Goal: Task Accomplishment & Management: Manage account settings

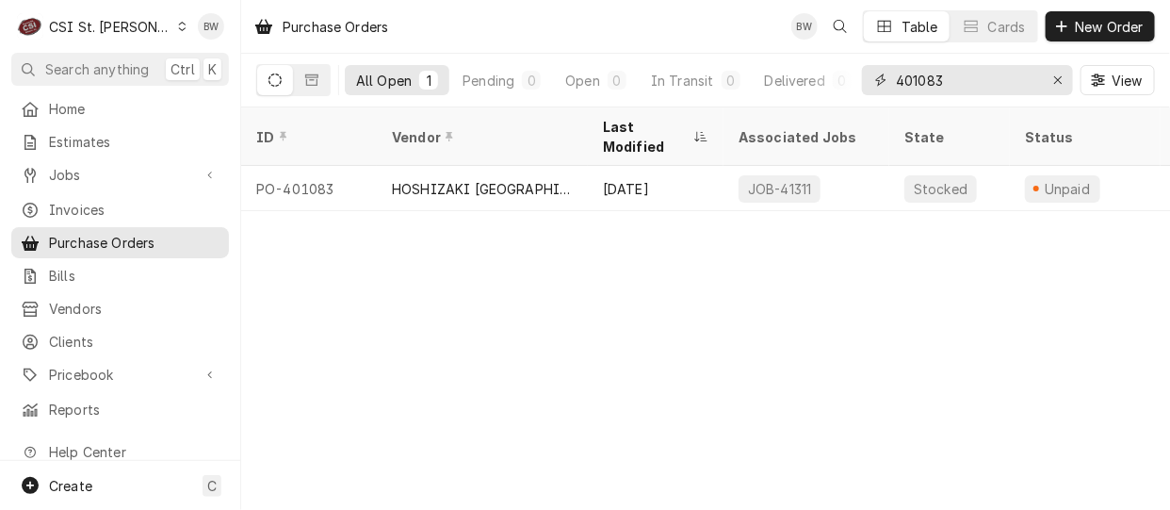
drag, startPoint x: 953, startPoint y: 77, endPoint x: 863, endPoint y: 73, distance: 90.5
click at [863, 73] on div "401083" at bounding box center [967, 80] width 211 height 30
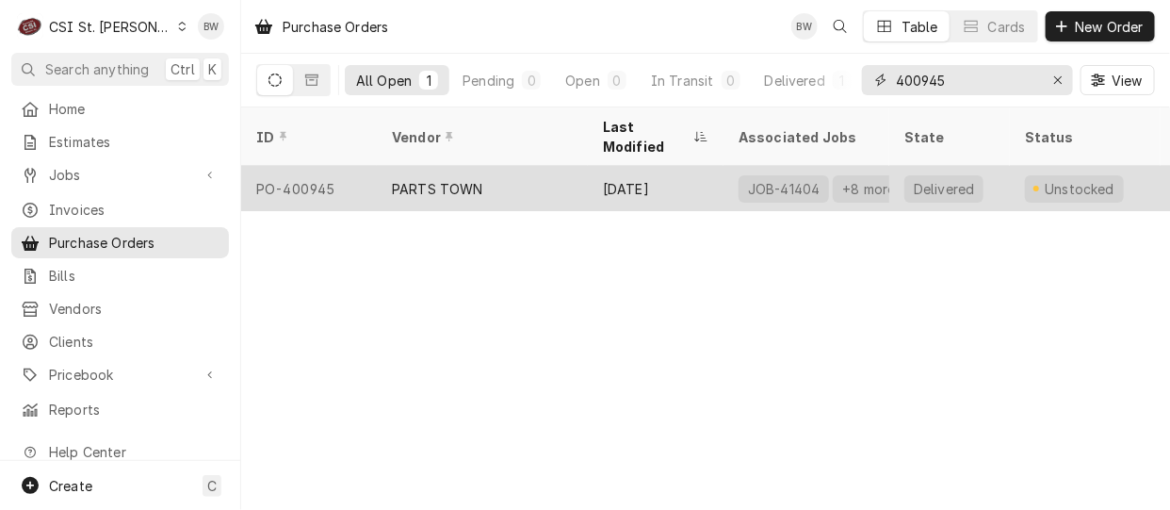
type input "400945"
click at [316, 168] on div "PO-400945" at bounding box center [309, 188] width 136 height 45
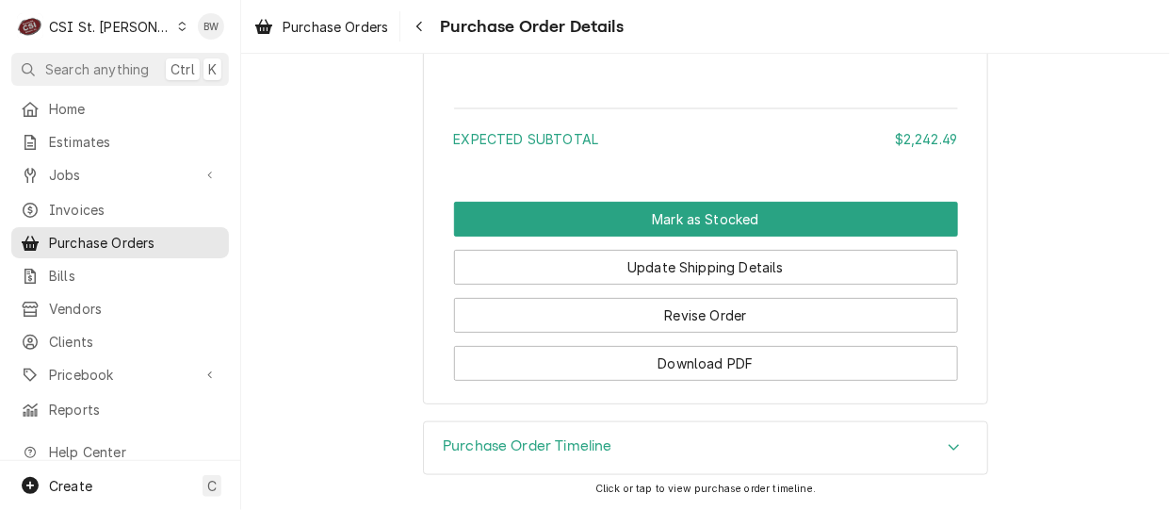
scroll to position [8329, 0]
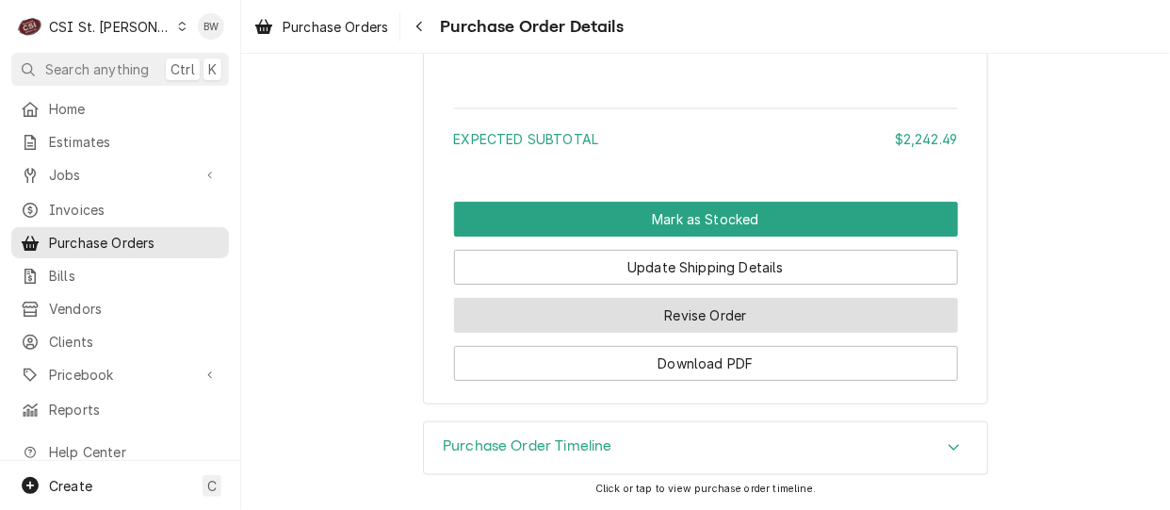
click at [652, 319] on button "Revise Order" at bounding box center [706, 315] width 504 height 35
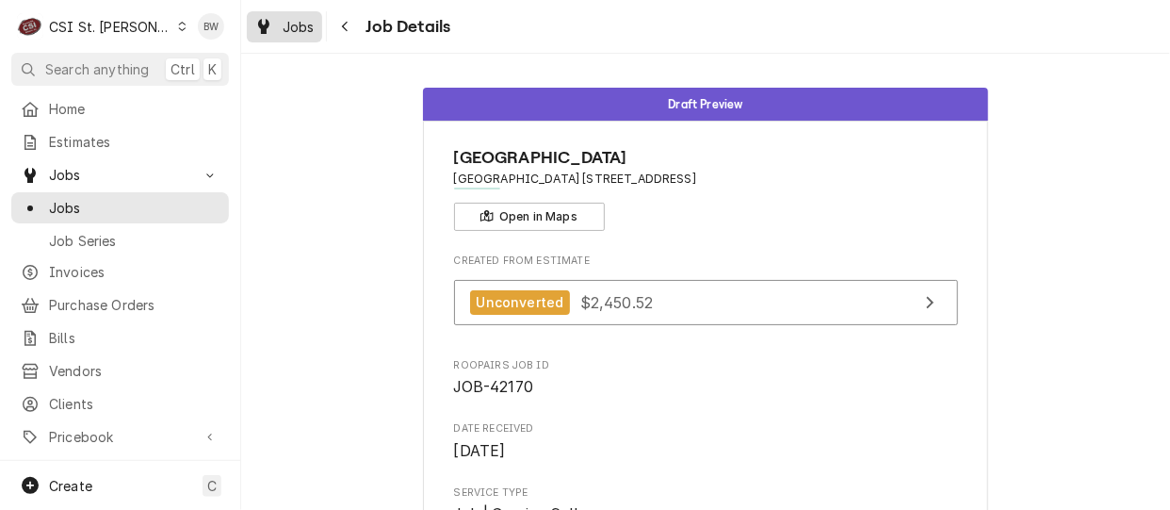
click at [309, 24] on span "Jobs" at bounding box center [299, 27] width 32 height 20
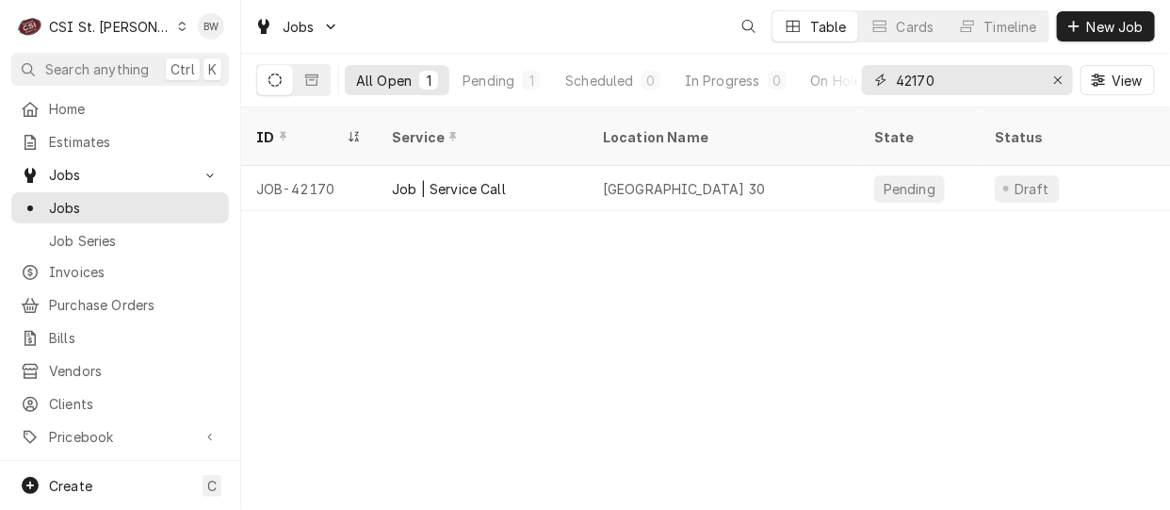
drag, startPoint x: 934, startPoint y: 79, endPoint x: 915, endPoint y: 80, distance: 19.8
click at [915, 80] on input "42170" at bounding box center [966, 80] width 141 height 30
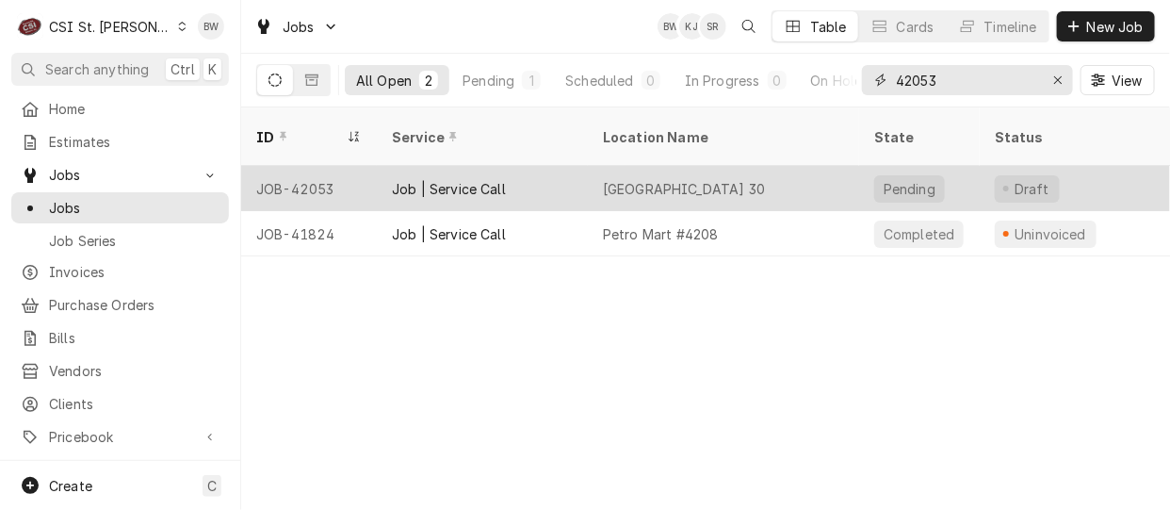
type input "42053"
click at [325, 166] on div "JOB-42053" at bounding box center [309, 188] width 136 height 45
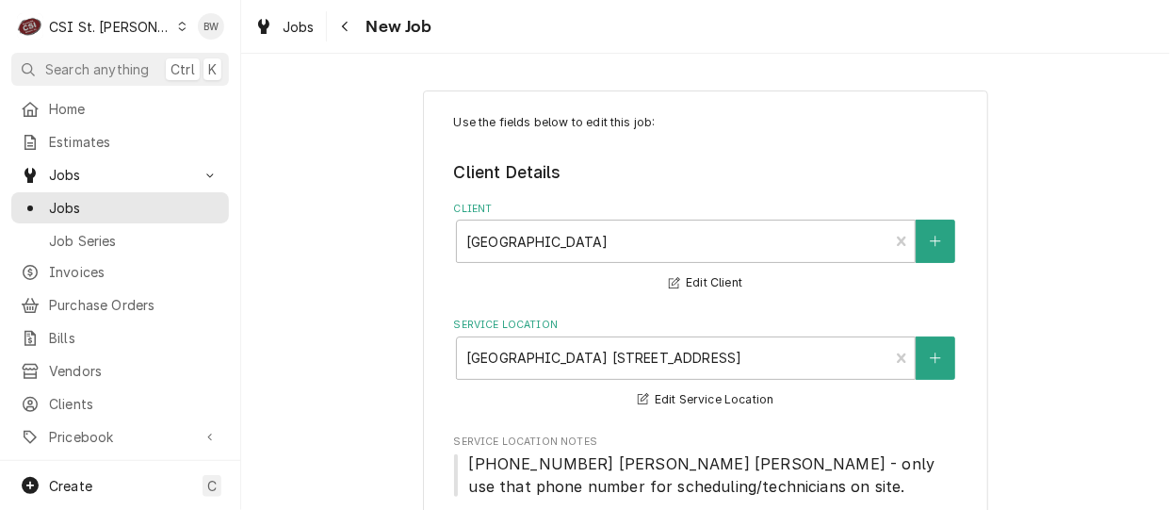
type textarea "x"
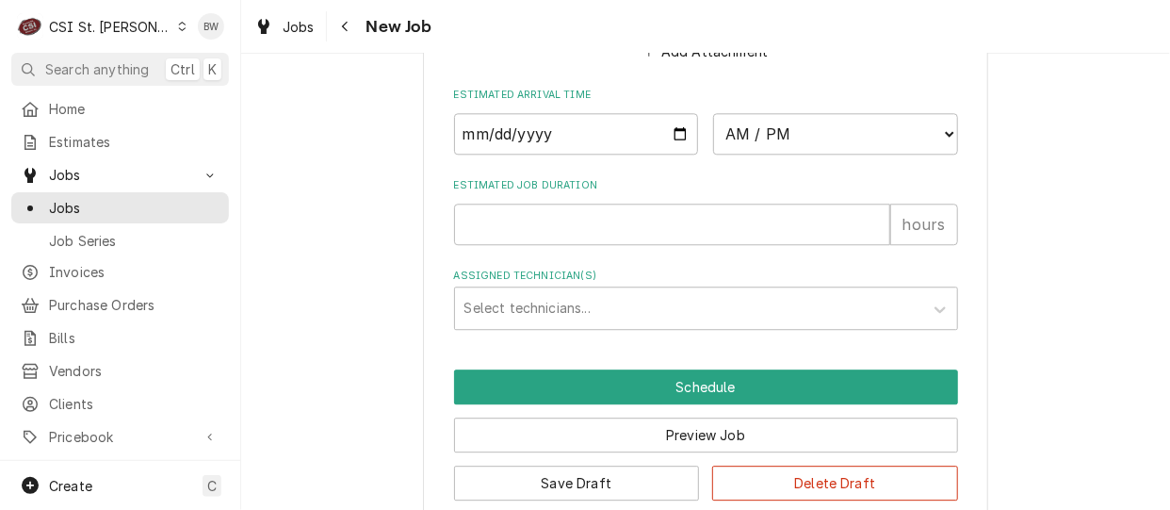
scroll to position [1699, 0]
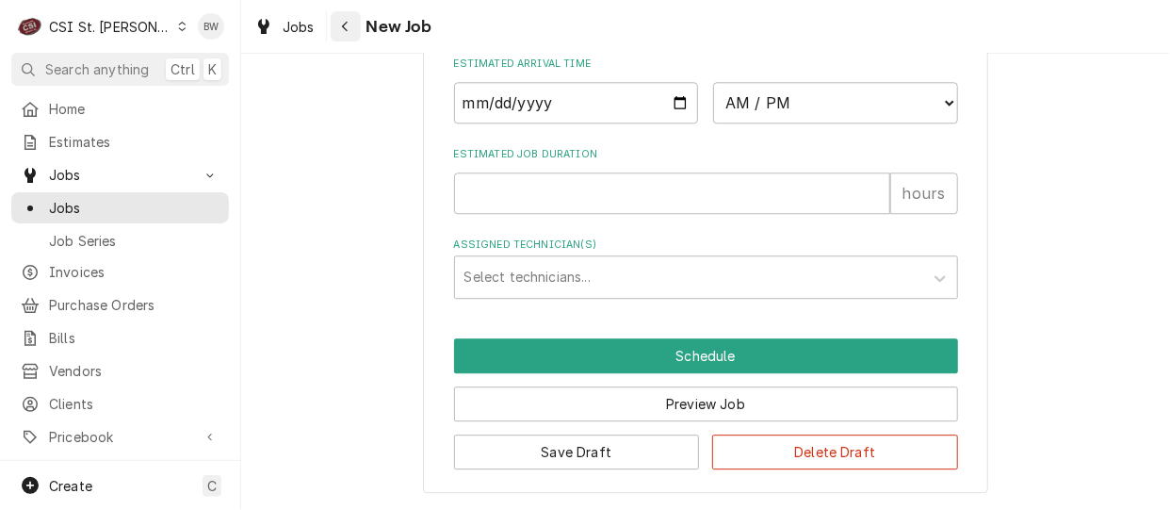
click at [350, 24] on div "Navigate back" at bounding box center [345, 26] width 19 height 19
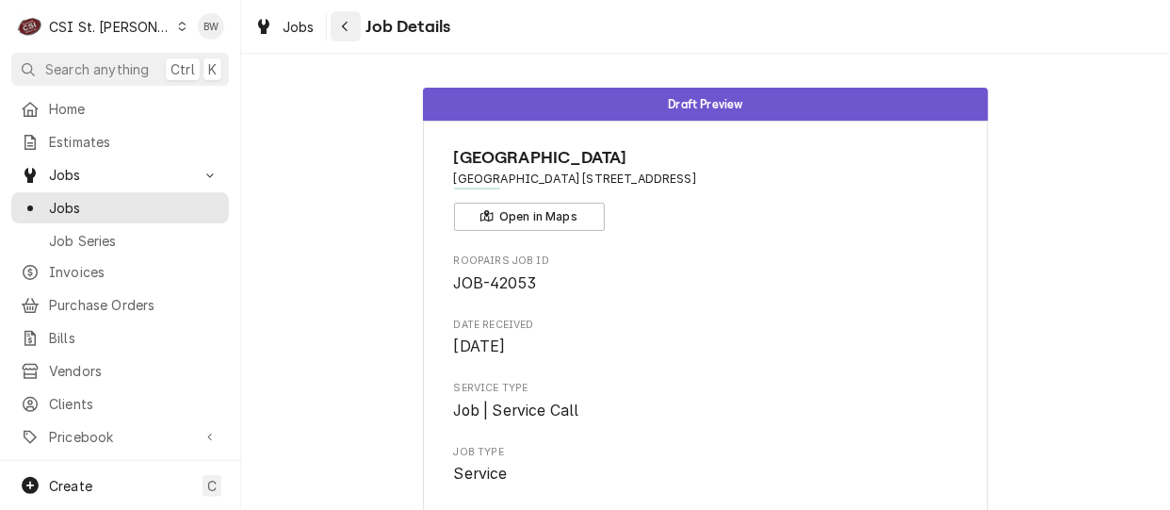
click at [348, 24] on icon "Navigate back" at bounding box center [345, 26] width 8 height 13
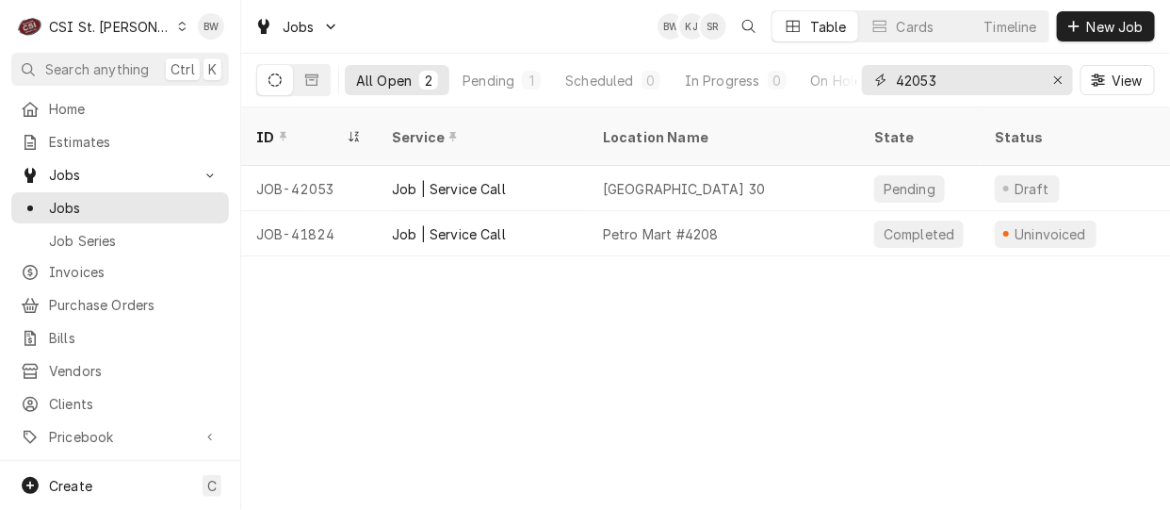
drag, startPoint x: 968, startPoint y: 77, endPoint x: 863, endPoint y: 75, distance: 105.5
click at [864, 75] on div "42053" at bounding box center [967, 80] width 211 height 30
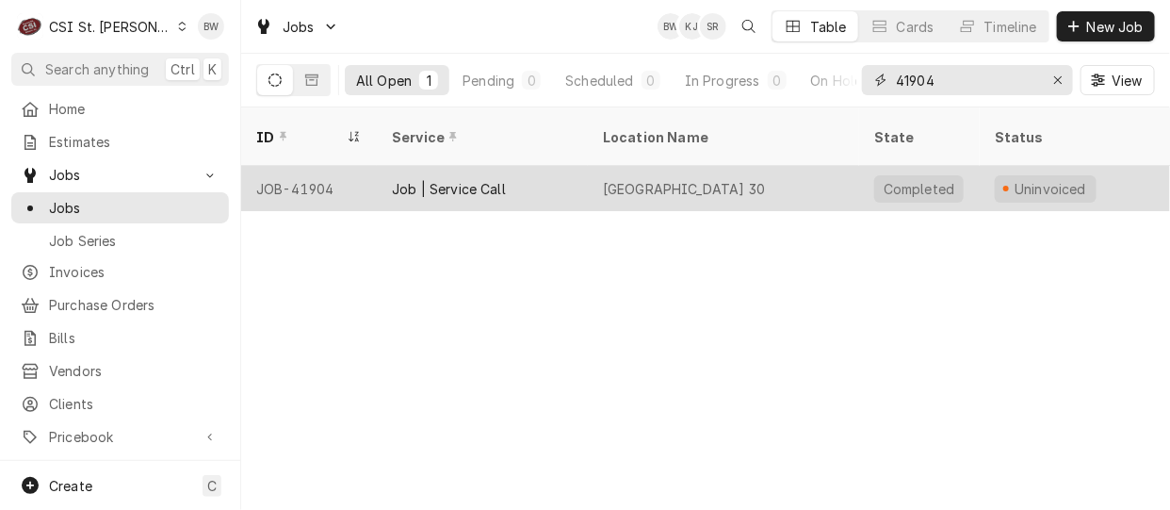
type input "41904"
click at [311, 166] on div "JOB-41904" at bounding box center [309, 188] width 136 height 45
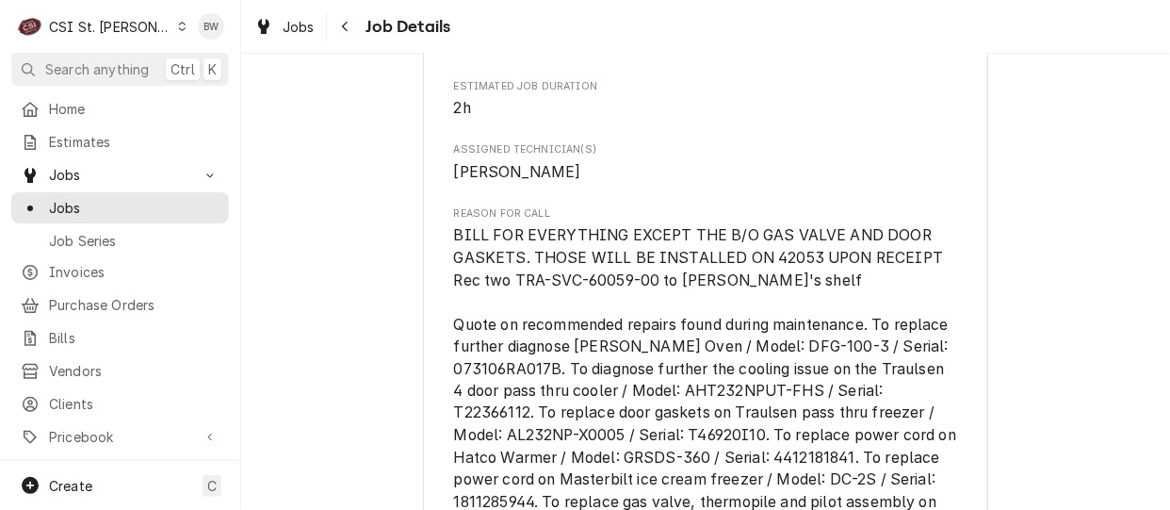
scroll to position [1036, 0]
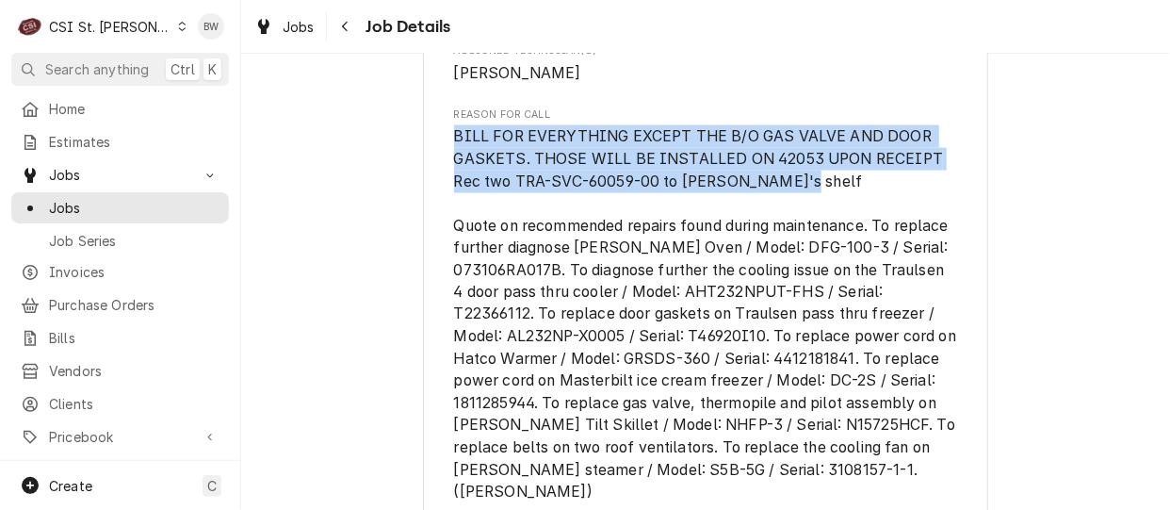
drag, startPoint x: 813, startPoint y: 219, endPoint x: 444, endPoint y: 190, distance: 370.3
drag, startPoint x: 444, startPoint y: 190, endPoint x: 566, endPoint y: 188, distance: 122.5
copy span "BILL FOR EVERYTHING EXCEPT THE B/O GAS VALVE AND DOOR GASKETS. THOSE WILL BE IN…"
click at [290, 28] on span "Jobs" at bounding box center [299, 27] width 32 height 20
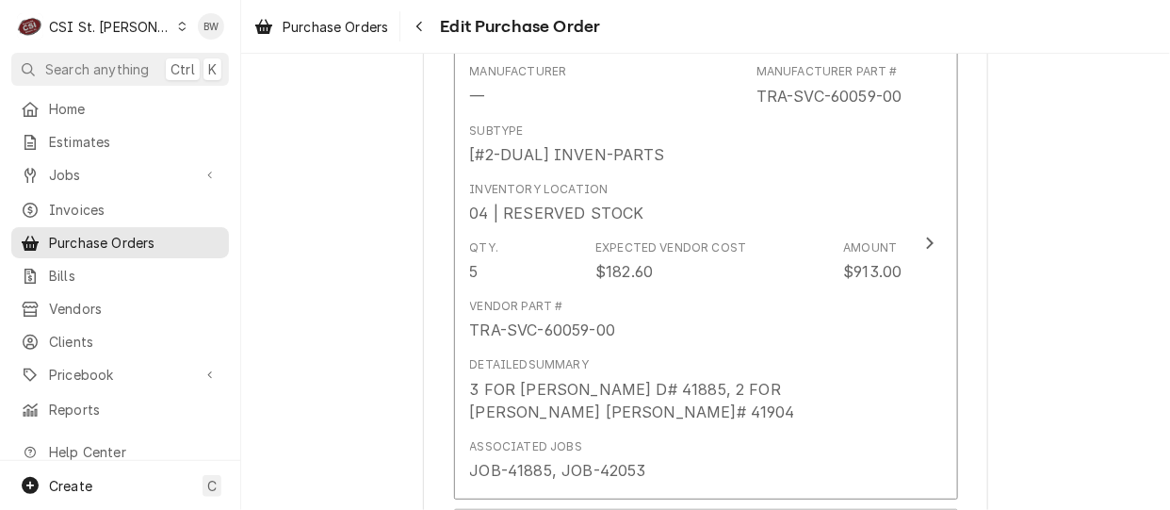
scroll to position [5839, 0]
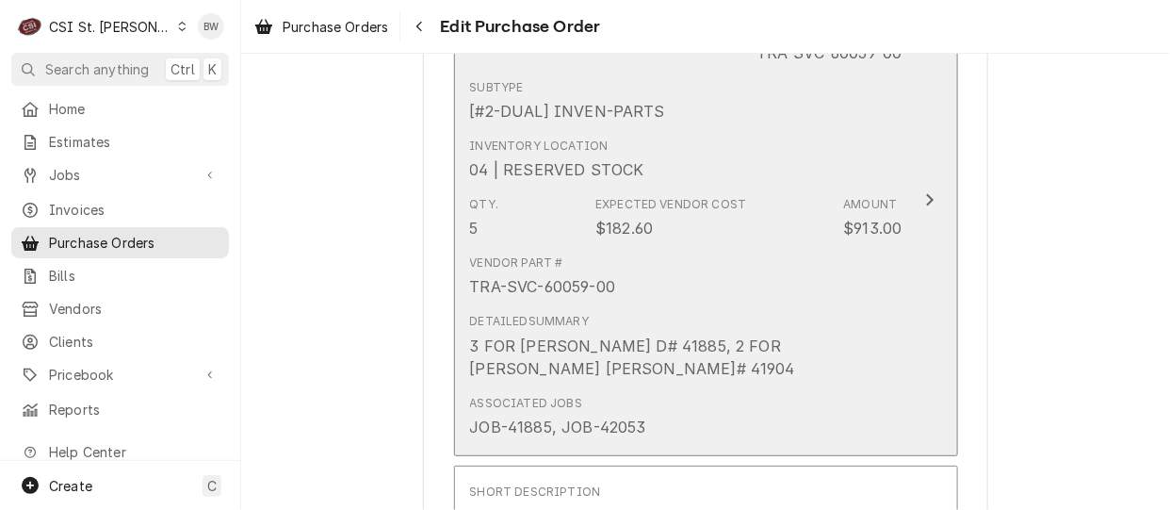
click at [722, 243] on div "Qty. 5 Expected Vendor Cost $182.60 Amount $913.00" at bounding box center [686, 217] width 432 height 58
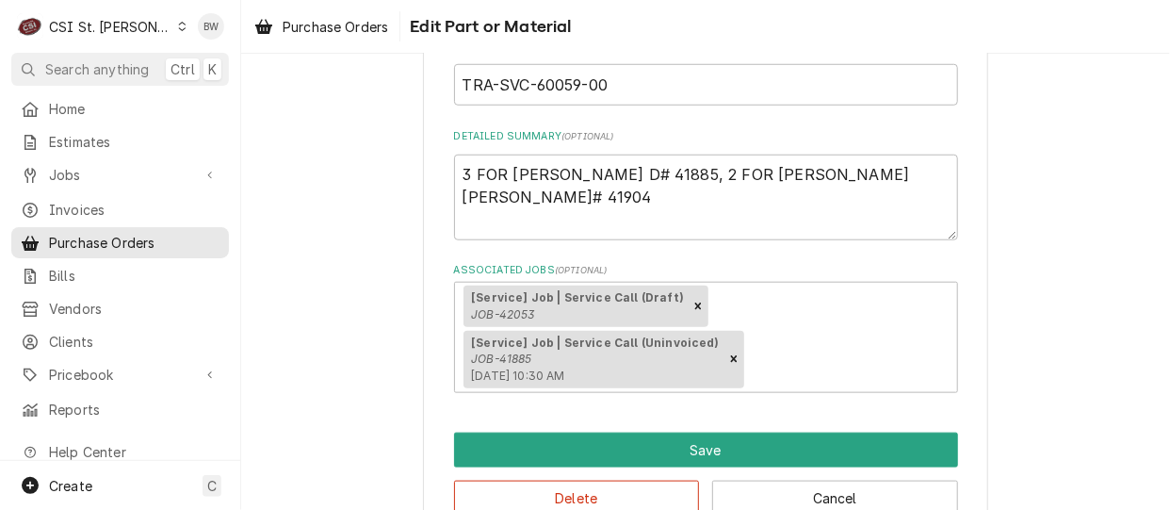
scroll to position [608, 0]
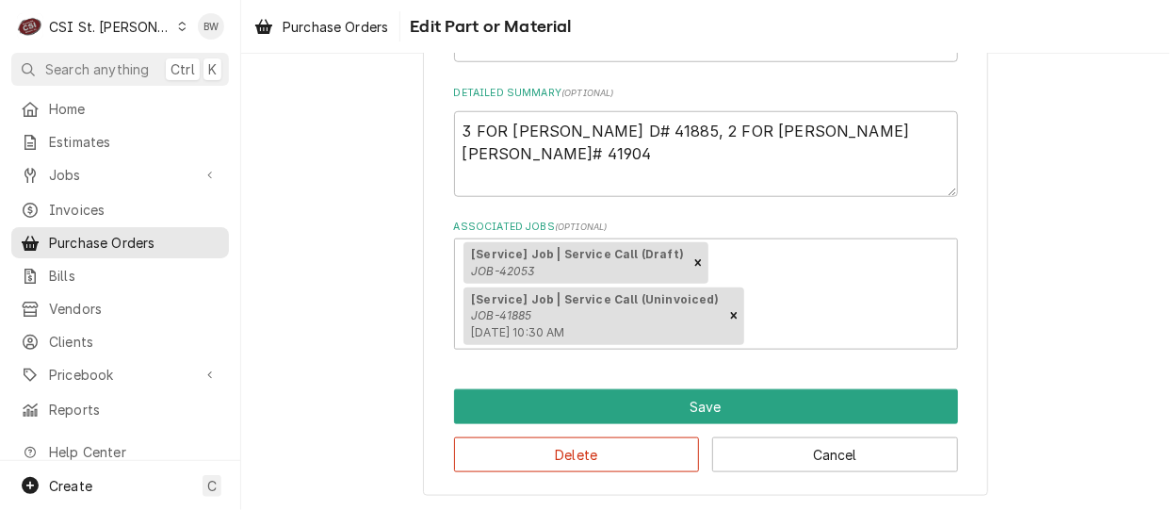
type textarea "x"
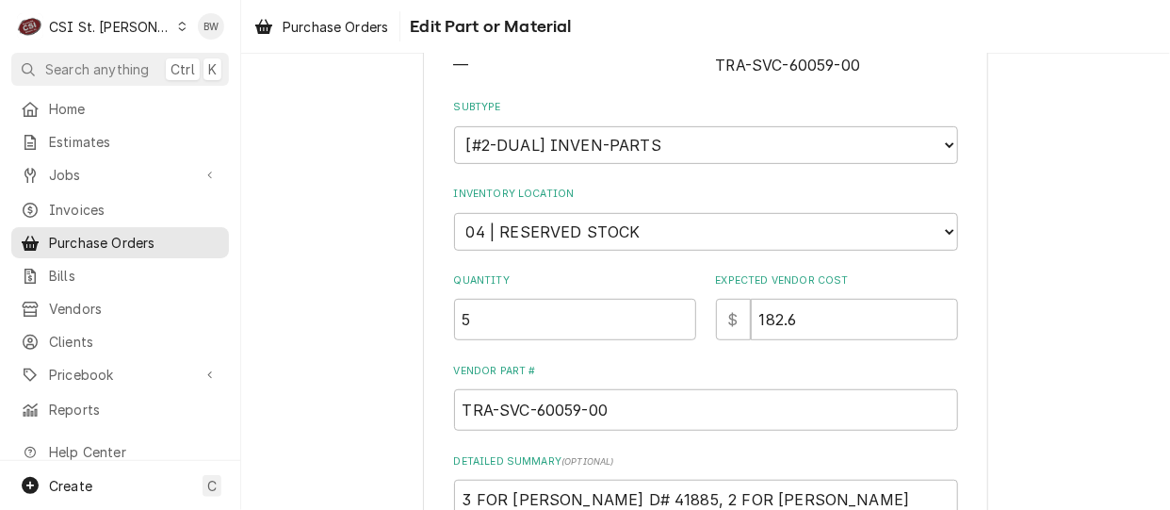
scroll to position [0, 0]
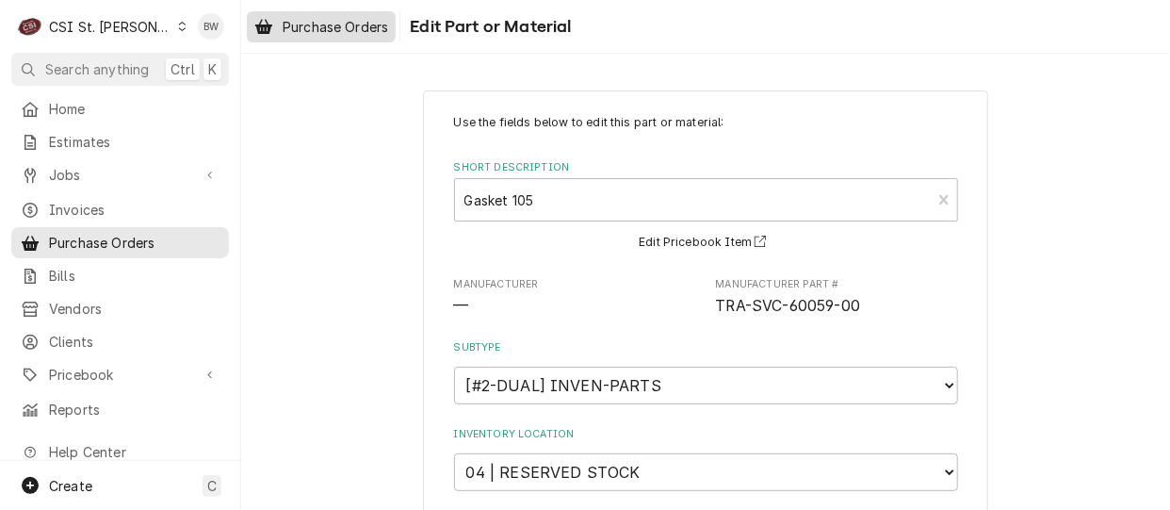
click at [366, 27] on span "Purchase Orders" at bounding box center [335, 27] width 105 height 20
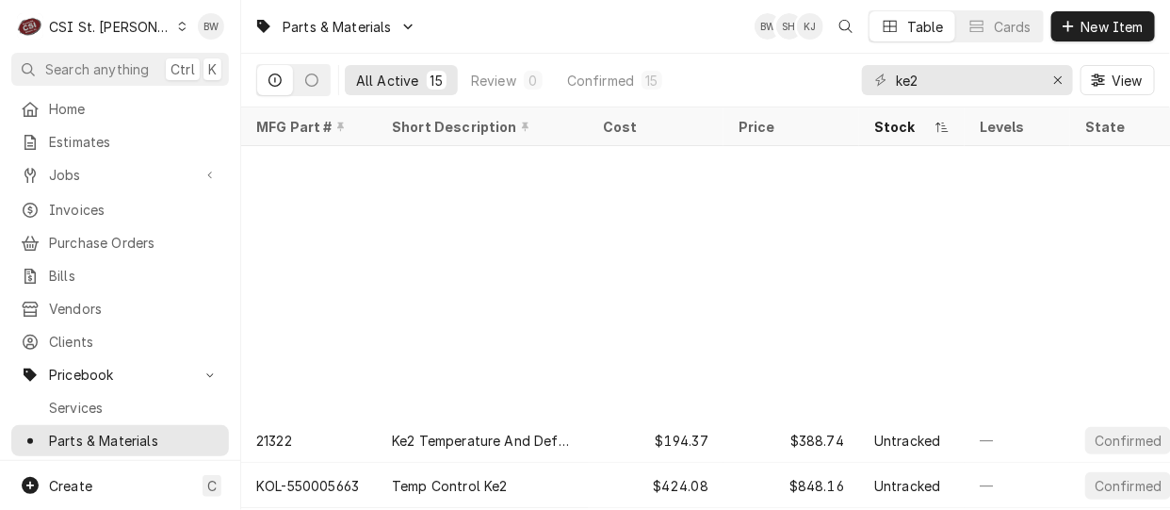
scroll to position [324, 0]
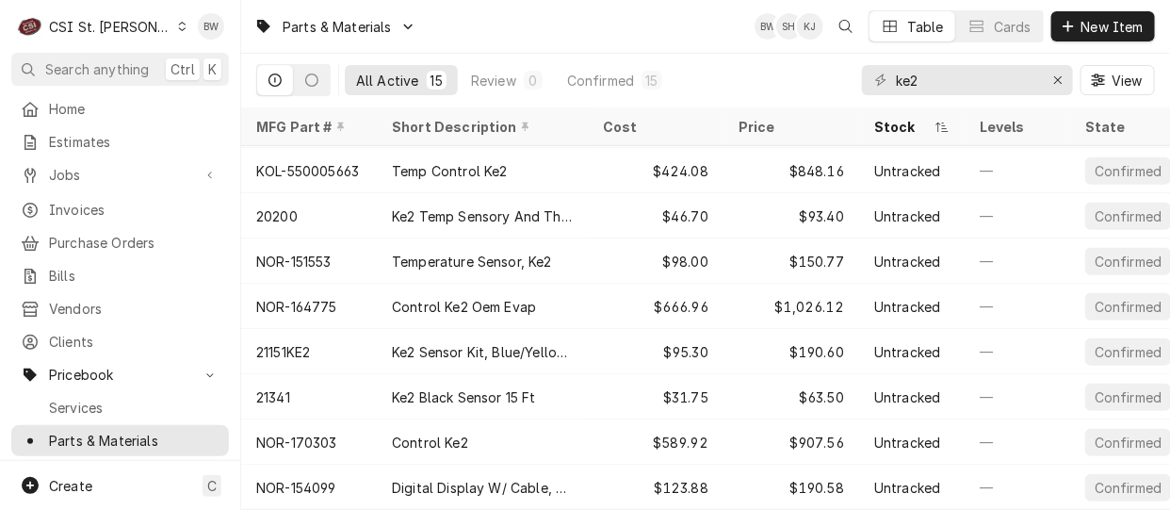
drag, startPoint x: 953, startPoint y: 94, endPoint x: 909, endPoint y: 89, distance: 44.5
click at [909, 89] on div "ke2 View" at bounding box center [1008, 80] width 293 height 53
drag, startPoint x: 897, startPoint y: 73, endPoint x: 876, endPoint y: 71, distance: 20.9
click at [876, 71] on div "ke2" at bounding box center [967, 80] width 211 height 30
type input "9"
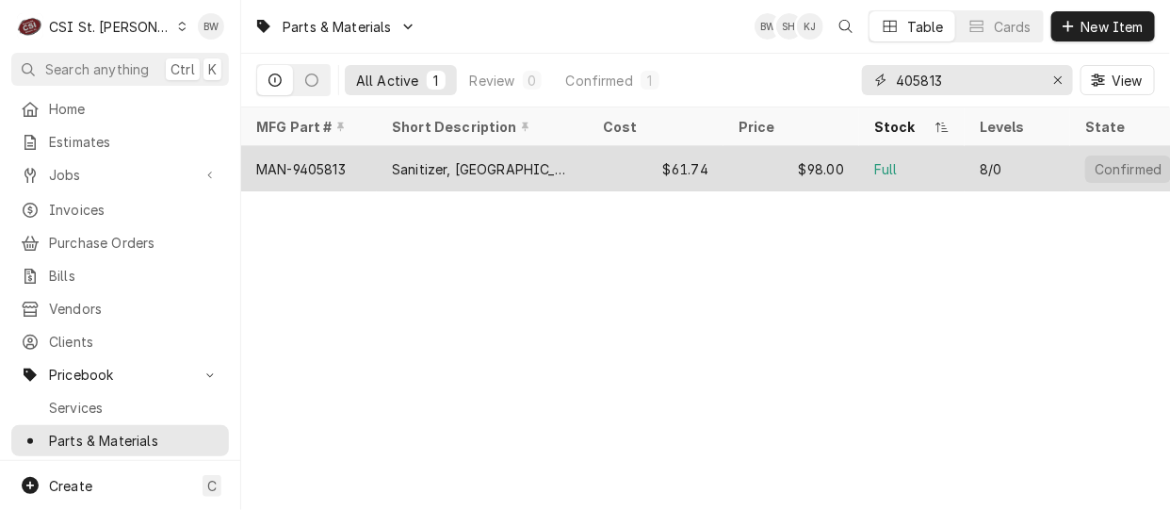
type input "405813"
click at [343, 161] on div "MAN-9405813" at bounding box center [300, 169] width 89 height 20
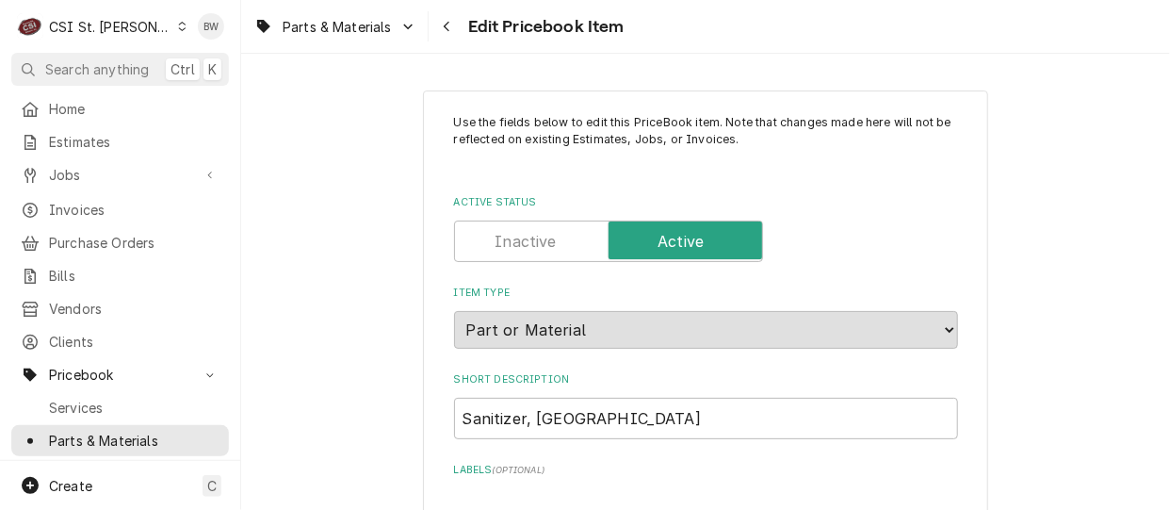
type textarea "x"
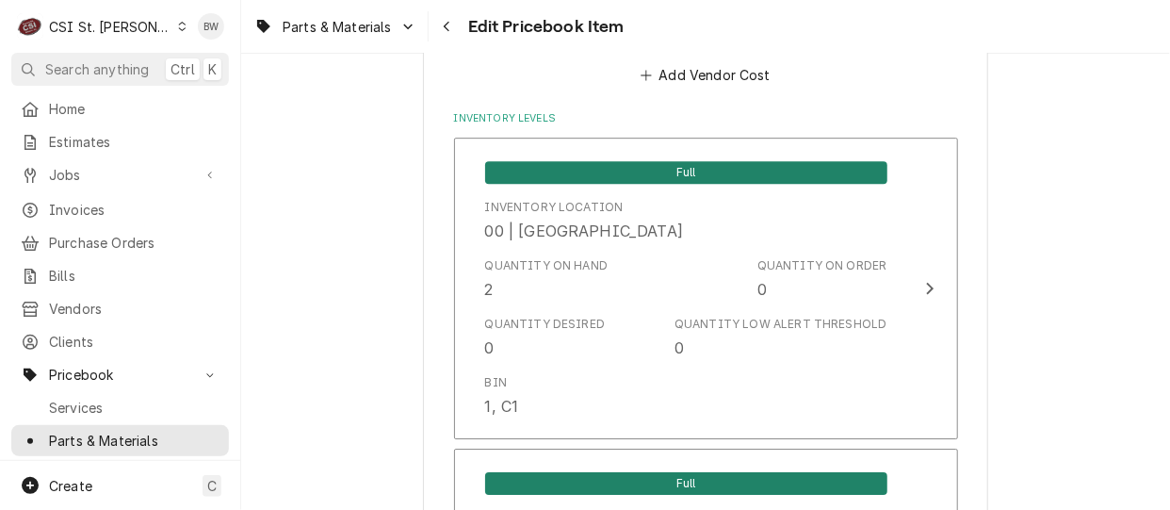
scroll to position [2166, 0]
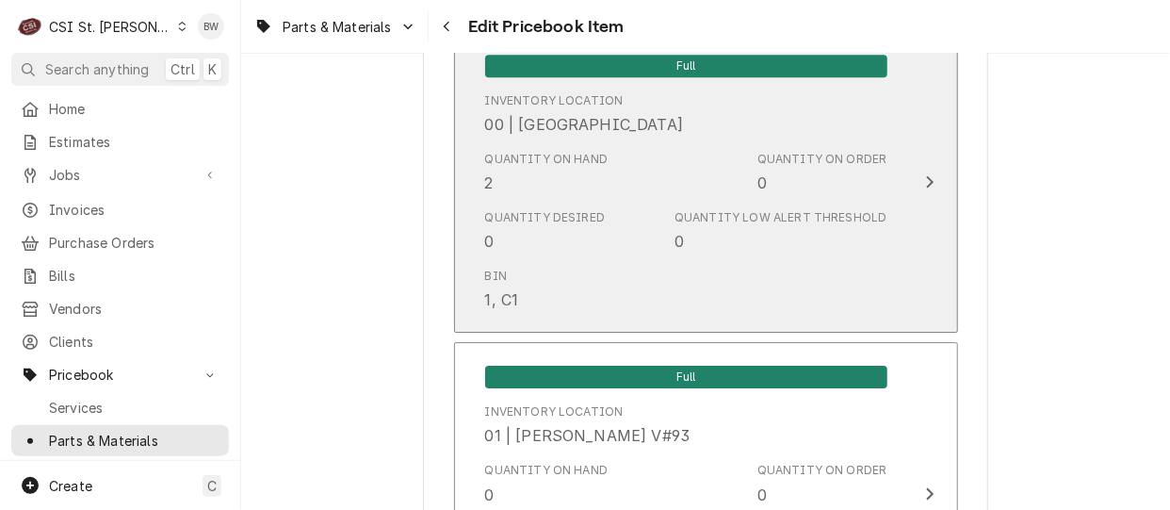
click at [514, 174] on div "Quantity on Hand 2" at bounding box center [546, 172] width 123 height 43
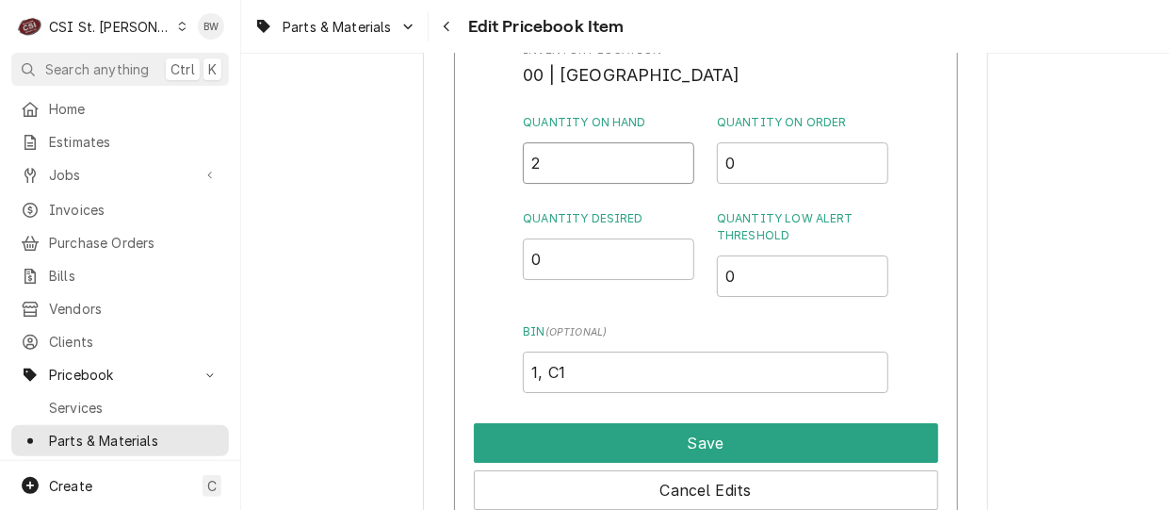
drag, startPoint x: 555, startPoint y: 157, endPoint x: 520, endPoint y: 161, distance: 35.1
click at [520, 161] on div "Inventory Location 00 | STL WAREHOUSE Quantity on Hand 2 Quantity on Order 0 Qu…" at bounding box center [706, 276] width 504 height 490
type input "1"
click at [499, 168] on div "Inventory Location 00 | STL WAREHOUSE Quantity on Hand 1 Quantity on Order 0 Qu…" at bounding box center [706, 276] width 504 height 490
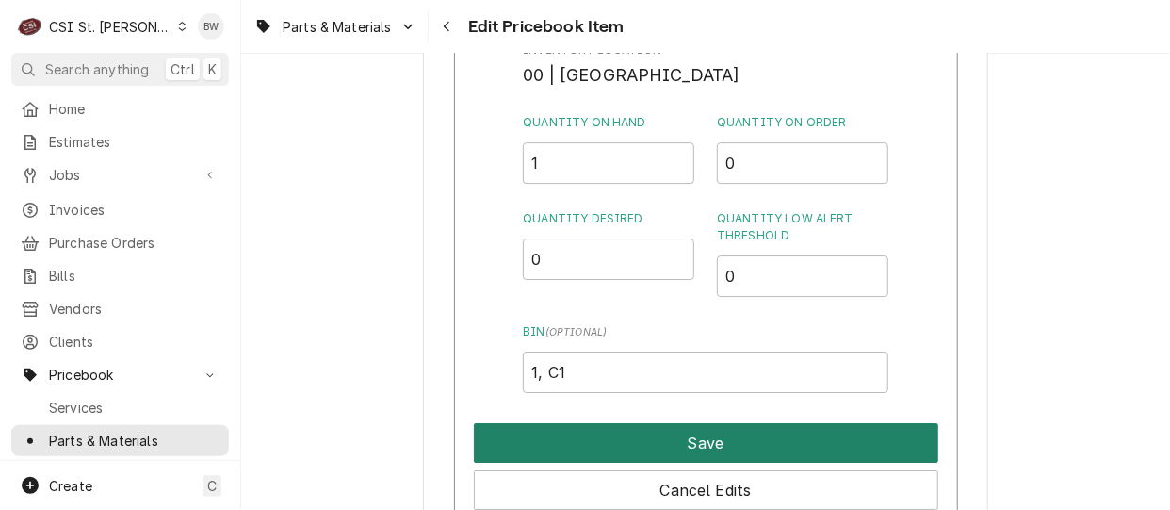
click at [648, 432] on button "Save" at bounding box center [706, 443] width 464 height 40
type textarea "x"
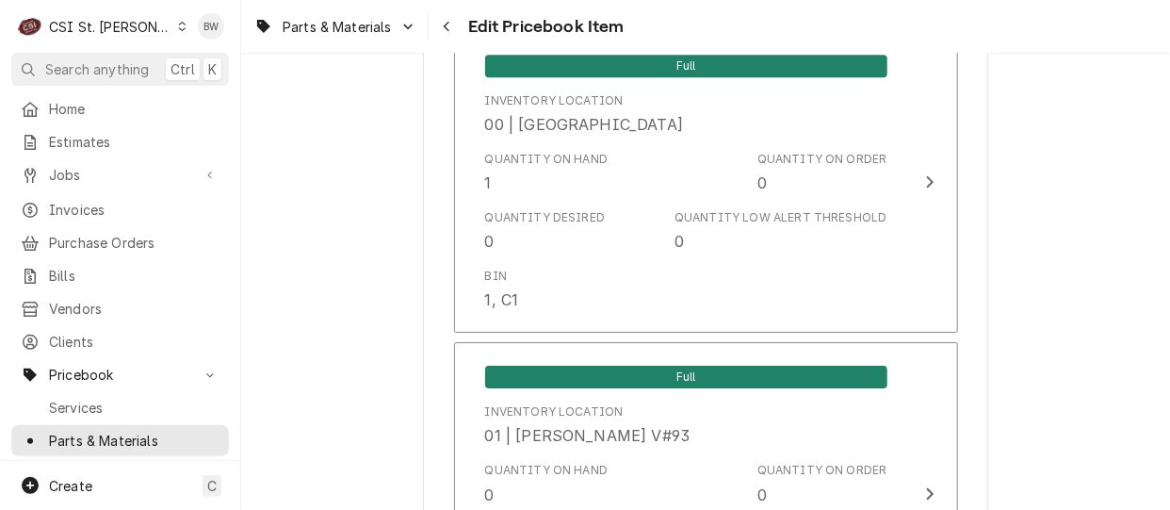
click at [682, 29] on div "Parts & Materials Edit Pricebook Item" at bounding box center [705, 26] width 929 height 53
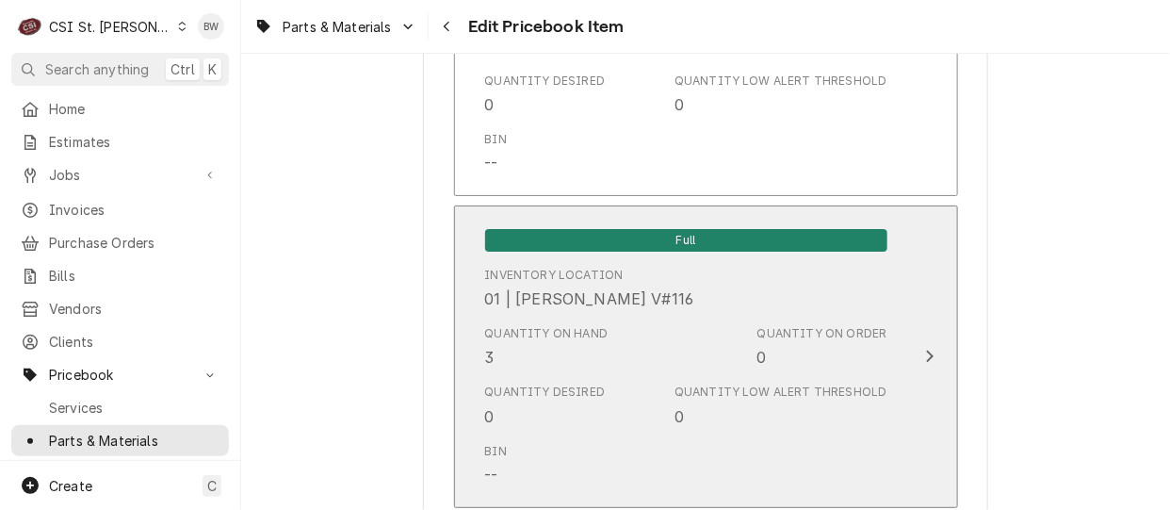
click at [512, 330] on div "Quantity on Hand 3" at bounding box center [546, 346] width 123 height 43
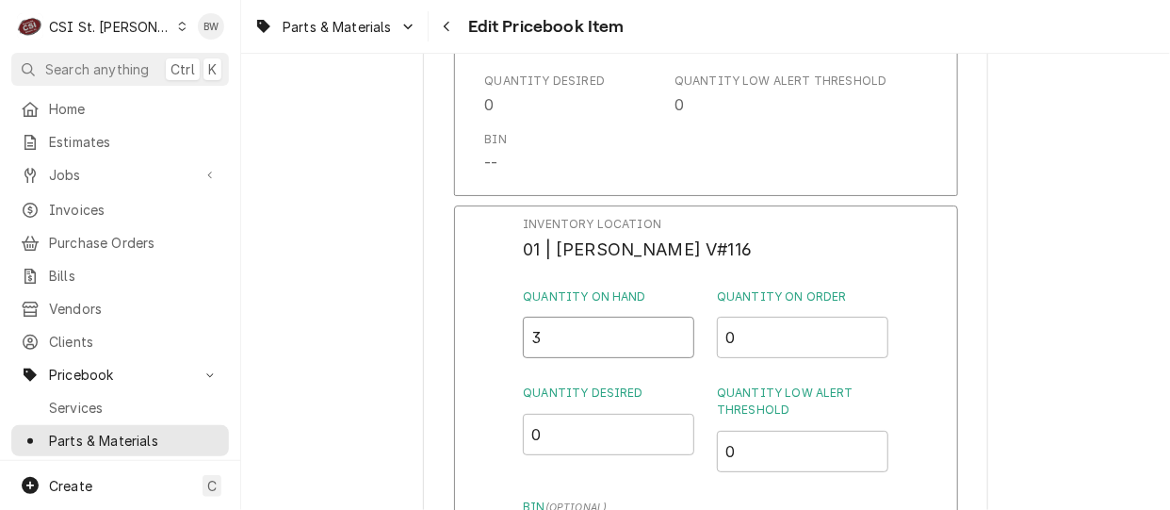
drag, startPoint x: 547, startPoint y: 327, endPoint x: 525, endPoint y: 323, distance: 22.9
click at [525, 323] on input "3" at bounding box center [608, 336] width 171 height 41
type input "1"
click at [488, 327] on div "Inventory Location 01 | THOMAS FONTE V#116 Quantity on Hand 1 Quantity on Order…" at bounding box center [706, 450] width 504 height 490
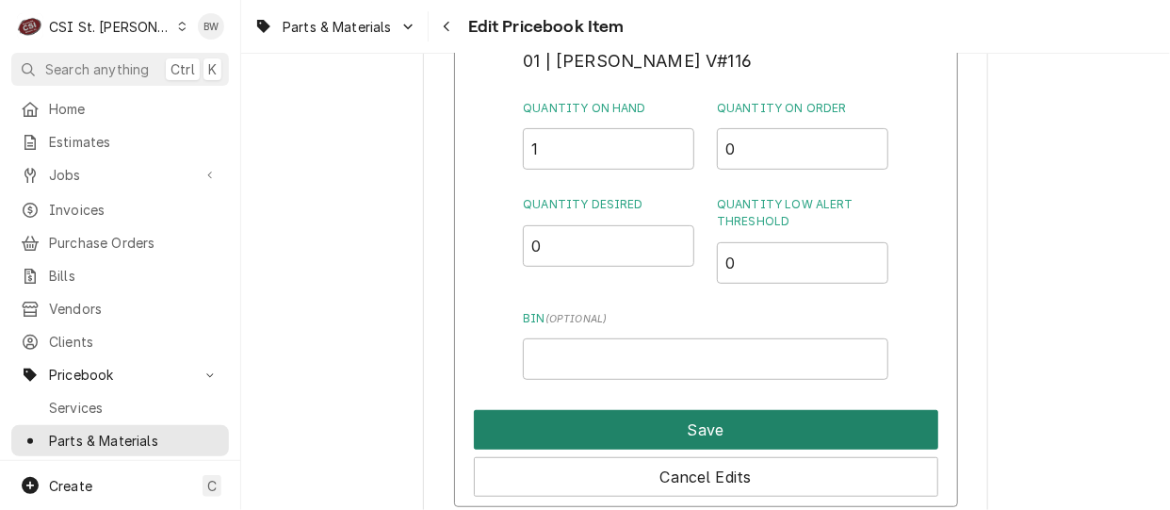
click at [658, 413] on button "Save" at bounding box center [706, 430] width 464 height 40
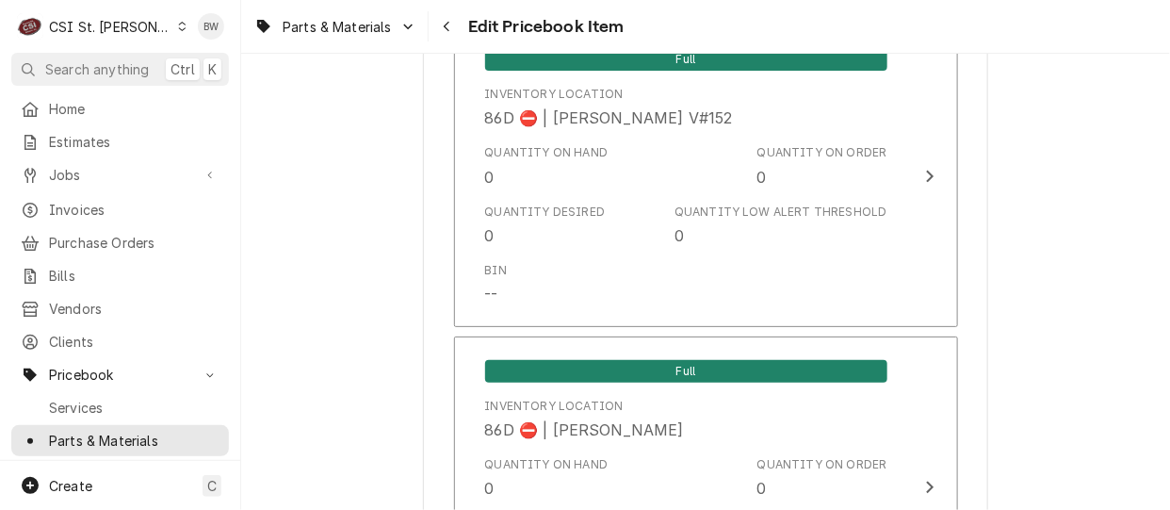
scroll to position [16748, 0]
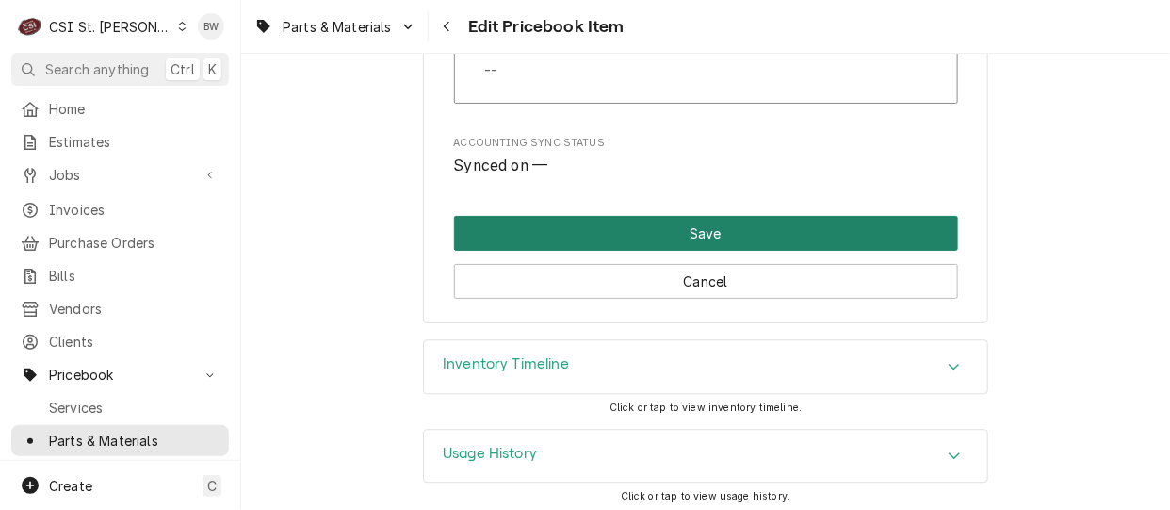
click at [569, 235] on button "Save" at bounding box center [706, 233] width 504 height 35
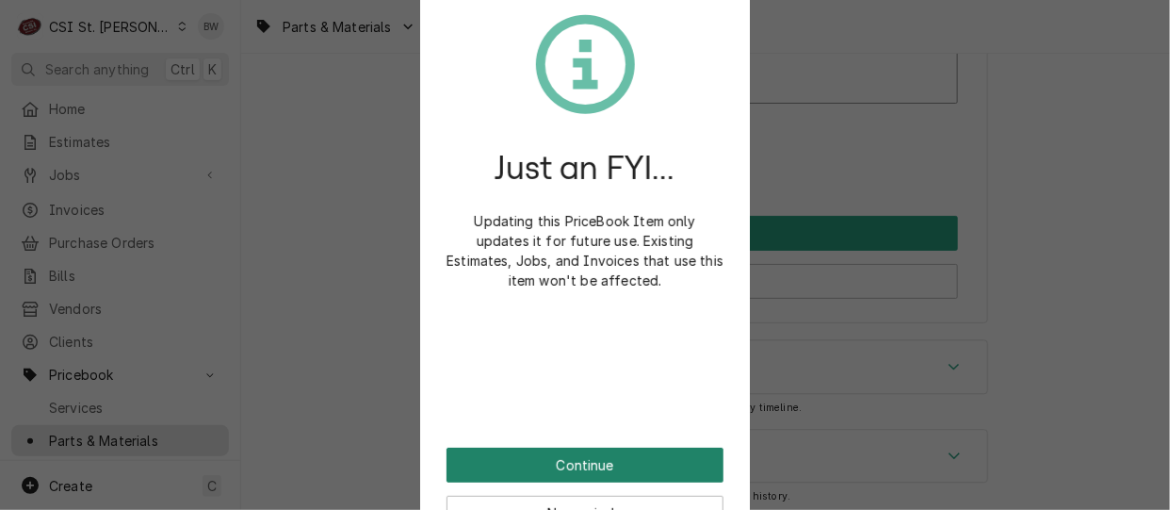
click at [561, 457] on button "Continue" at bounding box center [584, 464] width 277 height 35
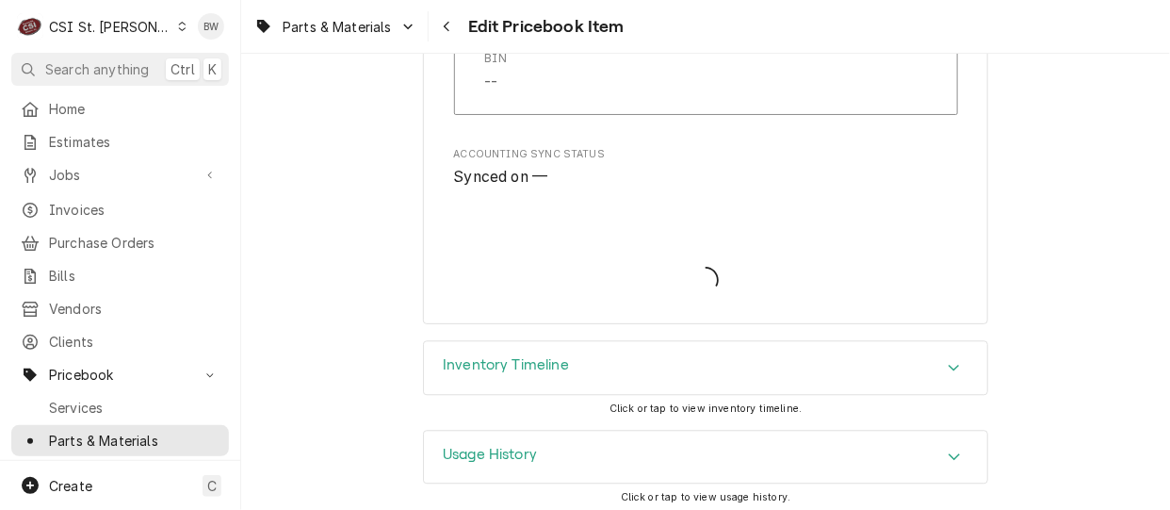
type textarea "x"
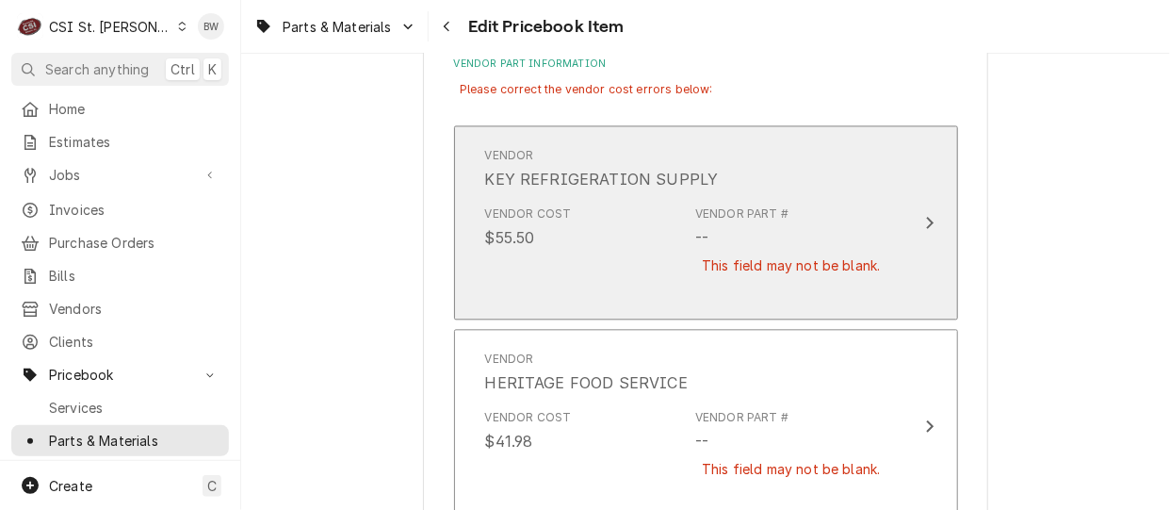
drag, startPoint x: 640, startPoint y: 266, endPoint x: 627, endPoint y: 245, distance: 24.1
click at [627, 245] on div "Vendor Cost $55.50 Vendor Part # -- This field may not be blank." at bounding box center [686, 251] width 402 height 107
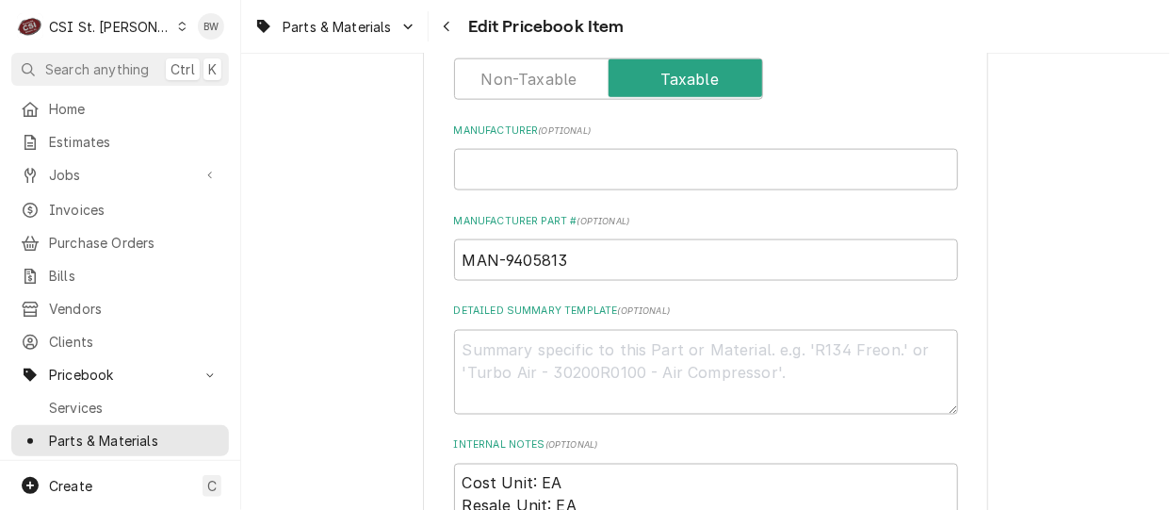
scroll to position [752, 0]
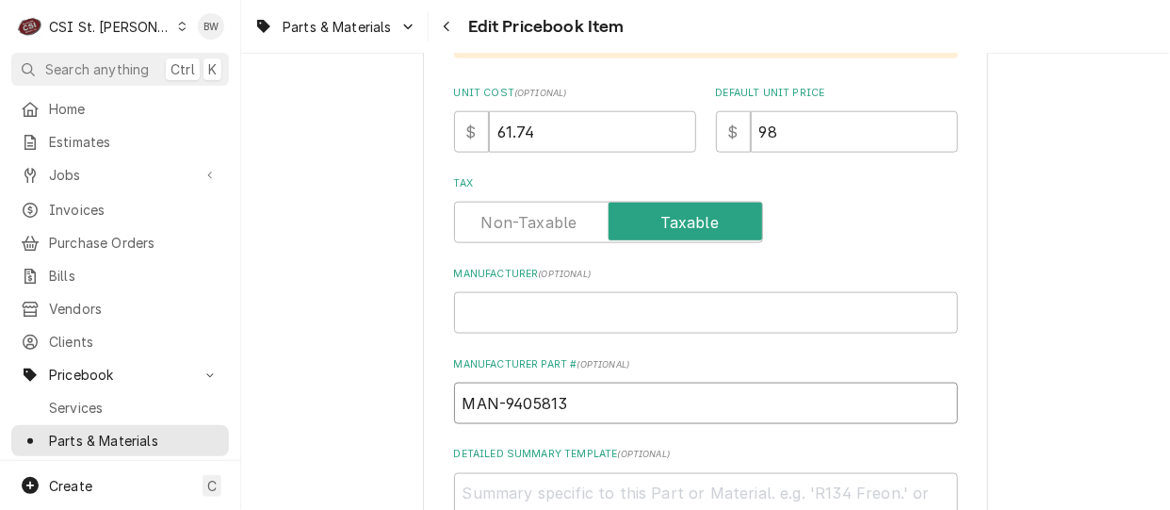
drag, startPoint x: 570, startPoint y: 394, endPoint x: 445, endPoint y: 398, distance: 124.4
click at [454, 398] on input "MAN-9405813" at bounding box center [706, 402] width 504 height 41
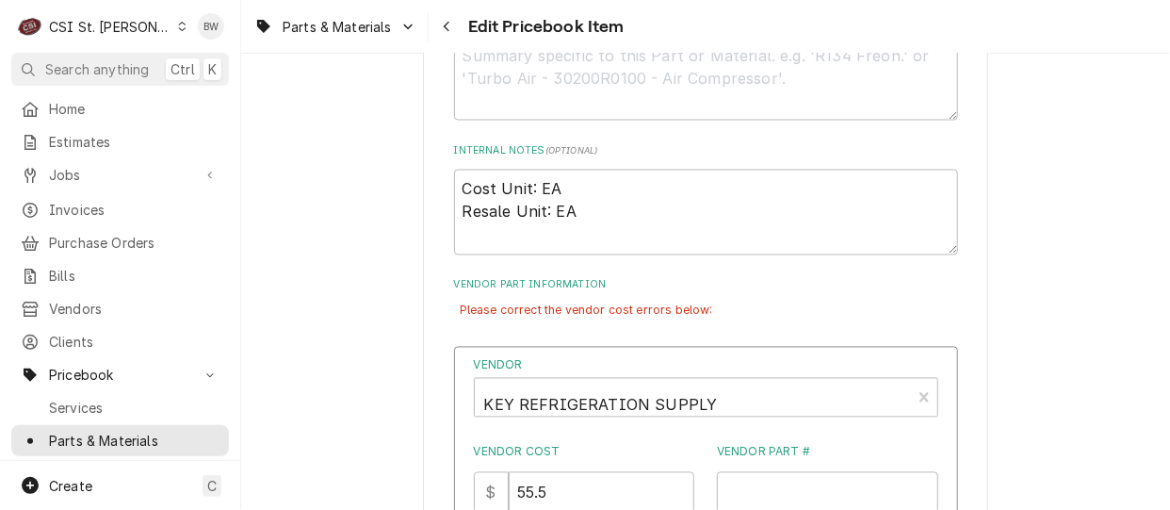
scroll to position [1317, 0]
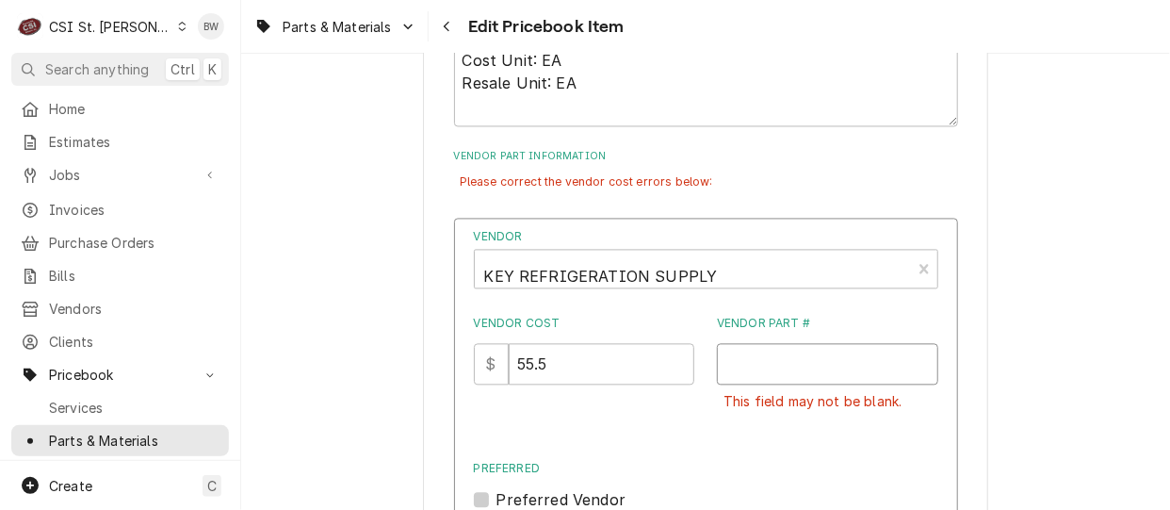
click at [740, 356] on input "Vendor Part #" at bounding box center [827, 364] width 221 height 41
paste input "MAN-9405813"
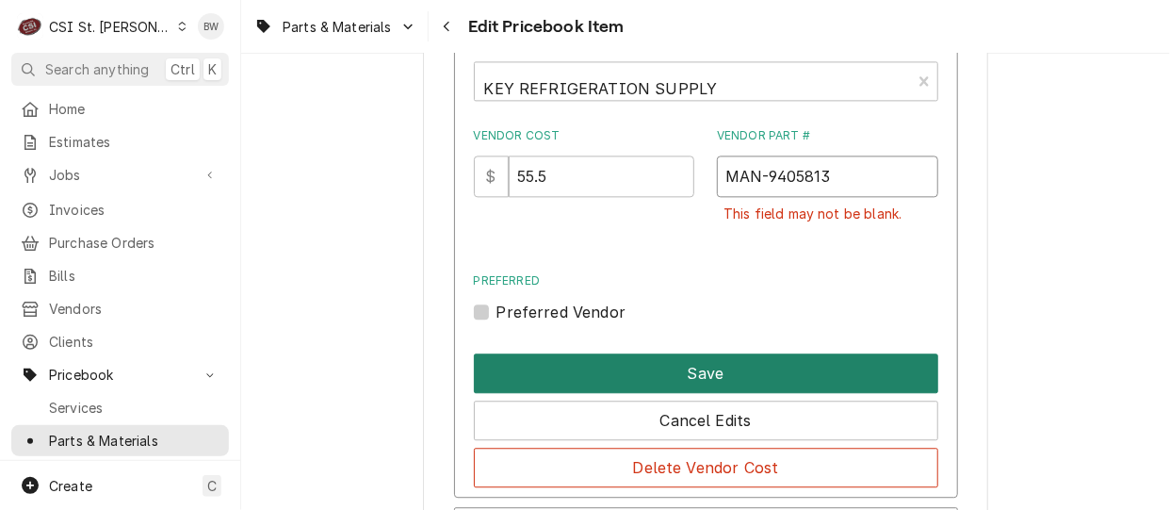
type input "MAN-9405813"
click at [688, 381] on button "Save" at bounding box center [706, 373] width 464 height 40
type textarea "x"
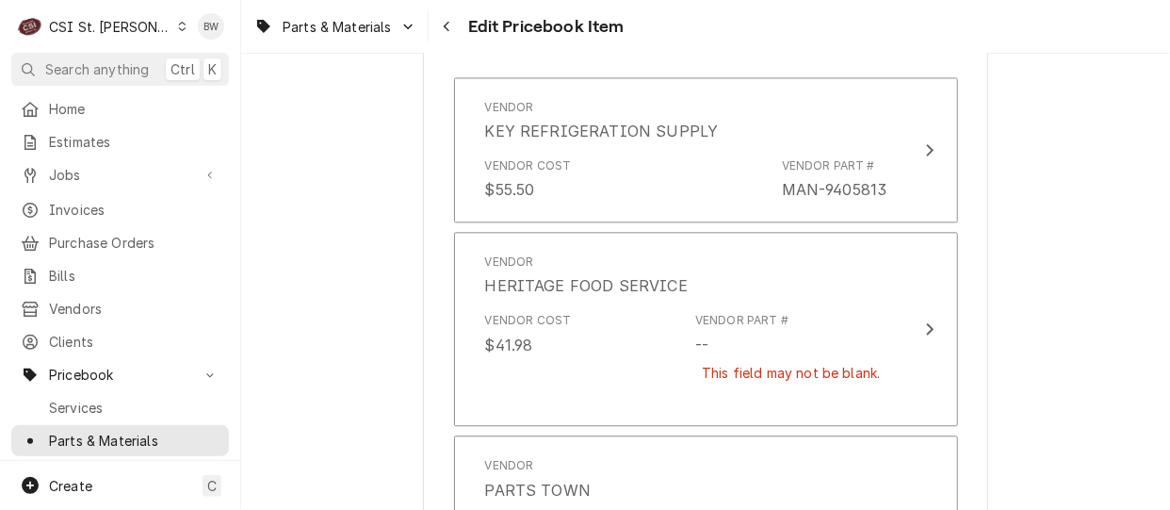
scroll to position [1463, 0]
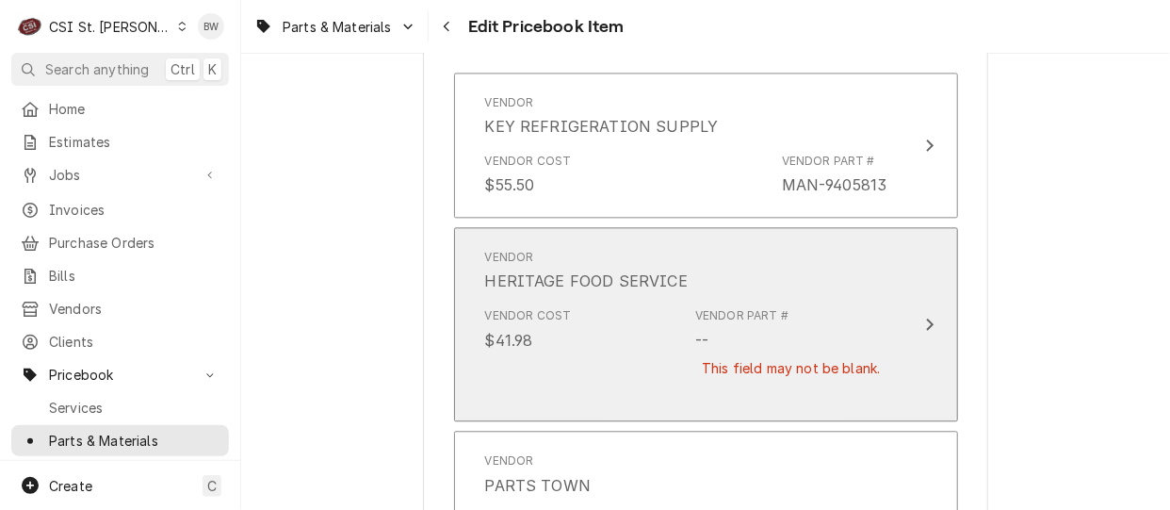
click at [648, 364] on div "Vendor Cost $41.98 Vendor Part # -- This field may not be blank." at bounding box center [686, 353] width 402 height 107
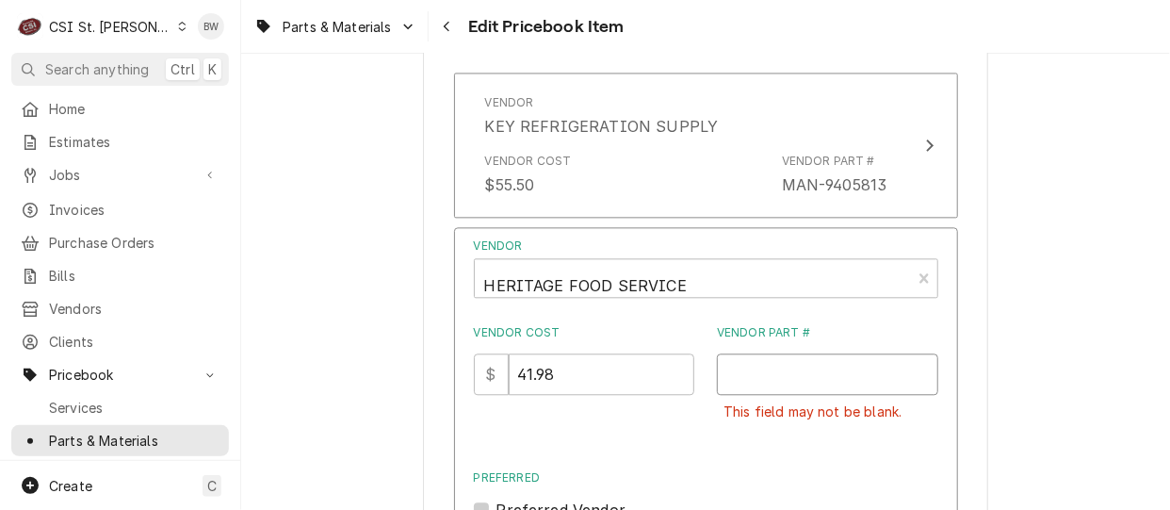
click at [721, 372] on input "Vendor Part #" at bounding box center [827, 373] width 221 height 41
paste input "MAN-9405813"
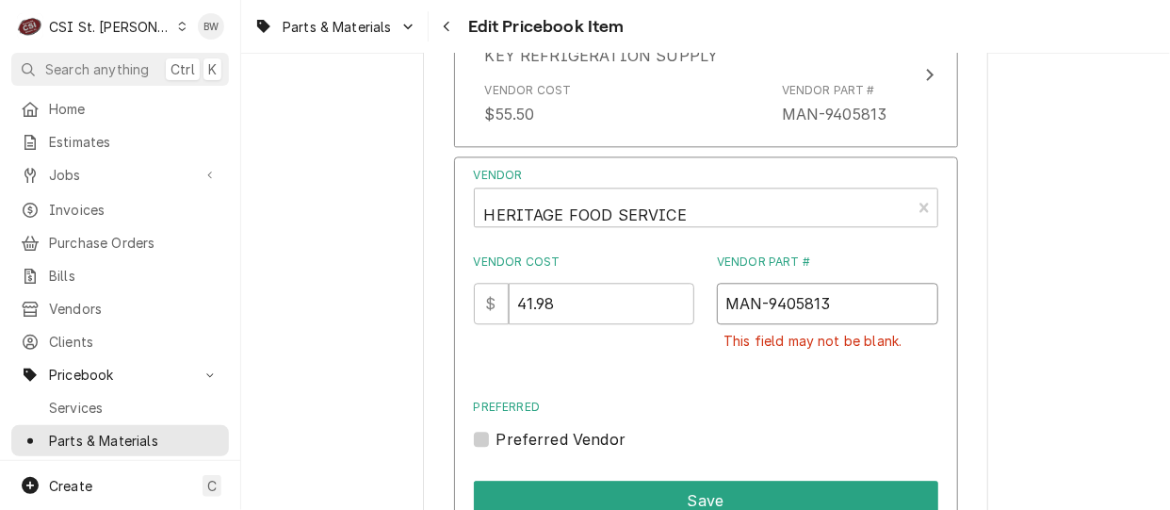
scroll to position [1651, 0]
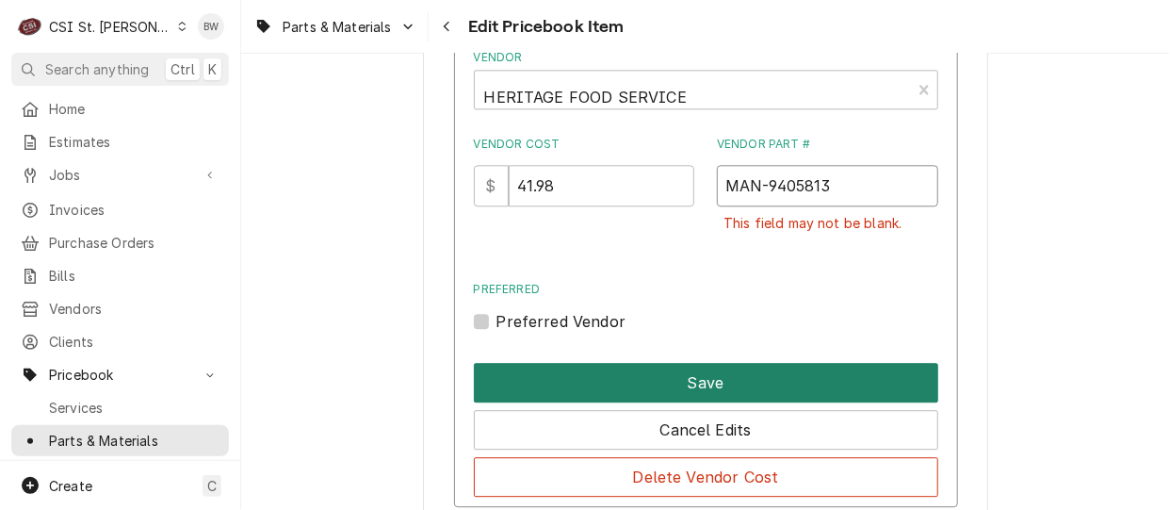
type input "MAN-9405813"
click at [707, 381] on button "Save" at bounding box center [706, 383] width 464 height 40
type textarea "x"
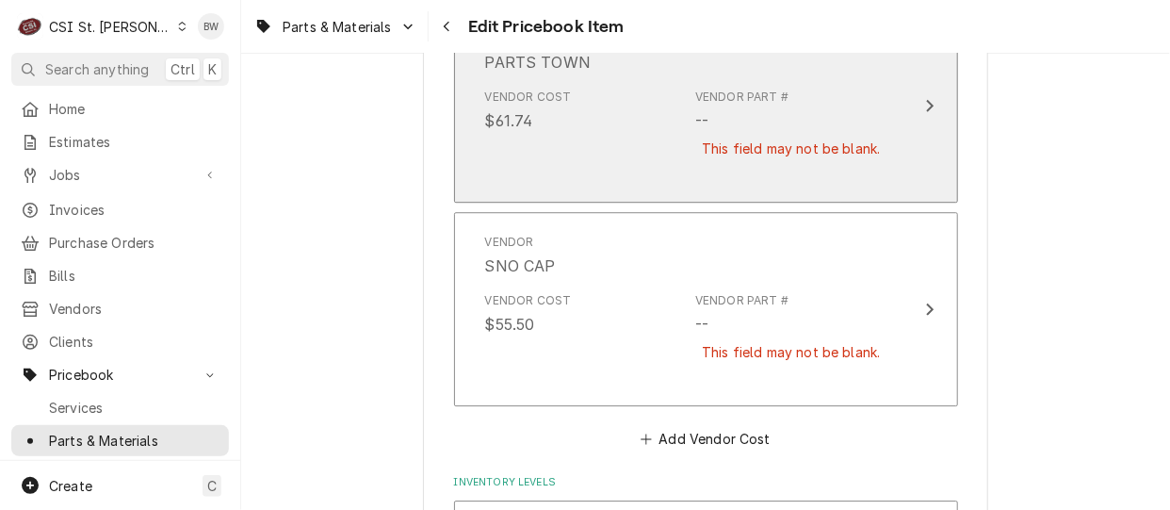
scroll to position [1839, 0]
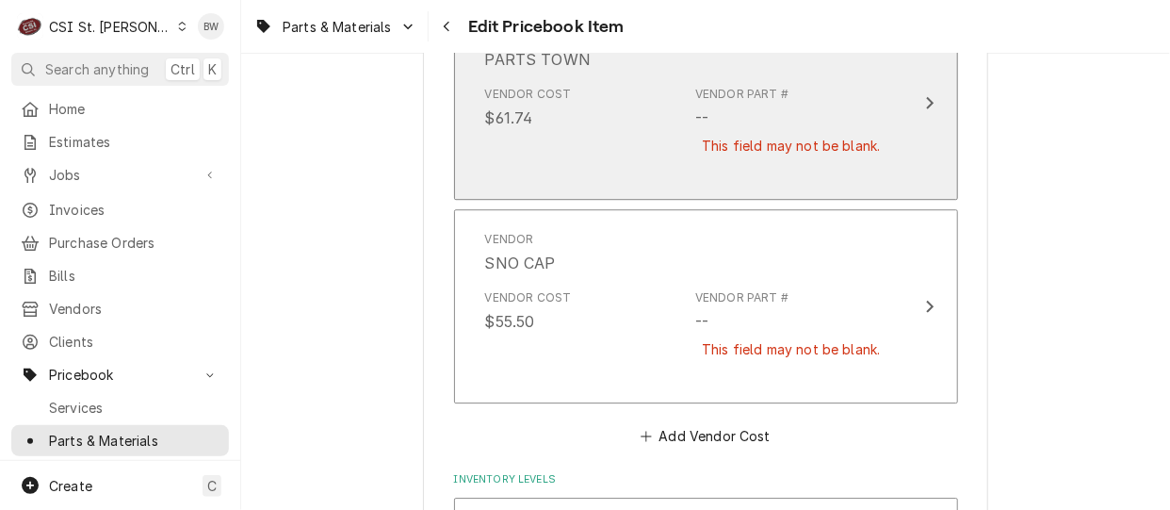
click at [652, 157] on div "Vendor Cost $61.74 Vendor Part # -- This field may not be blank." at bounding box center [686, 131] width 402 height 107
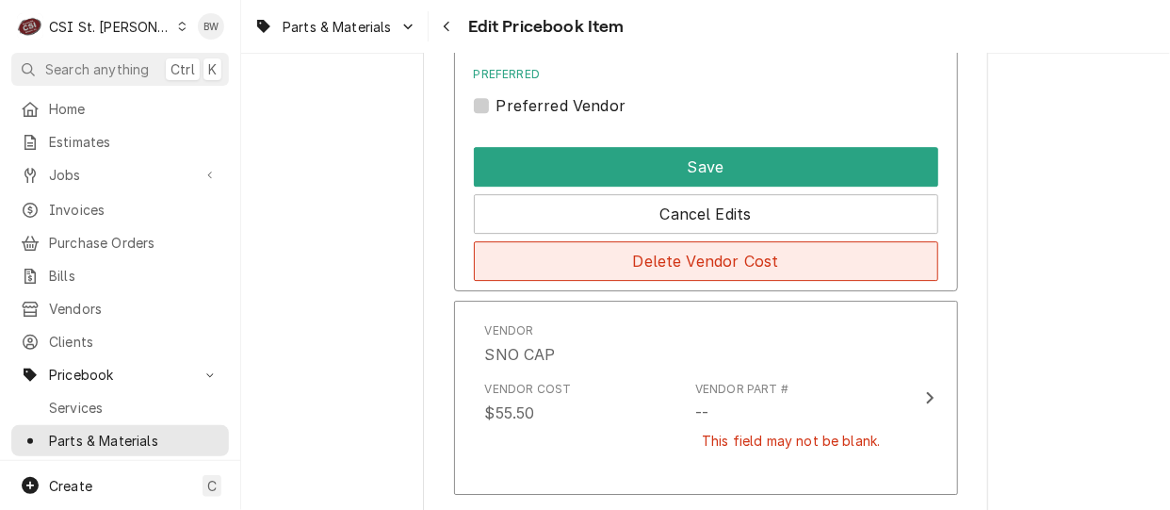
scroll to position [1833, 0]
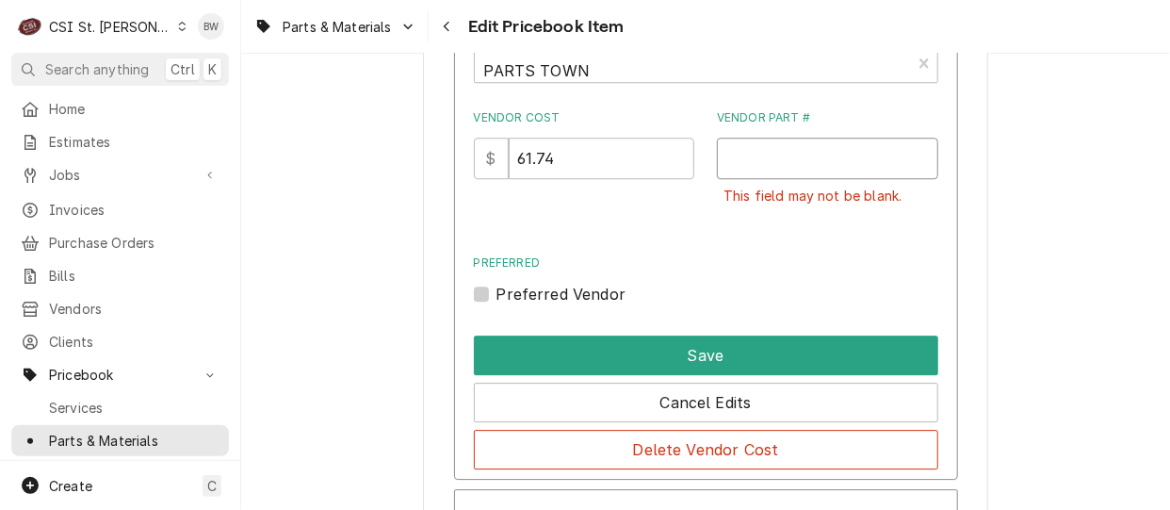
click at [741, 159] on input "Vendor Part #" at bounding box center [827, 158] width 221 height 41
paste input "MAN-9405813"
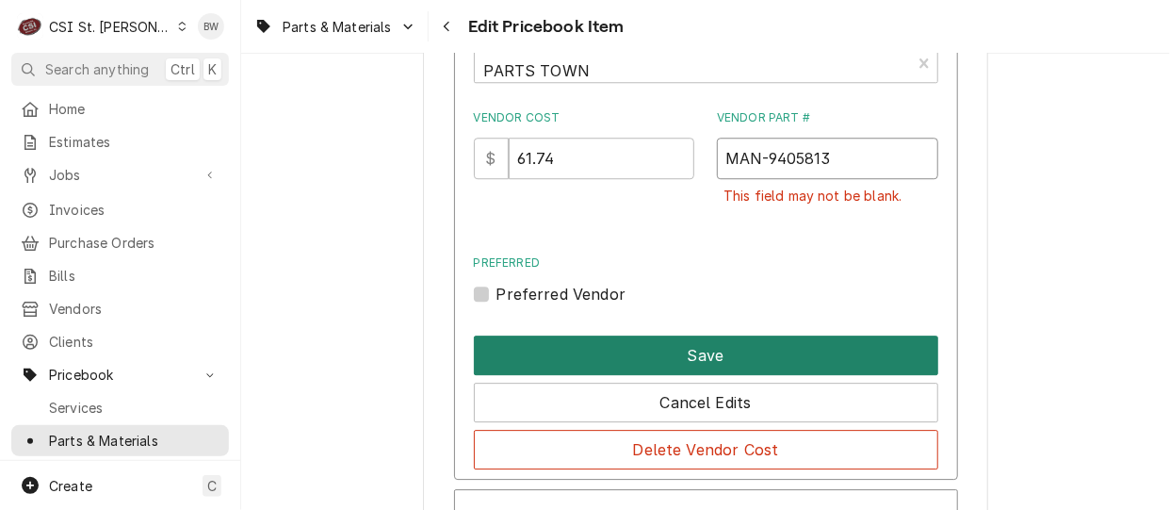
type input "MAN-9405813"
click at [683, 361] on button "Save" at bounding box center [706, 355] width 464 height 40
type textarea "x"
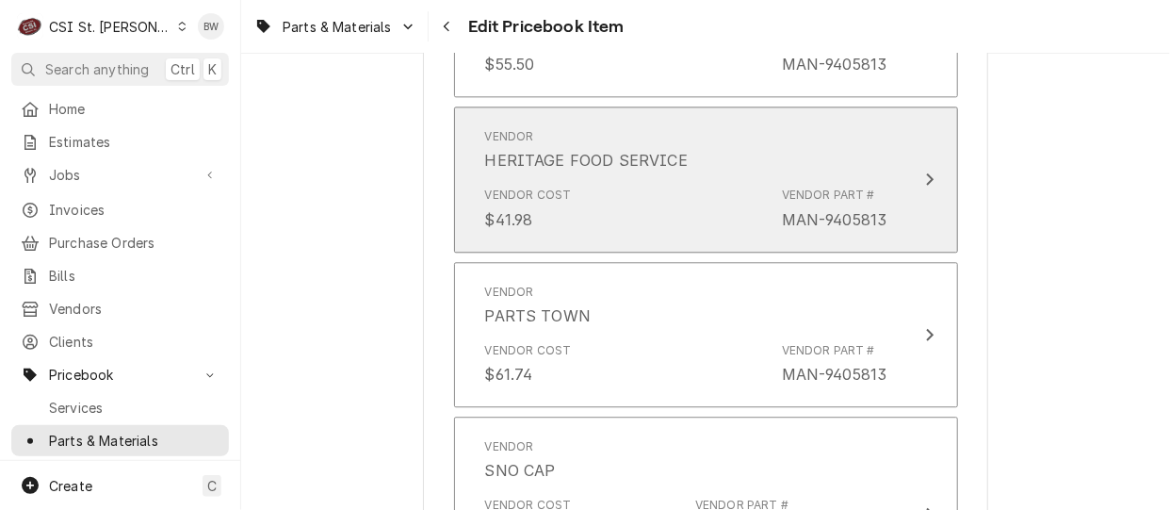
scroll to position [1603, 0]
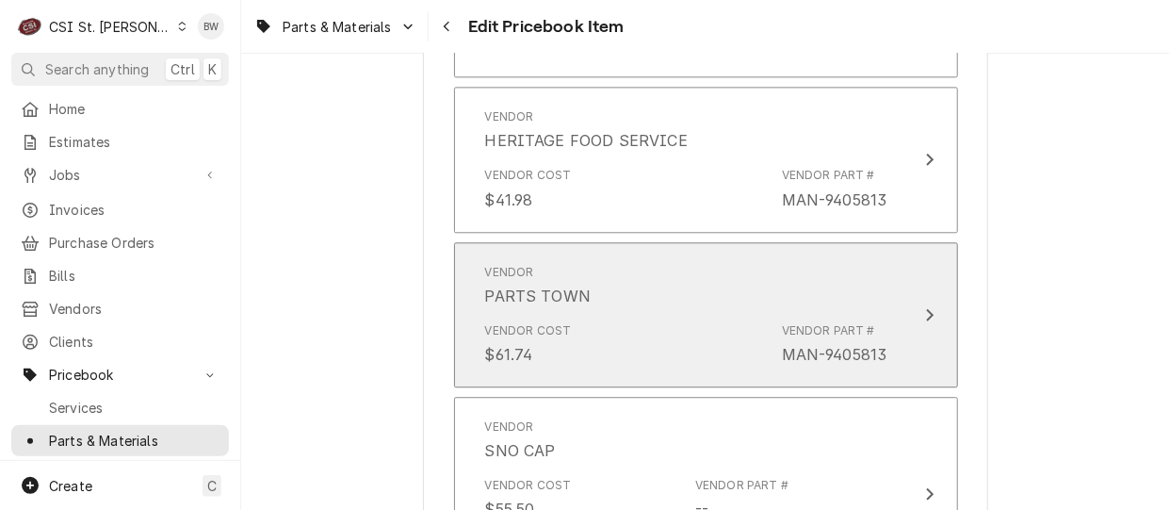
click at [677, 316] on div "Vendor Cost $61.74 Vendor Part # MAN-9405813" at bounding box center [686, 344] width 402 height 58
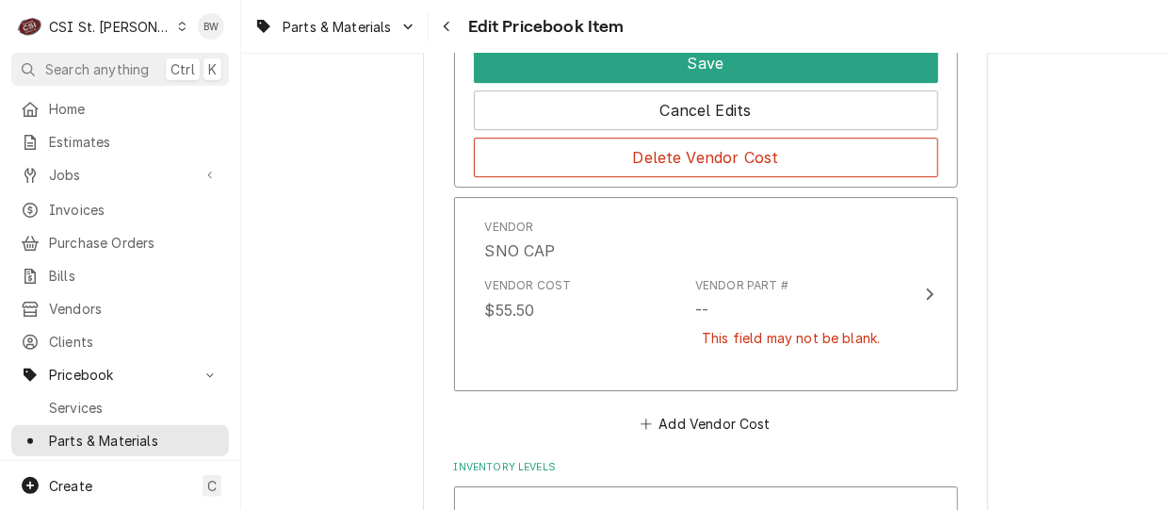
scroll to position [2168, 0]
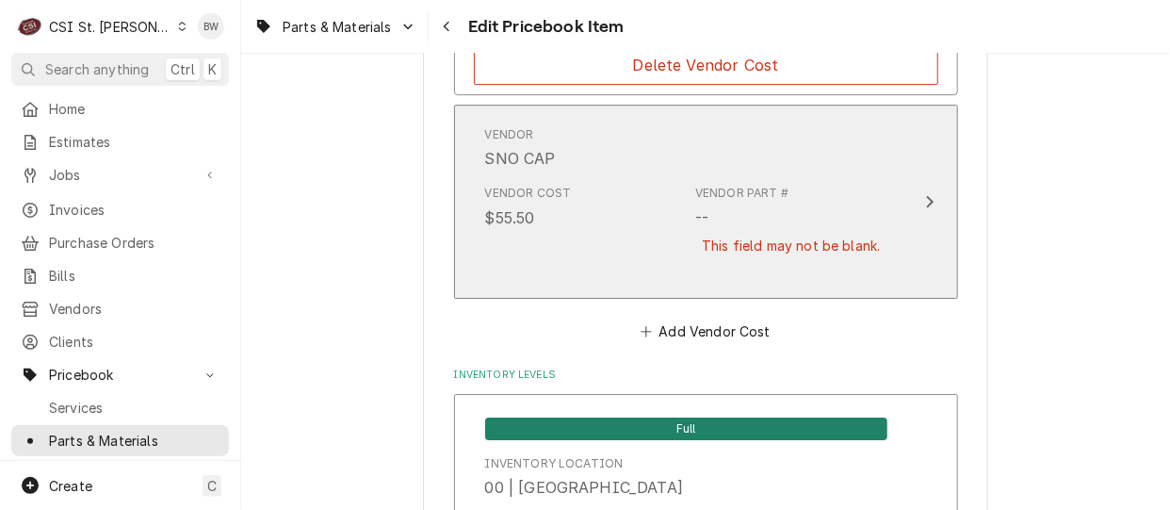
click at [643, 228] on div "Vendor Cost $55.50 Vendor Part # -- This field may not be blank." at bounding box center [686, 230] width 402 height 107
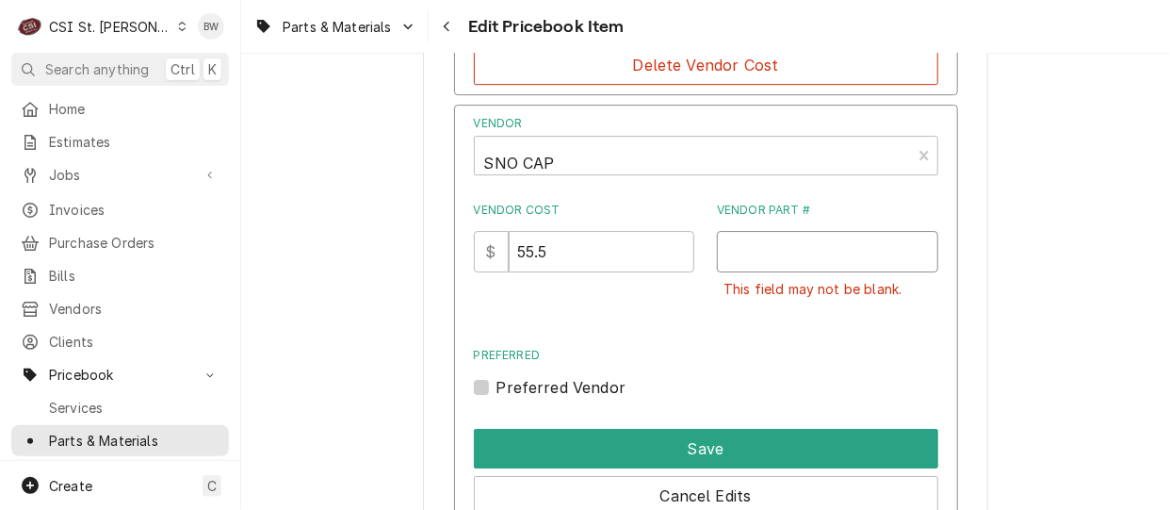
paste input "MAN-9405813"
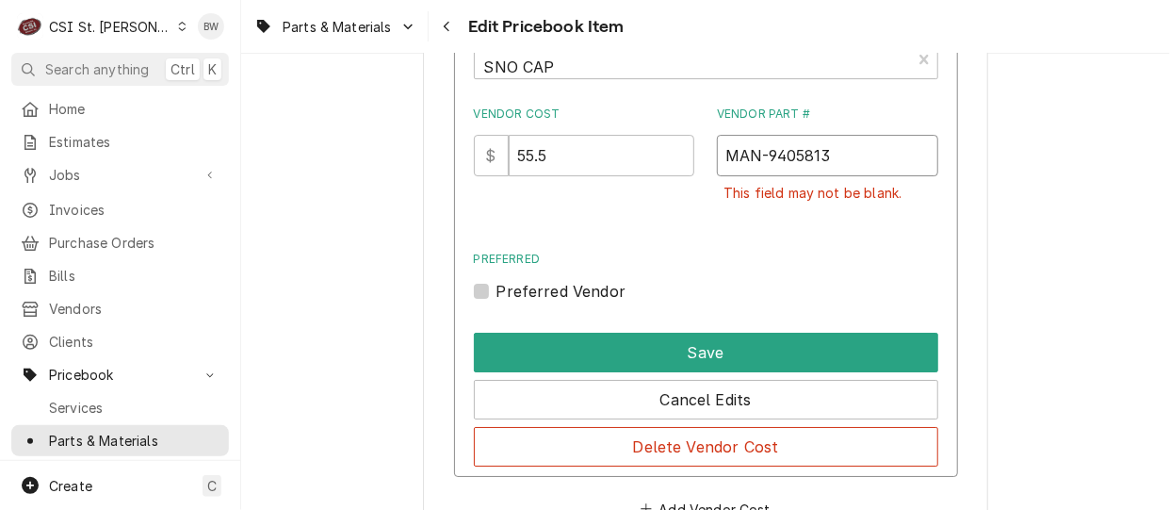
scroll to position [2357, 0]
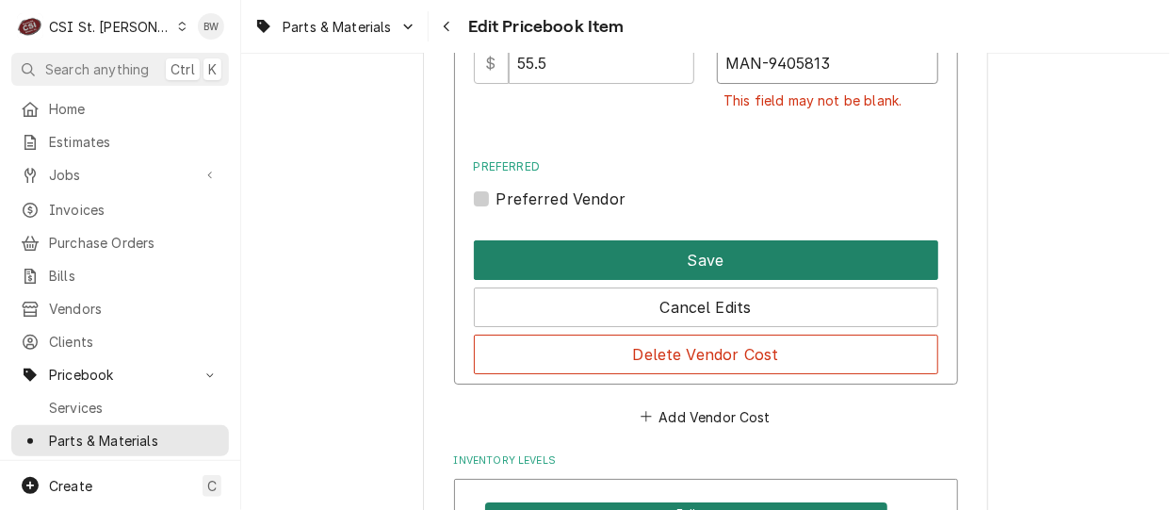
type input "MAN-9405813"
click at [678, 258] on button "Save" at bounding box center [706, 260] width 464 height 40
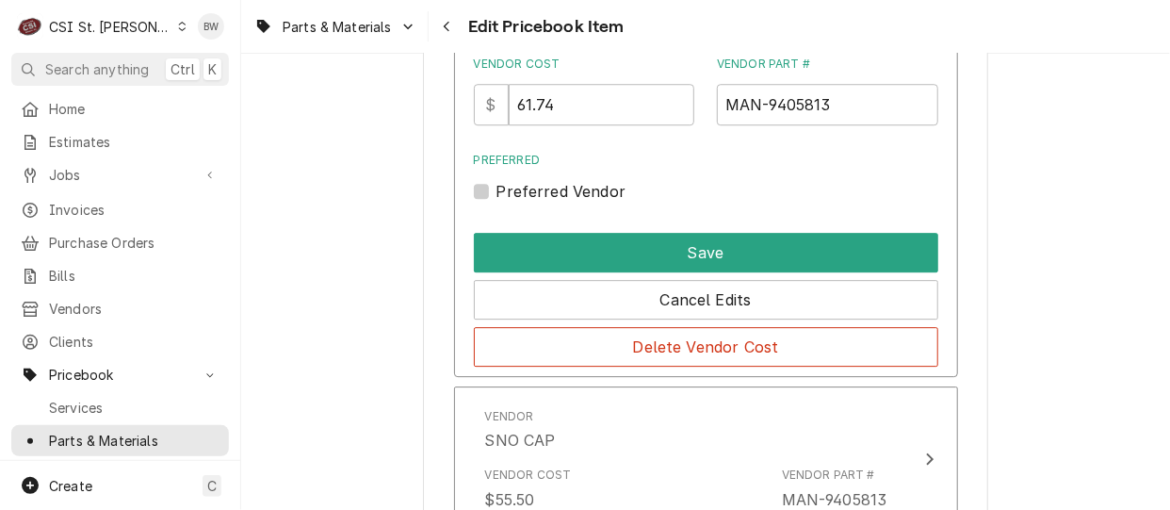
scroll to position [17066, 0]
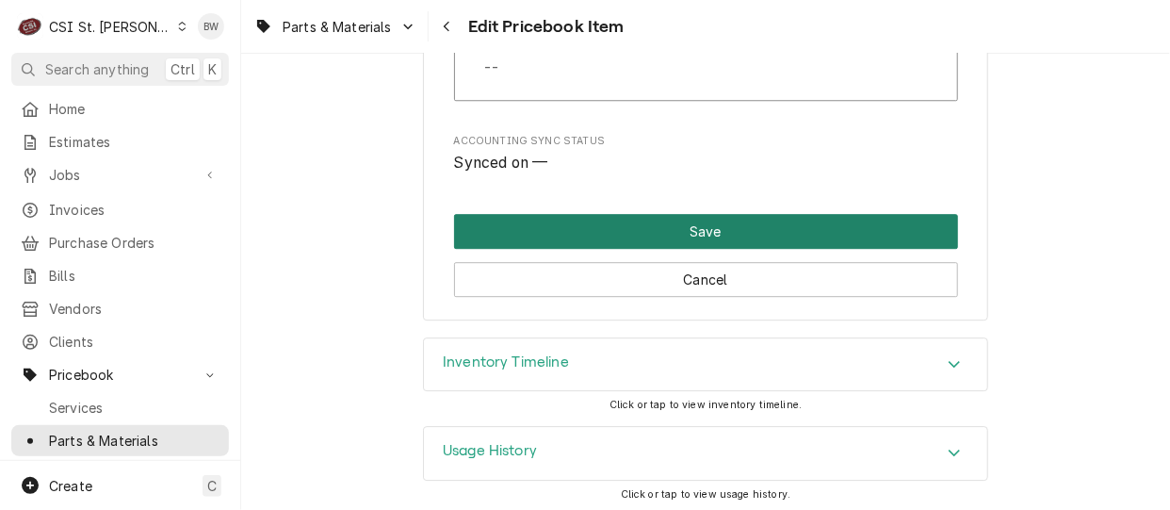
click at [595, 234] on button "Save" at bounding box center [706, 231] width 504 height 35
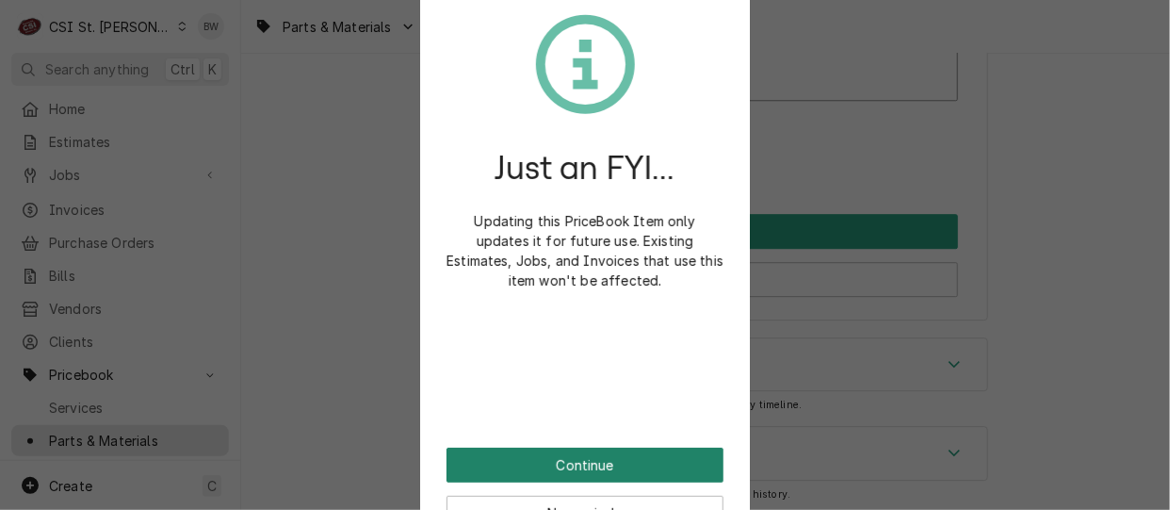
click at [570, 449] on button "Continue" at bounding box center [584, 464] width 277 height 35
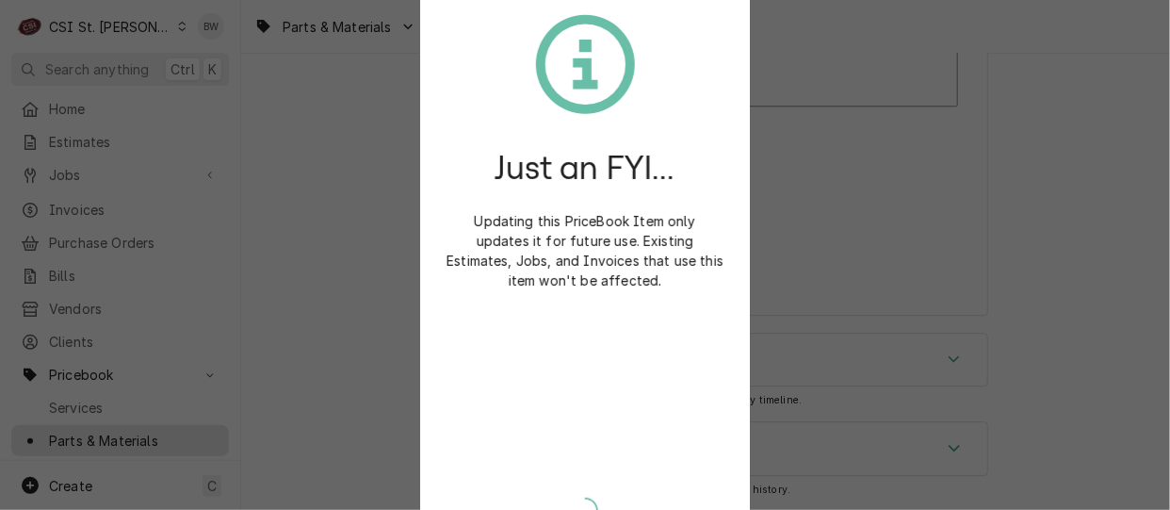
scroll to position [17012, 0]
type textarea "x"
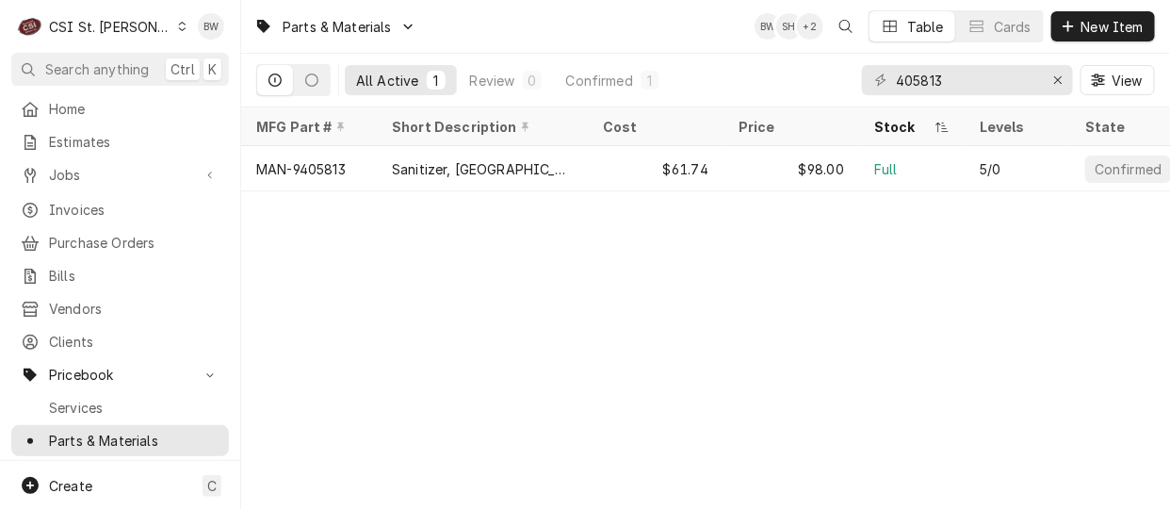
click at [473, 298] on div "Parts & Materials BW SH + 2 Table Cards New Item All Active 1 Review 0 Confirme…" at bounding box center [705, 255] width 929 height 510
drag, startPoint x: 964, startPoint y: 75, endPoint x: 864, endPoint y: 75, distance: 100.8
click at [864, 75] on div "405813" at bounding box center [967, 80] width 211 height 30
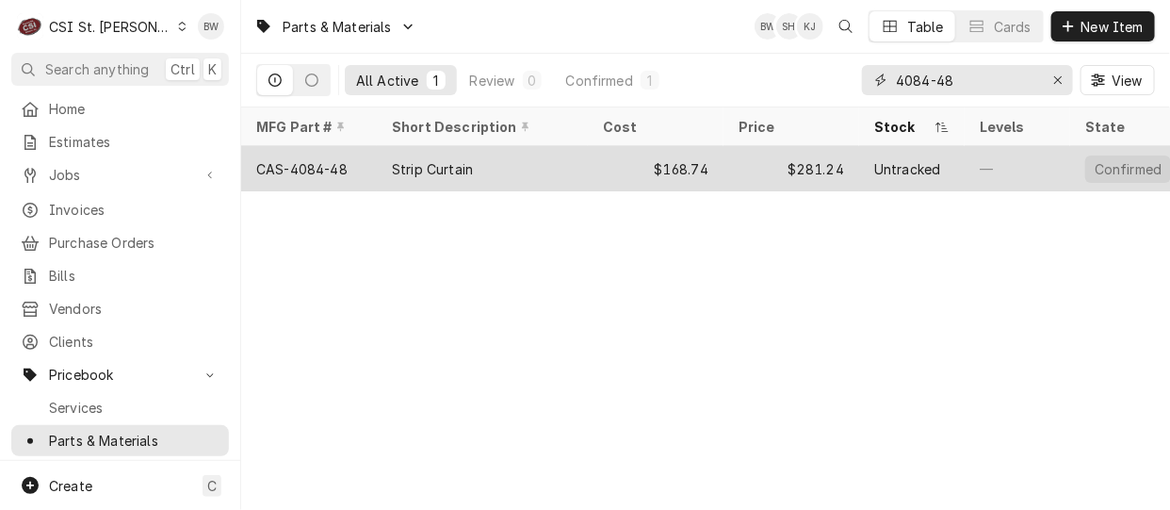
type input "4084-48"
click at [338, 161] on div "CAS-4084-48" at bounding box center [301, 169] width 91 height 20
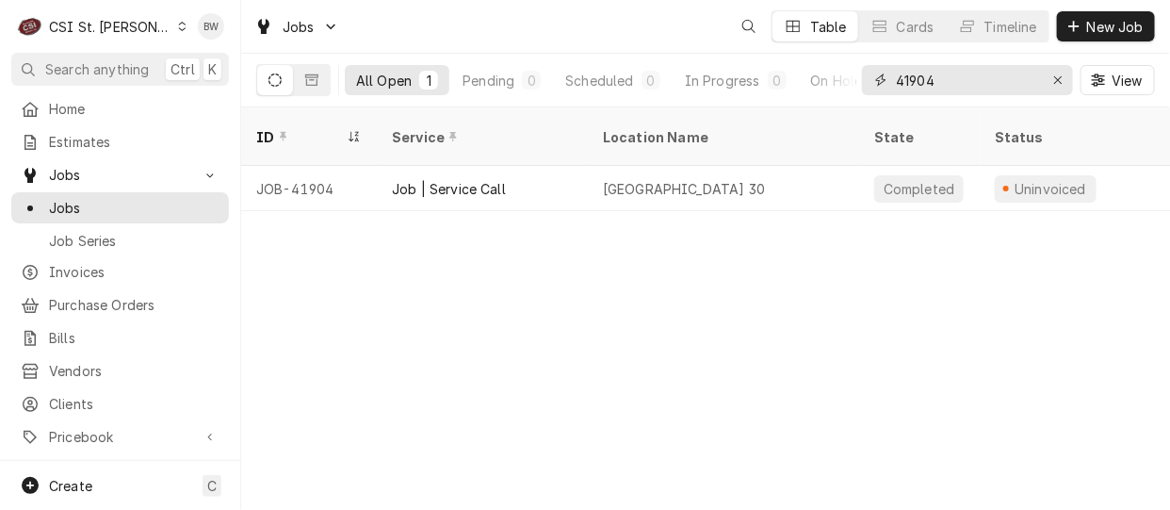
drag, startPoint x: 955, startPoint y: 82, endPoint x: 861, endPoint y: 80, distance: 94.2
click at [861, 80] on div "All Open 1 Pending 0 Scheduled 0 In Progress 0 On Hold 0 Completed 1 41904 View" at bounding box center [705, 80] width 899 height 53
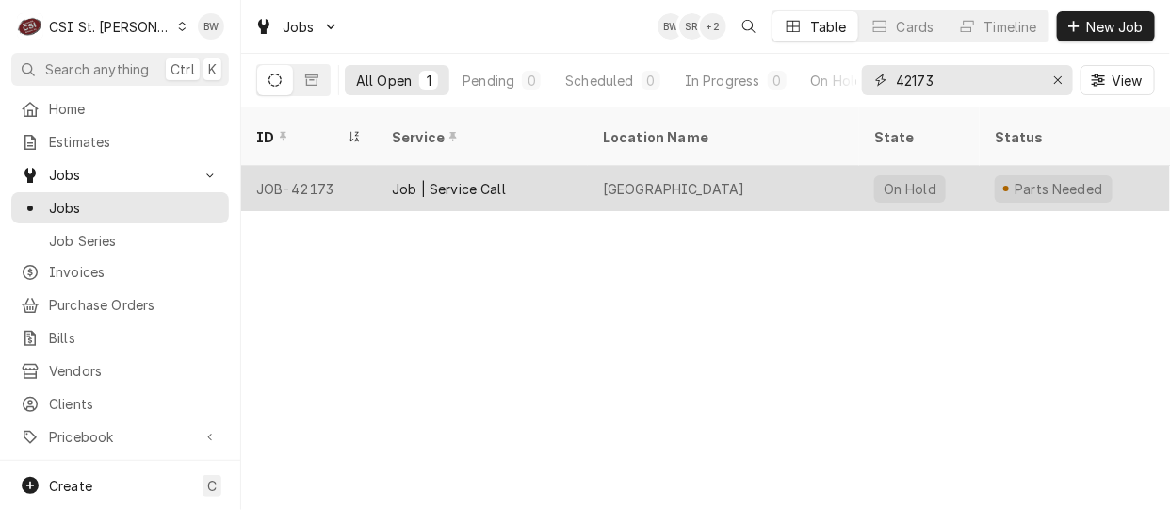
type input "42173"
click at [329, 166] on div "JOB-42173" at bounding box center [309, 188] width 136 height 45
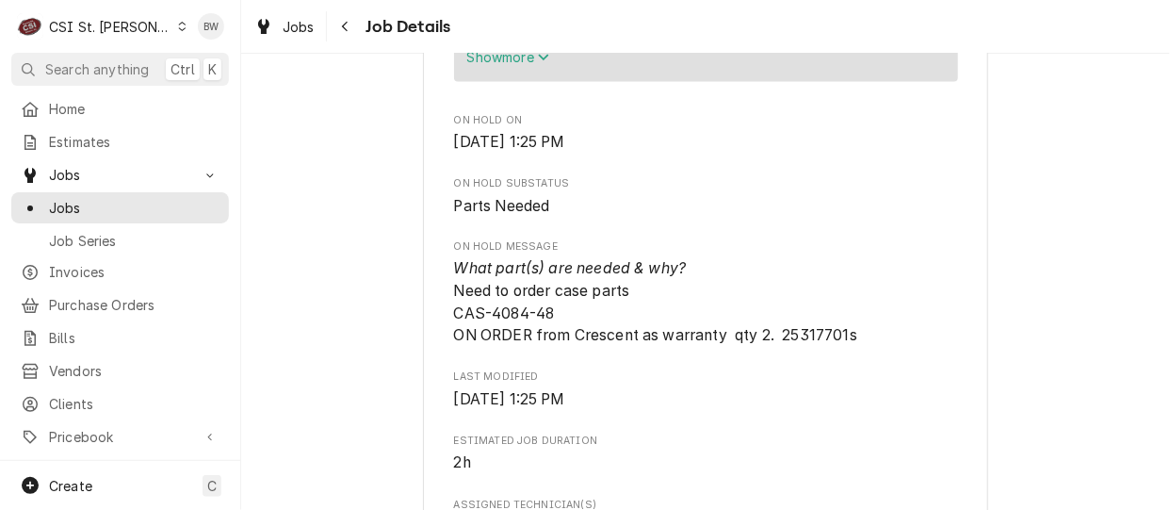
scroll to position [1130, 0]
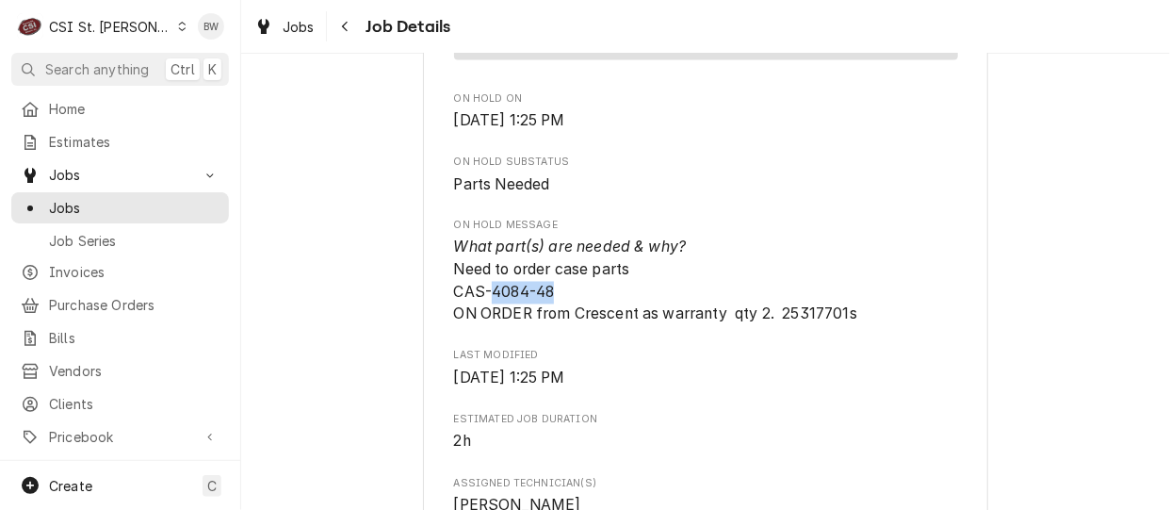
drag, startPoint x: 548, startPoint y: 316, endPoint x: 486, endPoint y: 313, distance: 62.2
click at [486, 313] on span "What part(s) are needed & why? Need to order case parts CAS-4084-48 ON ORDER fr…" at bounding box center [706, 280] width 504 height 89
drag, startPoint x: 486, startPoint y: 313, endPoint x: 495, endPoint y: 316, distance: 10.1
copy span "4084-48"
click at [433, 286] on div "Edward Don Company Independence Elementary / 4800 Meadows Pkwy, Weldon Spring, …" at bounding box center [705, 399] width 565 height 2818
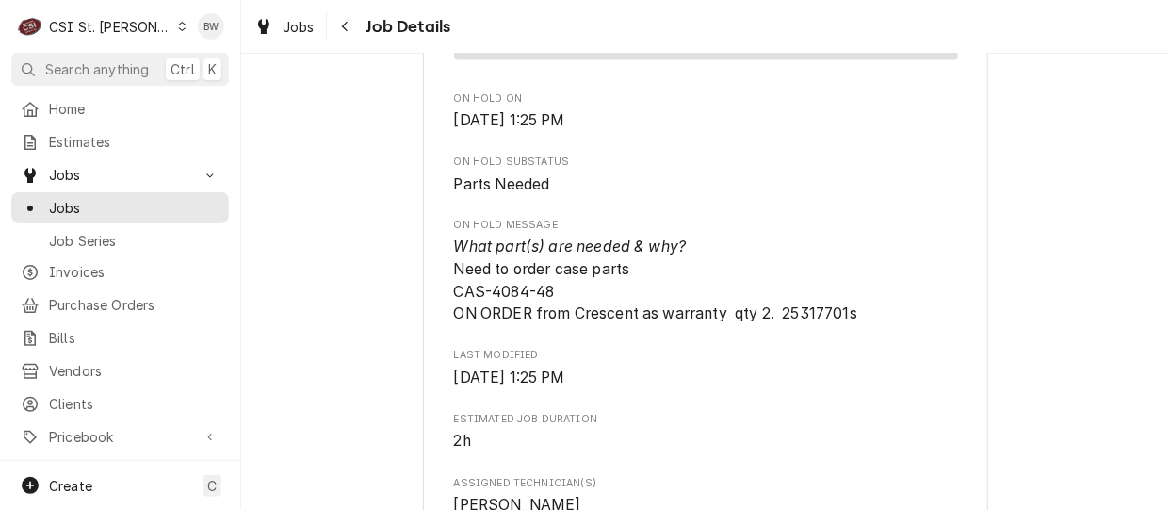
click at [385, 262] on div "Parts Needed Edward Don Company Independence Elementary / 4800 Meadows Pkwy, We…" at bounding box center [705, 384] width 929 height 2882
click at [401, 244] on div "Parts Needed Edward Don Company Independence Elementary / 4800 Meadows Pkwy, We…" at bounding box center [705, 384] width 929 height 2882
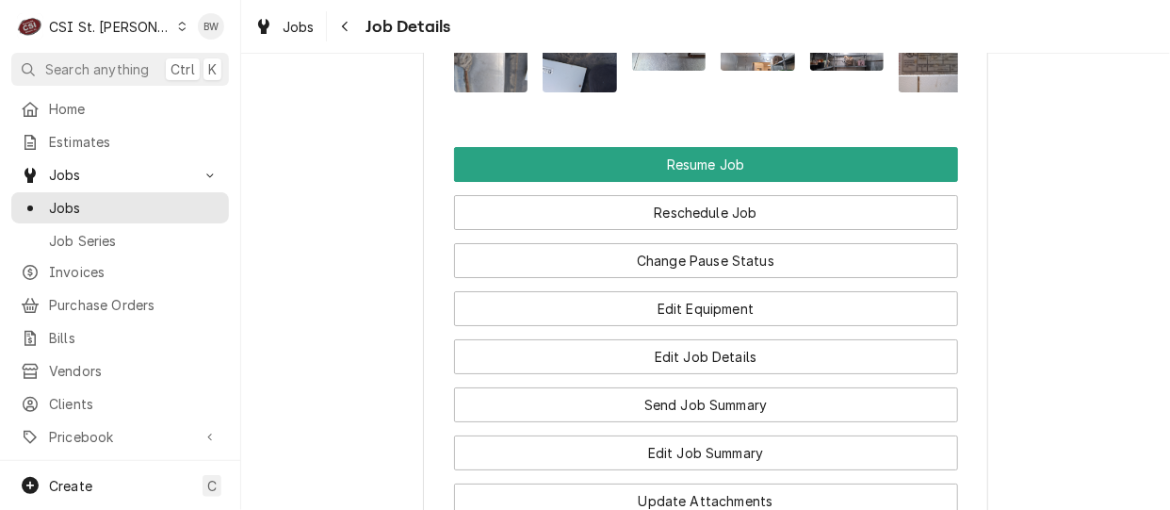
scroll to position [2449, 0]
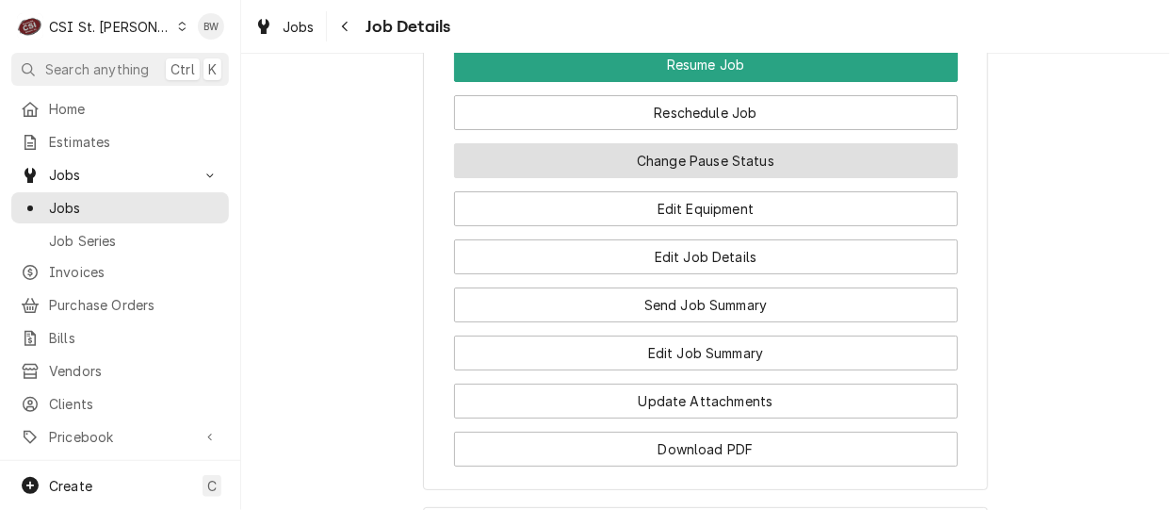
click at [680, 178] on button "Change Pause Status" at bounding box center [706, 160] width 504 height 35
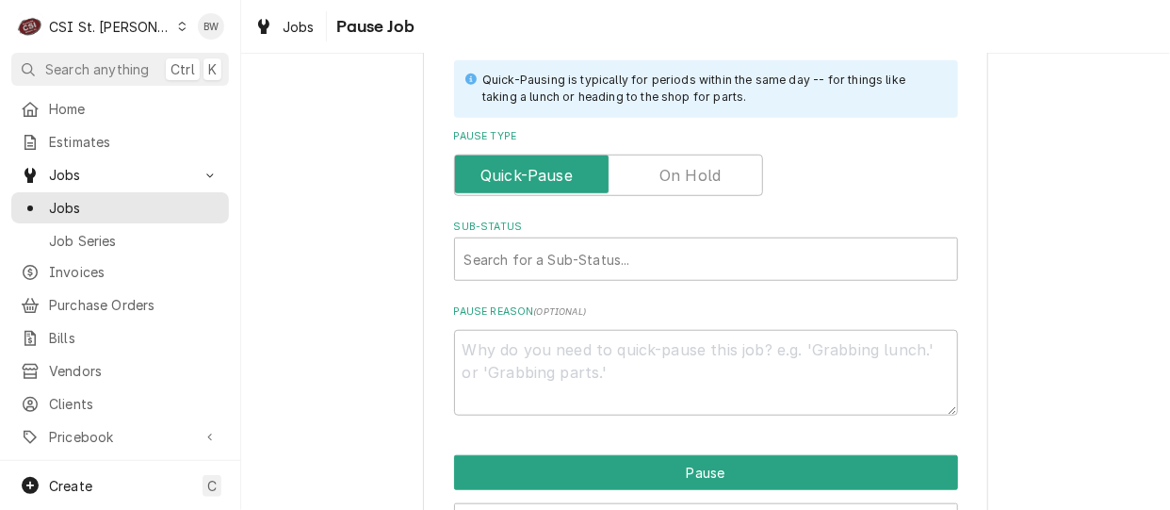
scroll to position [471, 0]
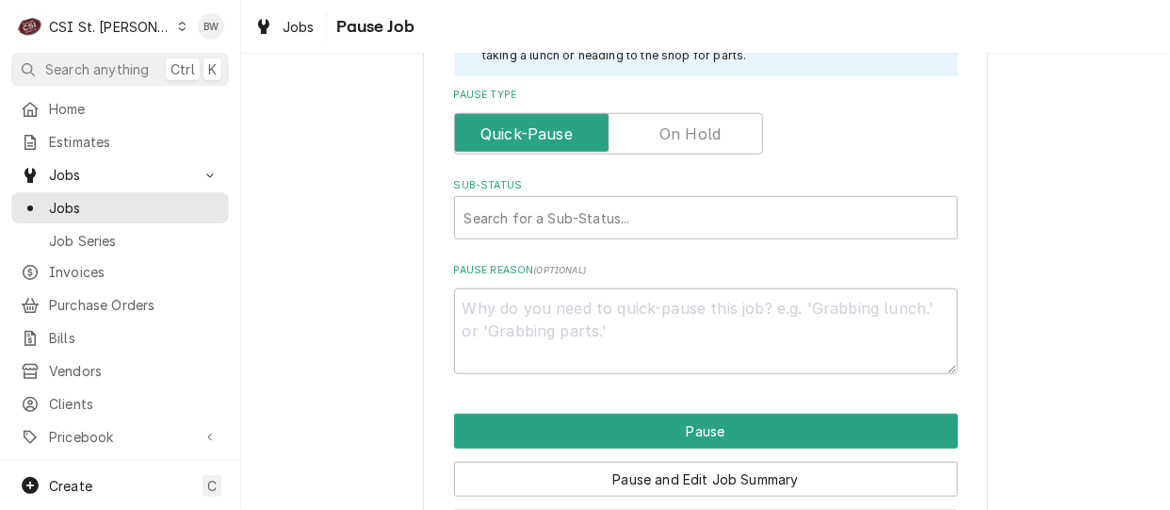
click at [656, 136] on label "Pause Type" at bounding box center [608, 133] width 309 height 41
click at [656, 136] on input "Pause Type" at bounding box center [608, 133] width 292 height 41
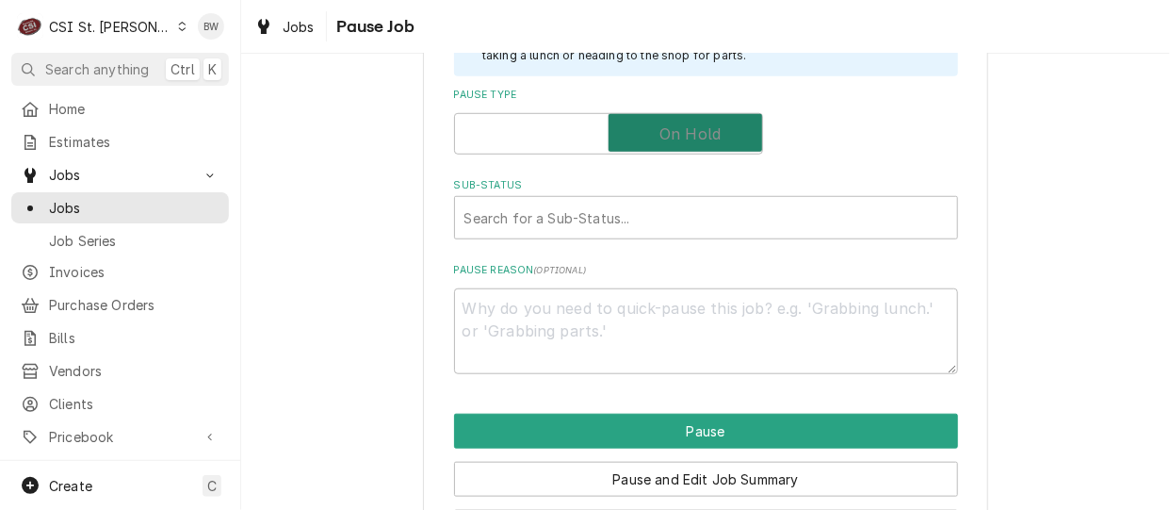
checkbox input "true"
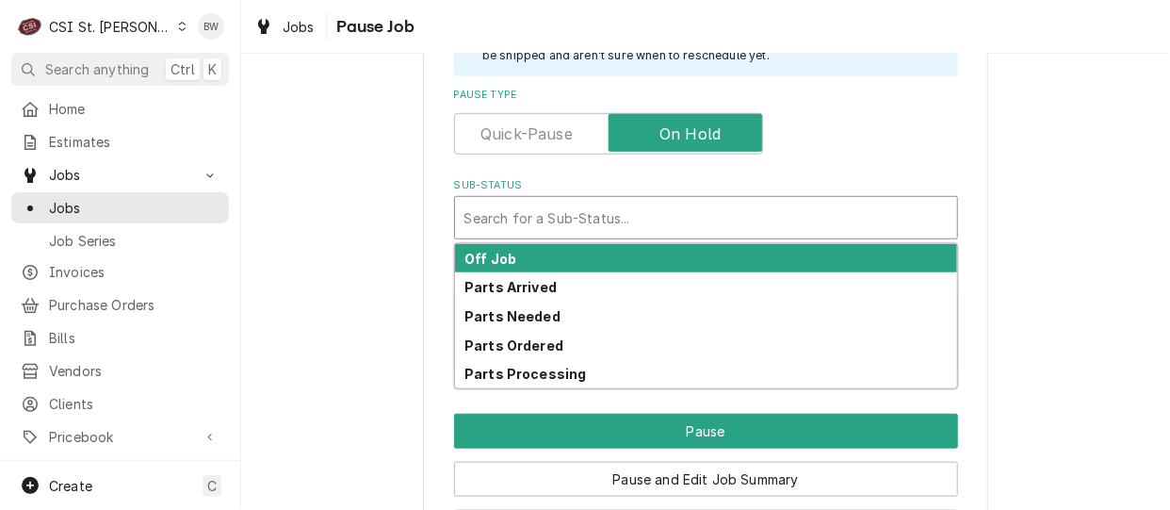
click at [496, 223] on div "Sub-Status" at bounding box center [705, 218] width 483 height 34
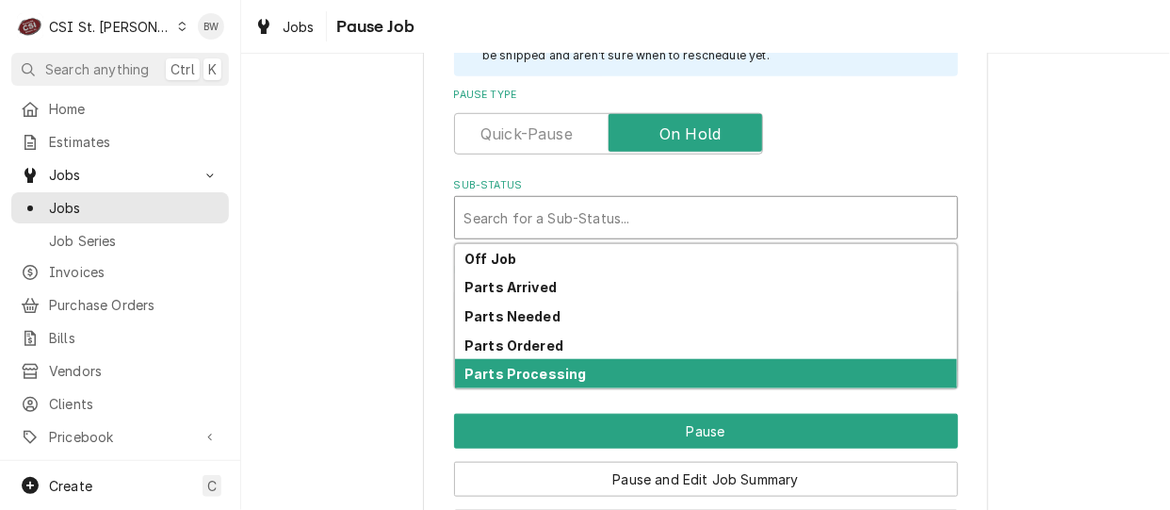
click at [504, 369] on strong "Parts Processing" at bounding box center [525, 373] width 122 height 16
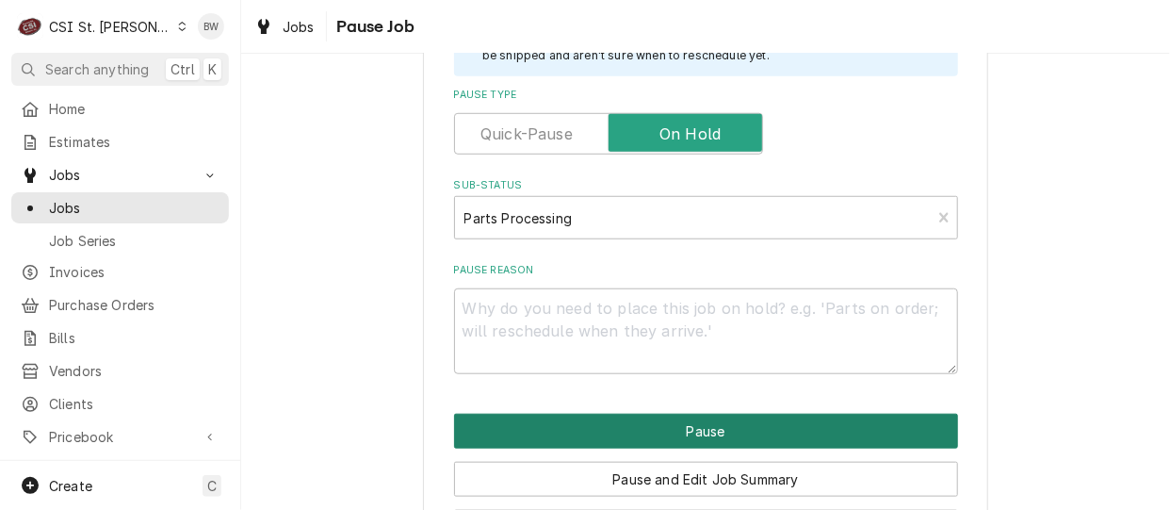
click at [648, 422] on button "Pause" at bounding box center [706, 430] width 504 height 35
type textarea "x"
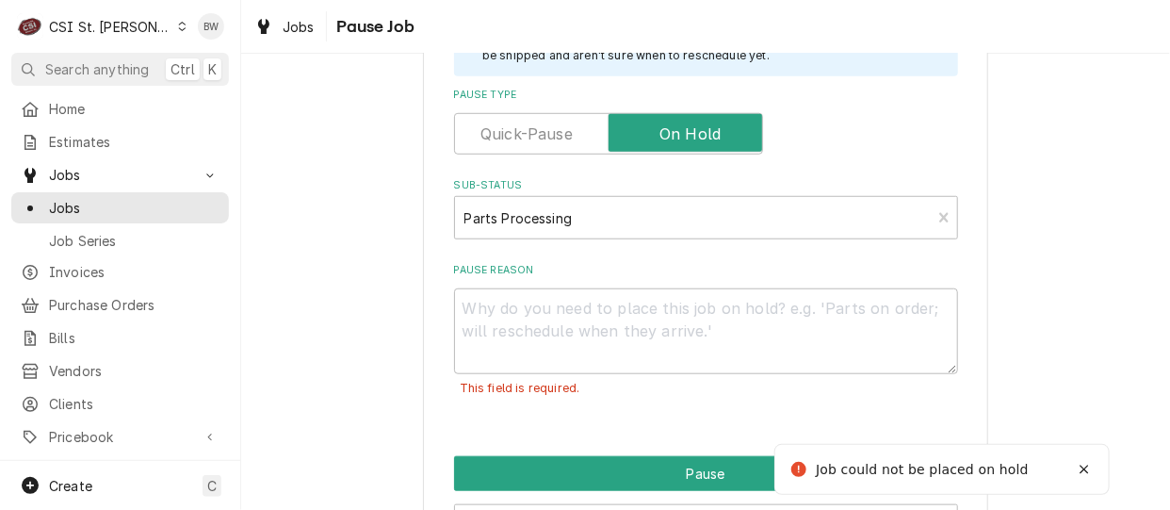
scroll to position [545, 0]
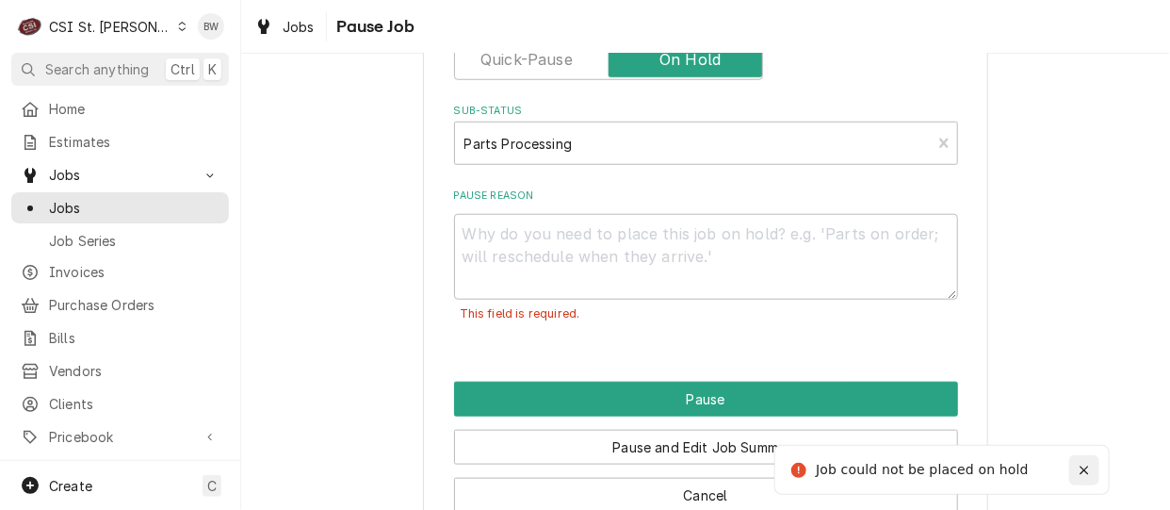
click at [1077, 463] on icon "Notifications alt+T" at bounding box center [1083, 469] width 13 height 13
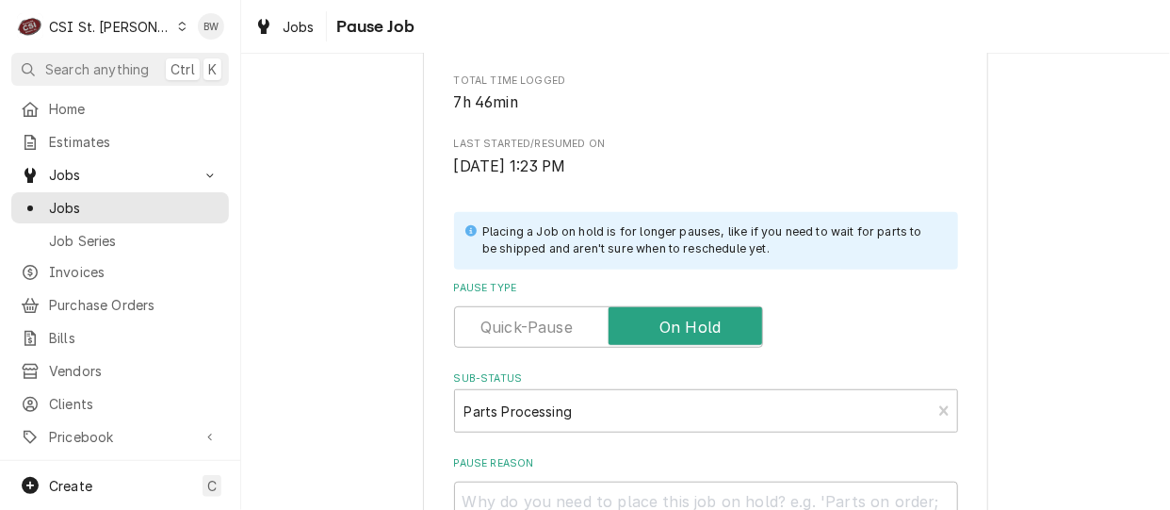
scroll to position [263, 0]
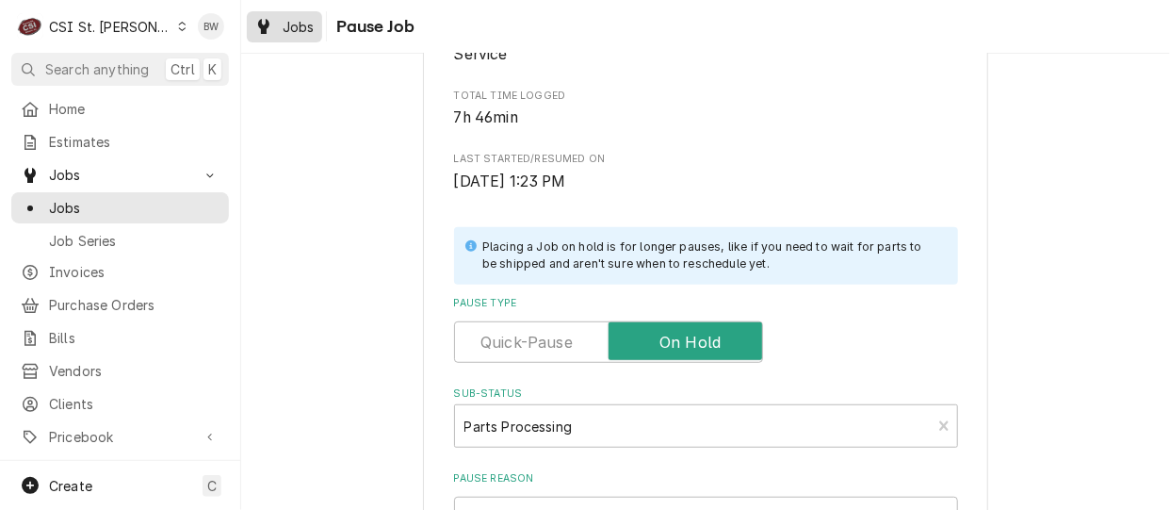
click at [309, 32] on span "Jobs" at bounding box center [299, 27] width 32 height 20
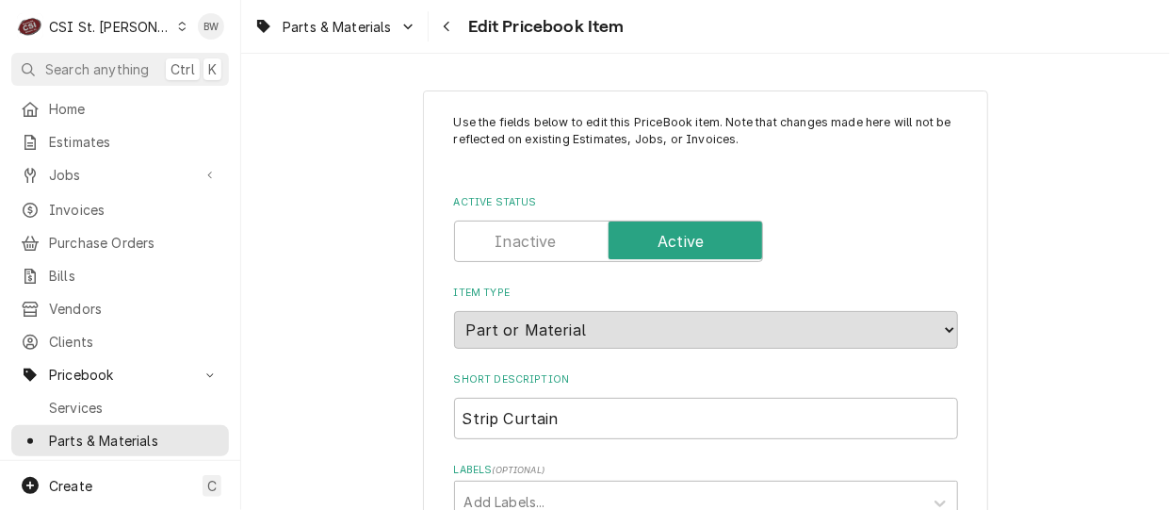
type textarea "x"
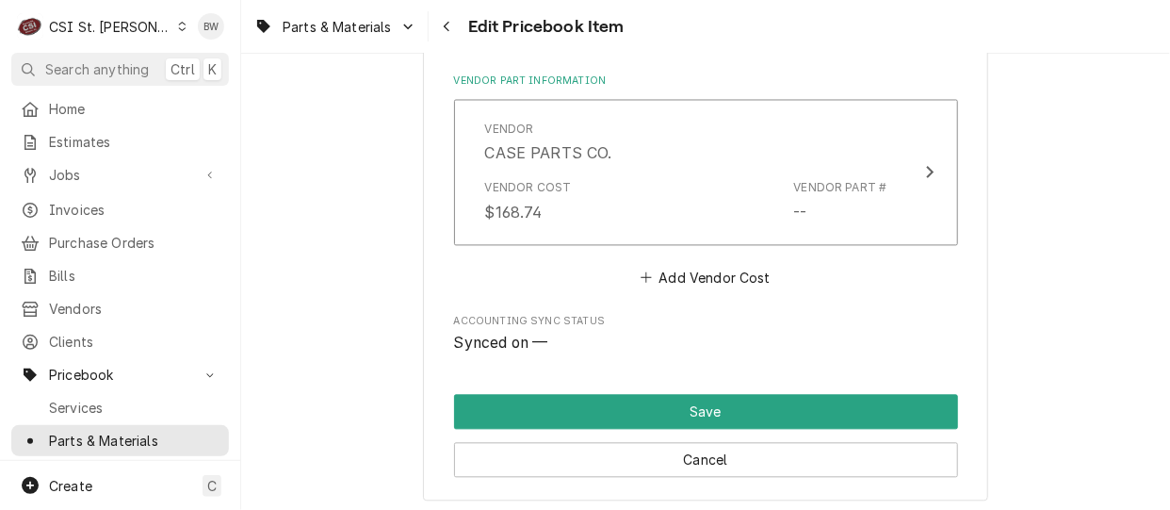
scroll to position [1372, 0]
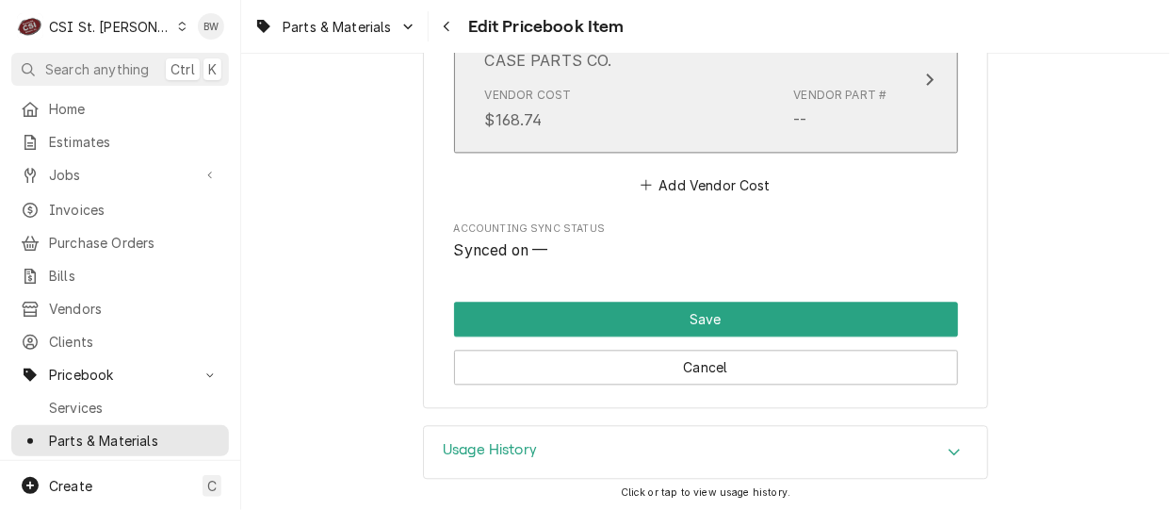
click at [607, 108] on div "Vendor Cost $168.74 Vendor Part # --" at bounding box center [686, 108] width 402 height 58
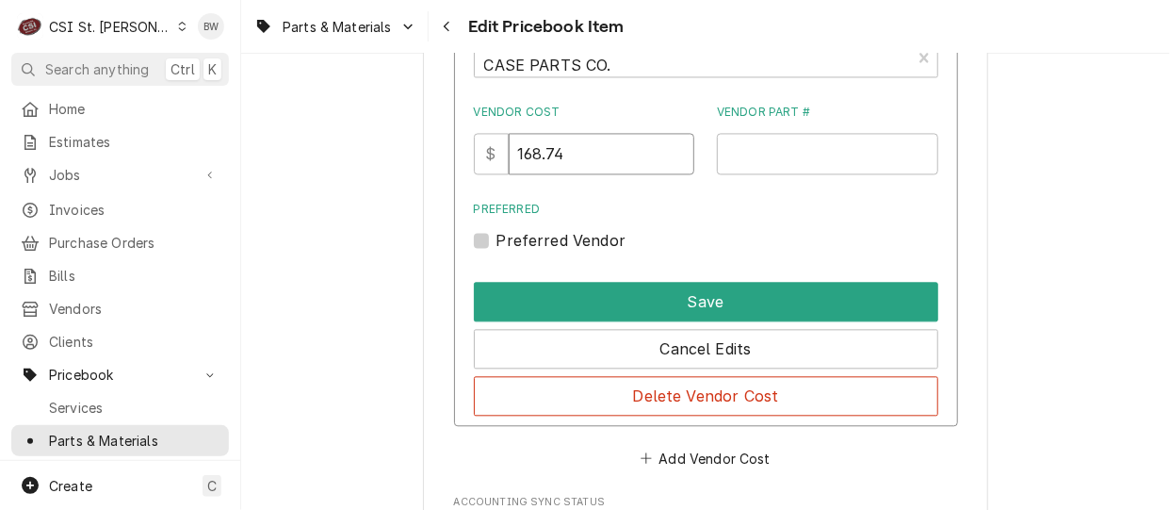
drag, startPoint x: 580, startPoint y: 159, endPoint x: 488, endPoint y: 154, distance: 92.5
click at [488, 154] on div "$ 168.74" at bounding box center [584, 153] width 221 height 41
type input "162.33"
type input "CAS-4048"
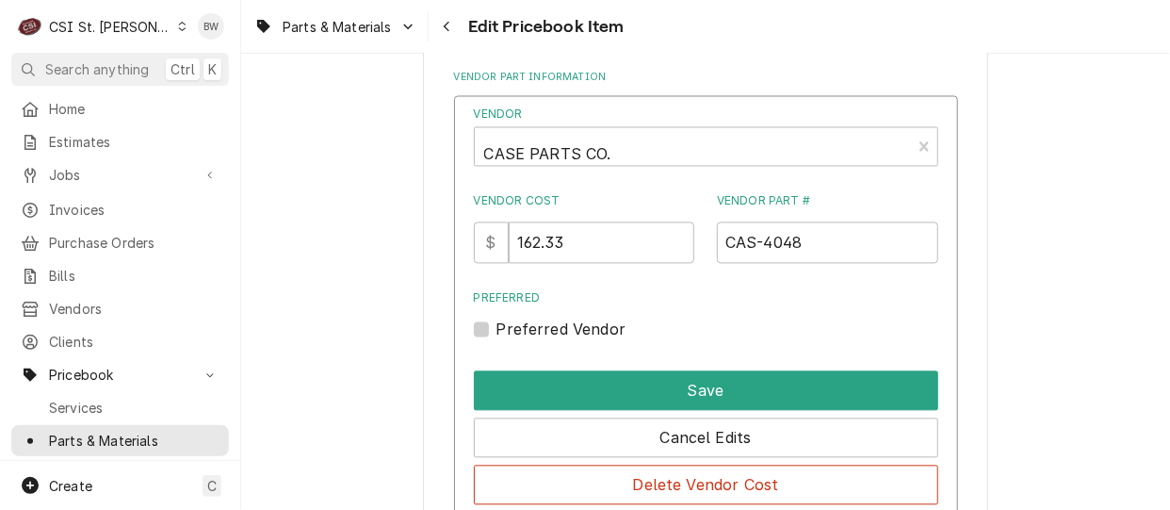
scroll to position [1279, 0]
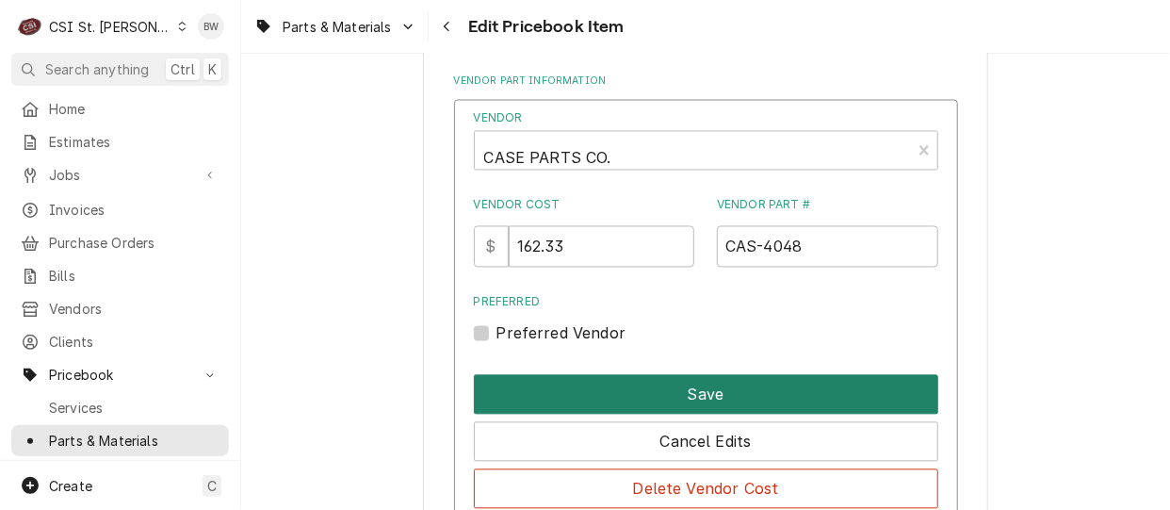
click at [622, 396] on button "Save" at bounding box center [706, 395] width 464 height 40
type textarea "x"
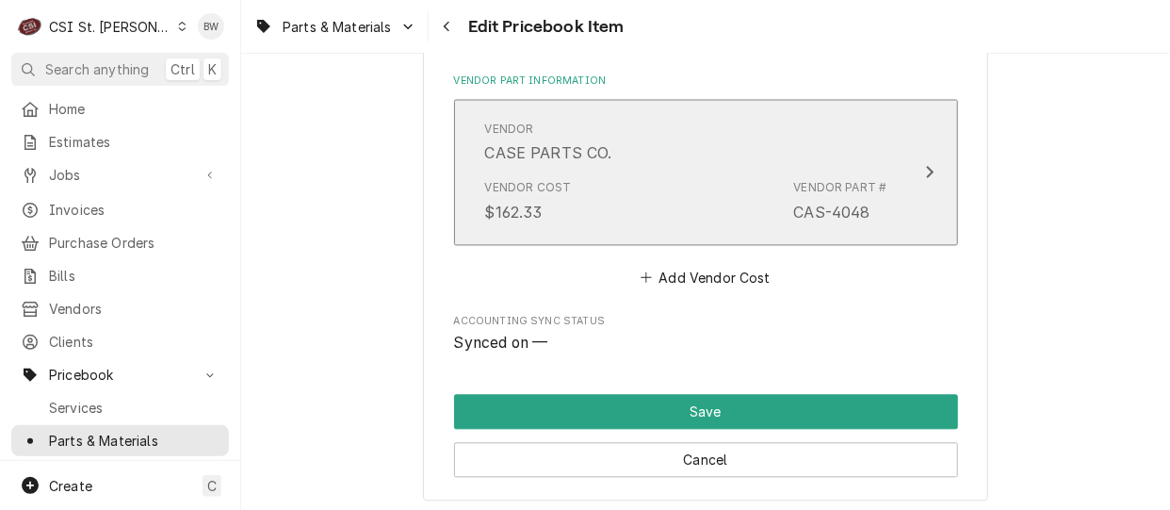
click at [568, 214] on div "Vendor Cost $162.33 Vendor Part # CAS-4048" at bounding box center [686, 201] width 402 height 58
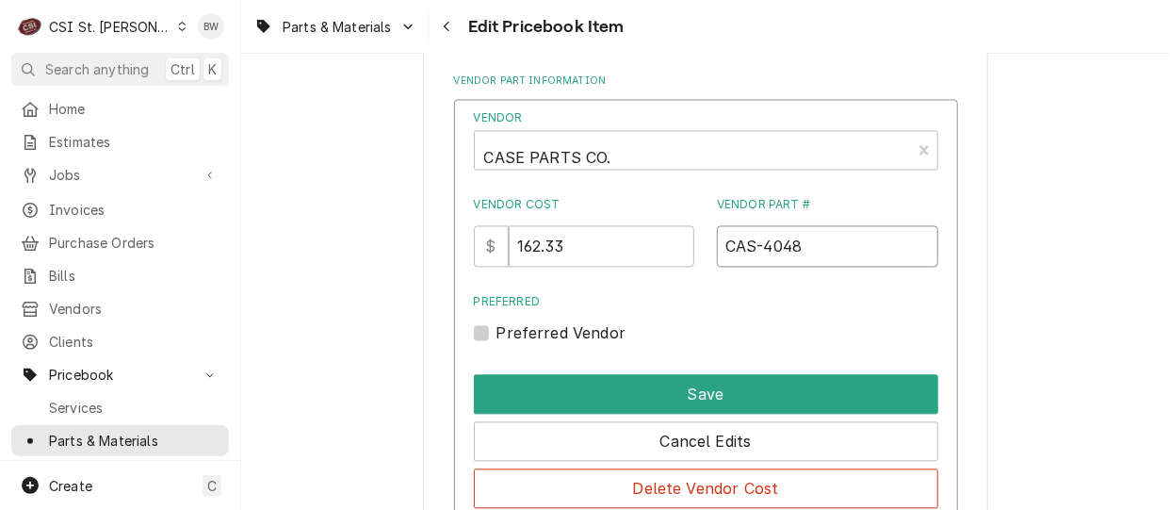
click at [808, 244] on input "CAS-4048" at bounding box center [827, 246] width 221 height 41
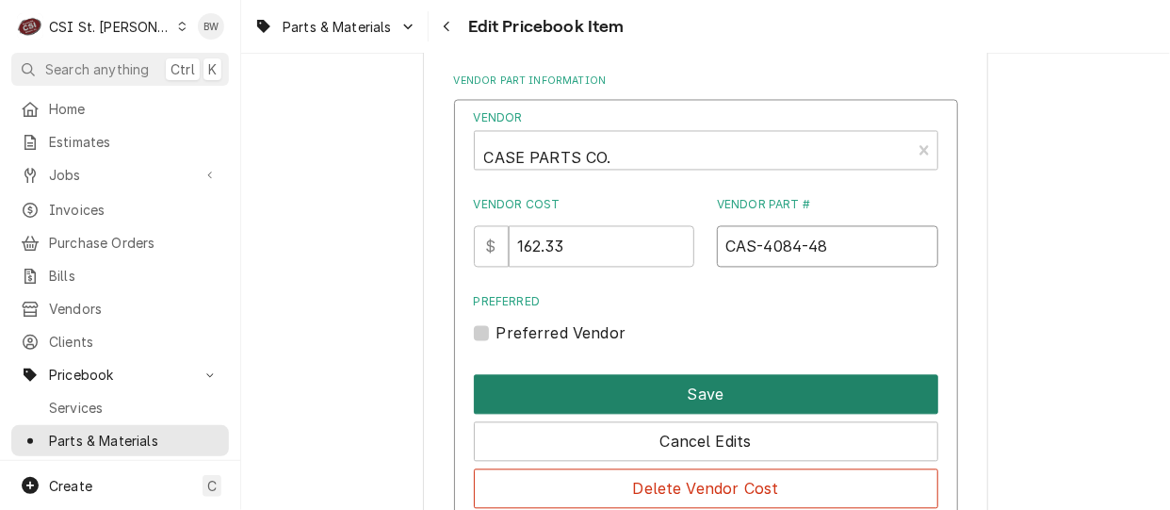
type input "CAS-4084-48"
click at [702, 387] on button "Save" at bounding box center [706, 395] width 464 height 40
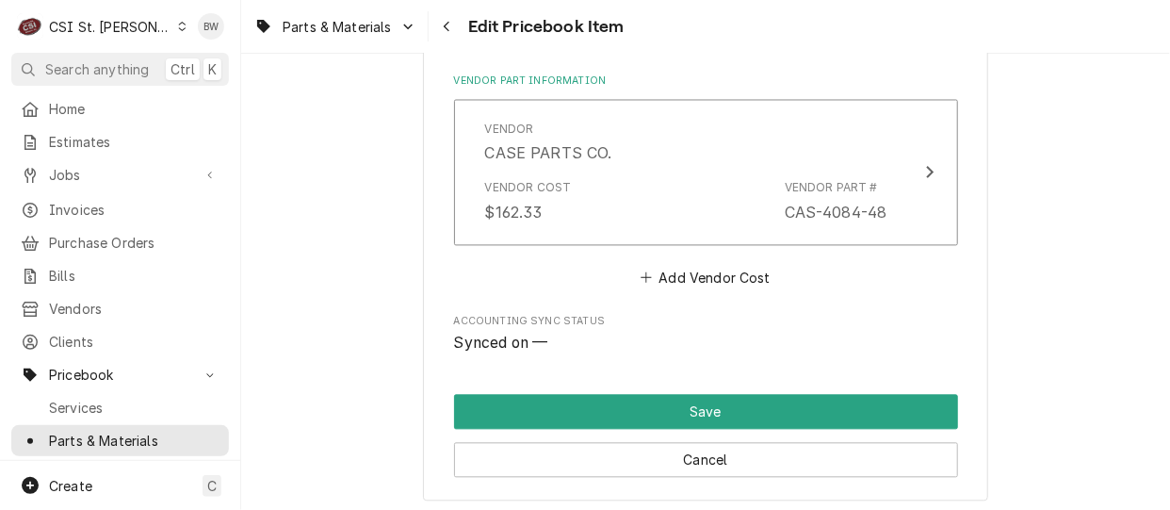
scroll to position [1372, 0]
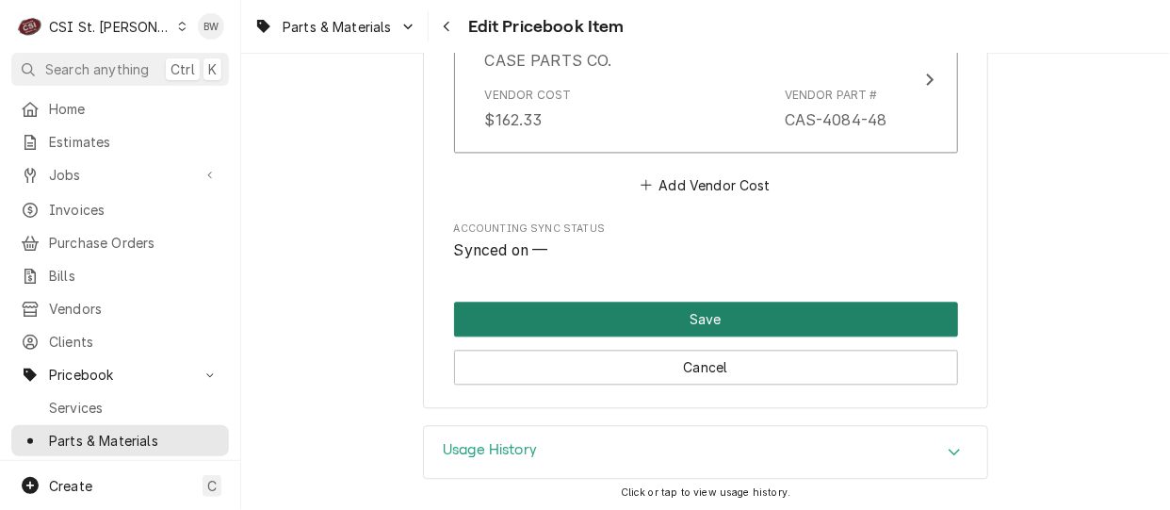
click at [619, 320] on button "Save" at bounding box center [706, 318] width 504 height 35
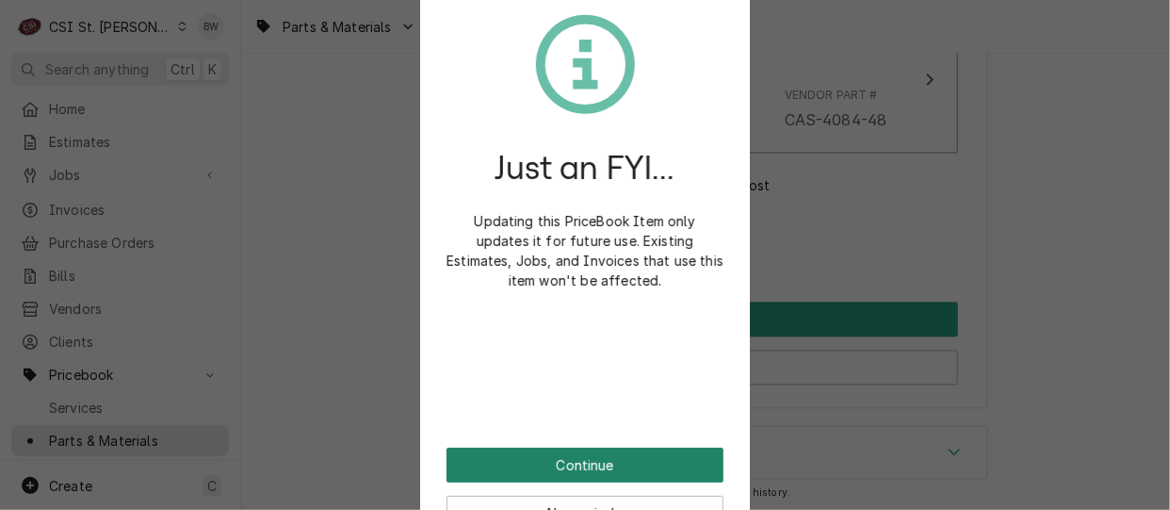
click at [570, 459] on button "Continue" at bounding box center [584, 464] width 277 height 35
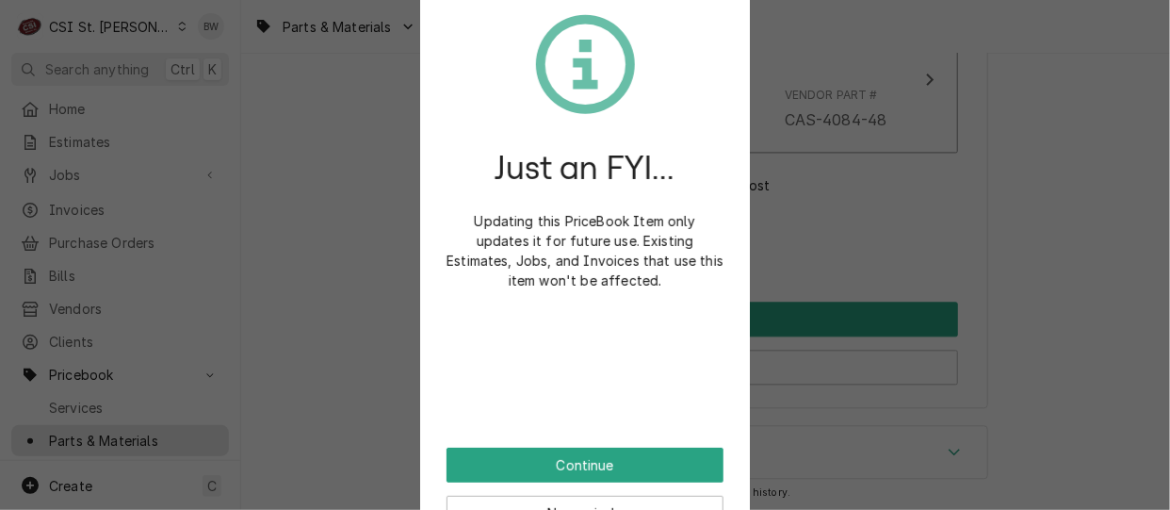
scroll to position [1362, 0]
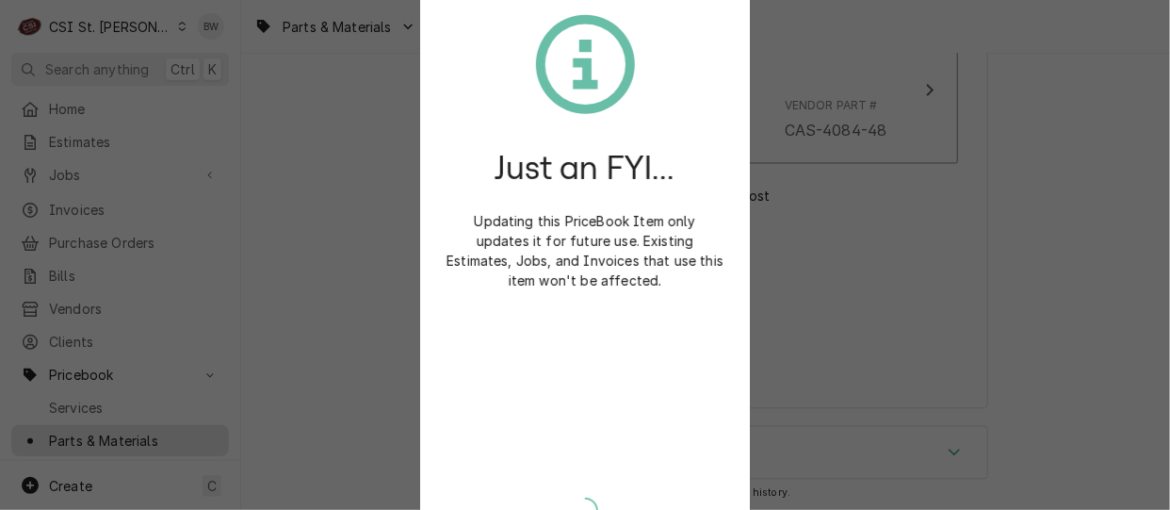
type textarea "x"
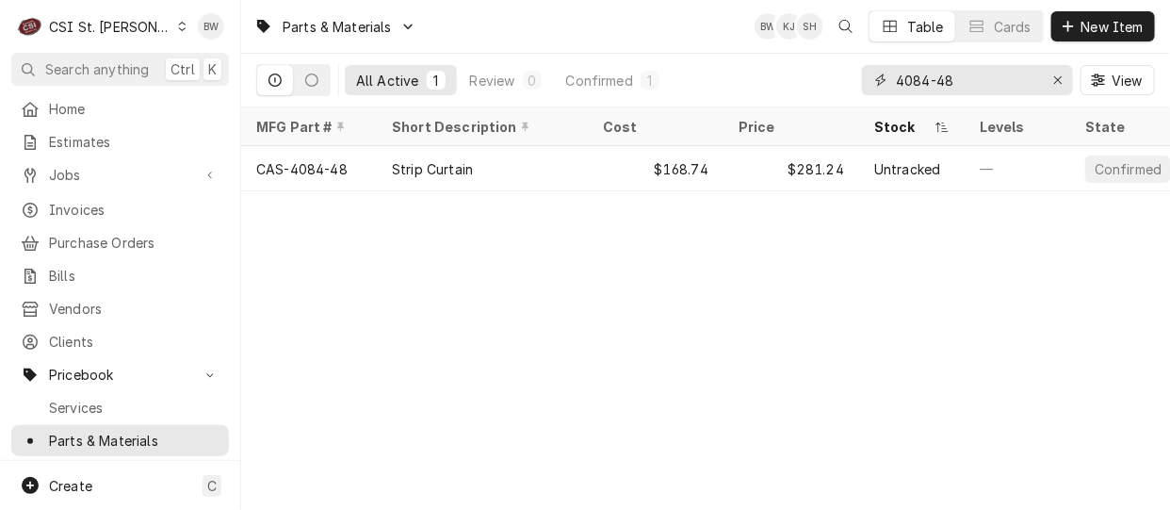
drag, startPoint x: 974, startPoint y: 82, endPoint x: 840, endPoint y: 81, distance: 133.7
click at [840, 81] on div "All Active 1 Review 0 Confirmed 1 4084-48 View" at bounding box center [705, 80] width 899 height 53
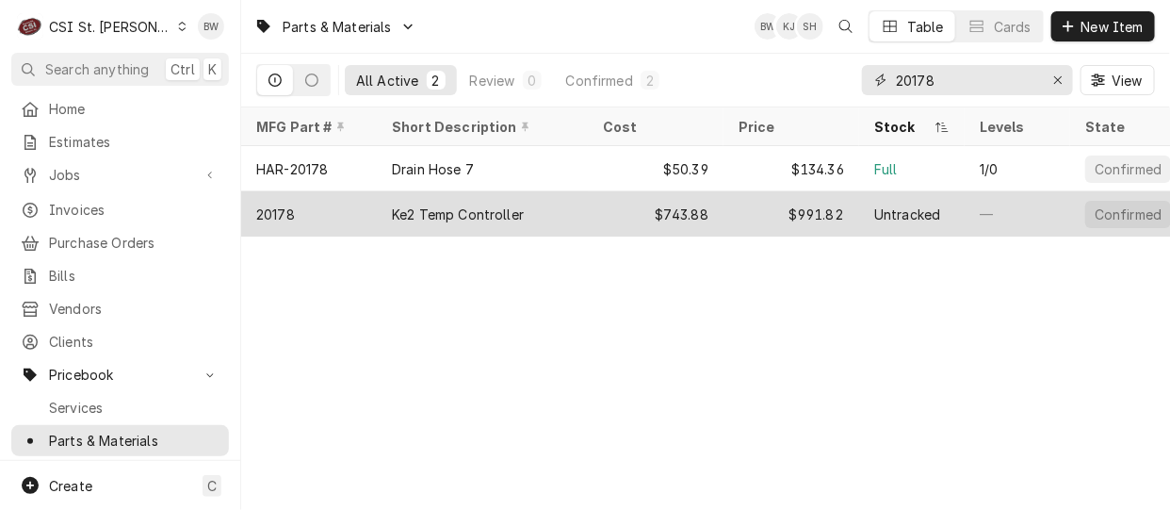
type input "20178"
click at [328, 198] on div "20178" at bounding box center [309, 213] width 136 height 45
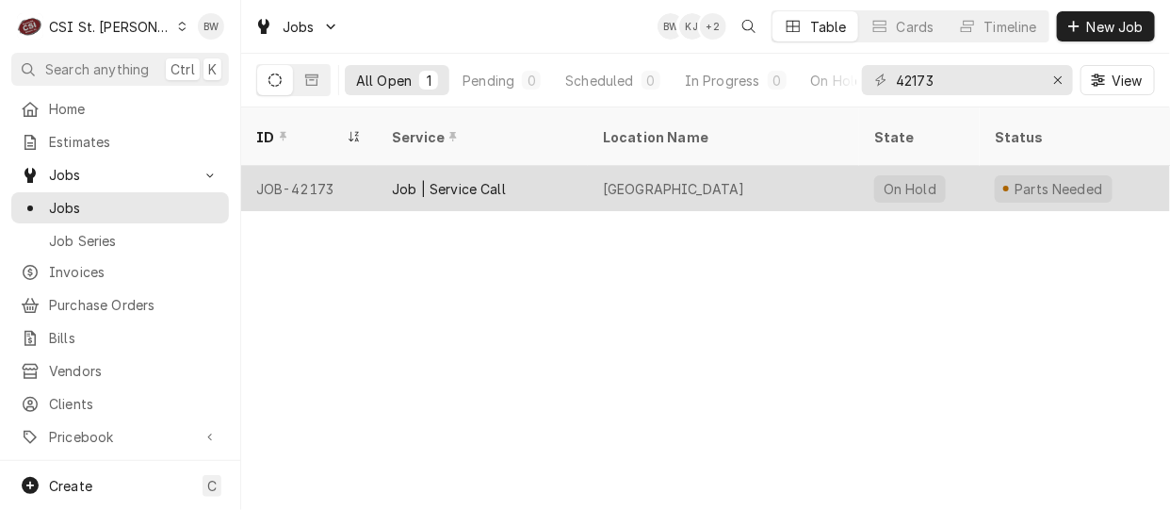
click at [324, 166] on div "JOB-42173" at bounding box center [309, 188] width 136 height 45
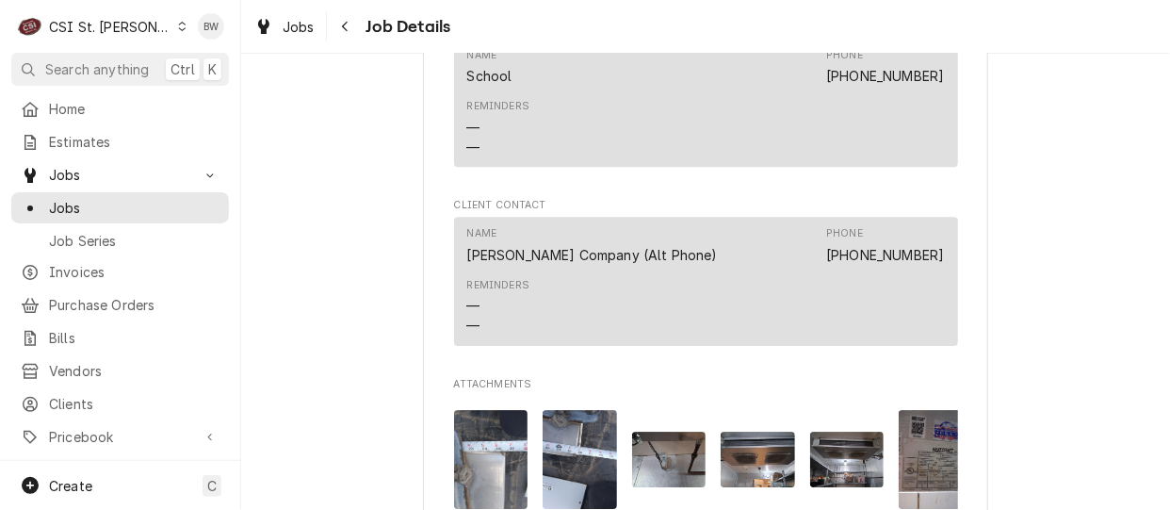
scroll to position [1695, 0]
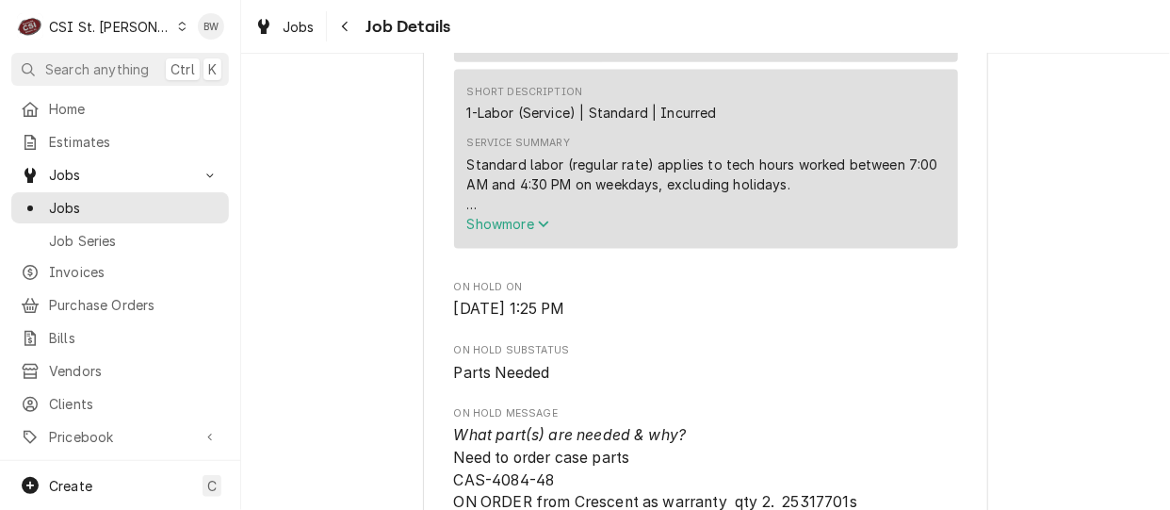
scroll to position [848, 0]
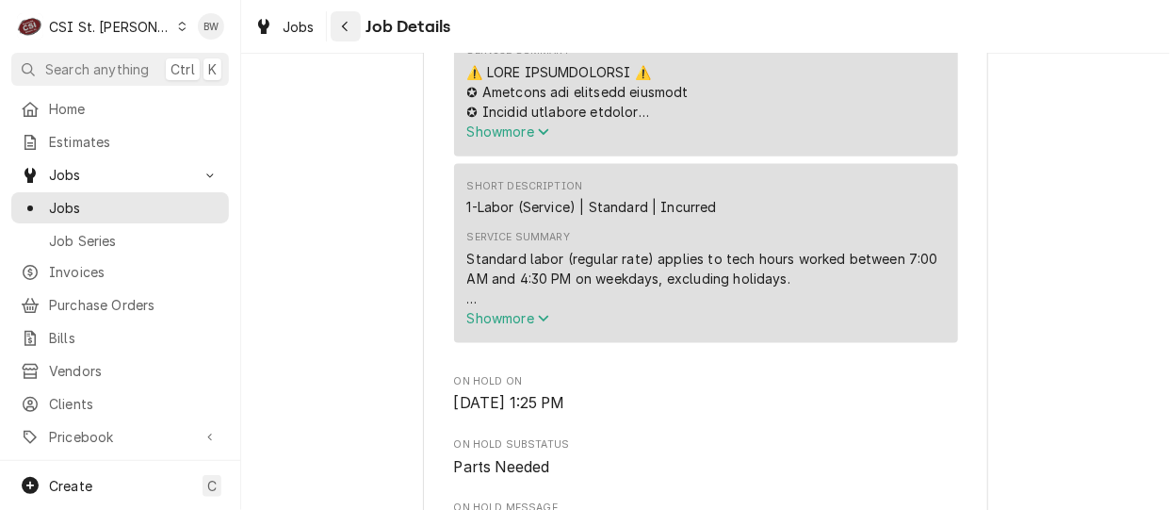
click at [346, 30] on icon "Navigate back" at bounding box center [345, 27] width 6 height 10
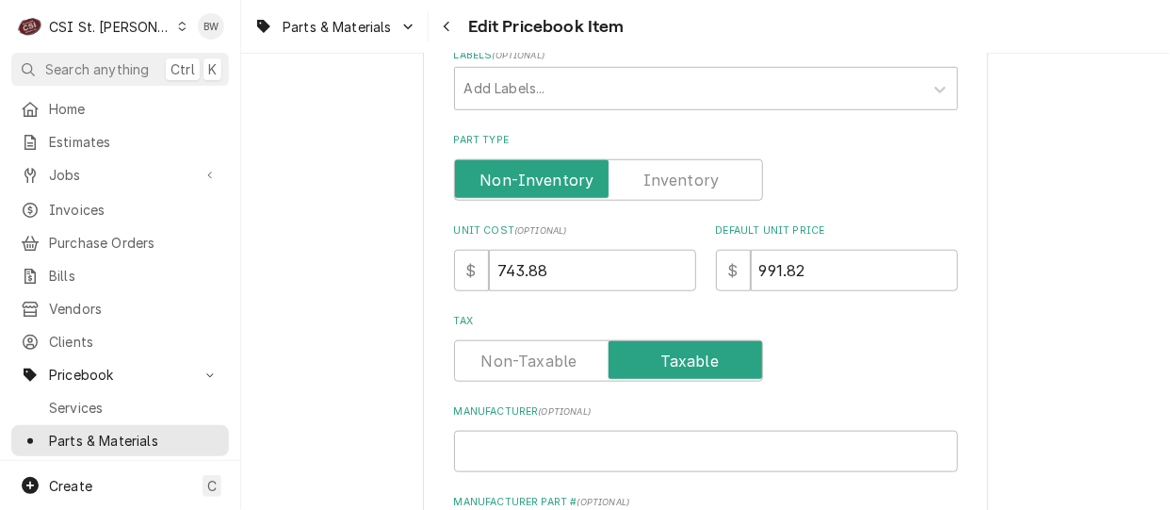
scroll to position [565, 0]
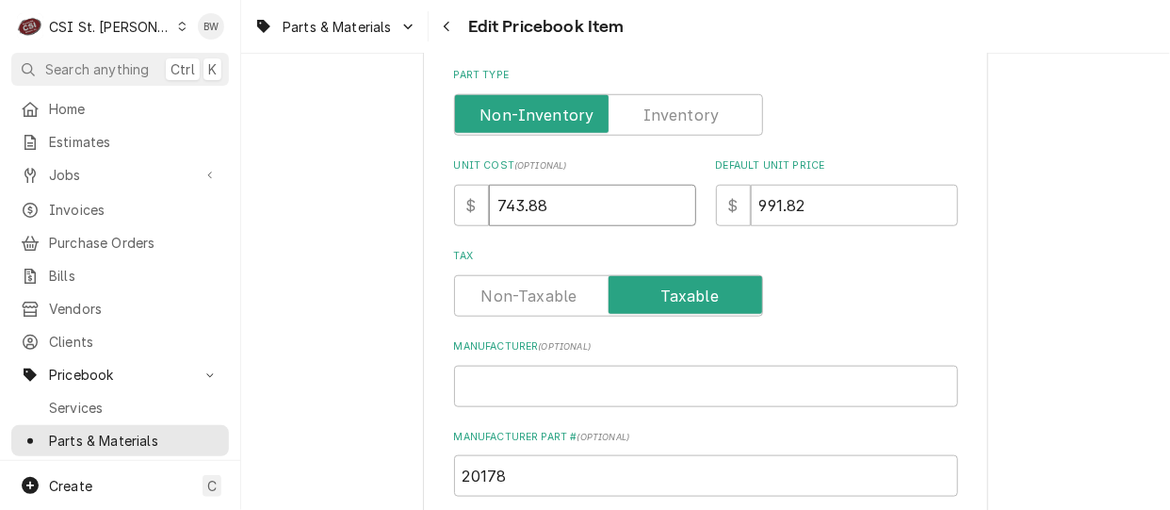
drag, startPoint x: 576, startPoint y: 210, endPoint x: 467, endPoint y: 205, distance: 109.4
click at [468, 205] on div "$ 743.88" at bounding box center [575, 205] width 242 height 41
type textarea "x"
type input "8"
type textarea "x"
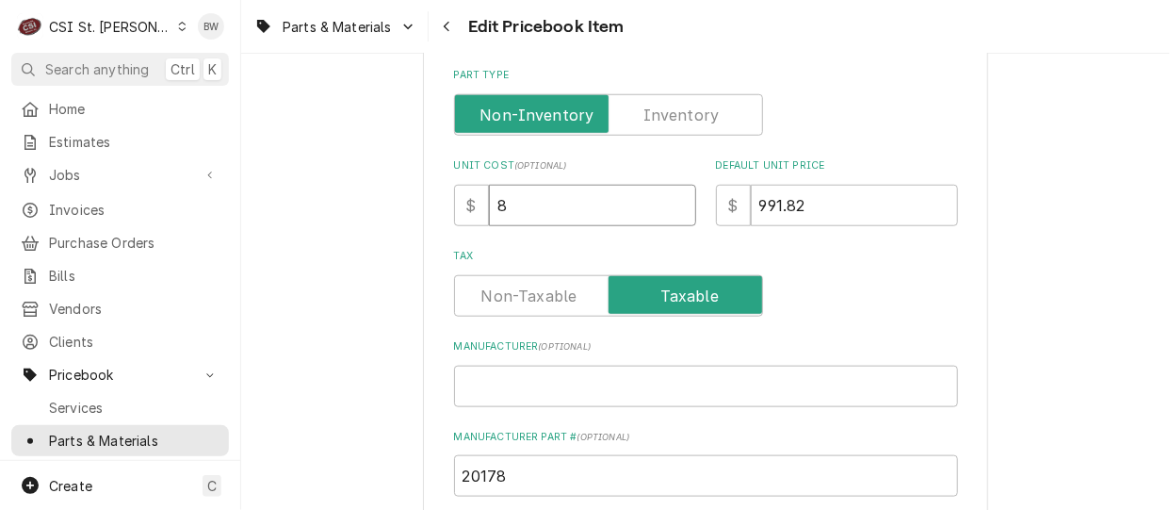
type input "83"
type textarea "x"
type input "836"
type textarea "x"
type input "836.7"
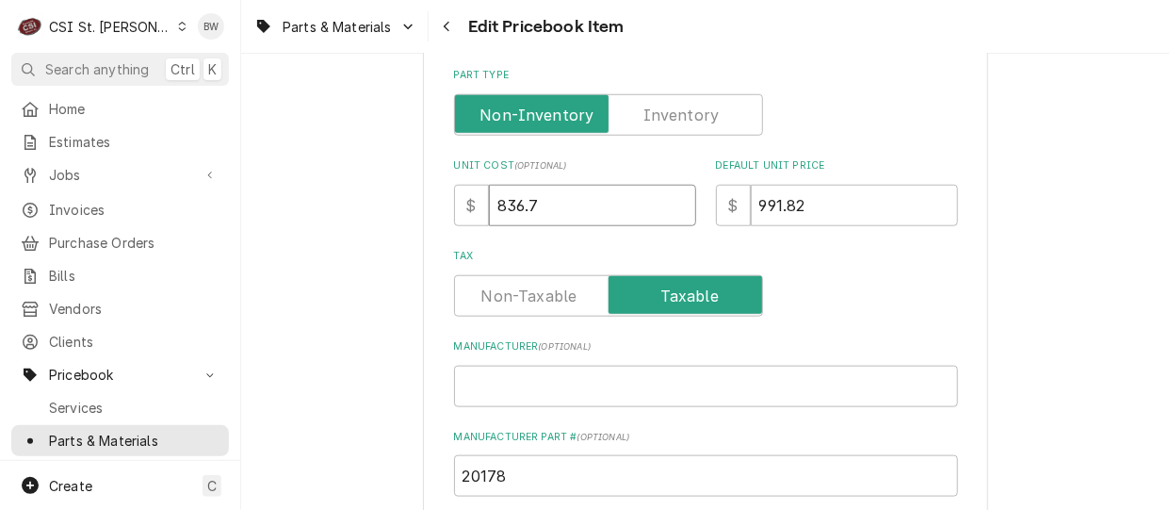
type textarea "x"
type input "836.74"
click at [413, 257] on div "Use the fields below to edit this PriceBook item. Note that changes made here w…" at bounding box center [705, 447] width 929 height 1878
click at [437, 233] on div "Use the fields below to edit this PriceBook item. Note that changes made here w…" at bounding box center [705, 447] width 565 height 1845
drag, startPoint x: 853, startPoint y: 206, endPoint x: 716, endPoint y: 203, distance: 137.5
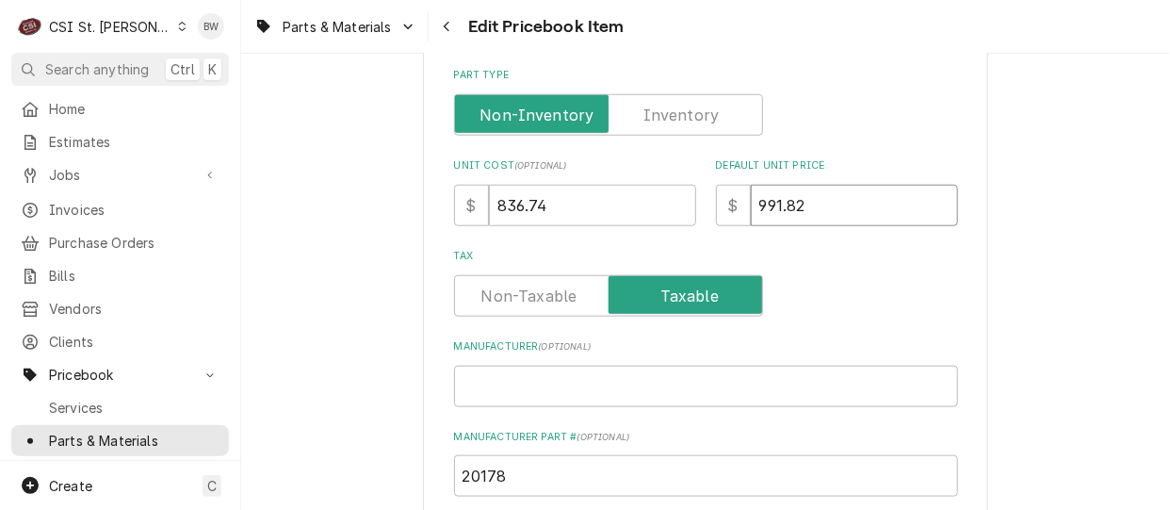
click at [716, 203] on div "$ 991.82" at bounding box center [837, 205] width 242 height 41
type textarea "x"
type input "1"
type textarea "x"
type input "11"
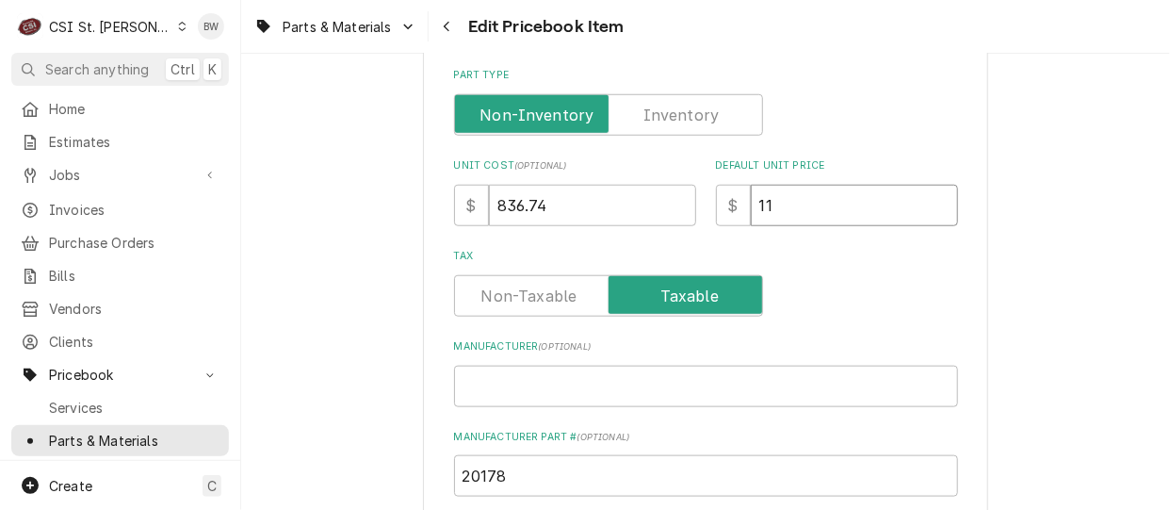
type textarea "x"
type input "111"
type textarea "x"
type input "1115"
type textarea "x"
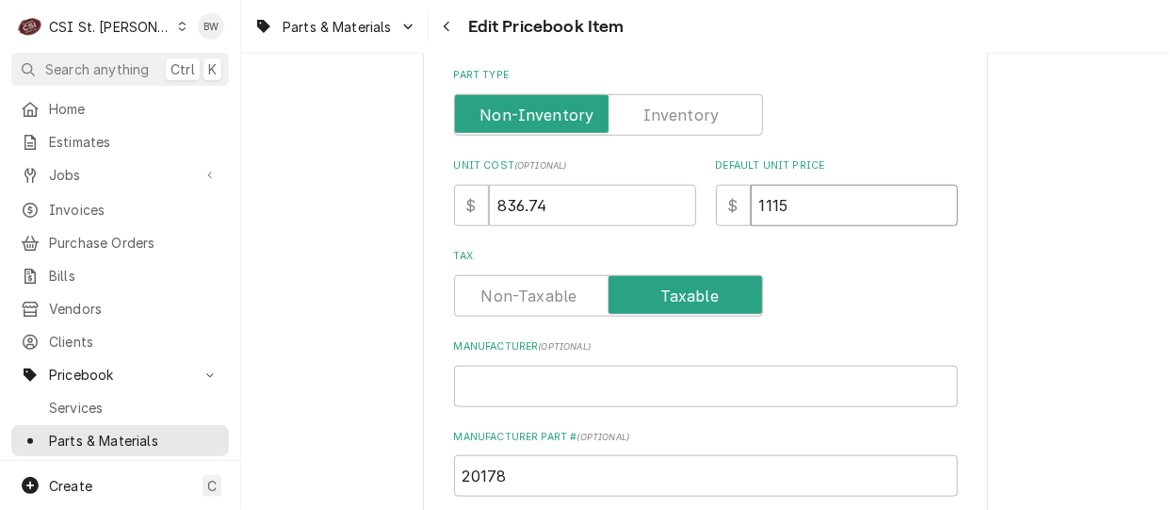
type input "1115.6"
type textarea "x"
type input "1115.65"
click at [517, 462] on input "20178" at bounding box center [706, 475] width 504 height 41
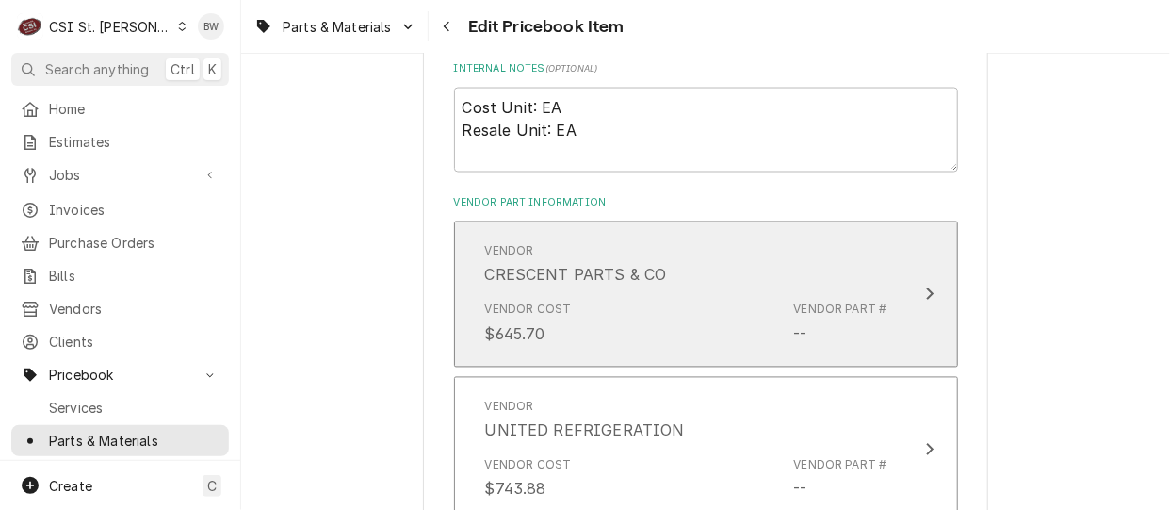
scroll to position [1224, 0]
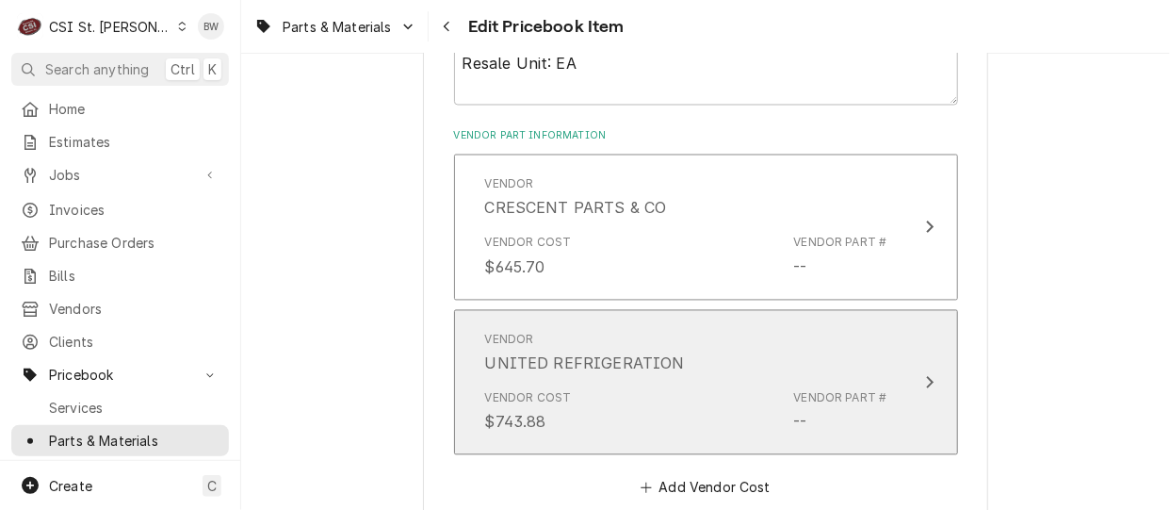
click at [721, 356] on div "Vendor UNITED REFRIGERATION" at bounding box center [686, 353] width 402 height 58
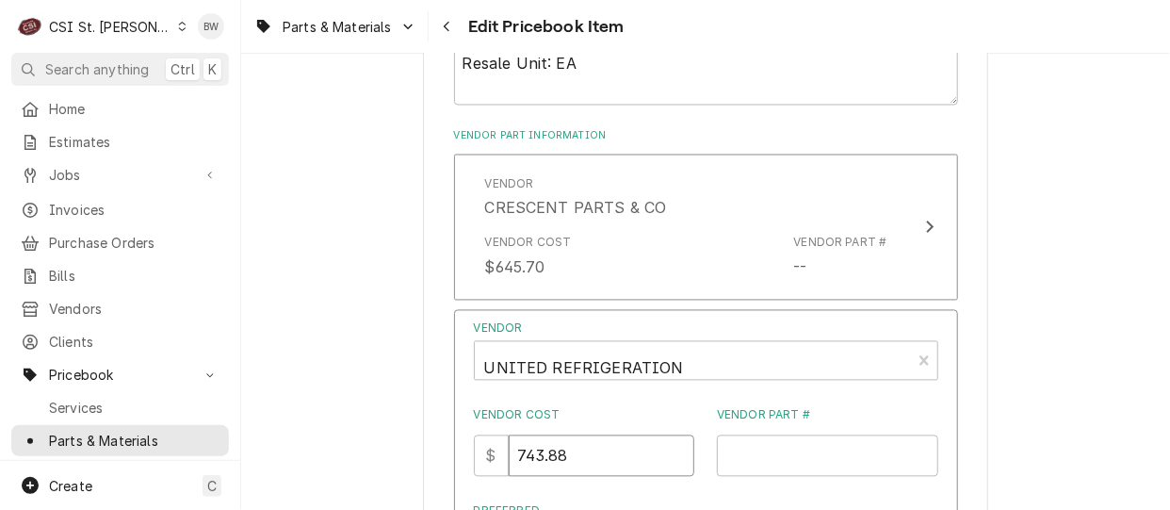
drag, startPoint x: 586, startPoint y: 453, endPoint x: 507, endPoint y: 459, distance: 79.3
click at [507, 459] on div "$ 743.88" at bounding box center [584, 455] width 221 height 41
type input "836.74"
type input "20178"
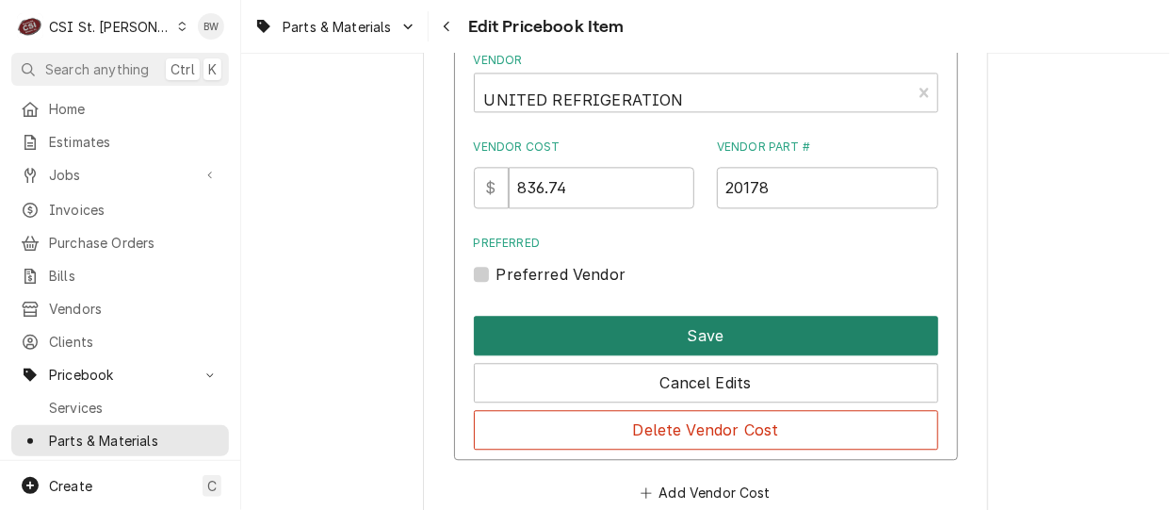
click at [704, 339] on button "Save" at bounding box center [706, 336] width 464 height 40
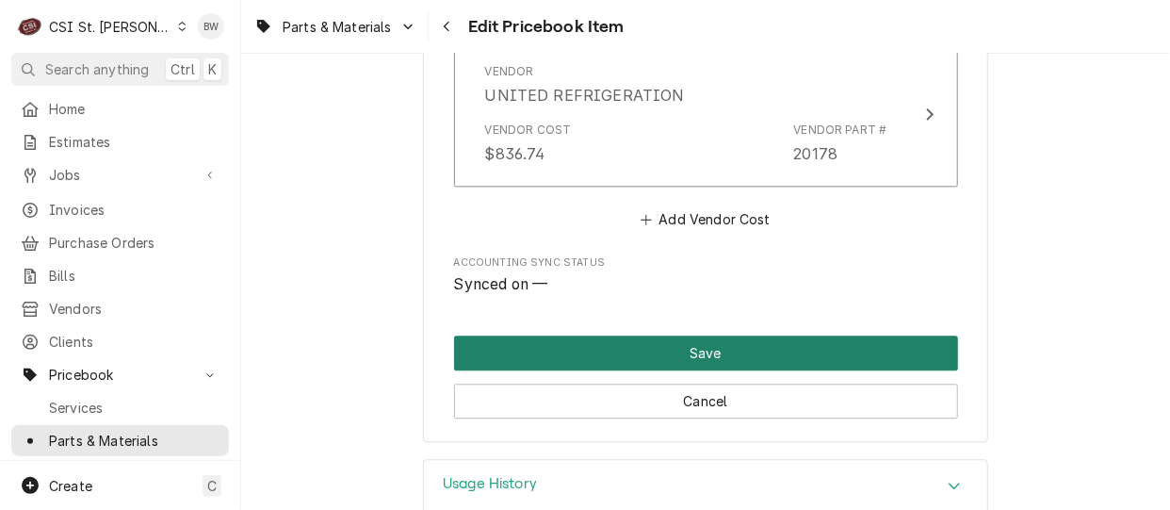
click at [607, 343] on button "Save" at bounding box center [706, 352] width 504 height 35
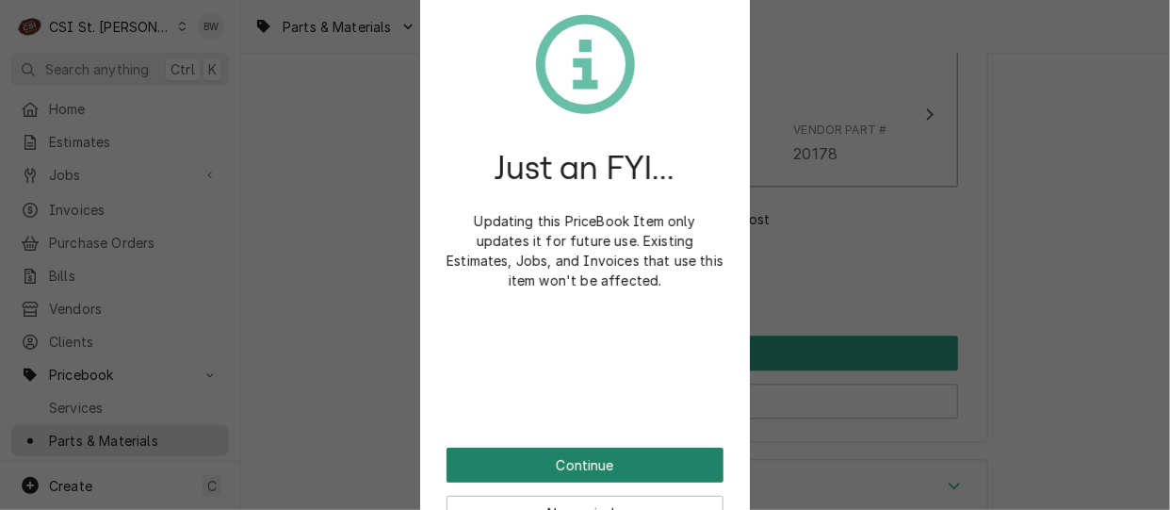
click at [565, 457] on button "Continue" at bounding box center [584, 464] width 277 height 35
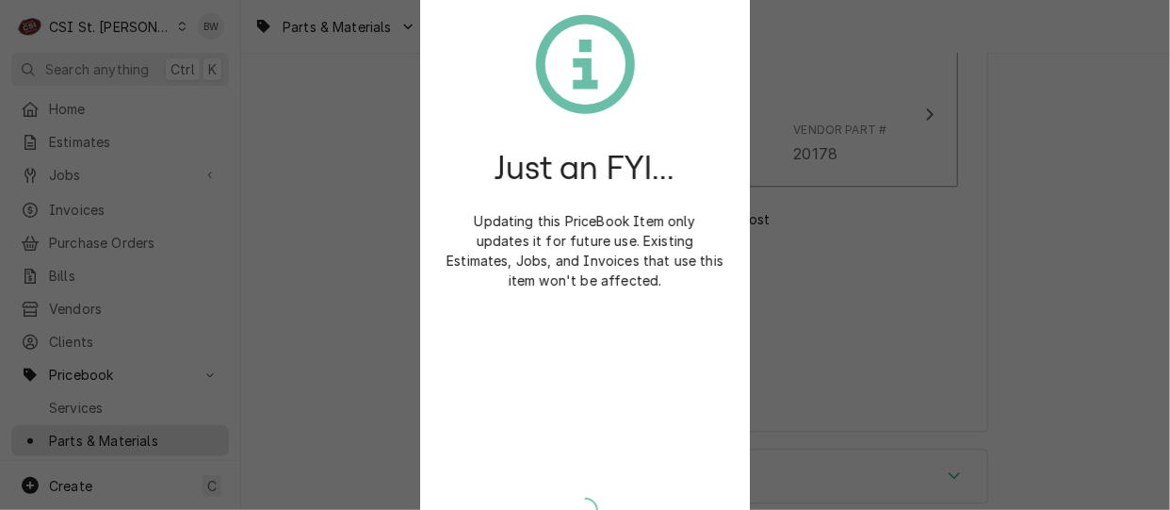
type textarea "x"
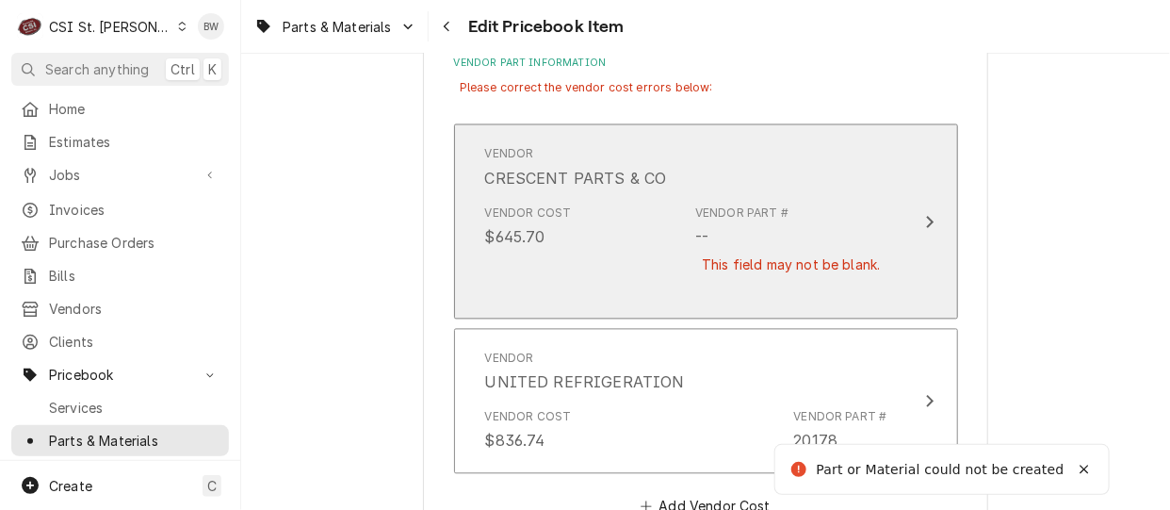
click at [640, 198] on div "Vendor Cost $645.70 Vendor Part # -- This field may not be blank." at bounding box center [686, 251] width 402 height 107
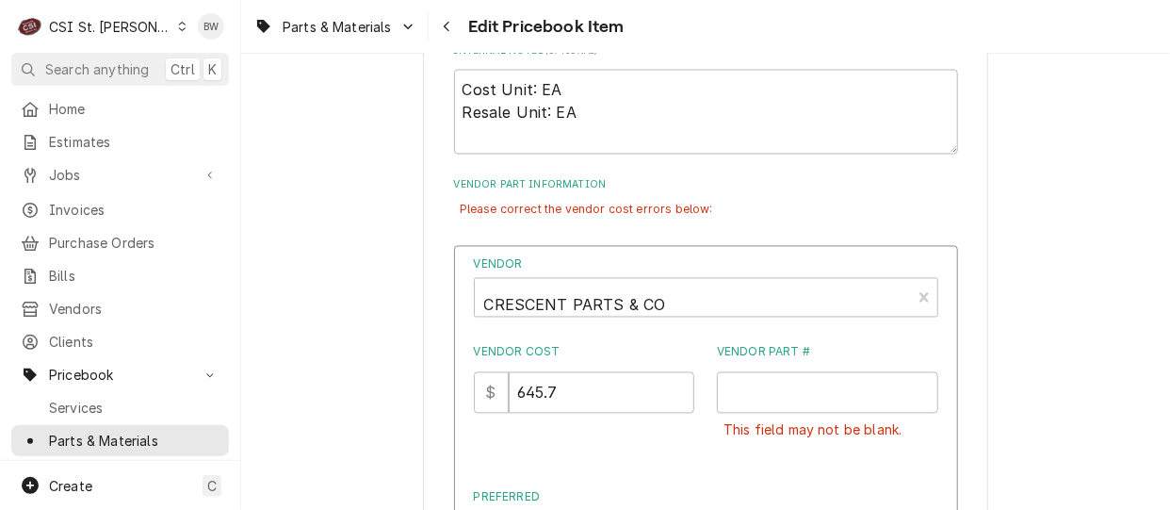
scroll to position [1202, 0]
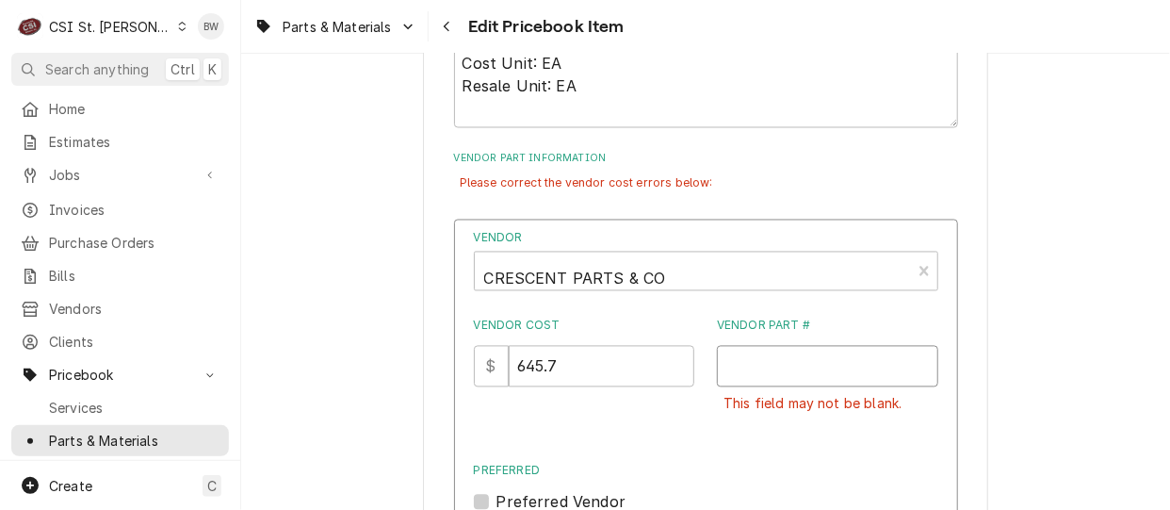
click at [731, 364] on input "Vendor Part #" at bounding box center [827, 366] width 221 height 41
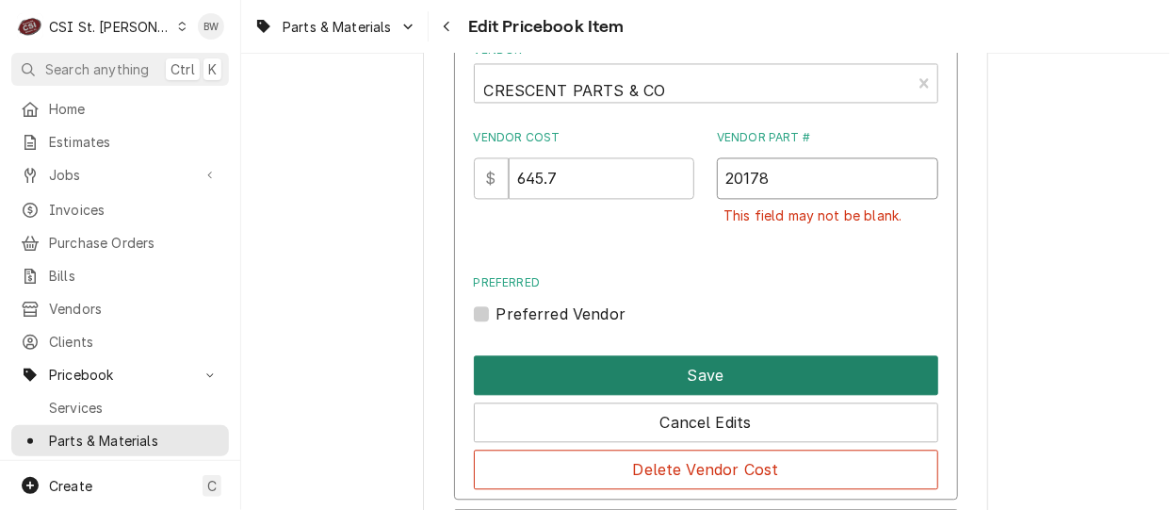
type input "20178"
click at [667, 373] on button "Save" at bounding box center [706, 375] width 464 height 40
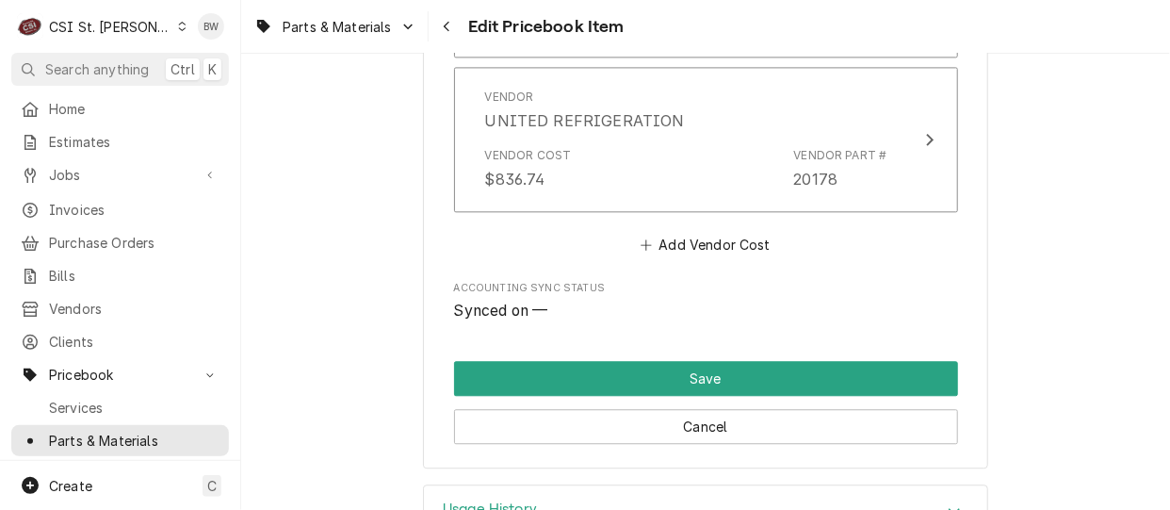
scroll to position [1538, 0]
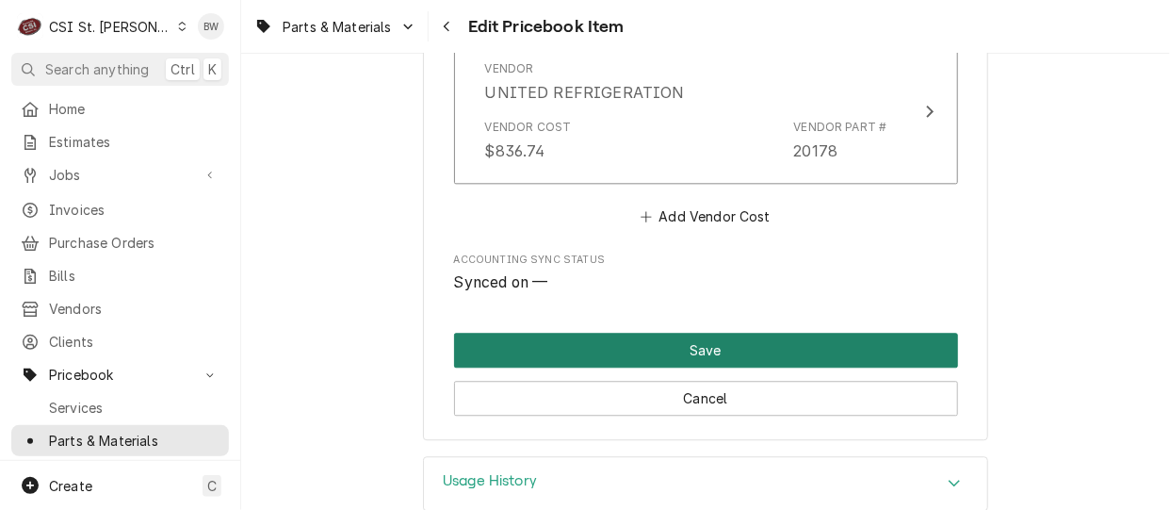
click at [682, 356] on button "Save" at bounding box center [706, 349] width 504 height 35
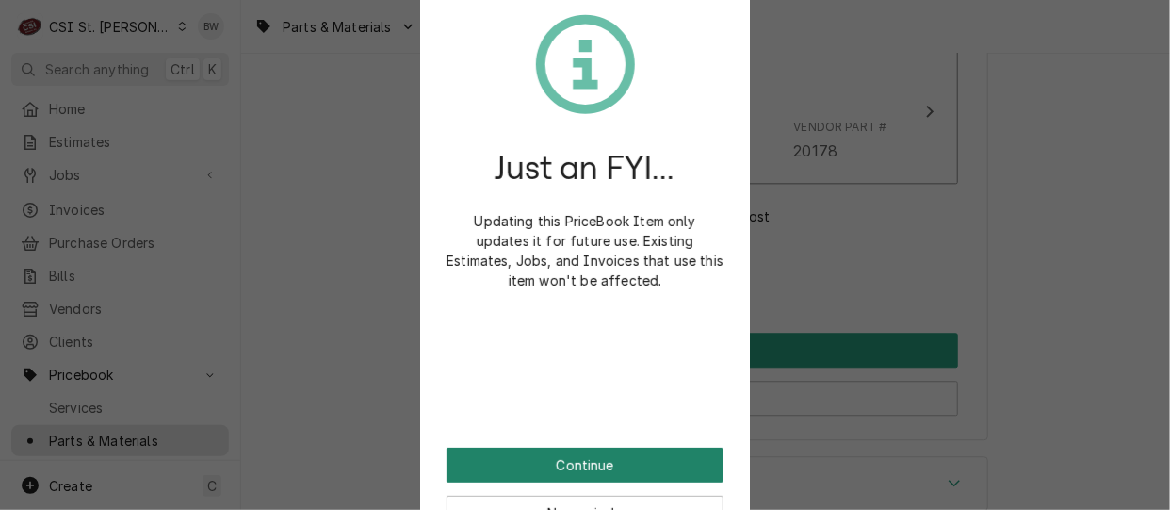
click at [587, 453] on button "Continue" at bounding box center [584, 464] width 277 height 35
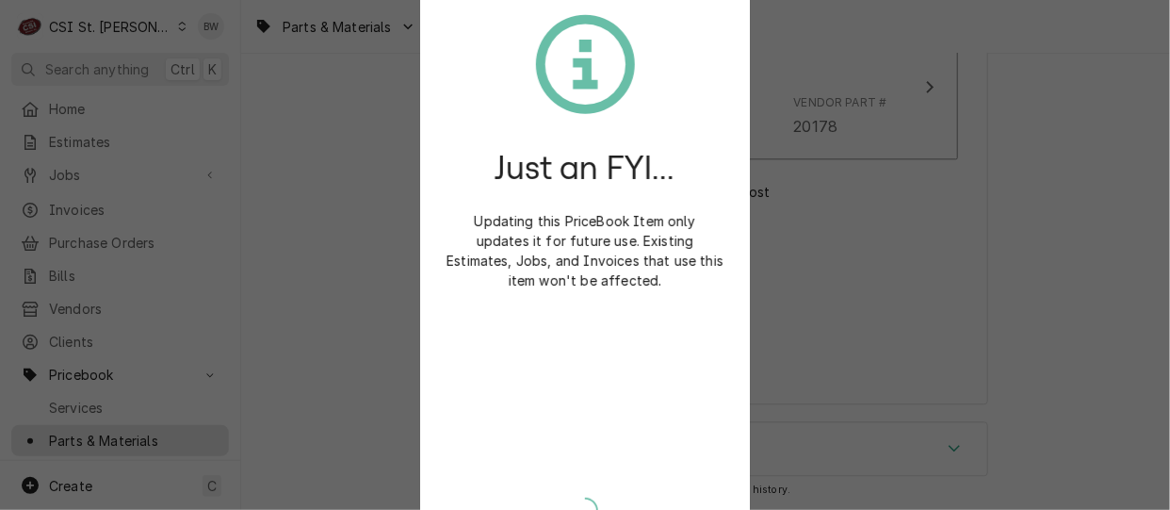
scroll to position [1495, 0]
type textarea "x"
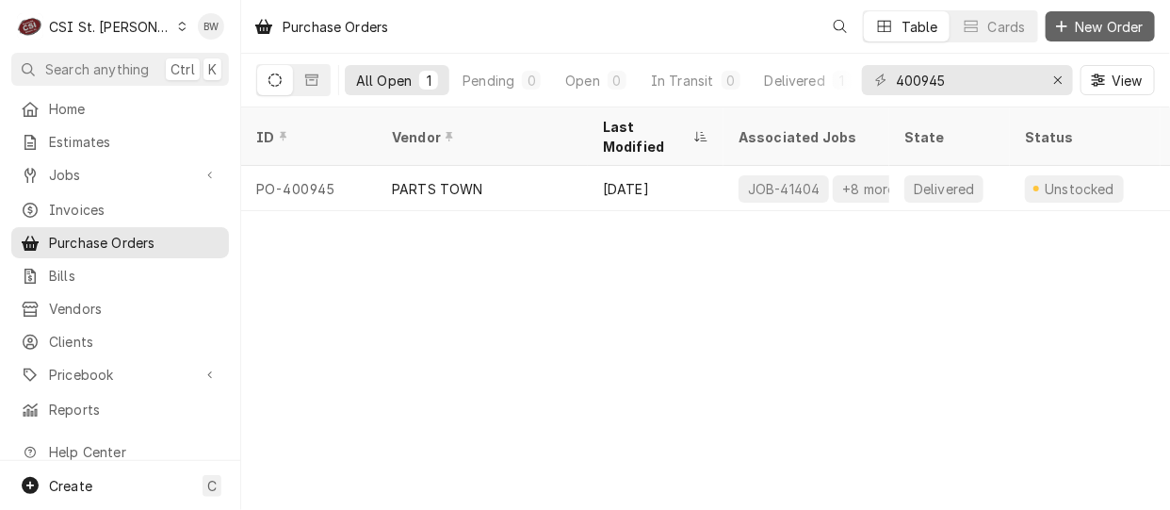
click at [1087, 24] on span "New Order" at bounding box center [1109, 27] width 75 height 20
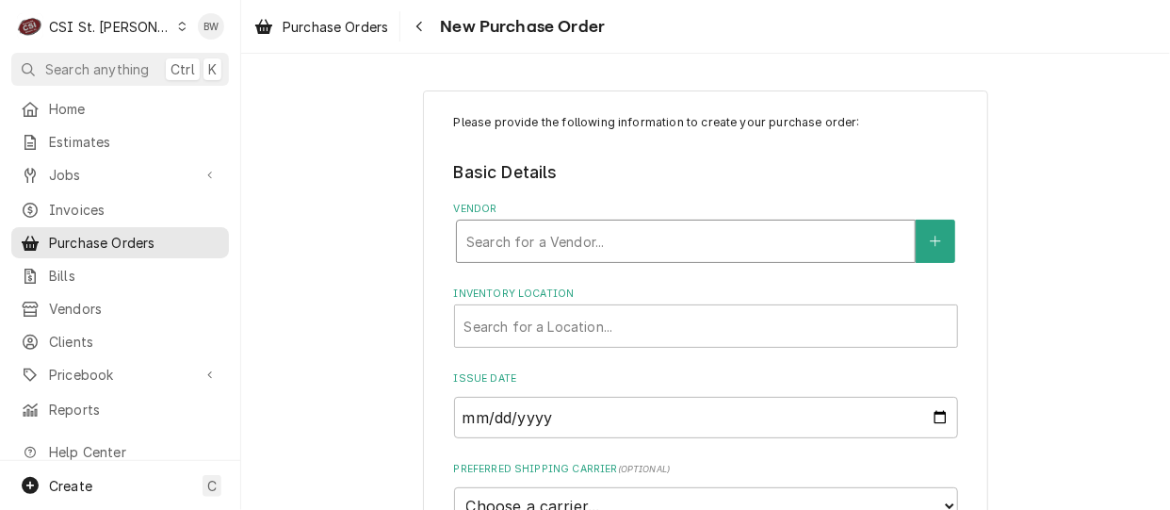
click at [497, 235] on div "Vendor" at bounding box center [685, 241] width 439 height 34
type input "united"
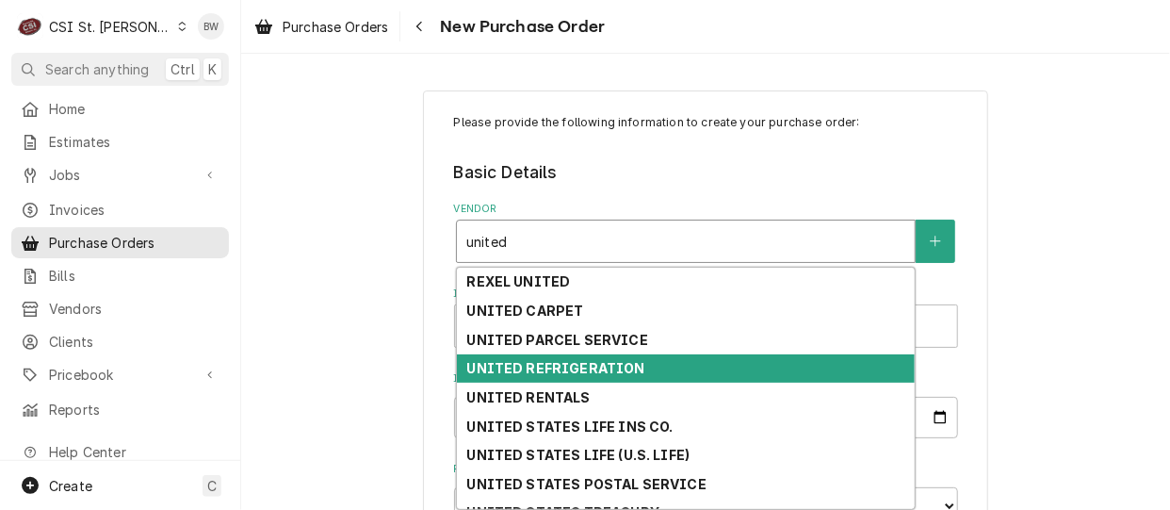
click at [543, 374] on strong "UNITED REFRIGERATION" at bounding box center [555, 368] width 178 height 16
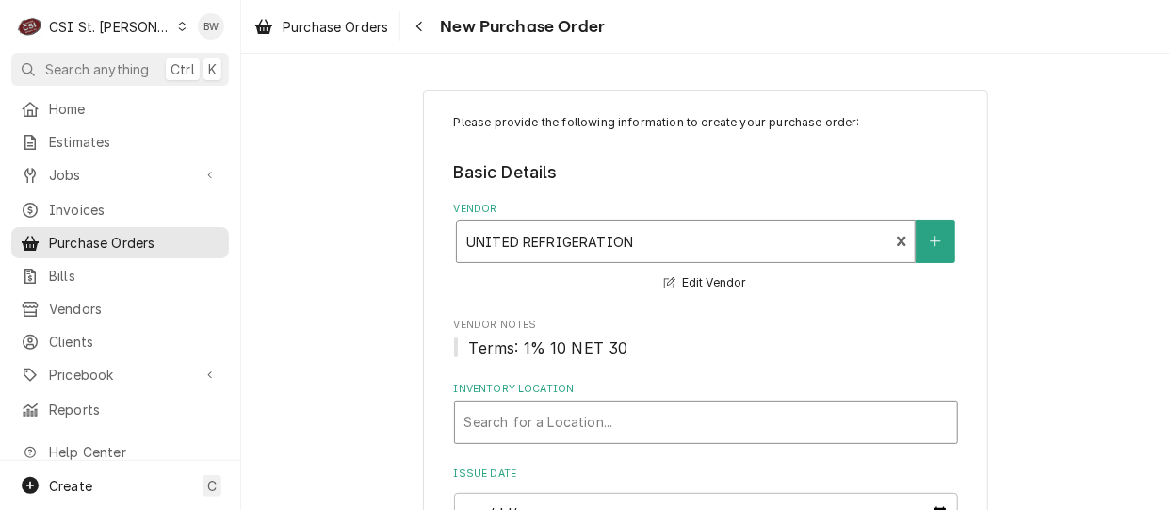
click at [509, 414] on div "Inventory Location" at bounding box center [705, 422] width 483 height 34
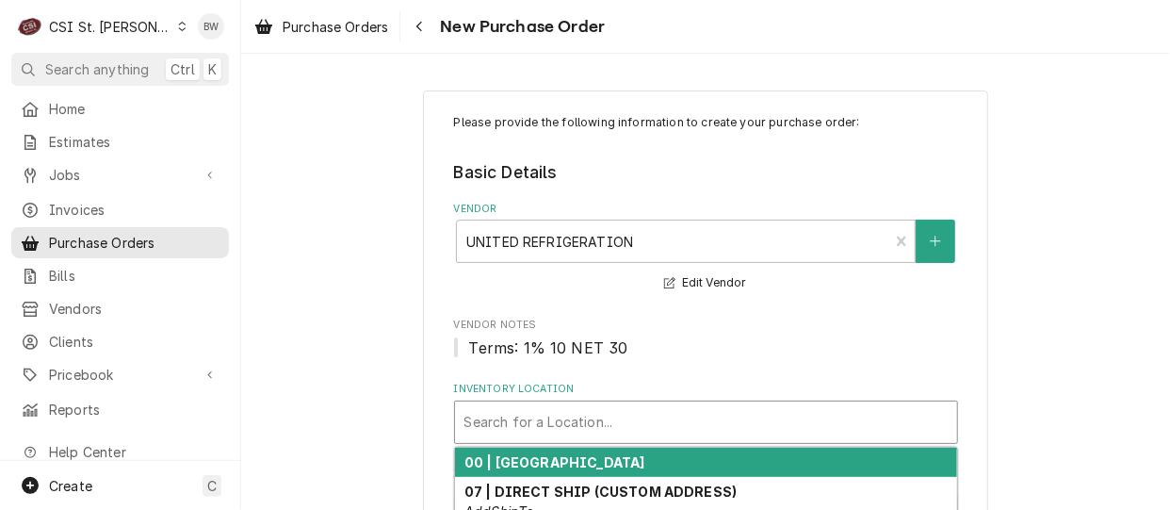
click at [513, 466] on strong "00 | [GEOGRAPHIC_DATA]" at bounding box center [554, 462] width 181 height 16
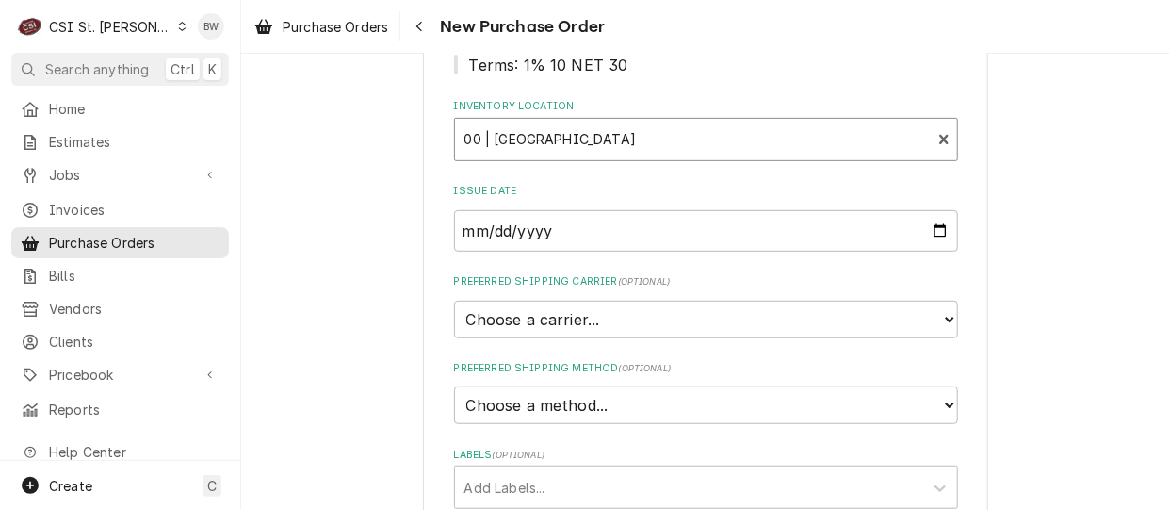
scroll to position [377, 0]
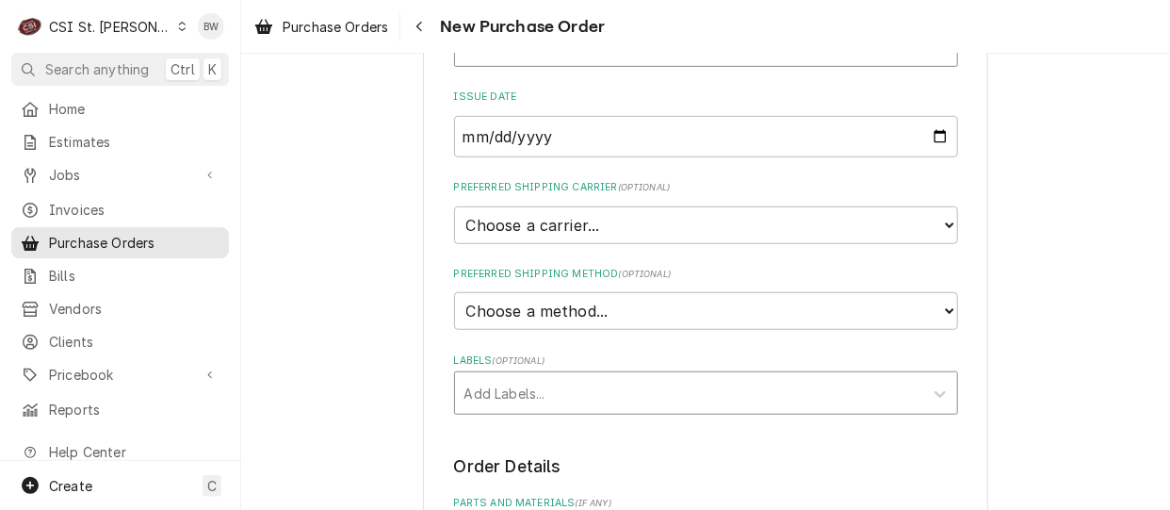
click at [518, 392] on div "Labels" at bounding box center [688, 393] width 449 height 34
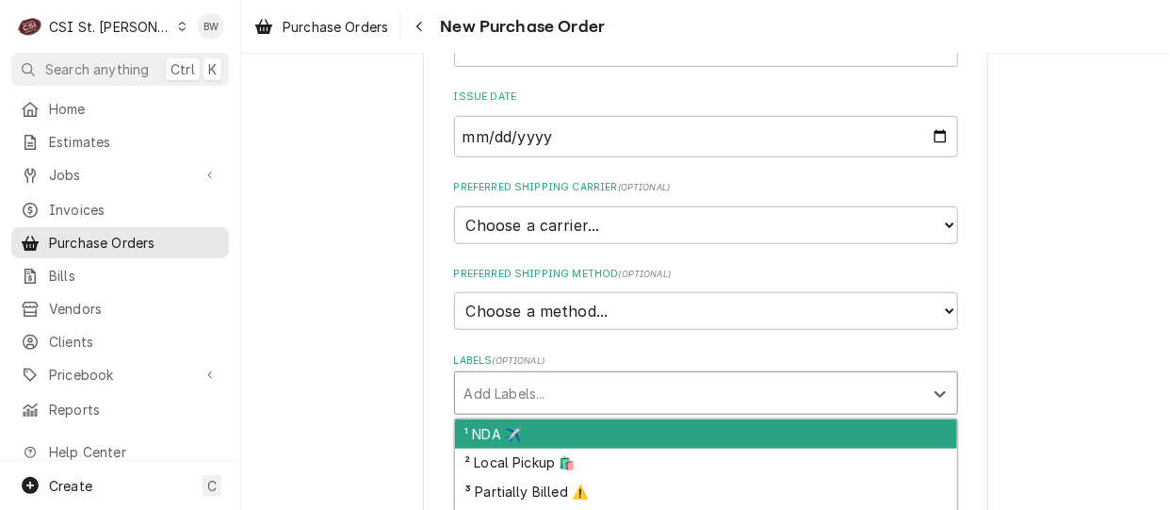
click at [517, 392] on div "Labels" at bounding box center [688, 393] width 449 height 34
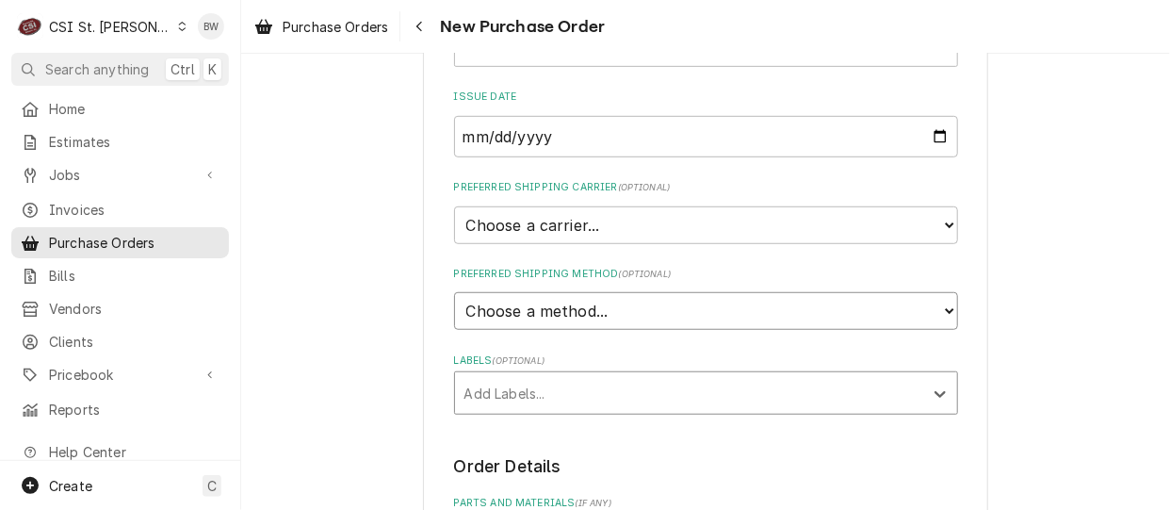
click at [526, 311] on select "Choose a method... Ground Next Day Early AM Next Day Air 2 Day Air Other" at bounding box center [706, 311] width 504 height 38
select select "1"
click at [454, 292] on select "Choose a method... Ground Next Day Early AM Next Day Air 2 Day Air Other" at bounding box center [706, 311] width 504 height 38
type textarea "x"
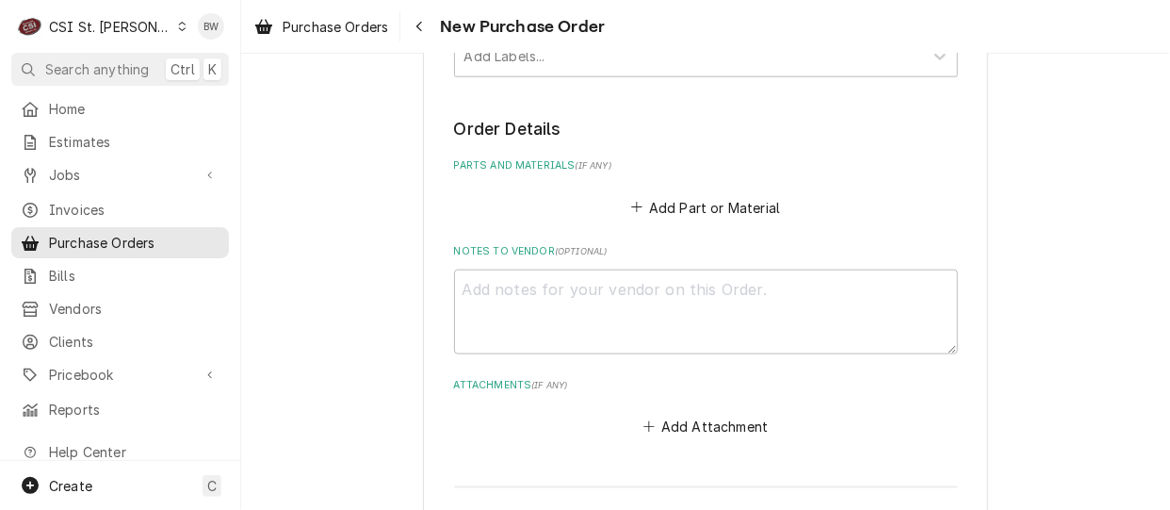
scroll to position [753, 0]
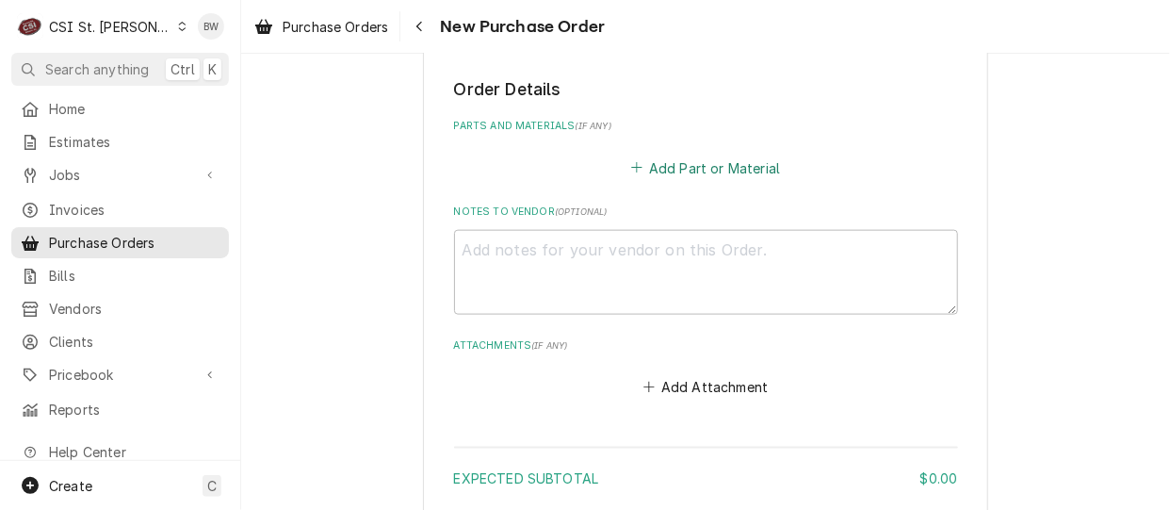
click at [688, 166] on button "Add Part or Material" at bounding box center [704, 167] width 155 height 26
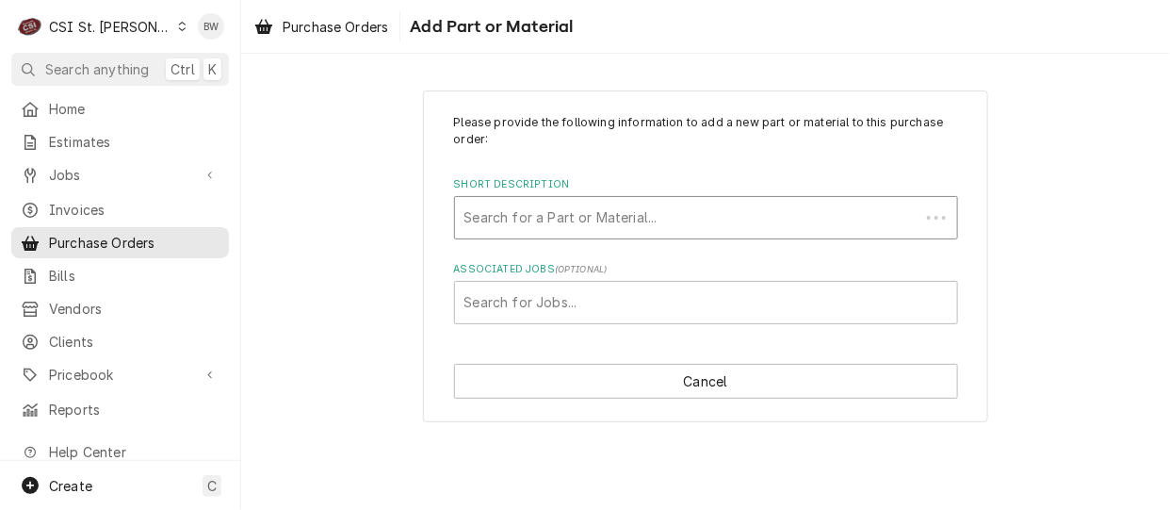
click at [516, 212] on div "Short Description" at bounding box center [686, 218] width 445 height 34
type input "20178"
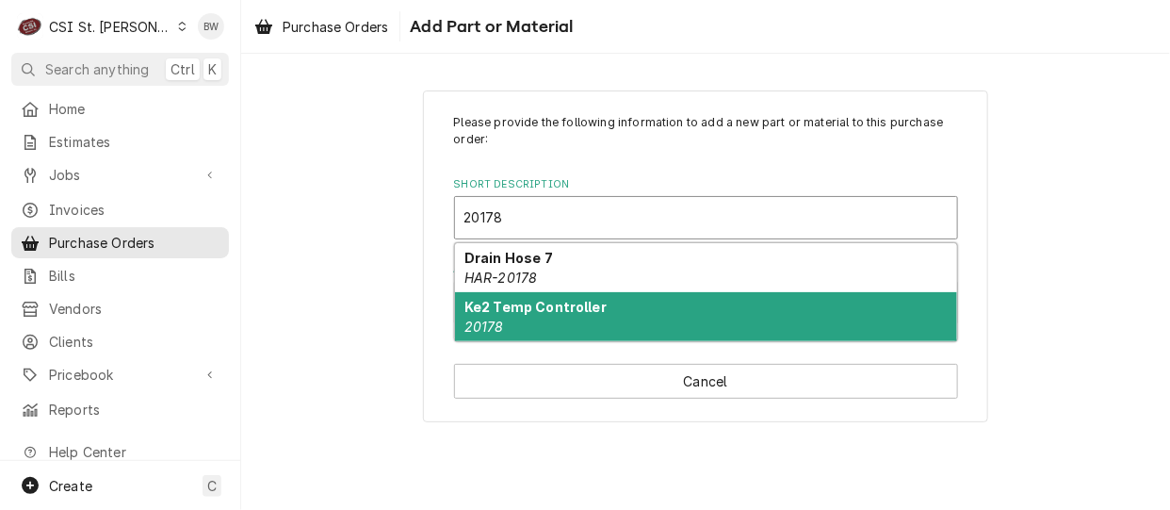
click at [505, 308] on strong "Ke2 Temp Controller" at bounding box center [535, 307] width 142 height 16
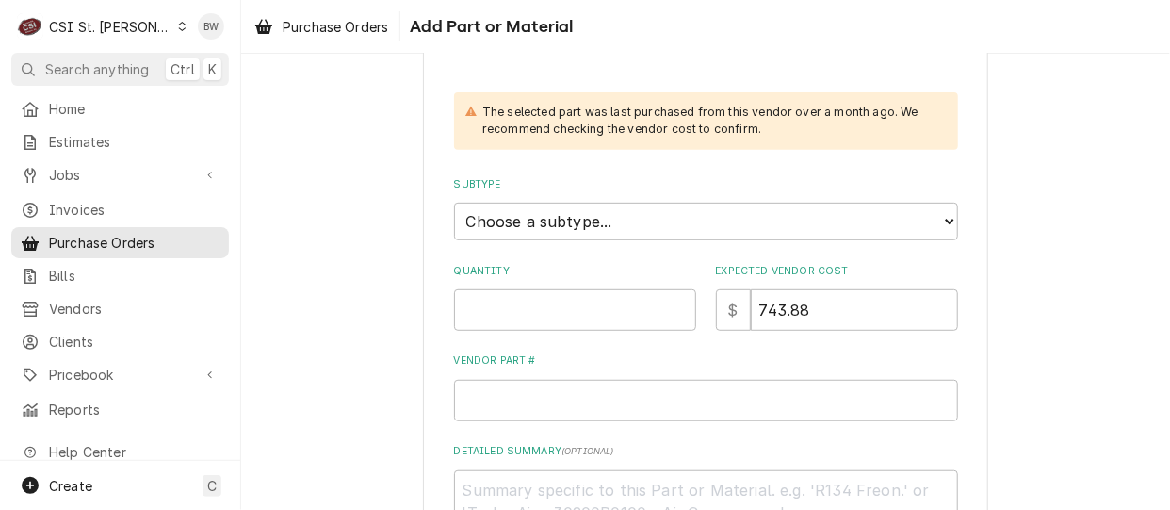
scroll to position [283, 0]
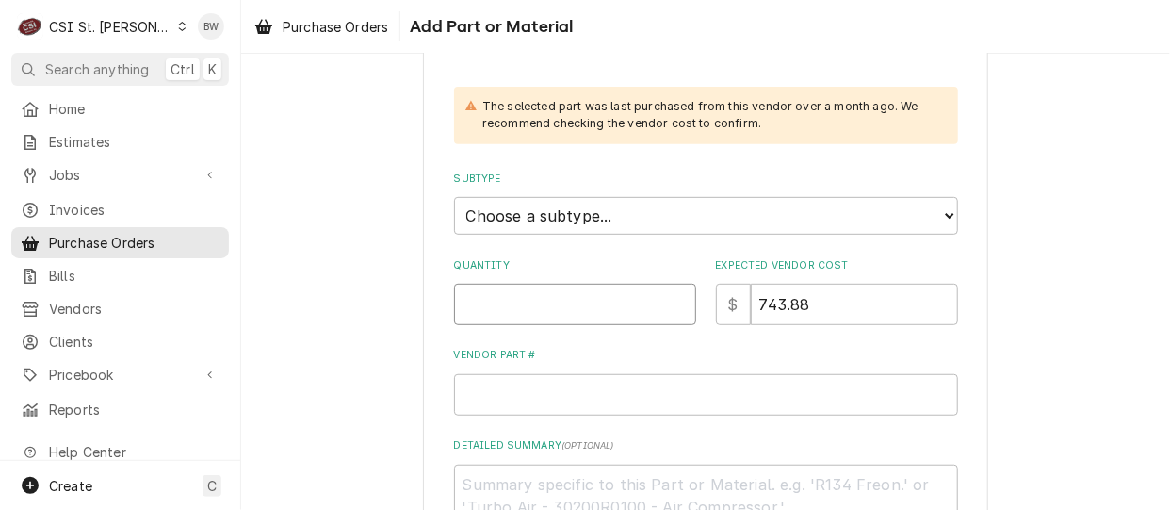
click at [525, 300] on input "Quantity" at bounding box center [575, 303] width 242 height 41
type textarea "x"
type input "1"
type textarea "x"
type input "8"
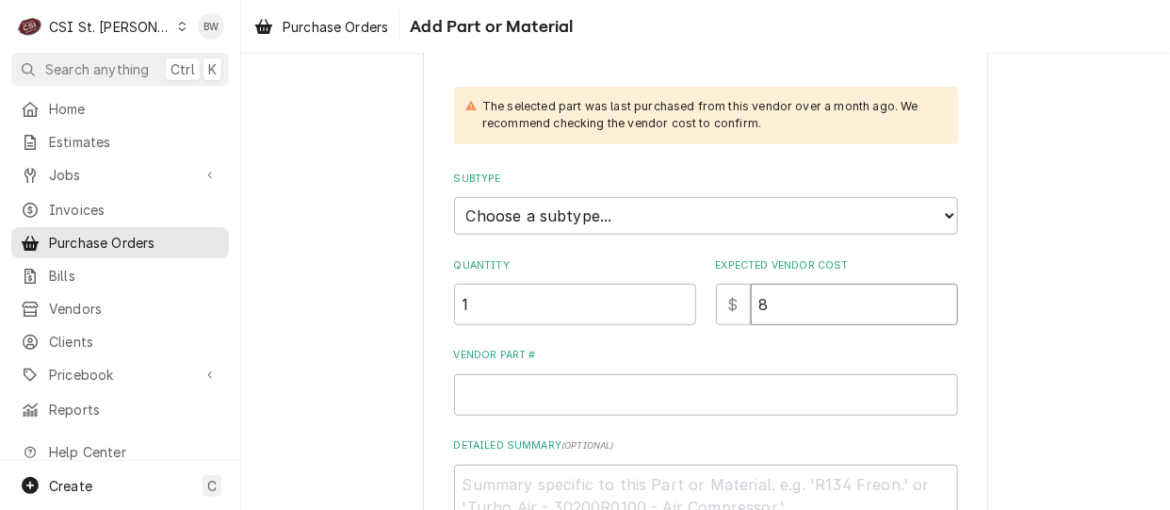
type textarea "x"
type input "83"
type textarea "x"
type input "836"
type textarea "x"
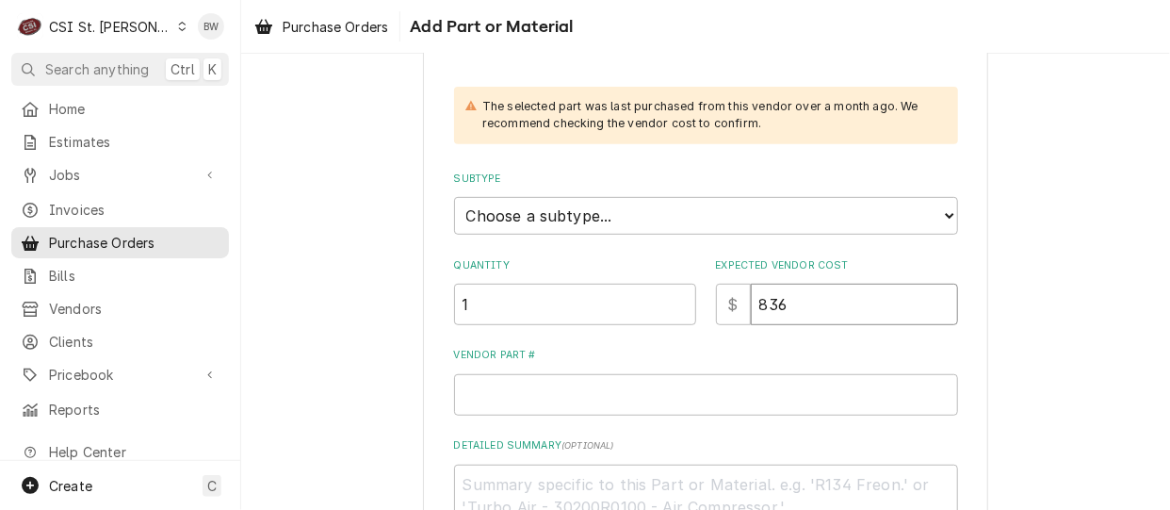
type input "836.7"
type textarea "x"
type input "836.74"
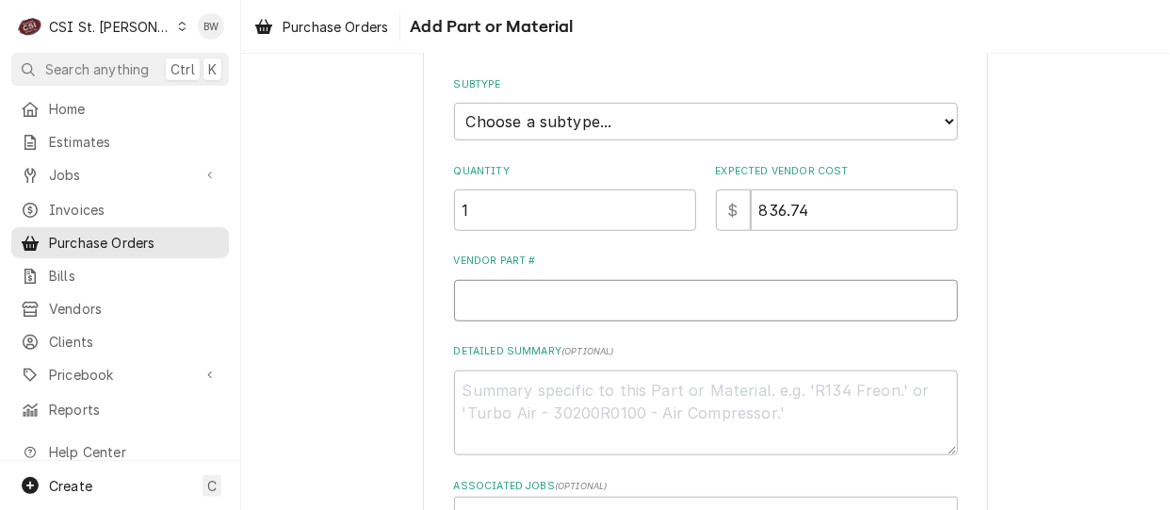
click at [527, 301] on input "Vendor Part #" at bounding box center [706, 300] width 504 height 41
type textarea "x"
type input "2"
type textarea "x"
type input "20"
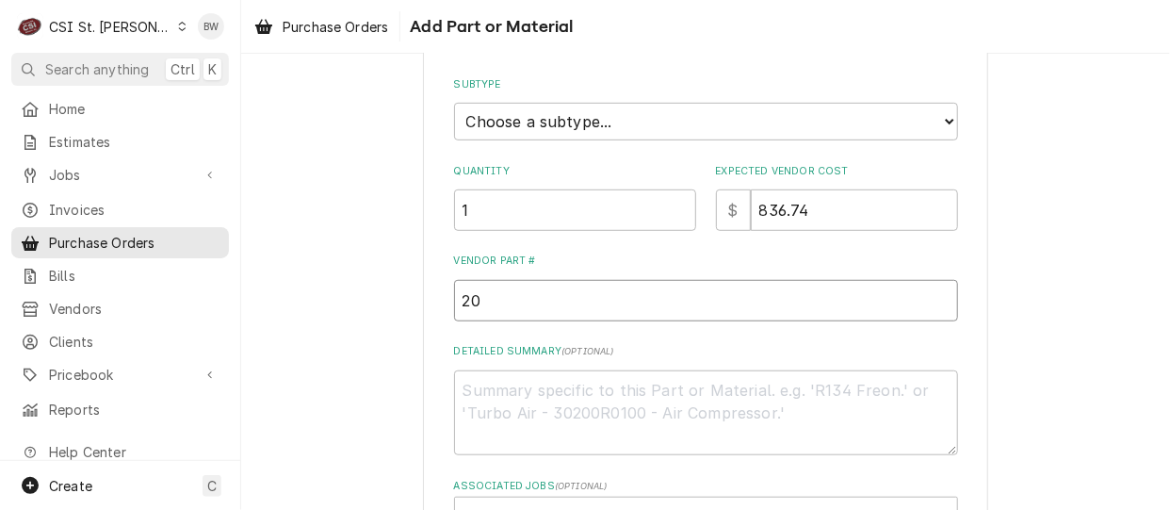
type textarea "x"
type input "201"
type textarea "x"
type input "2017"
type textarea "x"
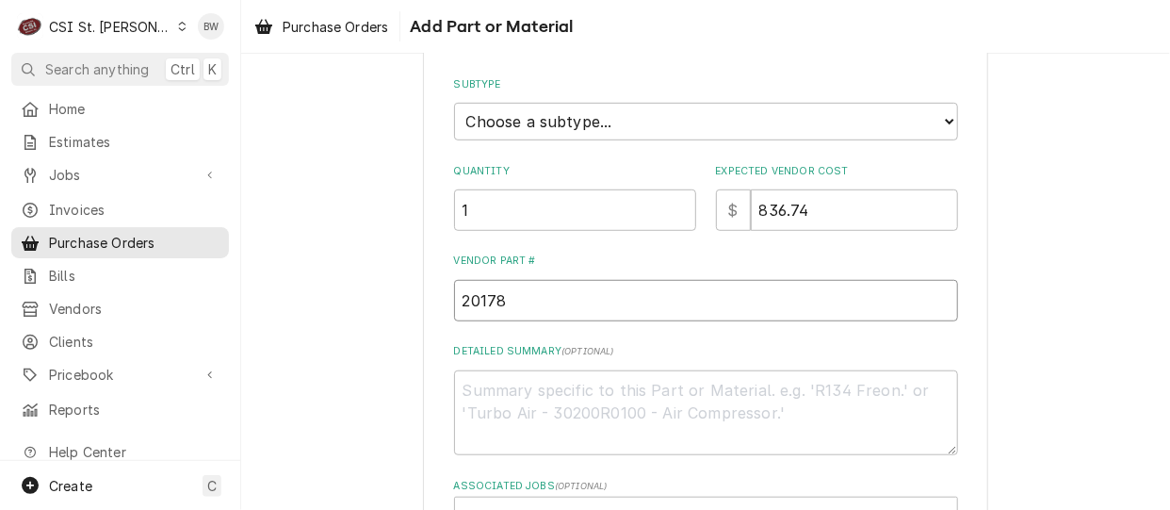
drag, startPoint x: 526, startPoint y: 300, endPoint x: 421, endPoint y: 297, distance: 104.6
click at [423, 297] on div "Please provide the following information to add a new part or material to this …" at bounding box center [705, 176] width 565 height 925
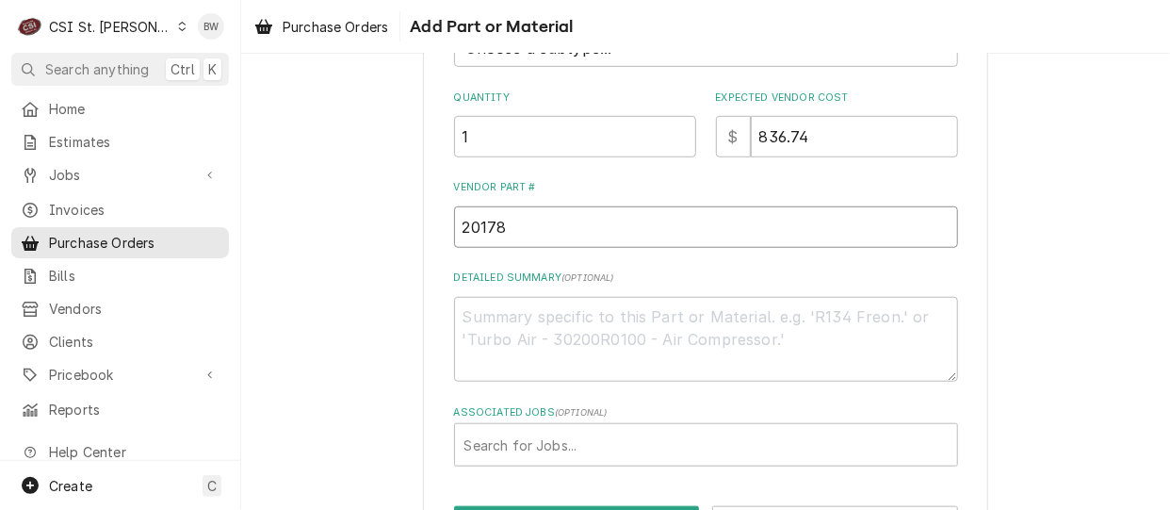
scroll to position [520, 0]
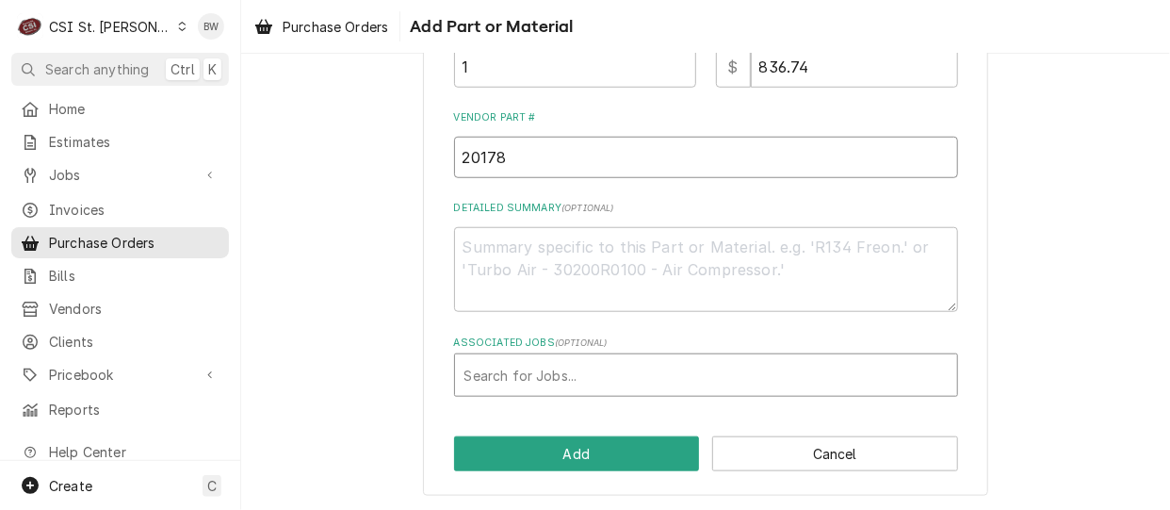
type input "20178"
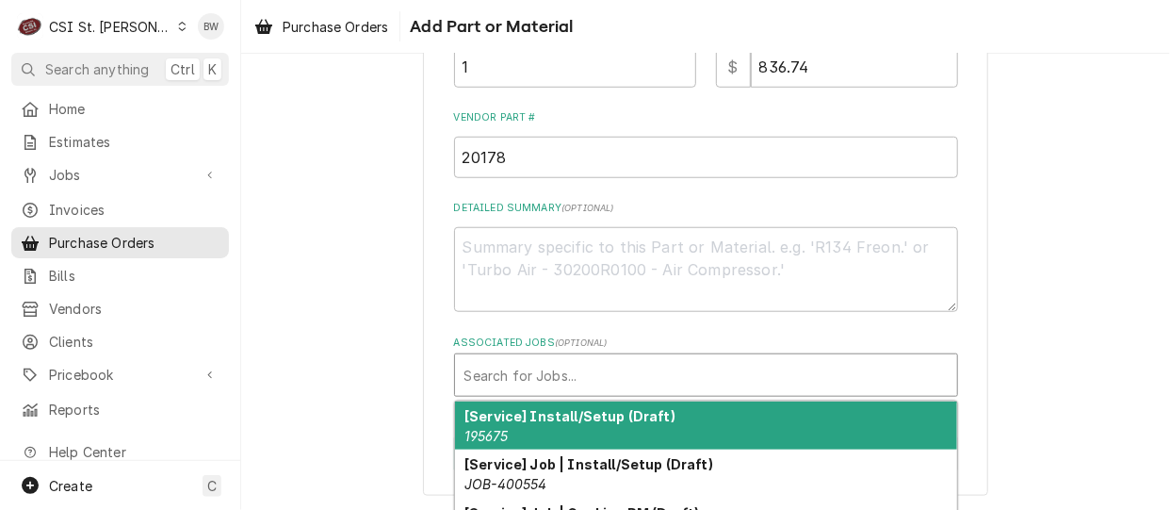
click at [535, 364] on div "Associated Jobs" at bounding box center [705, 375] width 483 height 34
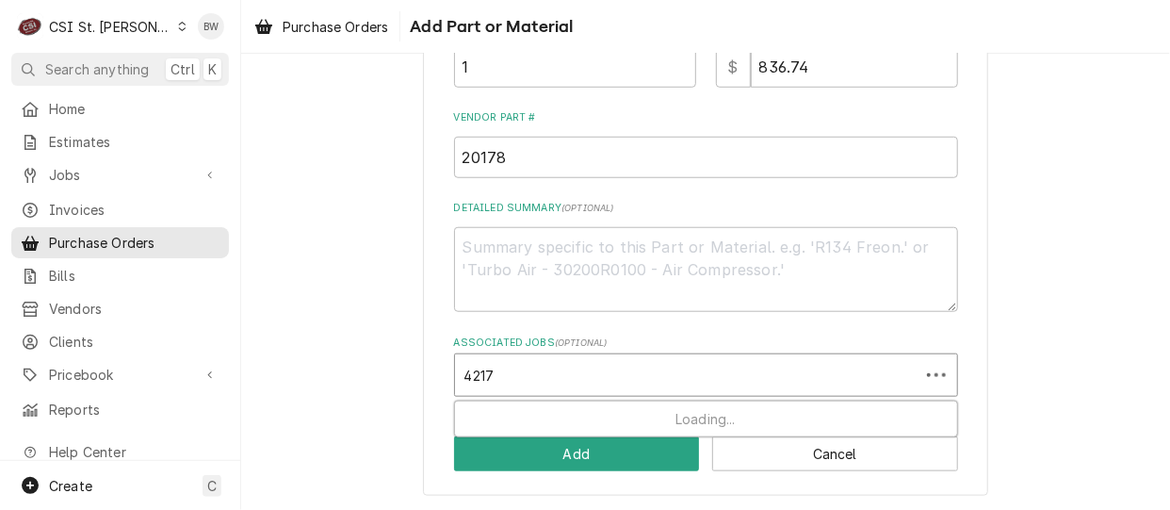
type input "42170"
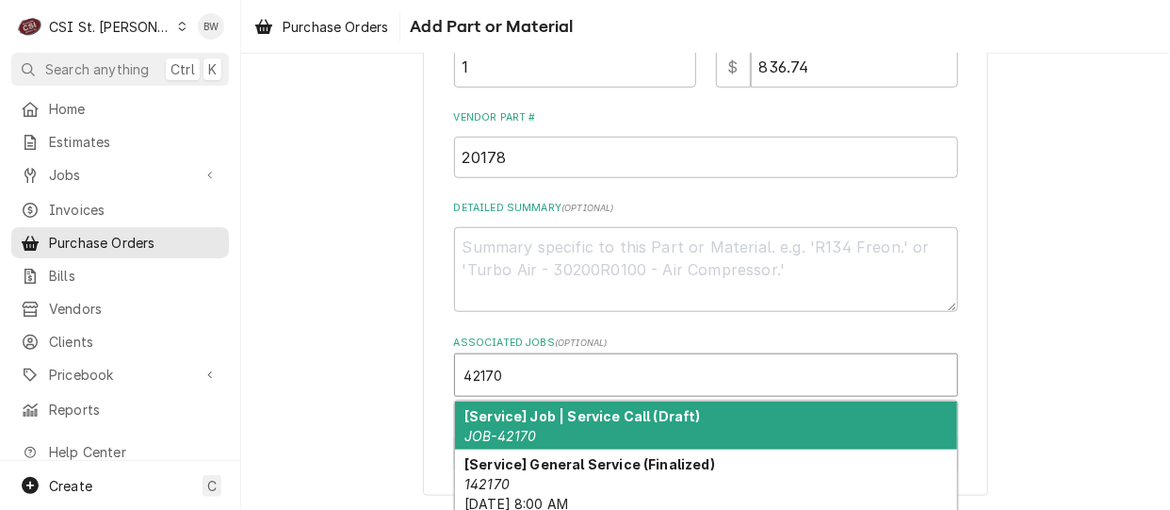
click at [540, 410] on strong "[Service] Job | Service Call (Draft)" at bounding box center [582, 416] width 236 height 16
type textarea "x"
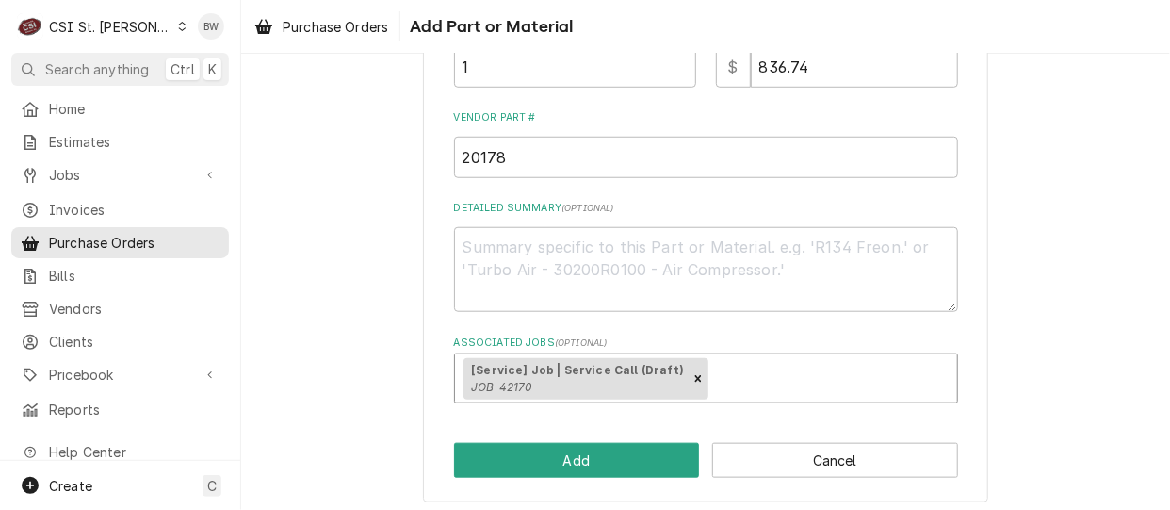
scroll to position [527, 0]
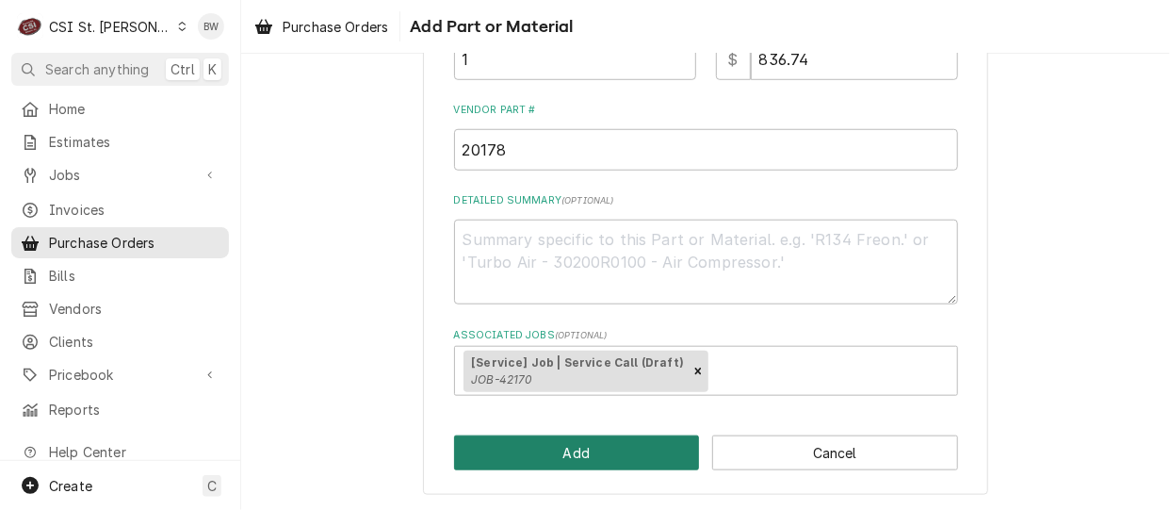
click at [550, 449] on button "Add" at bounding box center [577, 452] width 246 height 35
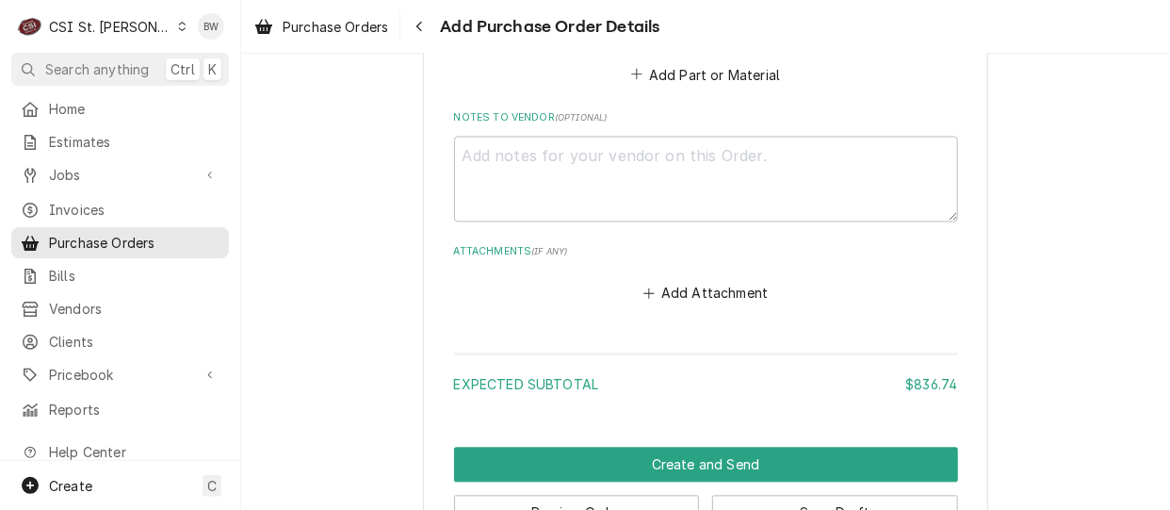
scroll to position [1288, 0]
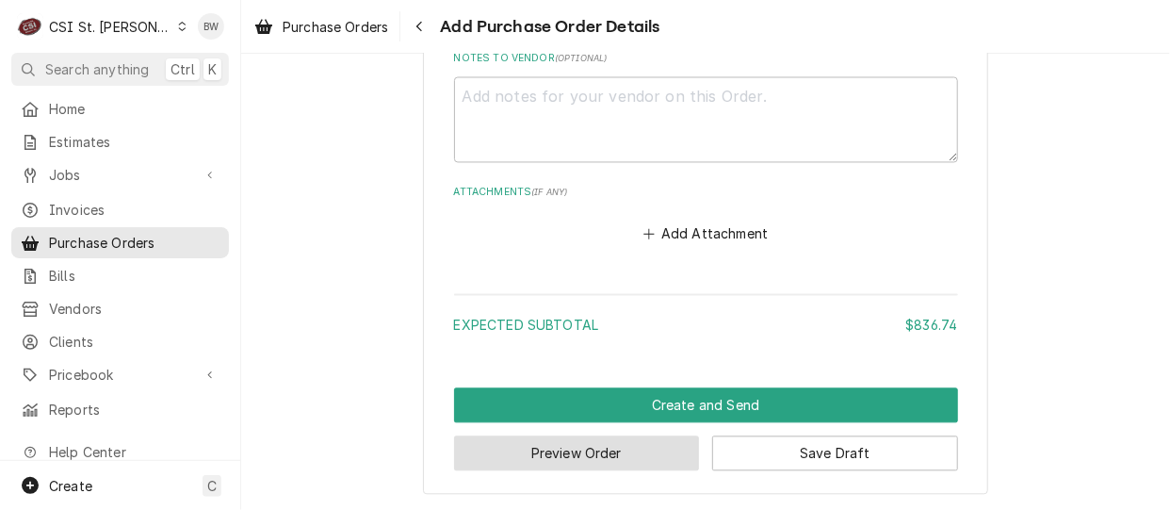
click at [534, 442] on button "Preview Order" at bounding box center [577, 453] width 246 height 35
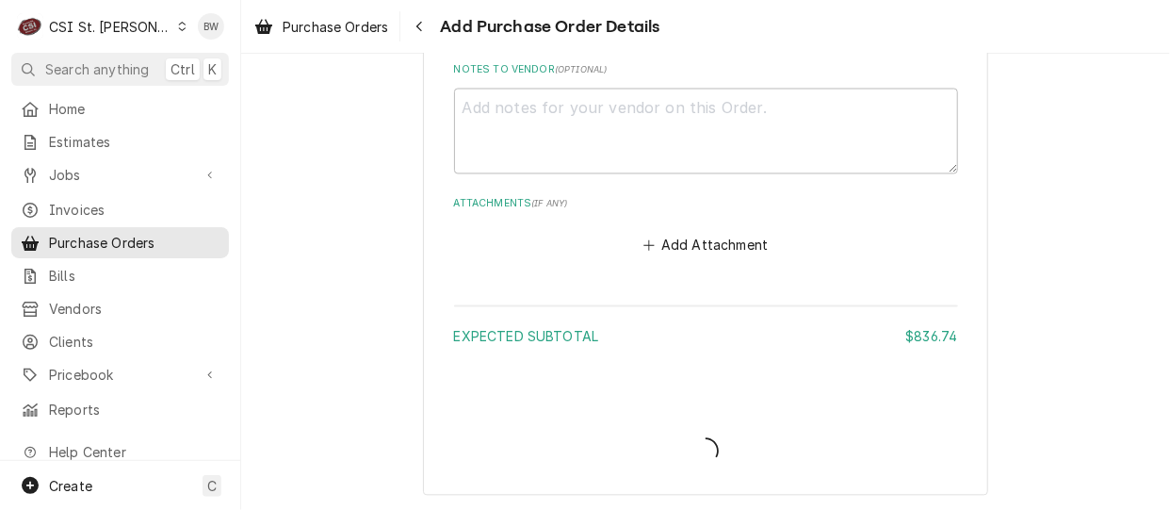
type textarea "x"
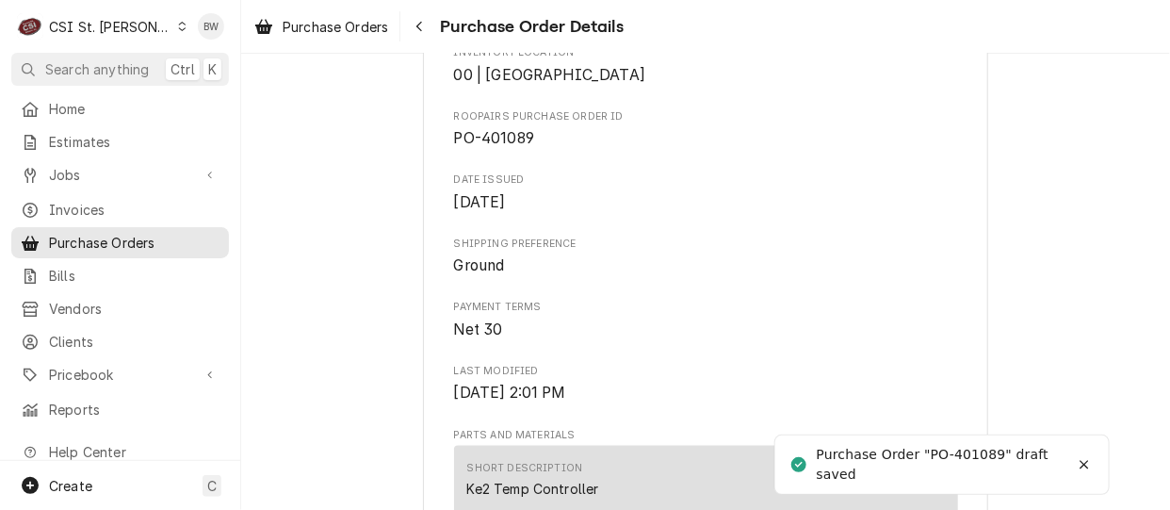
scroll to position [659, 0]
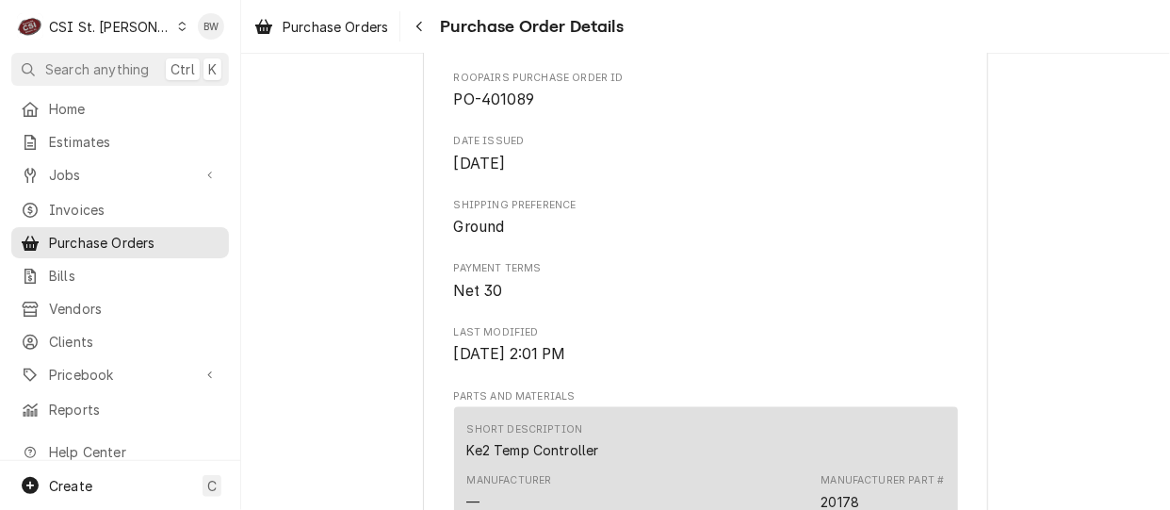
click at [345, 219] on div "Draft Preview Vendor UNITED REFRIGERATION UNITED REFRIGERATION PO BOX [GEOGRAPH…" at bounding box center [705, 250] width 929 height 1712
click at [322, 253] on div "Draft Preview Vendor UNITED REFRIGERATION UNITED REFRIGERATION PO BOX [GEOGRAPH…" at bounding box center [705, 250] width 929 height 1712
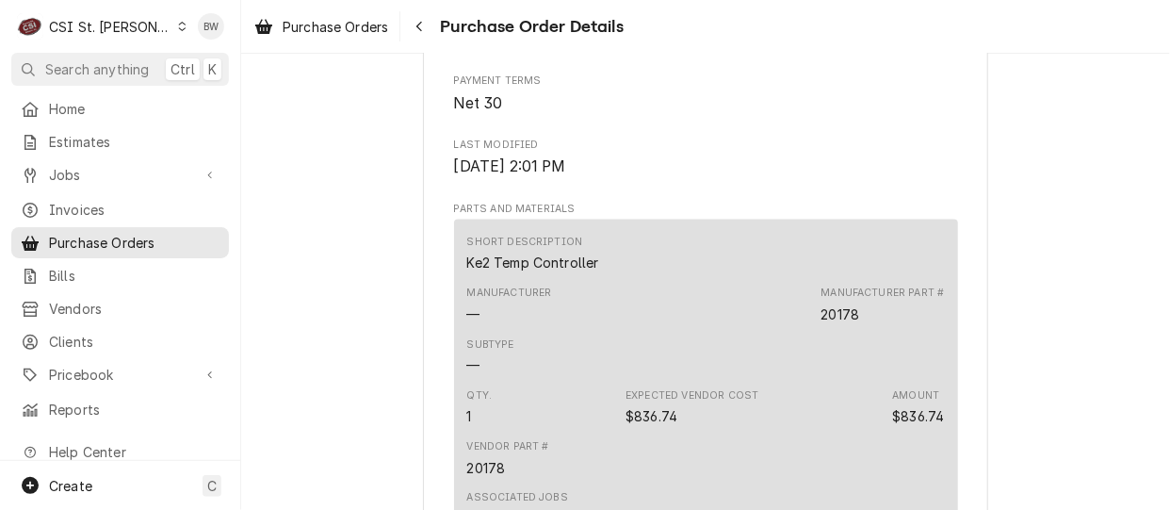
scroll to position [848, 0]
click at [376, 24] on span "Purchase Orders" at bounding box center [335, 27] width 105 height 20
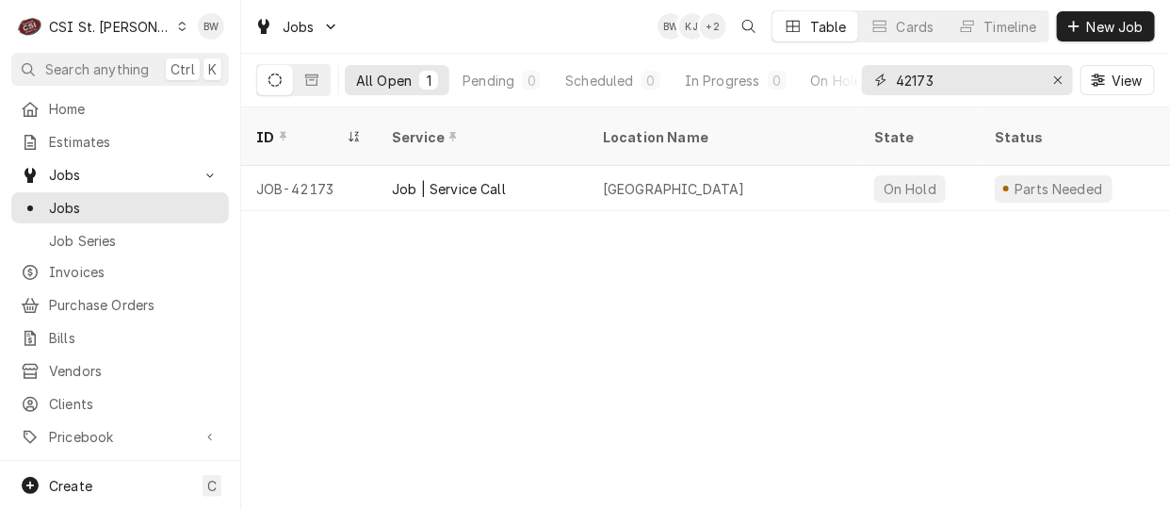
click at [940, 80] on input "42173" at bounding box center [966, 80] width 141 height 30
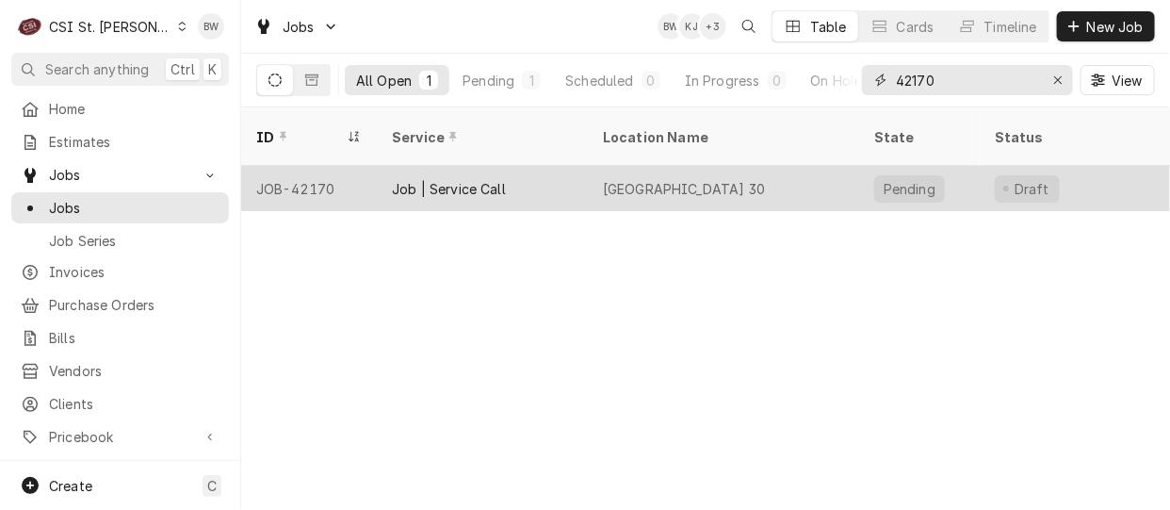
type input "42170"
click at [325, 166] on div "JOB-42170" at bounding box center [309, 188] width 136 height 45
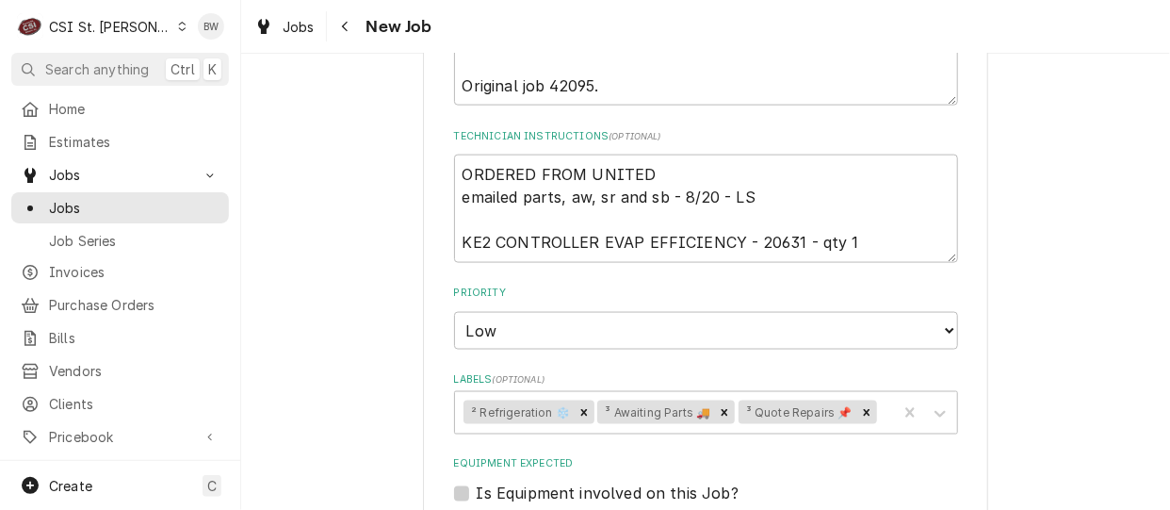
scroll to position [845, 0]
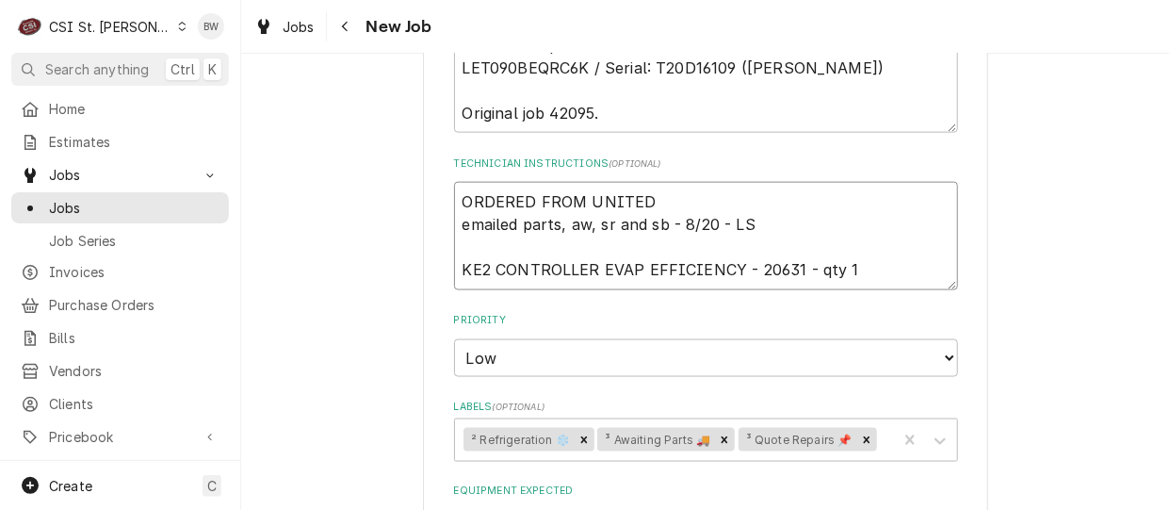
click at [645, 198] on textarea "ORDERED FROM UNITED emailed parts, aw, sr and sb - 8/20 - LS KE2 CONTROLLER EVA…" at bounding box center [706, 235] width 504 height 107
type textarea "x"
type textarea "ORDERED FROM UNITED, emailed parts, aw, sr and sb - 8/20 - LS KE2 CONTROLLER EV…"
type textarea "x"
type textarea "ORDERED FROM UNITED, B emailed parts, aw, sr and sb - 8/20 - LS KE2 CONTROLLER …"
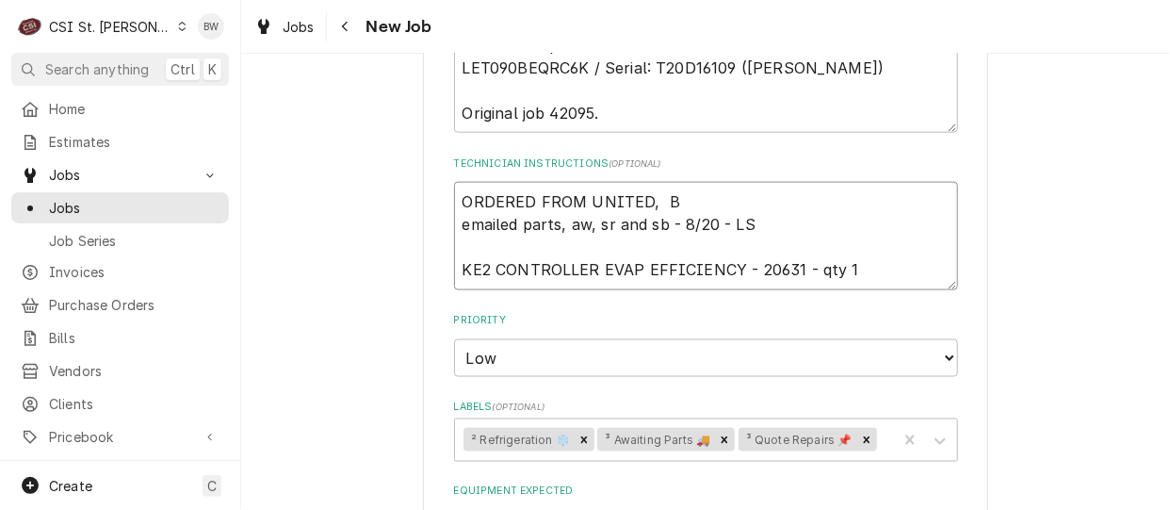
type textarea "x"
type textarea "ORDERED FROM UNITED, BO emailed parts, aw, sr and sb - 8/20 - LS KE2 CONTROLLER…"
type textarea "x"
type textarea "ORDERED FROM UNITED, BO m emailed parts, aw, sr and sb - 8/20 - LS KE2 CONTROLL…"
type textarea "x"
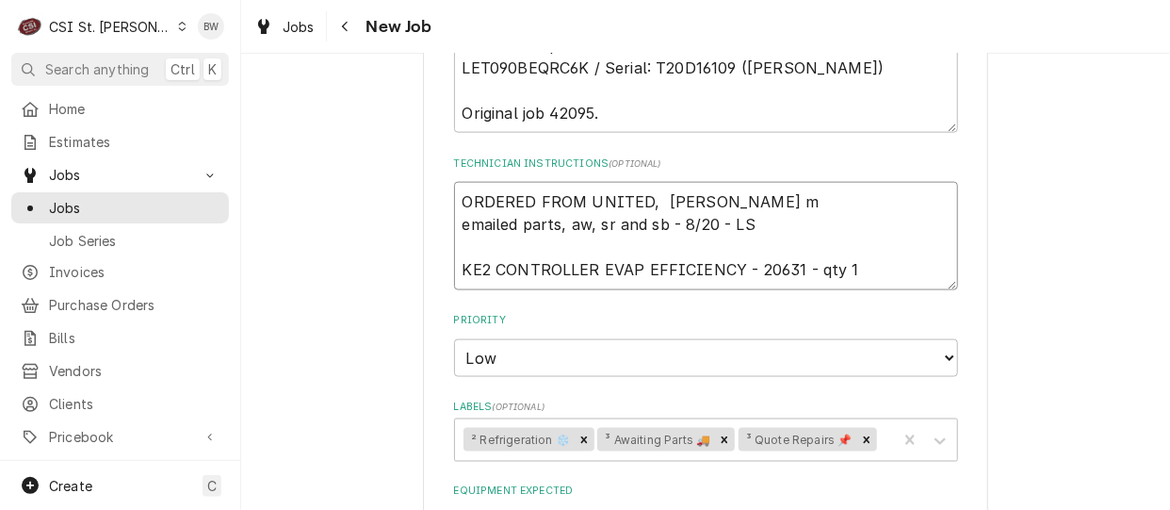
type textarea "ORDERED FROM UNITED, BO mn emailed parts, aw, sr and sb - 8/20 - LS KE2 CONTROL…"
type textarea "x"
type textarea "ORDERED FROM UNITED, BO mno emailed parts, aw, sr and sb - 8/20 - LS KE2 CONTRO…"
type textarea "x"
type textarea "ORDERED FROM UNITED, BO mno s emailed parts, aw, sr and sb - 8/20 - LS KE2 CONT…"
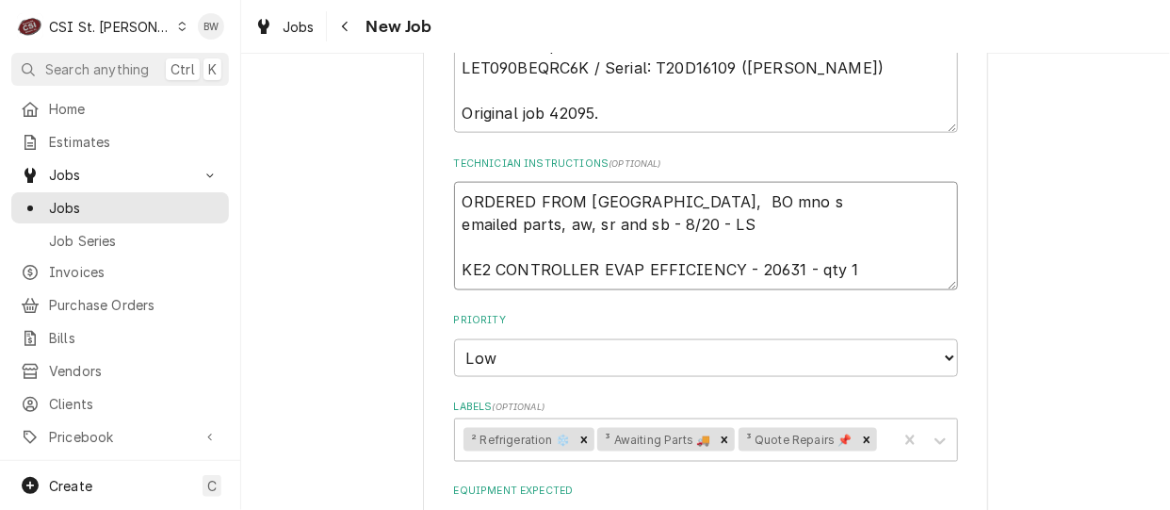
type textarea "x"
type textarea "ORDERED FROM UNITED, BO mno st emailed parts, aw, sr and sb - 8/20 - LS KE2 CON…"
type textarea "x"
type textarea "ORDERED FROM UNITED, BO mno sto emailed parts, aw, sr and sb - 8/20 - LS KE2 CO…"
type textarea "x"
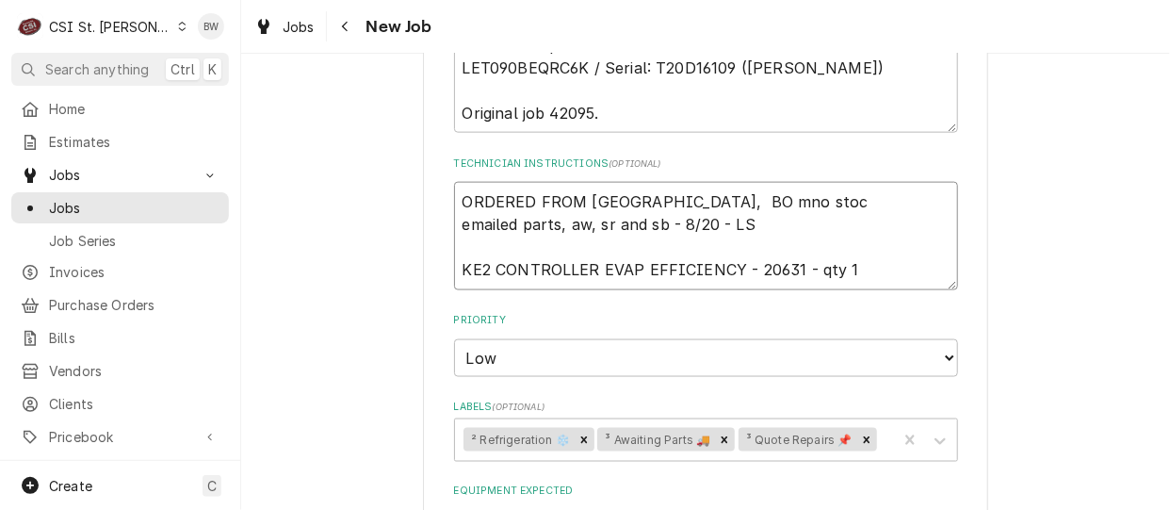
type textarea "ORDERED FROM UNITED, BO mno stock emailed parts, aw, sr and sb - 8/20 - LS KE2 …"
type textarea "x"
type textarea "ORDERED FROM UNITED, BO no stock emailed parts, aw, sr and sb - 8/20 - LS KE2 C…"
click at [454, 197] on textarea "ORDERED FROM UNITED, BO no stock emailed parts, aw, sr and sb - 8/20 - LS KE2 C…" at bounding box center [706, 235] width 504 height 107
type textarea "x"
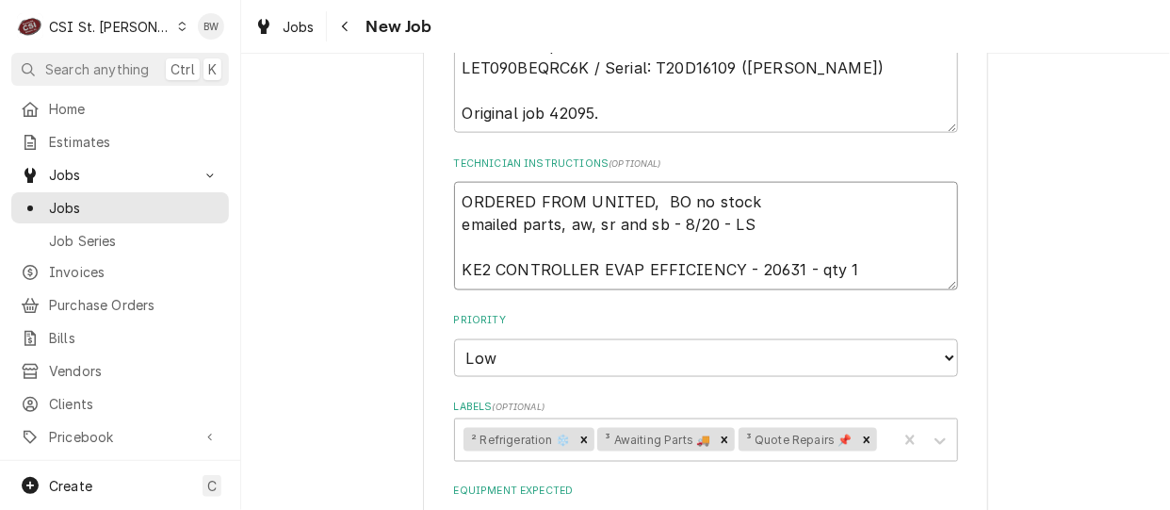
type textarea "ORDERED FROM UNITED, BO no stock emailed parts, aw, sr and sb - 8/20 - LS KE2 C…"
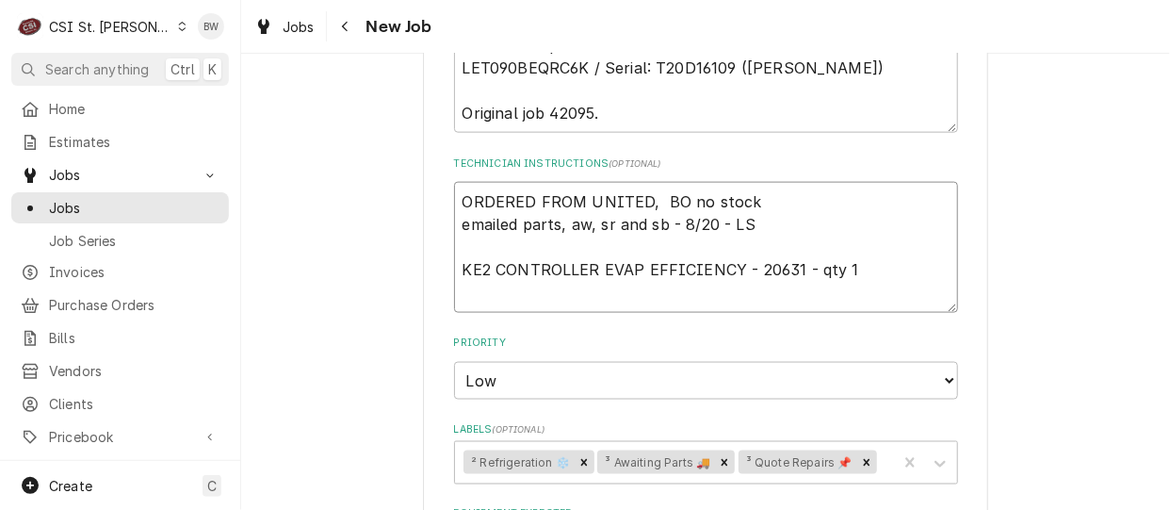
click at [460, 200] on textarea "ORDERED FROM UNITED, BO no stock emailed parts, aw, sr and sb - 8/20 - LS KE2 C…" at bounding box center [706, 247] width 504 height 130
type textarea "x"
type textarea "o ORDERED FROM UNITED, BO no stock emailed parts, aw, sr and sb - 8/20 - LS KE2…"
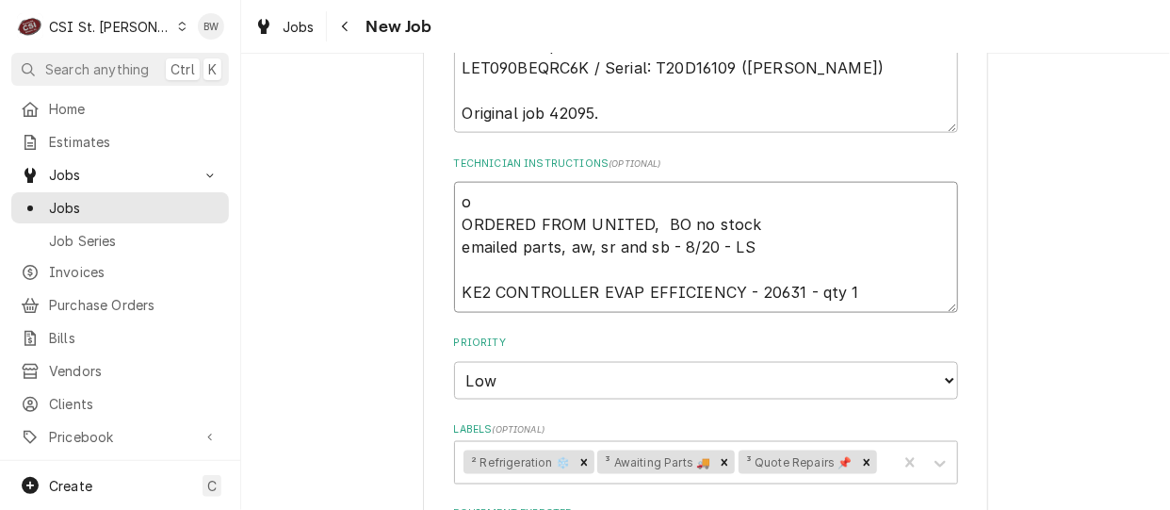
type textarea "x"
type textarea "or ORDERED FROM UNITED, BO no stock emailed parts, aw, sr and sb - 8/20 - LS KE…"
type textarea "x"
type textarea "ord ORDERED FROM UNITED, BO no stock emailed parts, aw, sr and sb - 8/20 - LS K…"
type textarea "x"
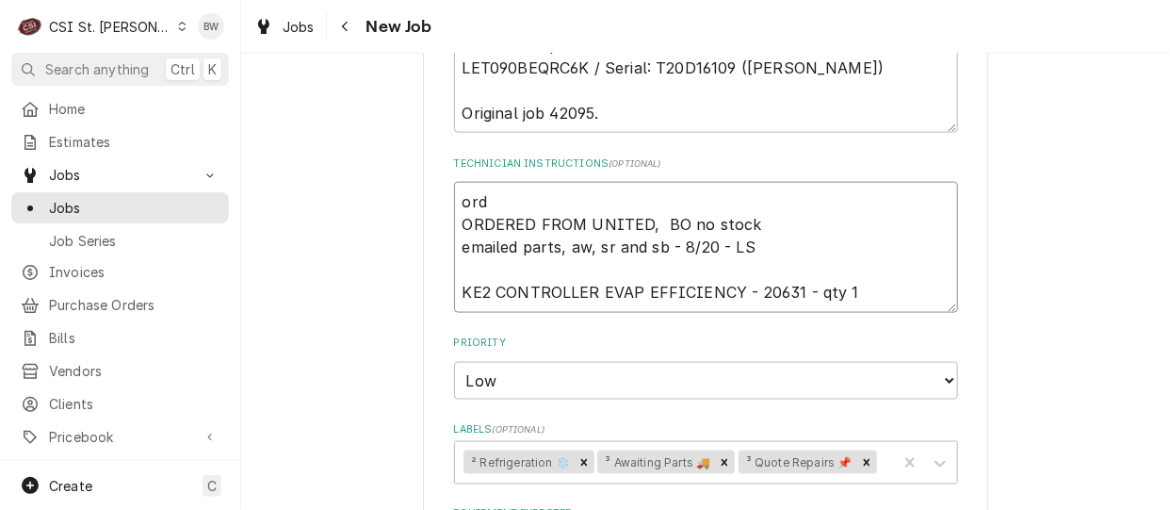
type textarea "ord ORDERED FROM UNITED, BO no stock emailed parts, aw, sr and sb - 8/20 - LS K…"
type textarea "x"
type textarea "ord 2 ORDERED FROM UNITED, BO no stock emailed parts, aw, sr and sb - 8/20 - LS…"
type textarea "x"
type textarea "ord 20 ORDERED FROM UNITED, BO no stock emailed parts, aw, sr and sb - 8/20 - L…"
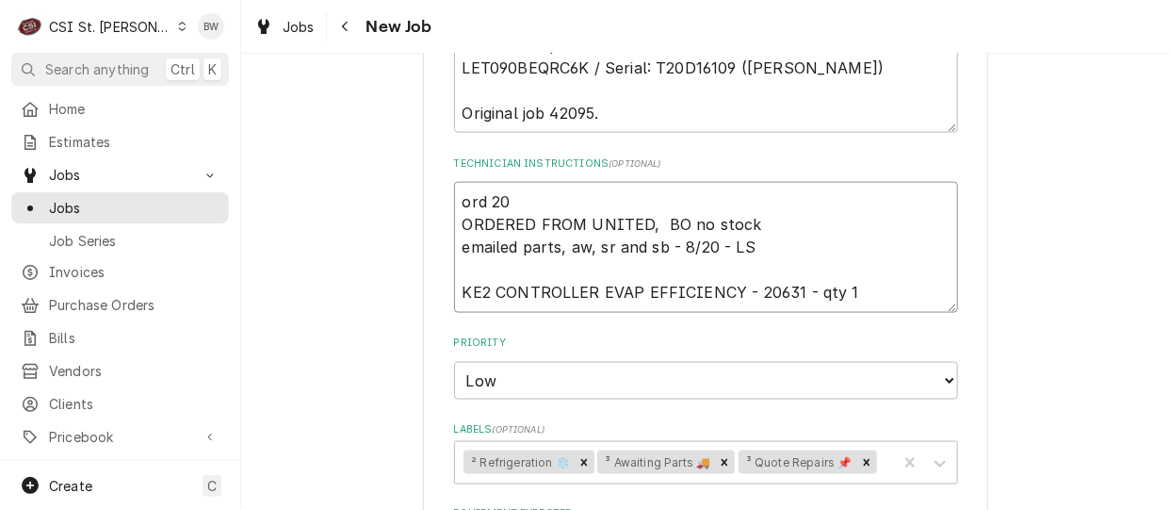
type textarea "x"
type textarea "ord 201 ORDERED FROM UNITED, BO no stock emailed parts, aw, sr and sb - 8/20 - …"
type textarea "x"
type textarea "ord 2017 ORDERED FROM UNITED, BO no stock emailed parts, aw, sr and sb - 8/20 -…"
type textarea "x"
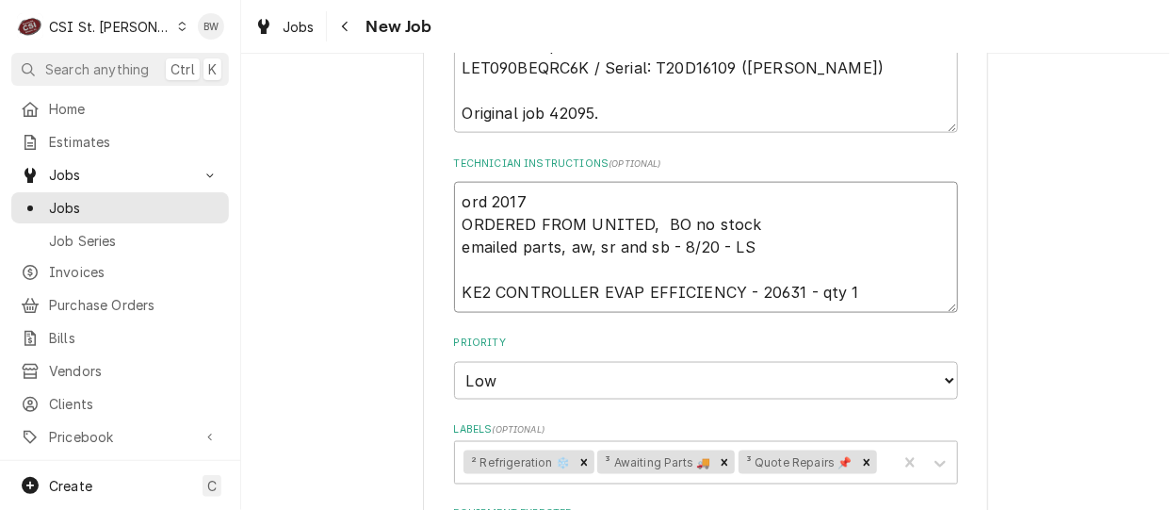
type textarea "ord 20178 ORDERED FROM UNITED, BO no stock emailed parts, aw, sr and sb - 8/20 …"
type textarea "x"
type textarea "ord 20178 ORDERED FROM UNITED, BO no stock emailed parts, aw, sr and sb - 8/20 …"
type textarea "x"
type textarea "ord 20178 o ORDERED FROM UNITED, BO no stock emailed parts, aw, sr and sb - 8/2…"
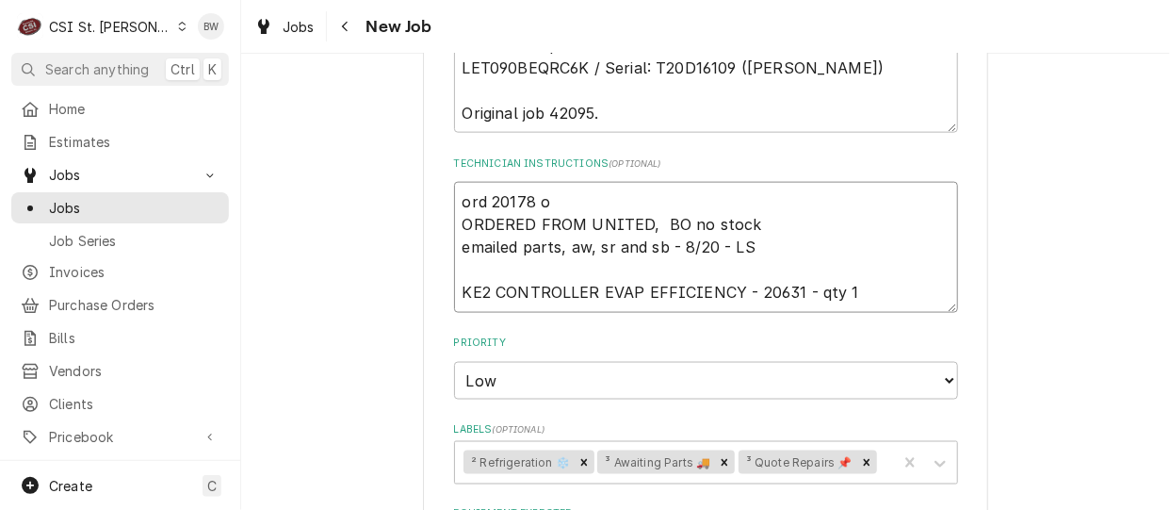
type textarea "x"
type textarea "ord 20178 or ORDERED FROM UNITED, BO no stock emailed parts, aw, sr and sb - 8/…"
type textarea "x"
type textarea "ord 20178 orm ORDERED FROM UNITED, BO no stock emailed parts, aw, sr and sb - 8…"
type textarea "x"
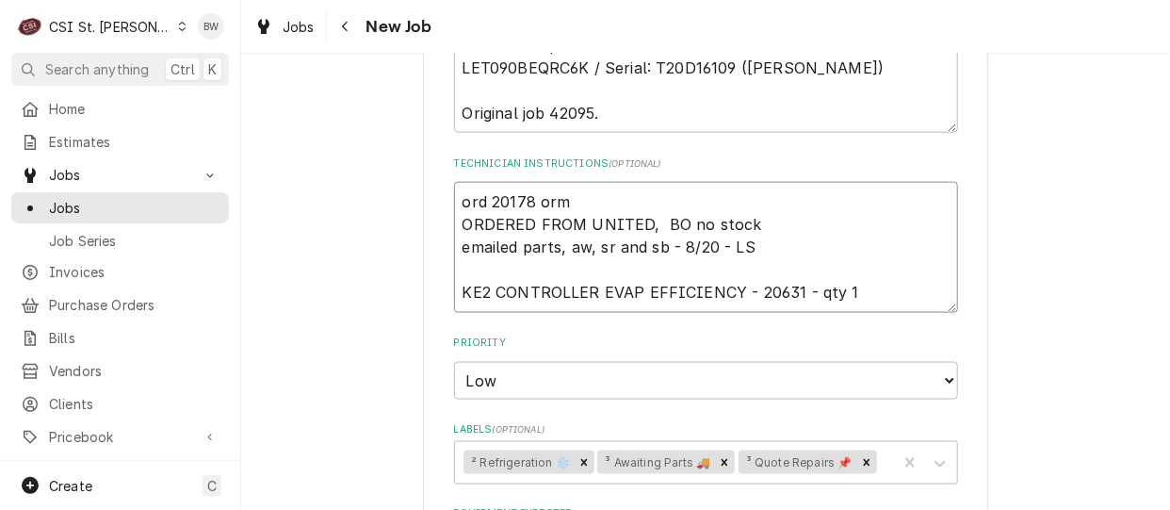
type textarea "ord 20178 orm ORDERED FROM UNITED, BO no stock emailed parts, aw, sr and sb - 8…"
type textarea "x"
type textarea "ord 20178 orm U ORDERED FROM UNITED, BO no stock emailed parts, aw, sr and sb -…"
type textarea "x"
type textarea "ord 20178 orm Un ORDERED FROM UNITED, BO no stock emailed parts, aw, sr and sb …"
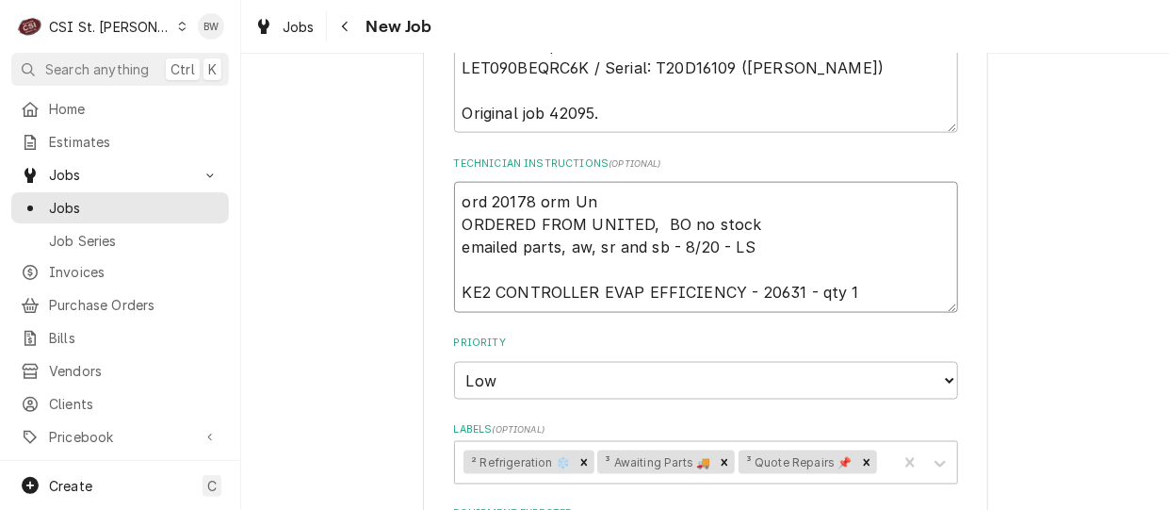
type textarea "x"
type textarea "ord 20178 orm Uni ORDERED FROM UNITED, BO no stock emailed parts, aw, sr and sb…"
type textarea "x"
type textarea "ord 20178 orm Unit ORDERED FROM UNITED, BO no stock emailed parts, aw, sr and s…"
type textarea "x"
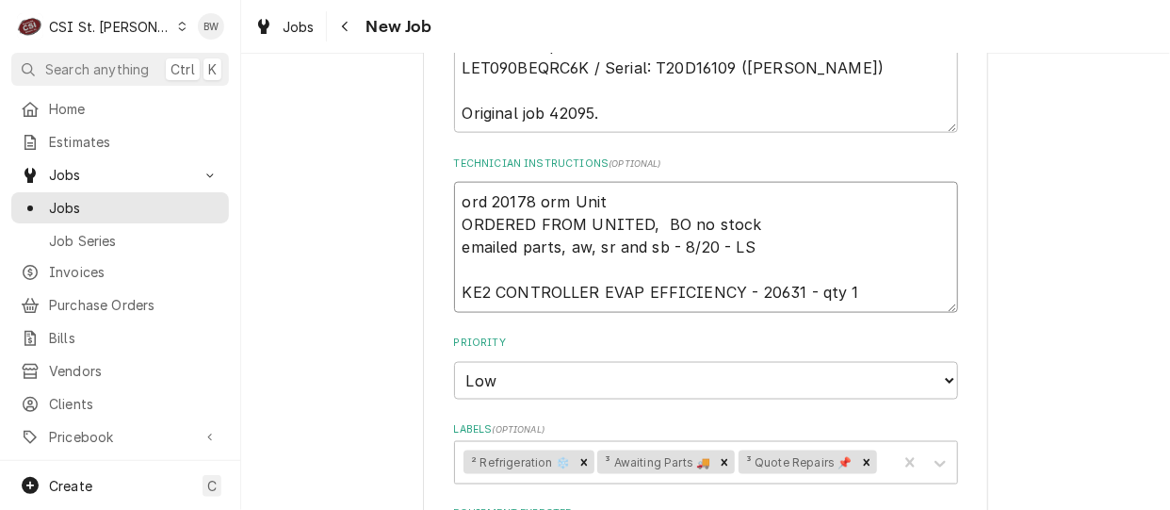
type textarea "ord 20178 orm Unite ORDERED FROM UNITED, BO no stock emailed parts, aw, sr and …"
type textarea "x"
type textarea "ord 20178 orm United ORDERED FROM UNITED, BO no stock emailed parts, aw, sr and…"
type textarea "x"
type textarea "ord 20178 orm United s ORDERED FROM UNITED, BO no stock emailed parts, aw, sr a…"
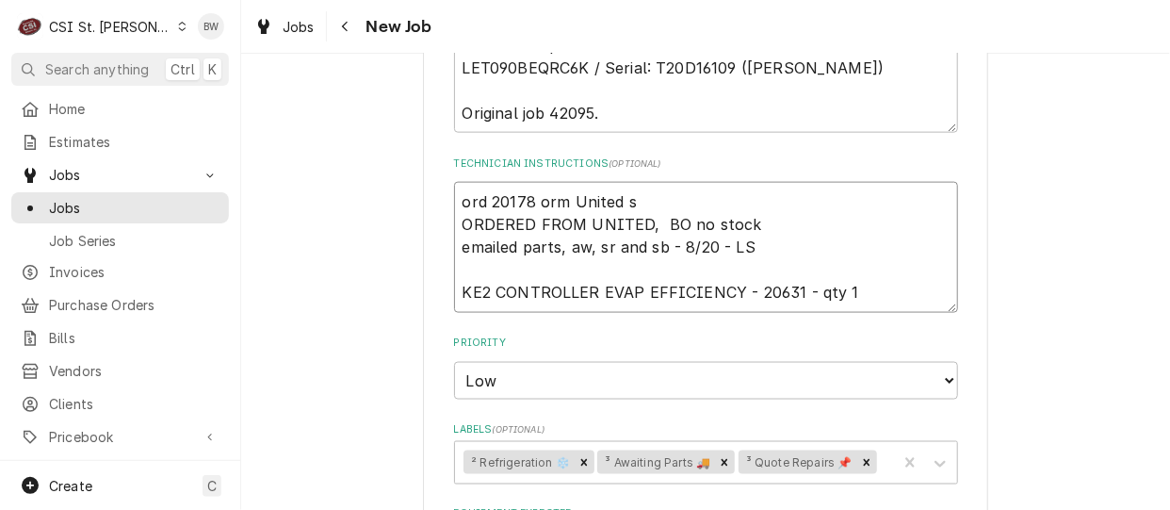
type textarea "x"
type textarea "ord 20178 orm United sh ORDERED FROM UNITED, BO no stock emailed parts, aw, sr …"
type textarea "x"
type textarea "ord 20178 orm United sho ORDERED FROM UNITED, BO no stock emailed parts, aw, sr…"
type textarea "x"
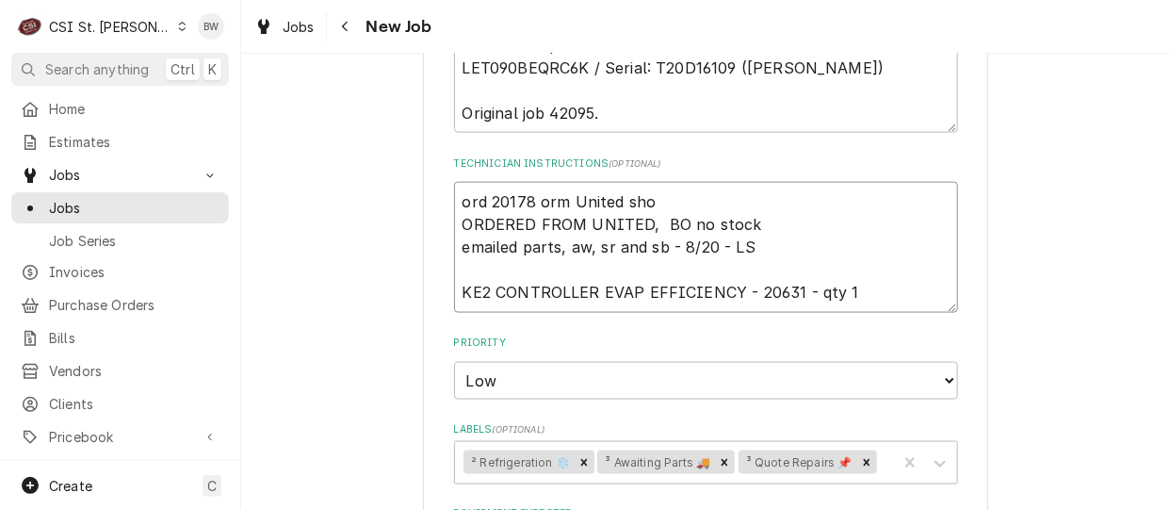
type textarea "ord 20178 orm United show ORDERED FROM UNITED, BO no stock emailed parts, aw, s…"
type textarea "x"
type textarea "ord 20178 orm United shows ORDERED FROM UNITED, BO no stock emailed parts, aw, …"
type textarea "x"
type textarea "ord 20178 orm United shows ORDERED FROM UNITED, BO no stock emailed parts, aw, …"
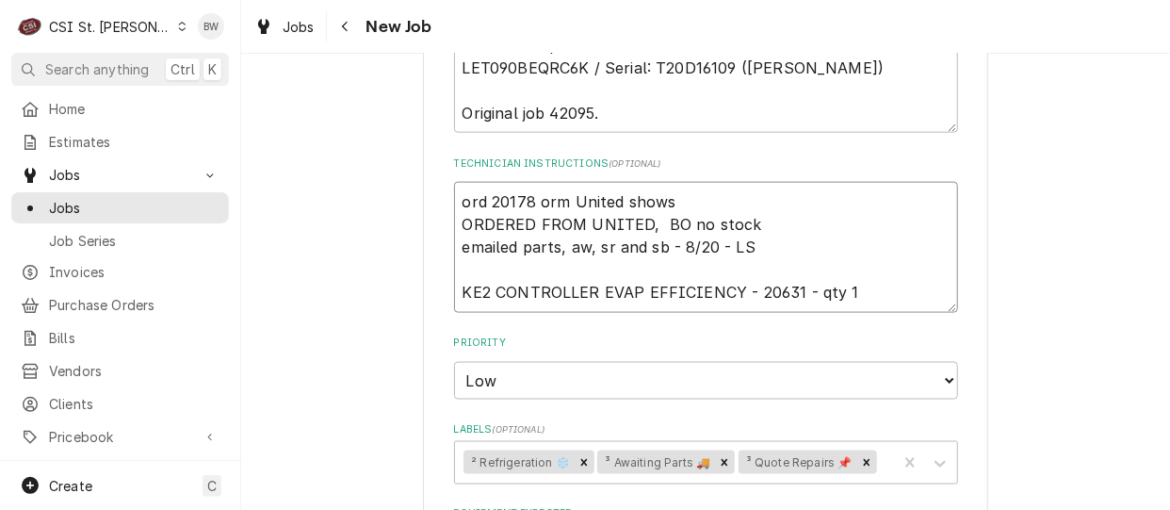
type textarea "x"
type textarea "ord 20178 orm United shows 2 ORDERED FROM UNITED, BO no stock emailed parts, aw…"
type textarea "x"
type textarea "ord 20178 orm United shows 2 ORDERED FROM UNITED, BO no stock emailed parts, aw…"
type textarea "x"
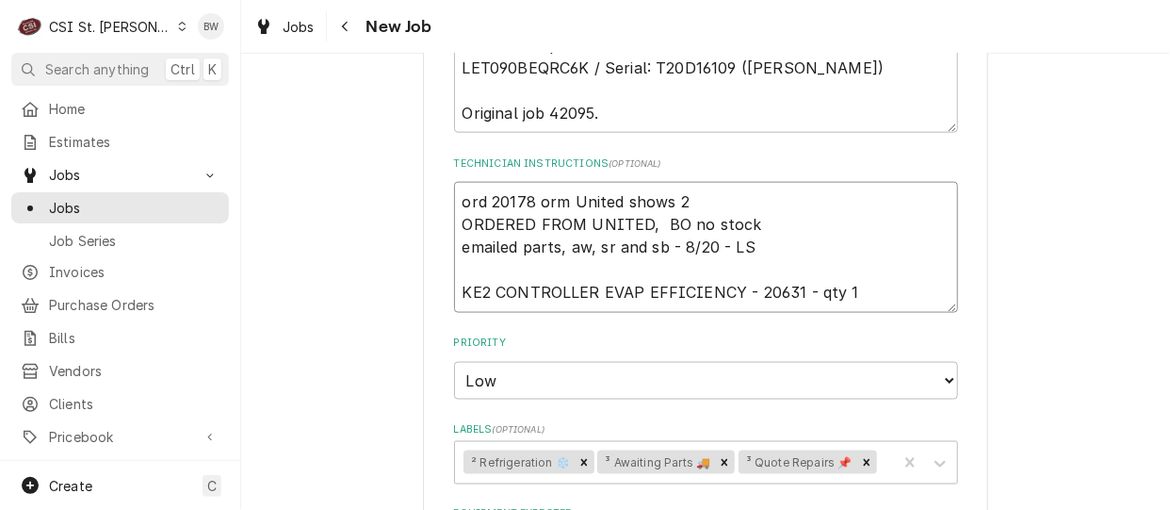
type textarea "ord 20178 orm United shows 2 i ORDERED FROM UNITED, BO no stock emailed parts, …"
type textarea "x"
type textarea "ord 20178 orm United shows 2 in ORDERED FROM UNITED, BO no stock emailed parts,…"
type textarea "x"
type textarea "ord 20178 orm United shows 2 in ORDERED FROM UNITED, BO no stock emailed parts,…"
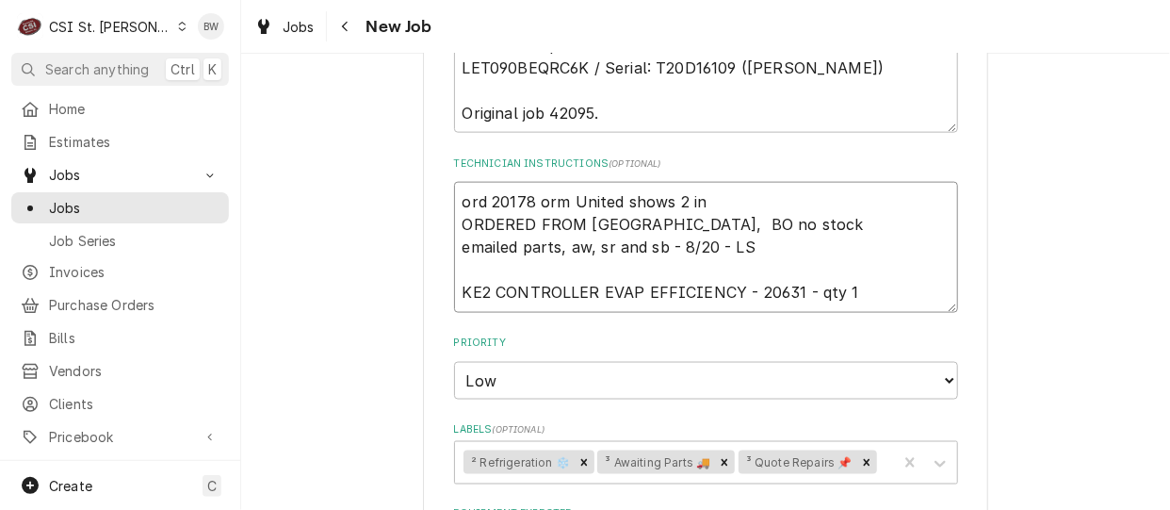
type textarea "x"
type textarea "ord 20178 orm United shows 2 in I ORDERED FROM UNITED, BO no stock emailed part…"
type textarea "x"
type textarea "ord 20178 orm United shows 2 in In ORDERED FROM UNITED, BO no stock emailed par…"
type textarea "x"
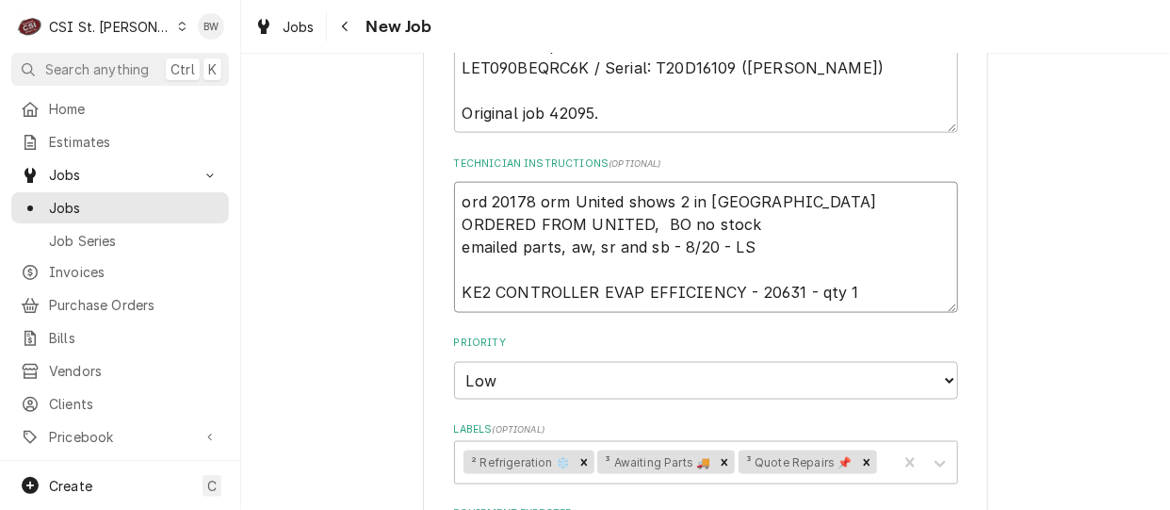
type textarea "ord 20178 orm United shows 2 in Inda ORDERED FROM UNITED, BO no stock emailed p…"
type textarea "x"
type textarea "ord 20178 orm United shows 2 in Inday ORDERED FROM UNITED, BO no stock emailed …"
type textarea "x"
type textarea "ord 20178 orm United shows 2 in Inday ORDERED FROM UNITED, BO no stock emailed …"
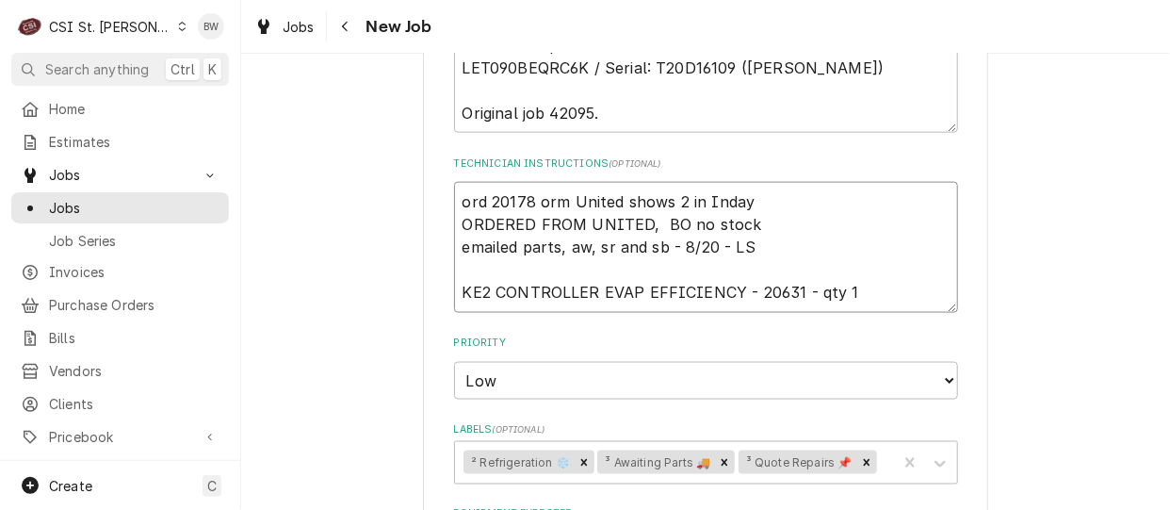
type textarea "x"
type textarea "ord 20178 orm United shows 2 in Inday te ORDERED FROM UNITED, BO no stock email…"
type textarea "x"
type textarea "ord 20178 orm United shows 2 in Inday tey ORDERED FROM UNITED, BO no stock emai…"
type textarea "x"
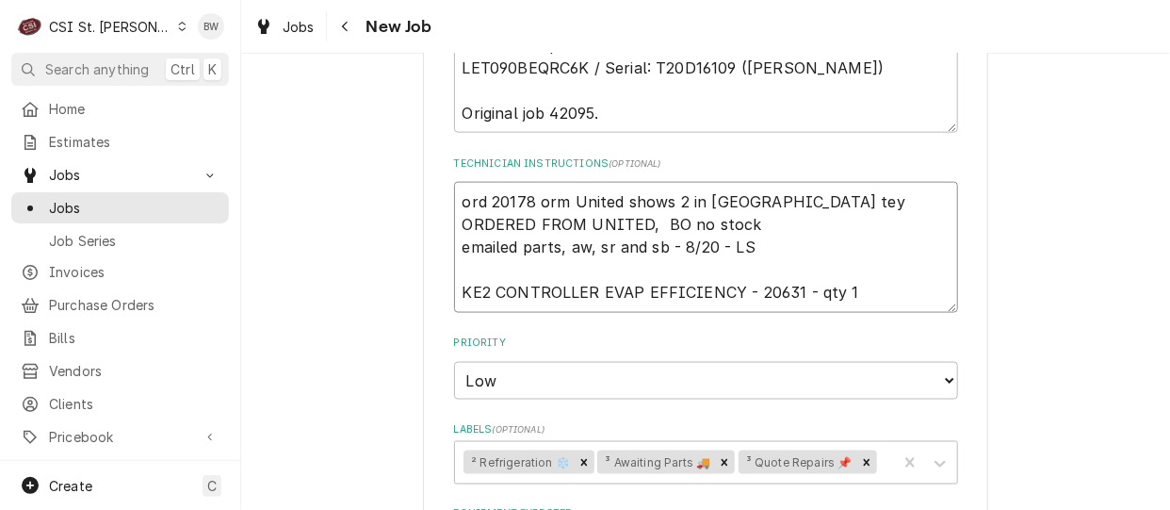
type textarea "ord 20178 orm United shows 2 in Inday tey ORDERED FROM UNITED, BO no stock emai…"
type textarea "x"
type textarea "ord 20178 orm United shows 2 in Inday tey ORDERED FROM UNITED, BO no stock emai…"
type textarea "x"
type textarea "ord 20178 orm United shows 2 in Inday te ORDERED FROM UNITED, BO no stock email…"
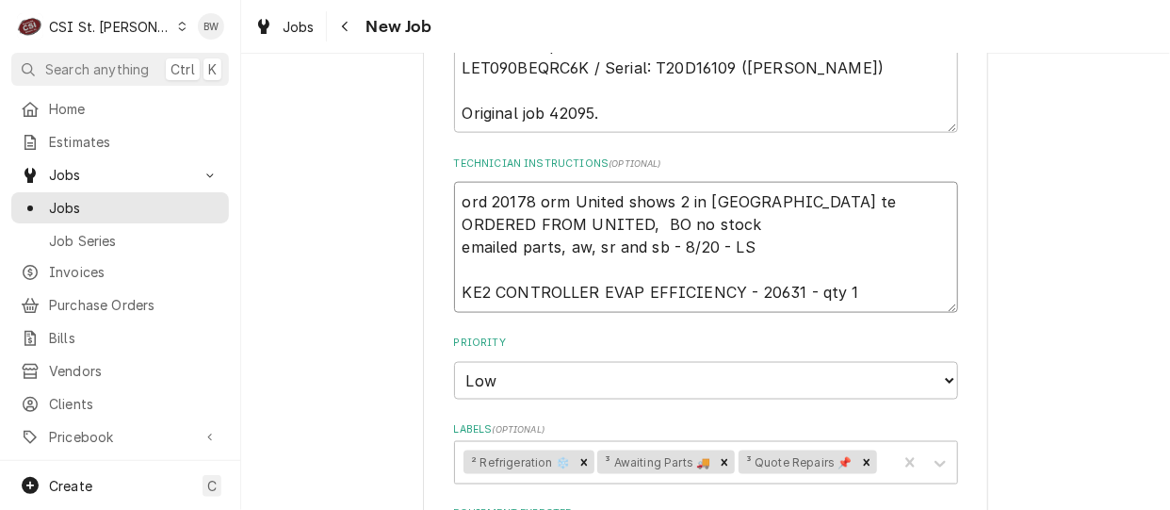
type textarea "x"
type textarea "ord 20178 orm United shows 2 in Inday t ORDERED FROM UNITED, BO no stock emaile…"
type textarea "x"
type textarea "ord 20178 orm United shows 2 in Inday th ORDERED FROM UNITED, BO no stock email…"
type textarea "x"
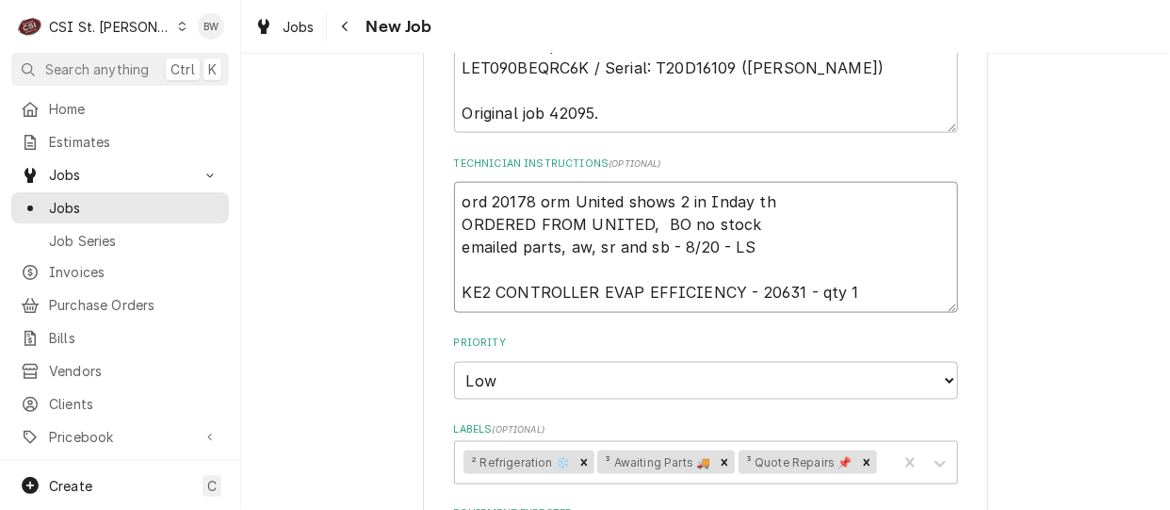
type textarea "ord 20178 orm United shows 2 in Inday the ORDERED FROM UNITED, BO no stock emai…"
type textarea "x"
type textarea "ord 20178 orm United shows 2 in Inday they ORDERED FROM UNITED, BO no stock ema…"
type textarea "x"
type textarea "ord 20178 orm United shows 2 in Inday they ORDERED FROM UNITED, BO no stock ema…"
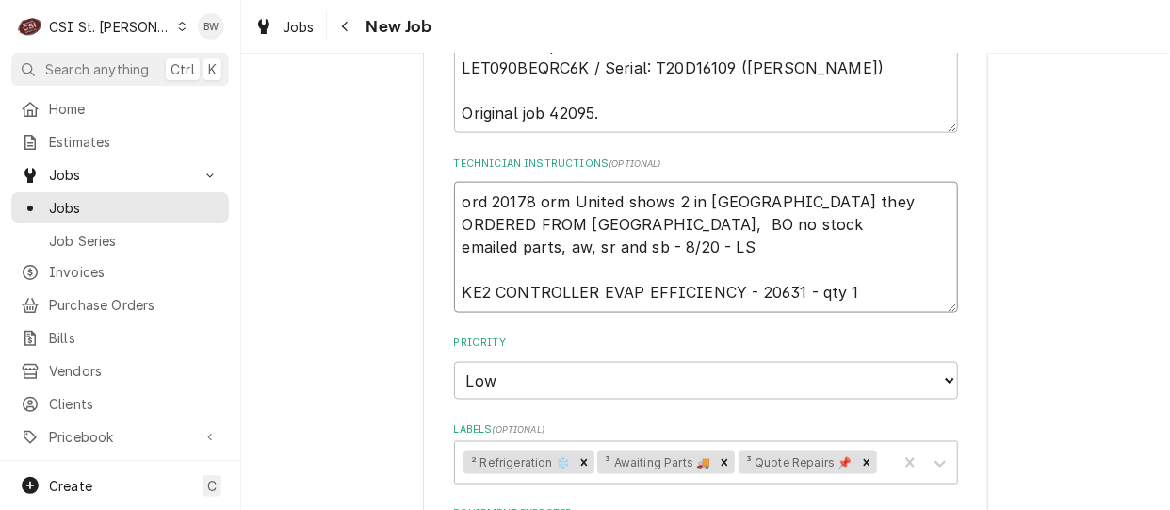
type textarea "x"
type textarea "ord 20178 orm United shows 2 in Inday they a ORDERED FROM UNITED, BO no stock e…"
type textarea "x"
type textarea "ord 20178 orm United shows 2 in Inday they ar ORDERED FROM UNITED, BO no stock …"
type textarea "x"
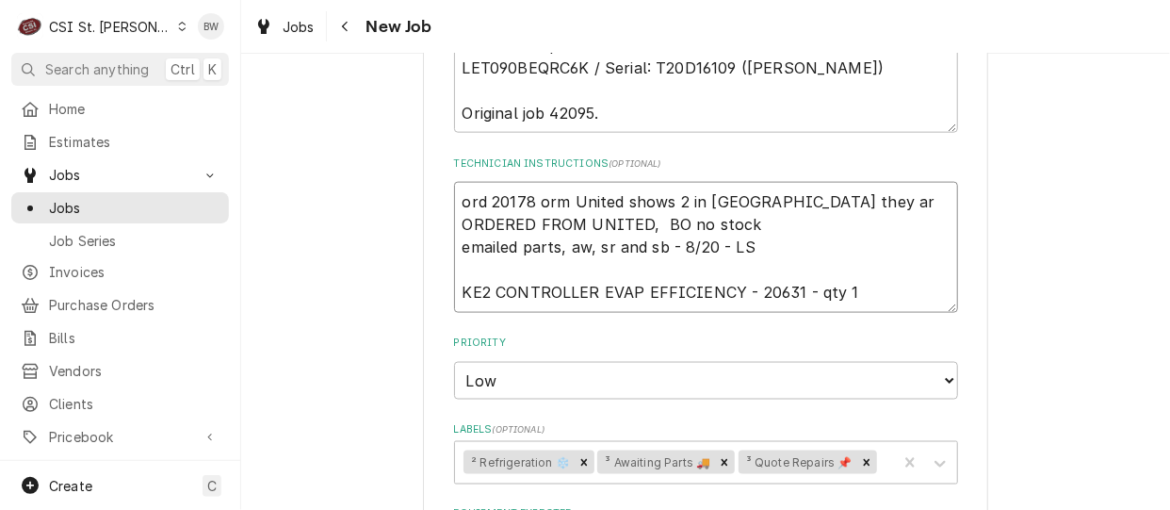
type textarea "ord 20178 orm United shows 2 in Inday they are ORDERED FROM UNITED, BO no stock…"
type textarea "x"
type textarea "ord 20178 orm United shows 2 in Inday they are ORDERED FROM UNITED, BO no stock…"
type textarea "x"
type textarea "ord 20178 orm United shows 2 in Inday they are s ORDERED FROM UNITED, BO no sto…"
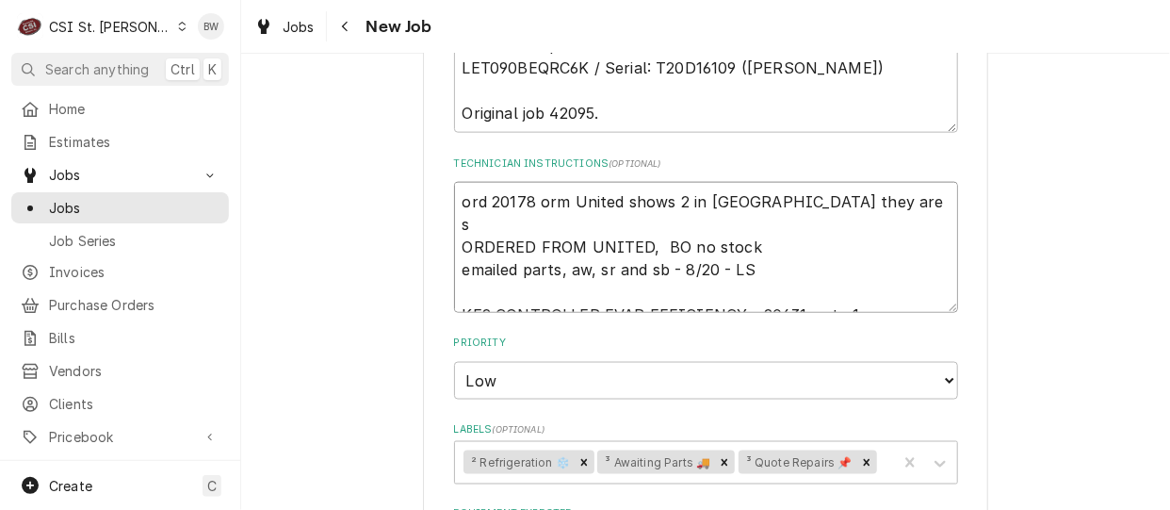
type textarea "x"
type textarea "ord 20178 orm United shows 2 in Inday they are sen ORDERED FROM UNITED, BO no s…"
type textarea "x"
type textarea "ord 20178 orm United shows 2 in Inday they are send ORDERED FROM UNITED, BO no …"
type textarea "x"
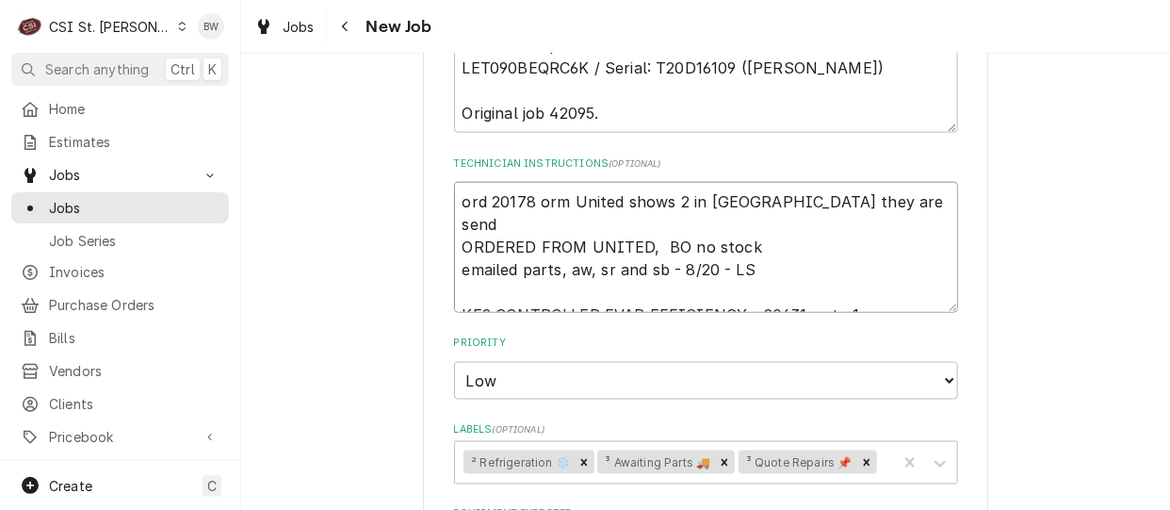
type textarea "ord 20178 orm United shows 2 in Inday they are sendi ORDERED FROM UNITED, BO no…"
type textarea "x"
type textarea "ord 20178 orm United shows 2 in Inday they are sendin ORDERED FROM UNITED, BO n…"
type textarea "x"
type textarea "ord 20178 orm United shows 2 in Inday they are sending ORDERED FROM UNITED, BO …"
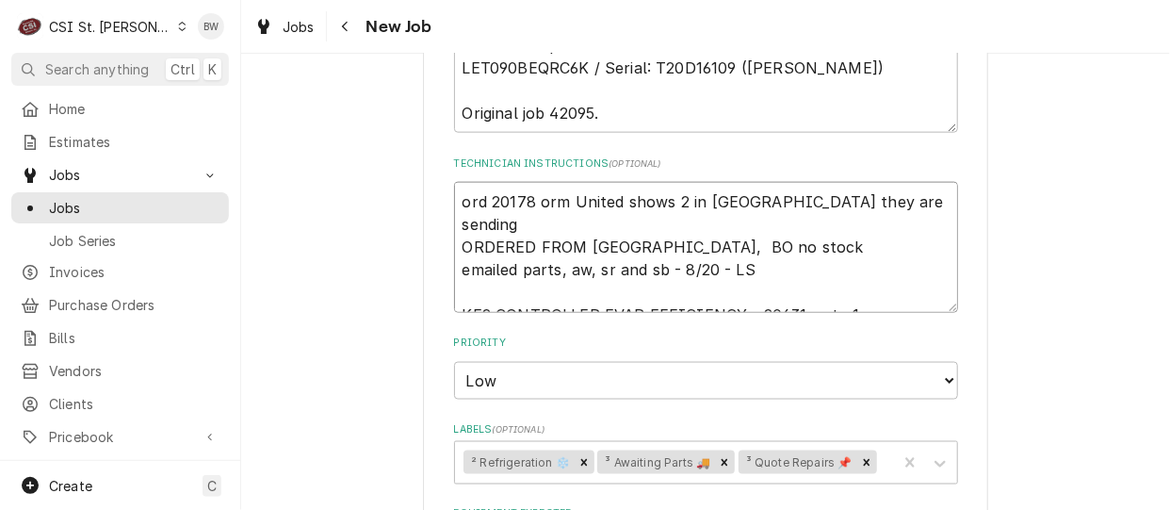
type textarea "x"
type textarea "ord 20178 orm United shows 2 in Inday they are sending ORDERED FROM UNITED, BO …"
type textarea "x"
type textarea "ord 20178 orm United shows 2 in Inday they are sending t ORDERED FROM UNITED, B…"
type textarea "x"
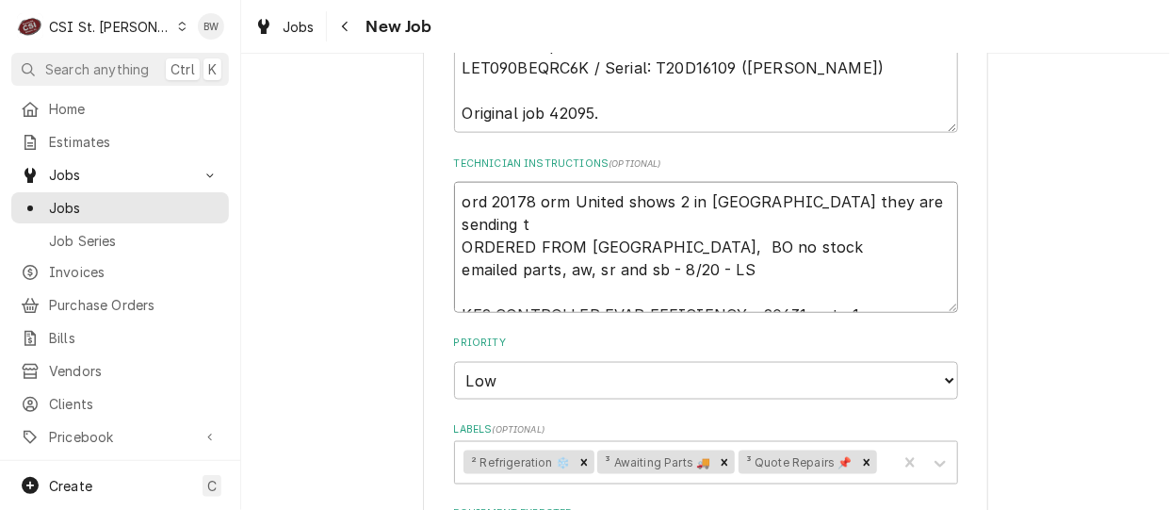
type textarea "ord 20178 orm United shows 2 in Inday they are sending to ORDERED FROM UNITED, …"
type textarea "x"
type textarea "ord 20178 orm United shows 2 in Inday they are sending to ORDERED FROM UNITED, …"
type textarea "x"
type textarea "ord 20178 orm United shows 2 in Inday they are sending to U ORDERED FROM UNITED…"
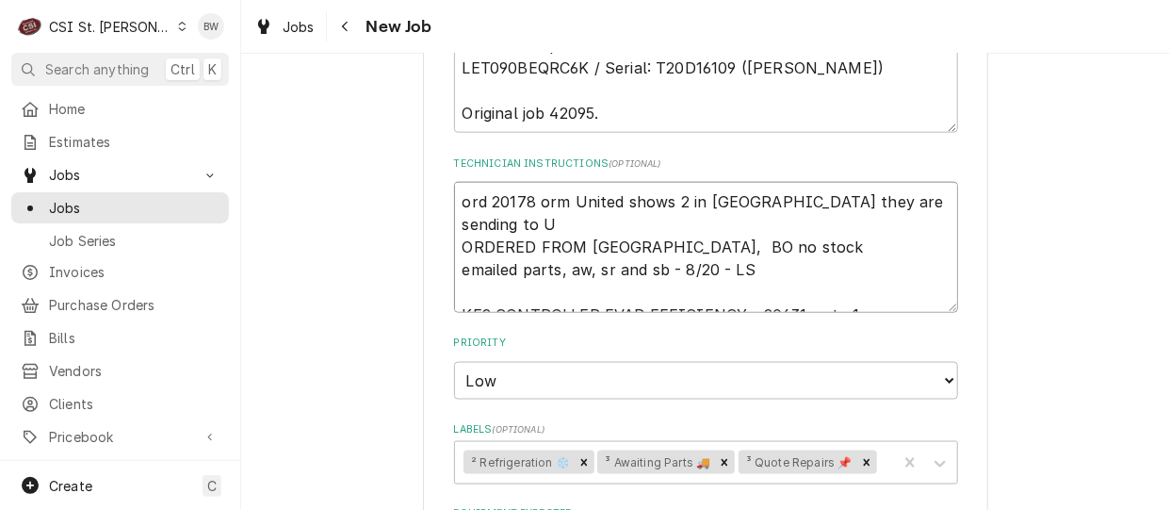
type textarea "x"
type textarea "ord 20178 orm United shows 2 in Inday they are sending to UR ORDERED FROM UNITE…"
type textarea "x"
type textarea "ord 20178 orm United shows 2 in Inday they are sending to UR S ORDERED FROM UNI…"
type textarea "x"
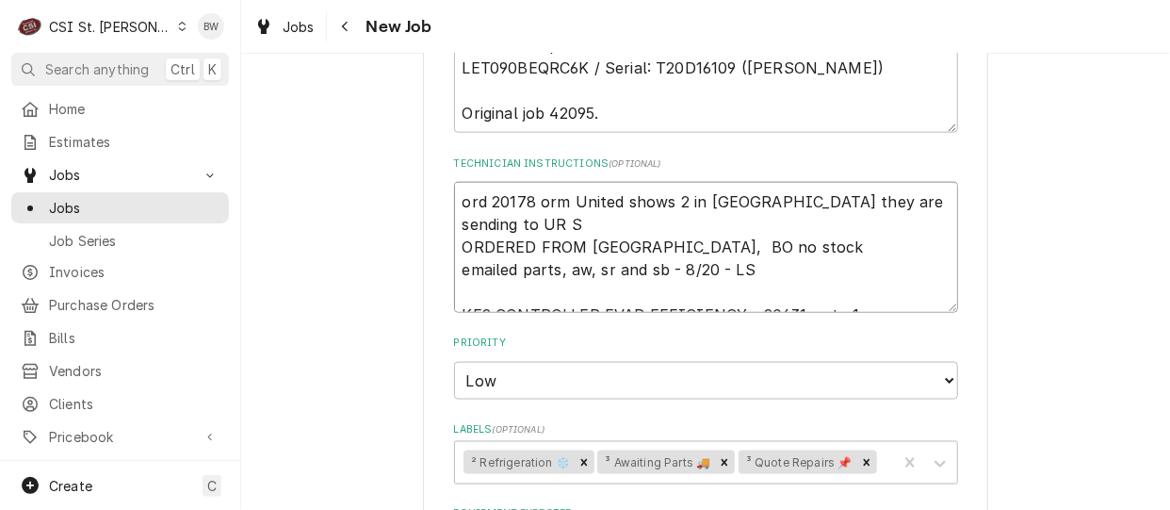
type textarea "ord 20178 orm United shows 2 in Inday they are sending to UR St ORDERED FROM UN…"
type textarea "x"
type textarea "ord 20178 orm United shows 2 in Inday they are sending to UR St ORDERED FROM UN…"
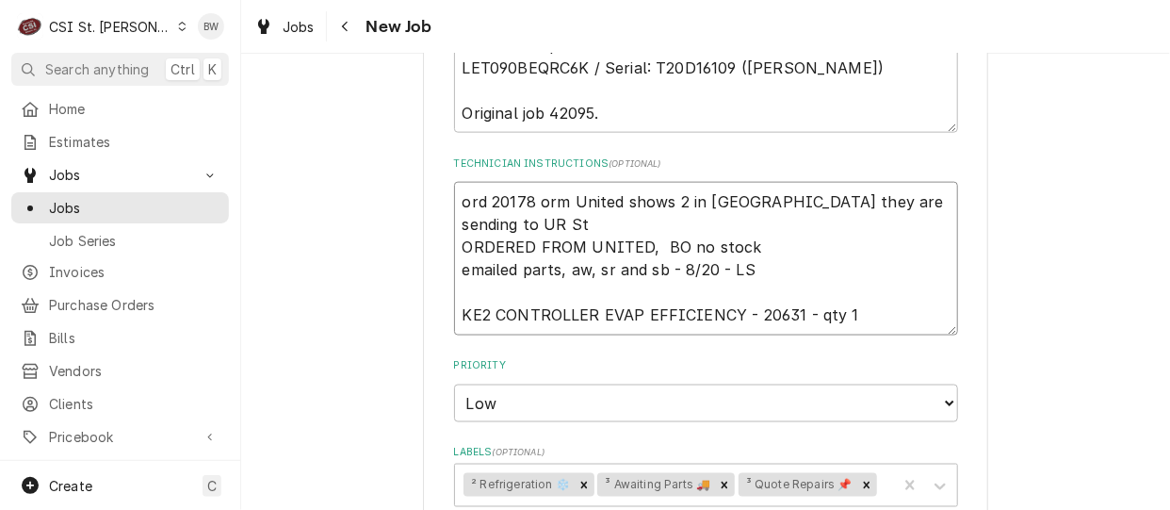
type textarea "x"
type textarea "ord 20178 orm United shows 2 in Inday they are sending to UR St C ORDERED FROM …"
type textarea "x"
type textarea "ord 20178 orm United shows 2 in Inday they are sending to UR St Ch ORDERED FROM…"
type textarea "x"
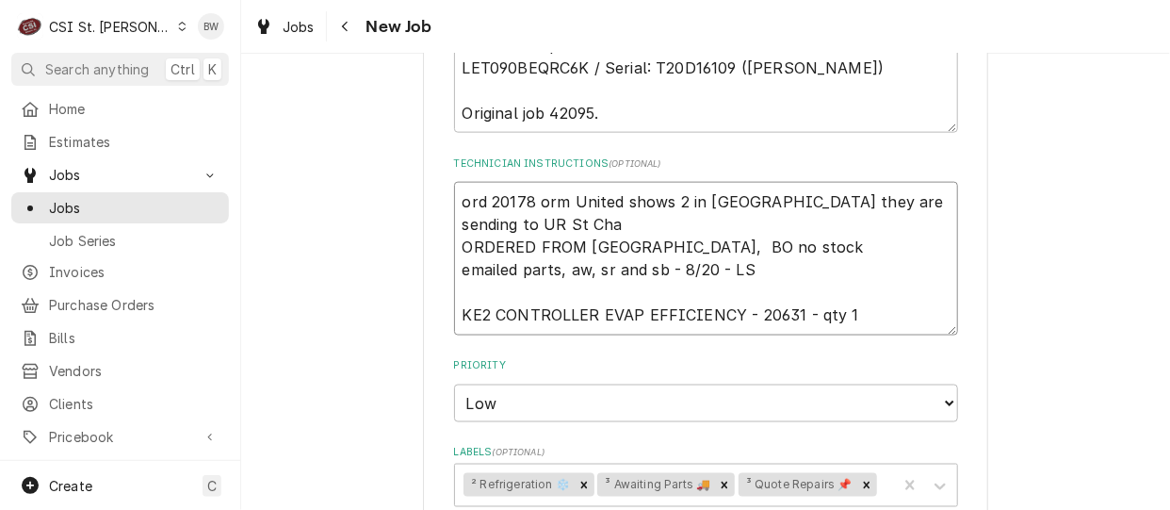
type textarea "ord 20178 orm United shows 2 in Inday they are sending to UR St Char ORDERED FR…"
type textarea "x"
type textarea "ord 20178 orm United shows 2 in Inday they are sending to UR St Charl ORDERED F…"
type textarea "x"
type textarea "ord 20178 orm United shows 2 in Inday they are sending to UR St Charle ORDERED …"
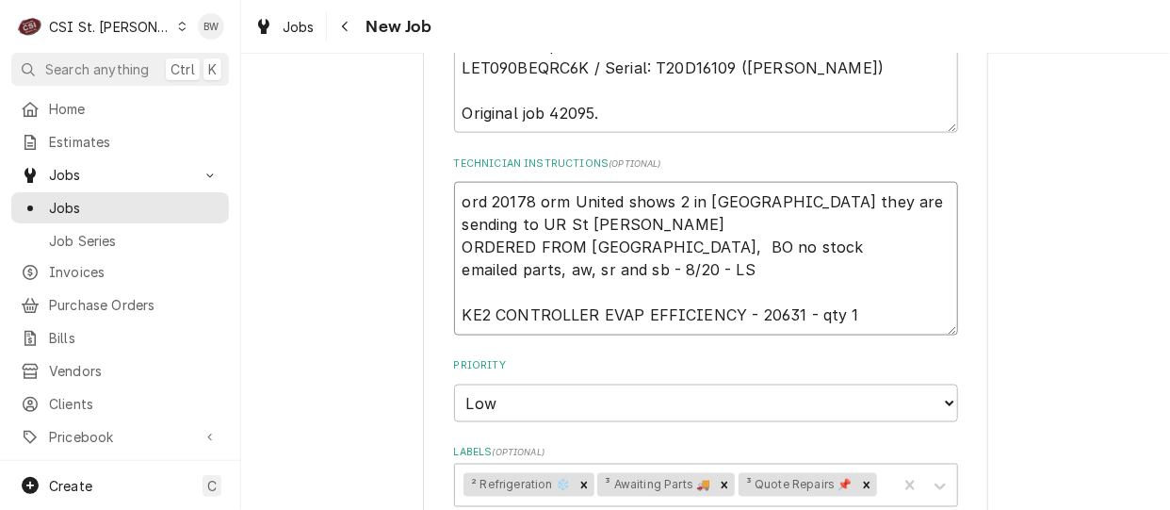
type textarea "x"
type textarea "ord 20178 orm United shows 2 in Inday they are sending to UR St Charles ORDERED…"
type textarea "x"
type textarea "ord 20178 orm United shows 2 in Inday they are sending to UR St Charles ORDERED…"
type textarea "x"
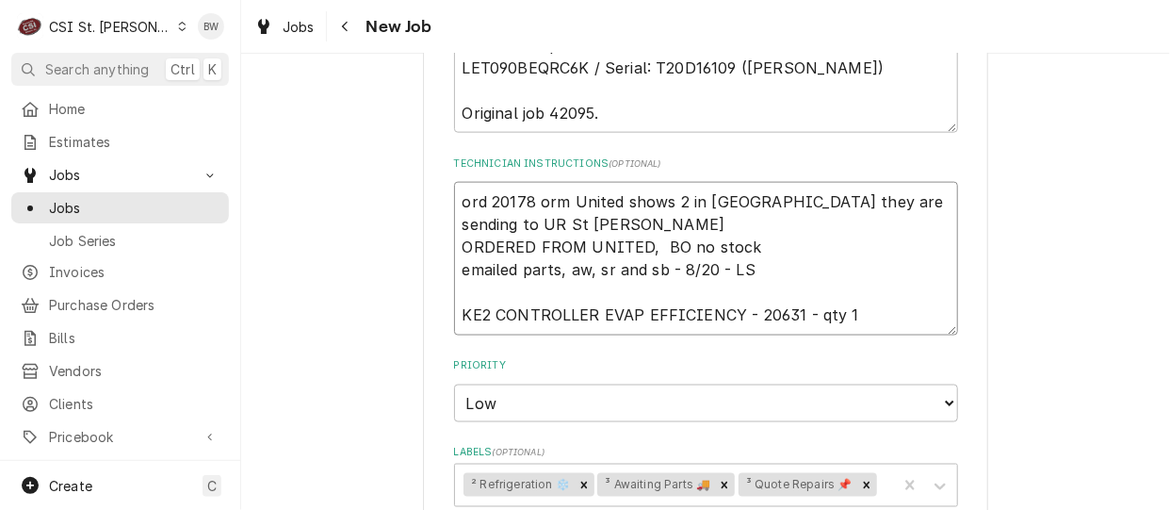
type textarea "ord 20178 orm United shows 2 in Inday they are sending to UR St Charles 3 ORDER…"
type textarea "x"
type textarea "ord 20178 orm United shows 2 in Inday they are sending to UR St Charles 3 ORDER…"
type textarea "x"
type textarea "ord 20178 orm United shows 2 in Inday they are sending to UR St Charles 3 d ORD…"
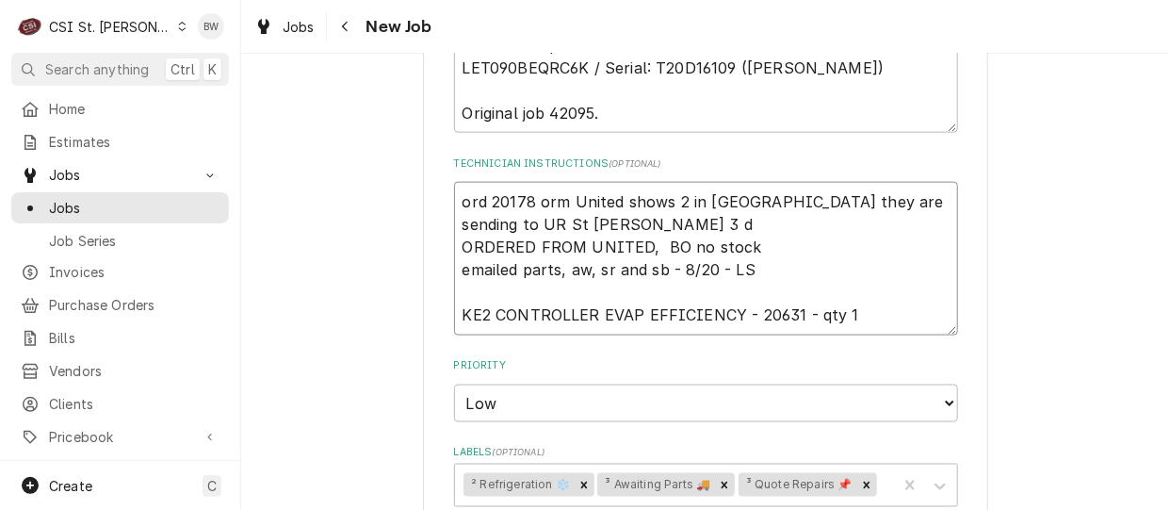
type textarea "x"
type textarea "ord 20178 orm United shows 2 in Inday they are sending to UR St Charles 3 dy OR…"
type textarea "x"
type textarea "ord 20178 orm United shows 2 in Inday they are sending to UR St Charles 3 dya O…"
type textarea "x"
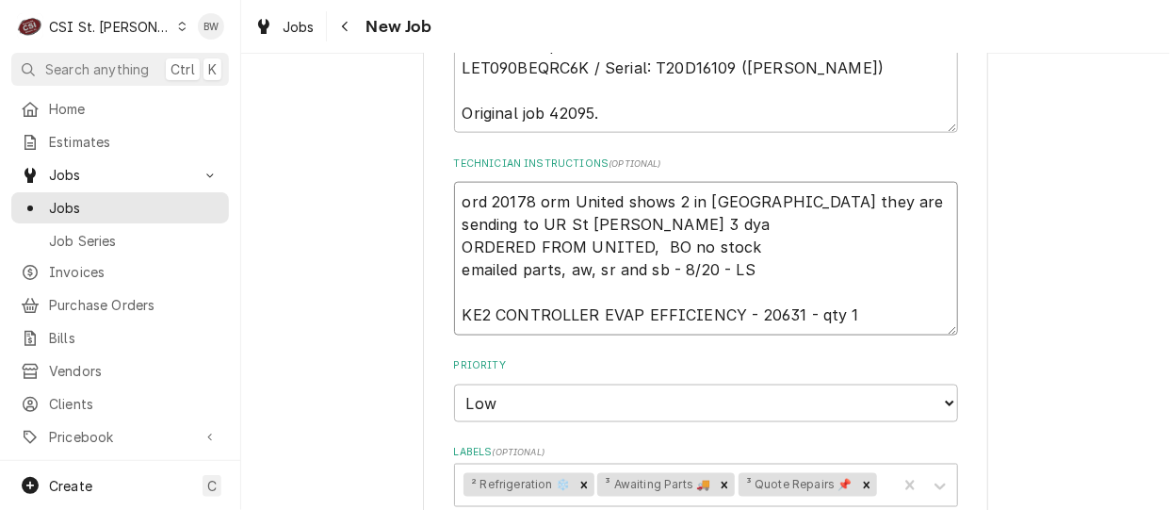
type textarea "ord 20178 orm United shows 2 in Inday they are sending to UR St Charles 3 dy OR…"
type textarea "x"
type textarea "ord 20178 orm United shows 2 in Inday they are sending to UR St Charles 3 d ORD…"
type textarea "x"
type textarea "ord 20178 orm United shows 2 in Inday they are sending to UR St Charles 3 da OR…"
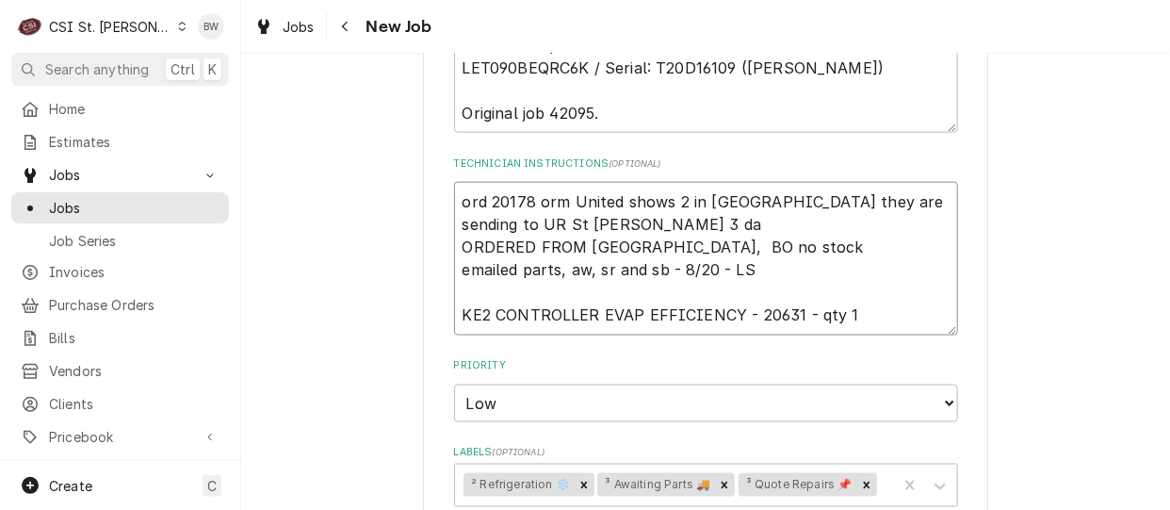
type textarea "x"
type textarea "ord 20178 orm United shows 2 in Inday they are sending to UR St Charles 3 day O…"
type textarea "x"
type textarea "ord 20178 orm United shows 2 in Inday they are sending to UR St Charles 3 days …"
type textarea "x"
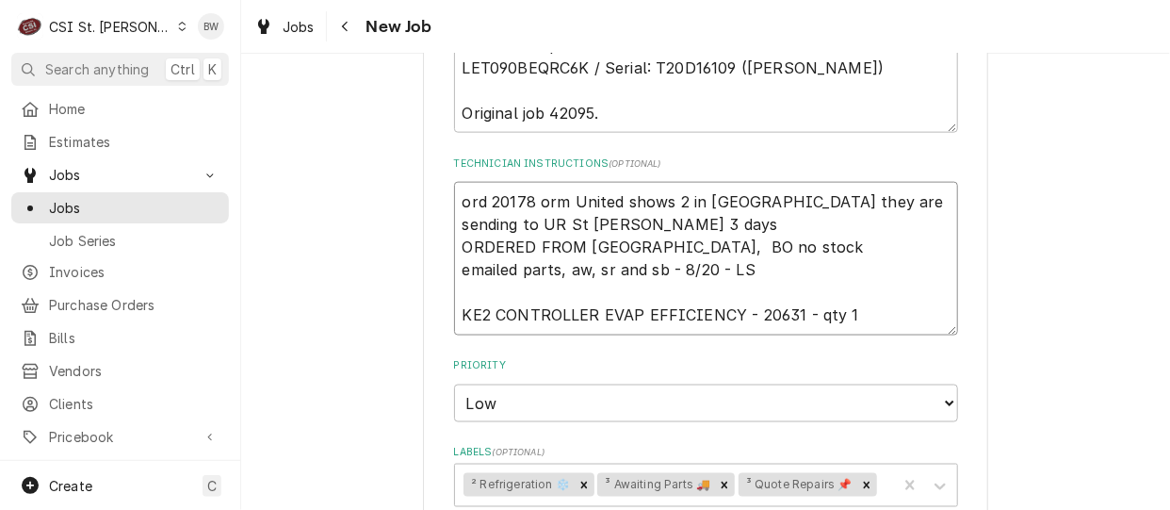
type textarea "ord 20178 orm United shows 2 in Inday they are sending to UR St Charles 3 days …"
type textarea "x"
type textarea "ord 20178 orm United shows 2 in Inday they are sending to UR St Charles 3 days …"
type textarea "x"
type textarea "ord 20178 orm United shows 2 in Inday they are sending to UR St Charles 3 days …"
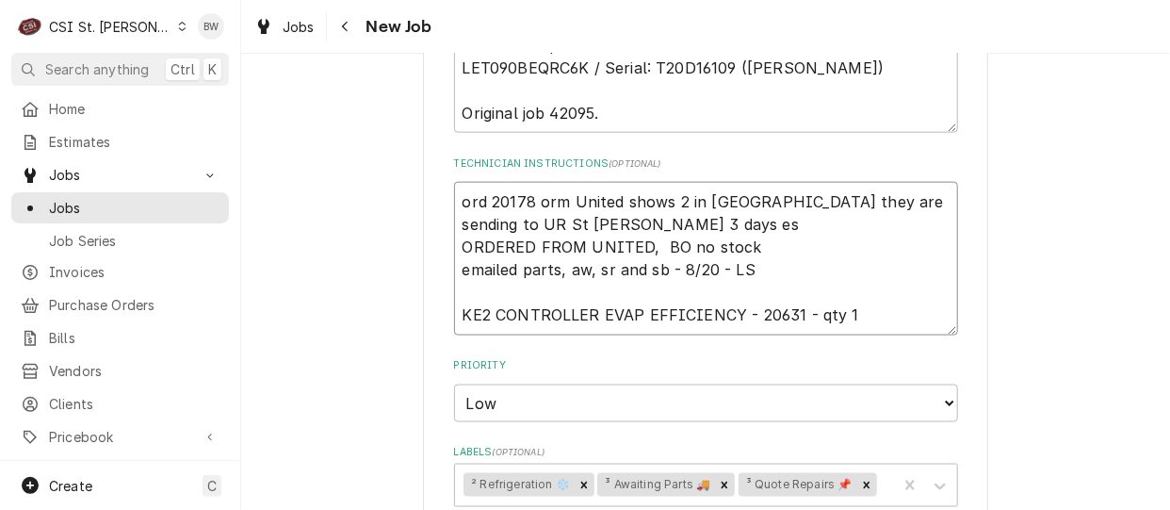
type textarea "x"
type textarea "ord 20178 orm United shows 2 in Inday they are sending to UR St Charles 3 days …"
type textarea "x"
type textarea "ord 20178 orm United shows 2 in Inday they are sending to UR St Charles 3 days …"
type textarea "x"
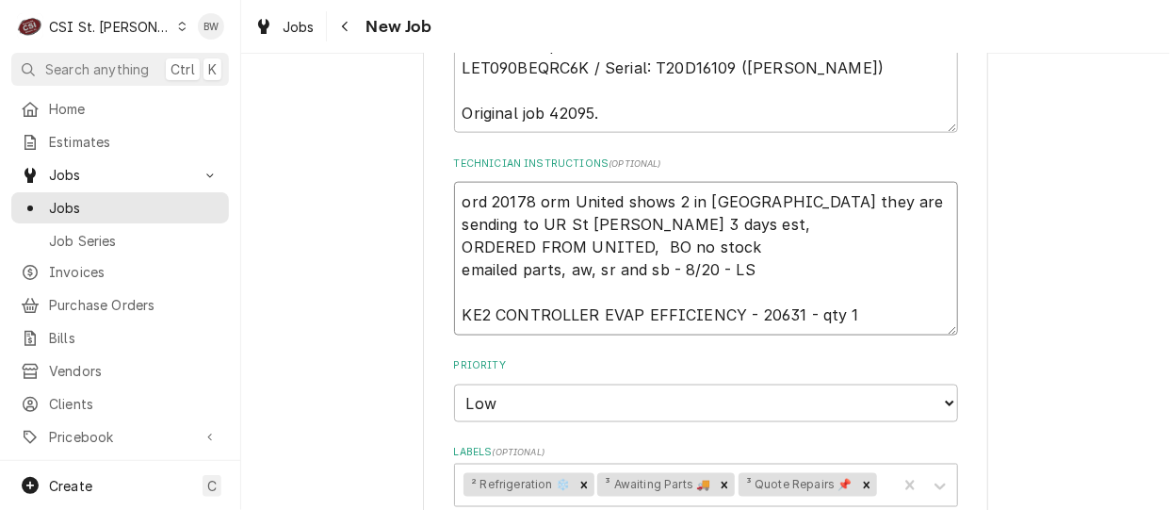
type textarea "ord 20178 orm United shows 2 in Inday they are sending to UR St Charles 3 days …"
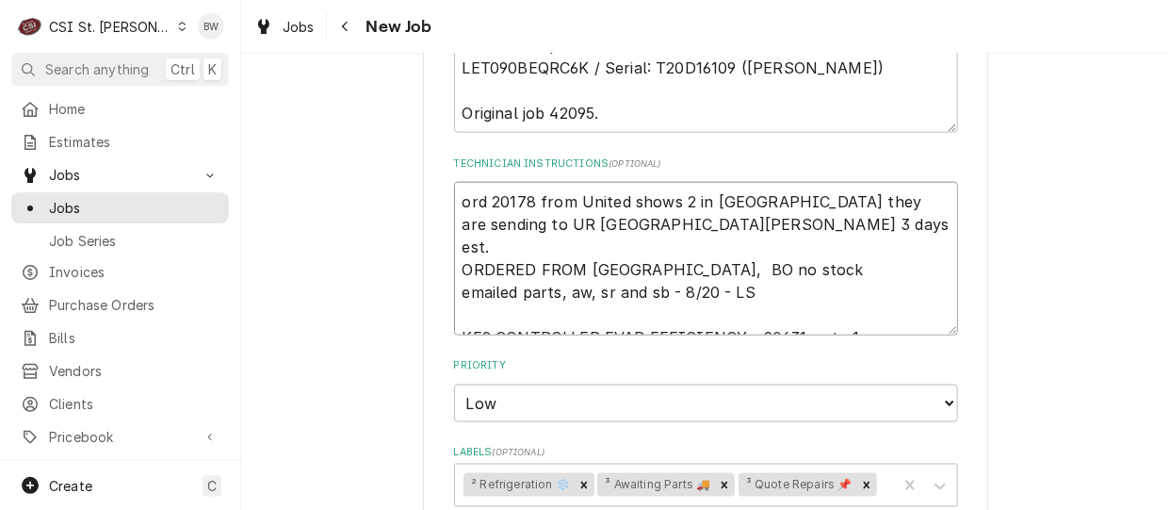
click at [736, 205] on textarea "ord 20178 from United shows 2 in Inday they are sending to UR St Charles 3 days…" at bounding box center [706, 258] width 504 height 153
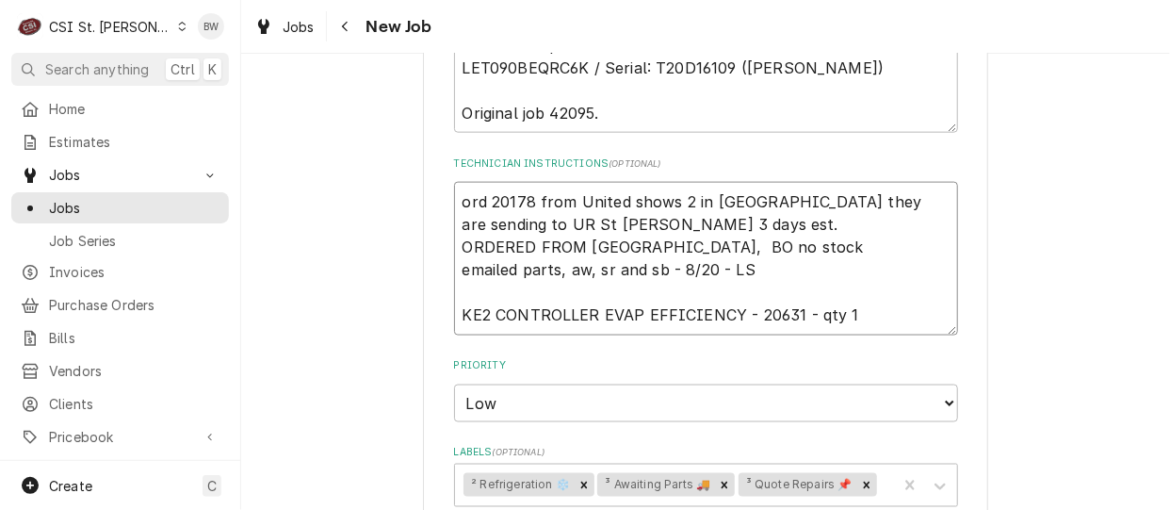
click at [736, 205] on textarea "ord 20178 from United shows 2 in Indy they are sending to UR St Charles 3 days …" at bounding box center [706, 258] width 504 height 153
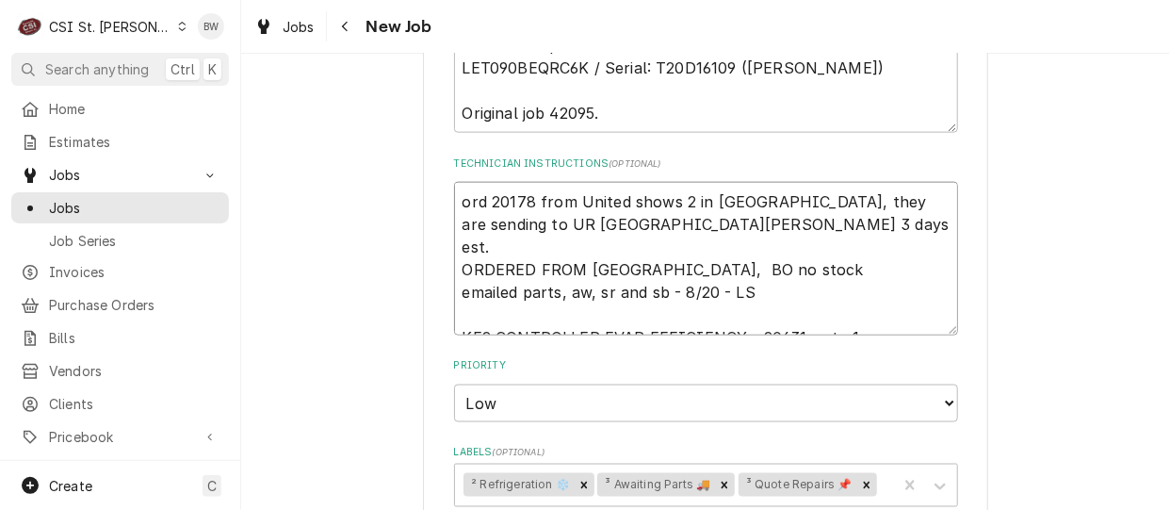
click at [595, 219] on textarea "ord 20178 from United shows 2 in Indy, they are sending to UR St Charles 3 days…" at bounding box center [706, 258] width 504 height 153
click at [846, 226] on textarea "ord 20178 from United shows 2 in Indy, they are sending to UR St Charles 3 days…" at bounding box center [706, 258] width 504 height 153
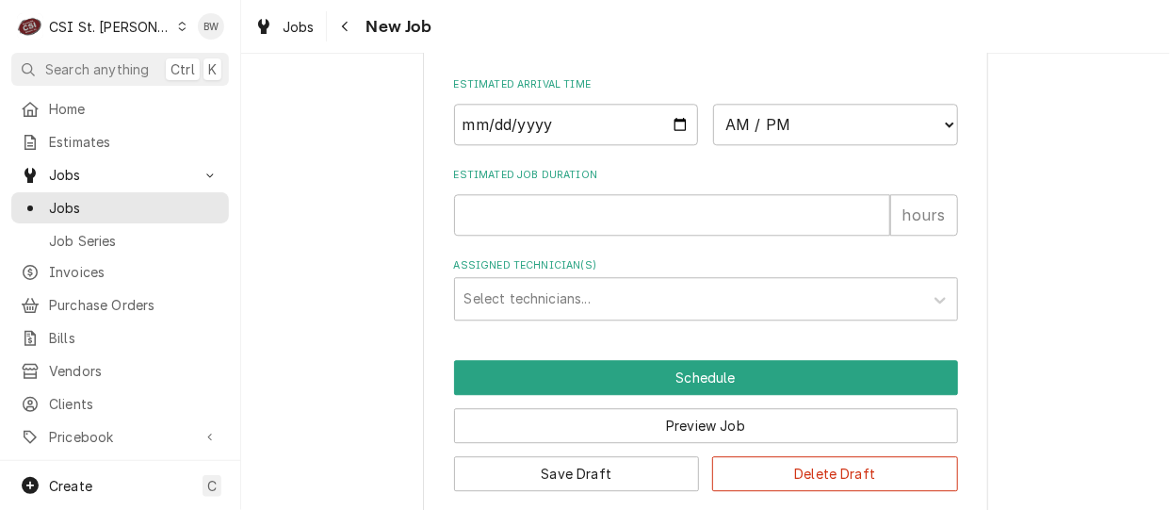
scroll to position [1644, 0]
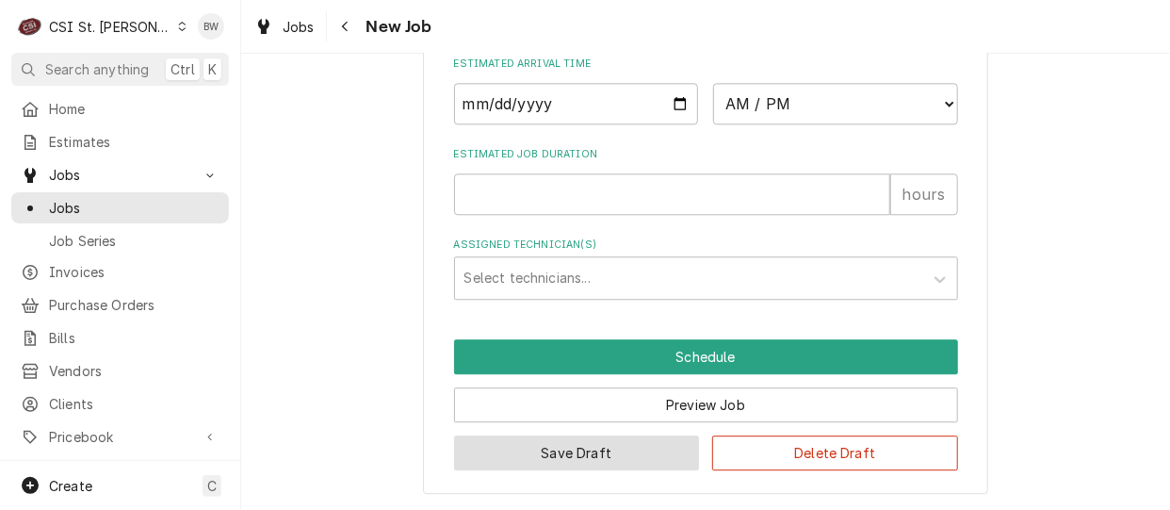
click at [549, 447] on button "Save Draft" at bounding box center [577, 452] width 246 height 35
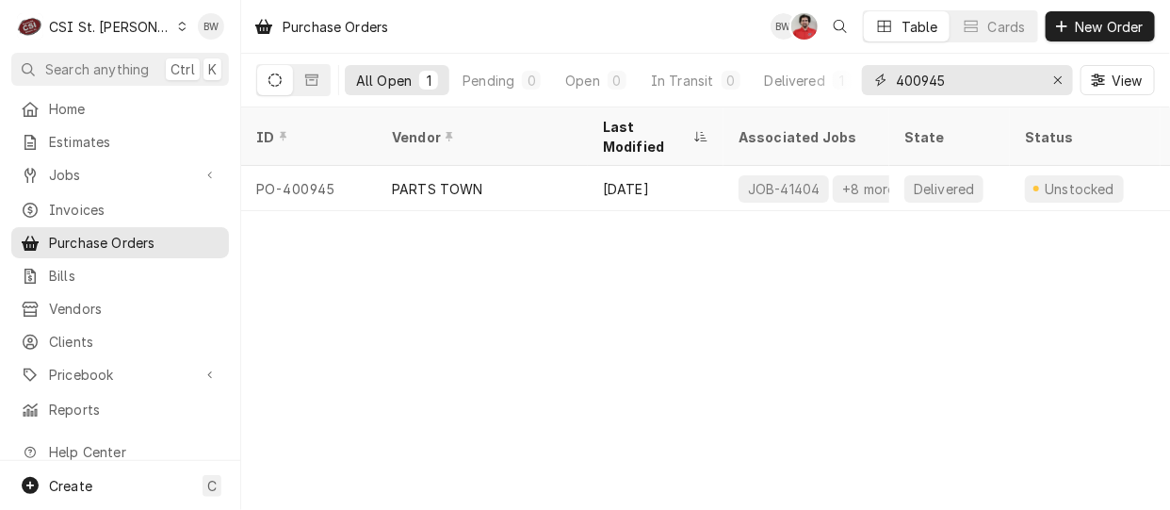
drag, startPoint x: 954, startPoint y: 88, endPoint x: 876, endPoint y: 82, distance: 78.4
click at [876, 82] on div "400945" at bounding box center [967, 80] width 211 height 30
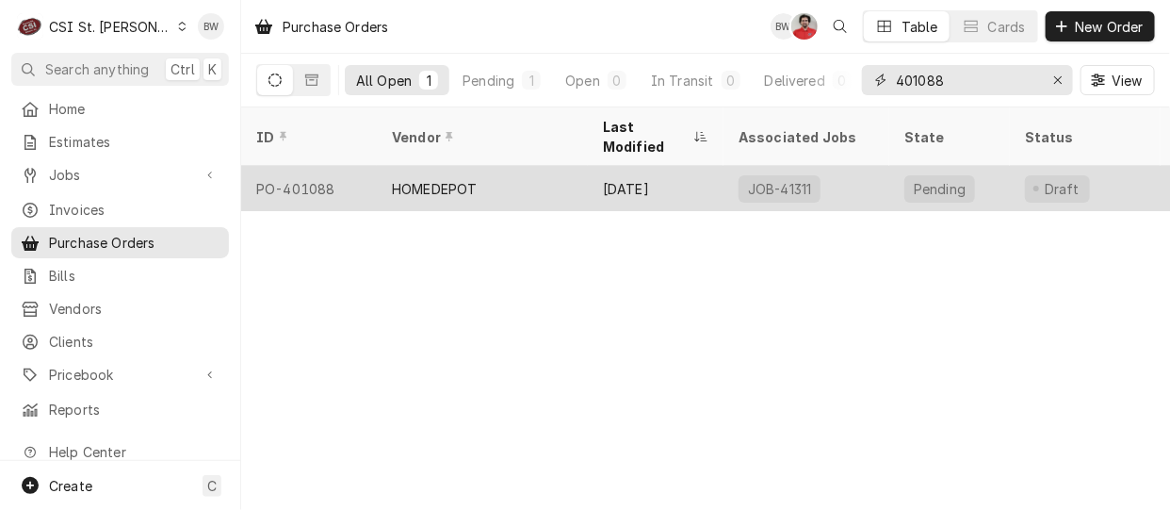
type input "401088"
click at [335, 166] on div "PO-401088" at bounding box center [309, 188] width 136 height 45
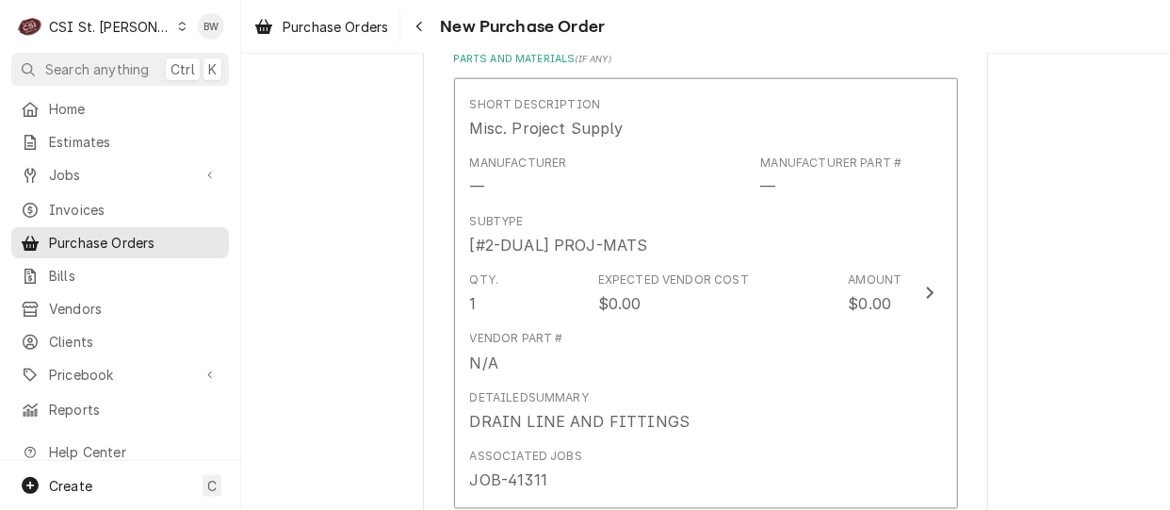
scroll to position [848, 0]
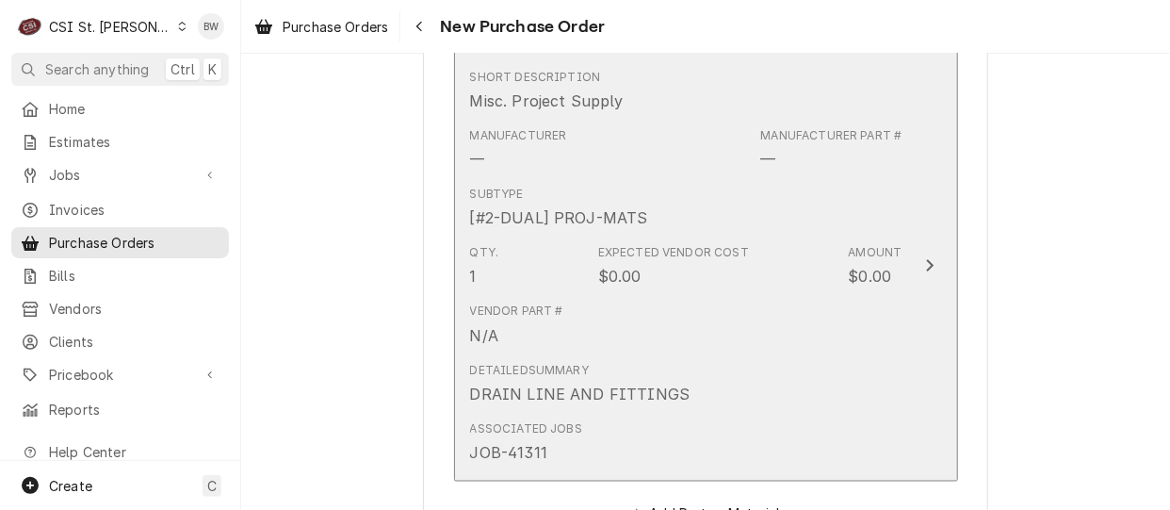
click at [666, 279] on div "Expected Vendor Cost $0.00" at bounding box center [673, 265] width 151 height 43
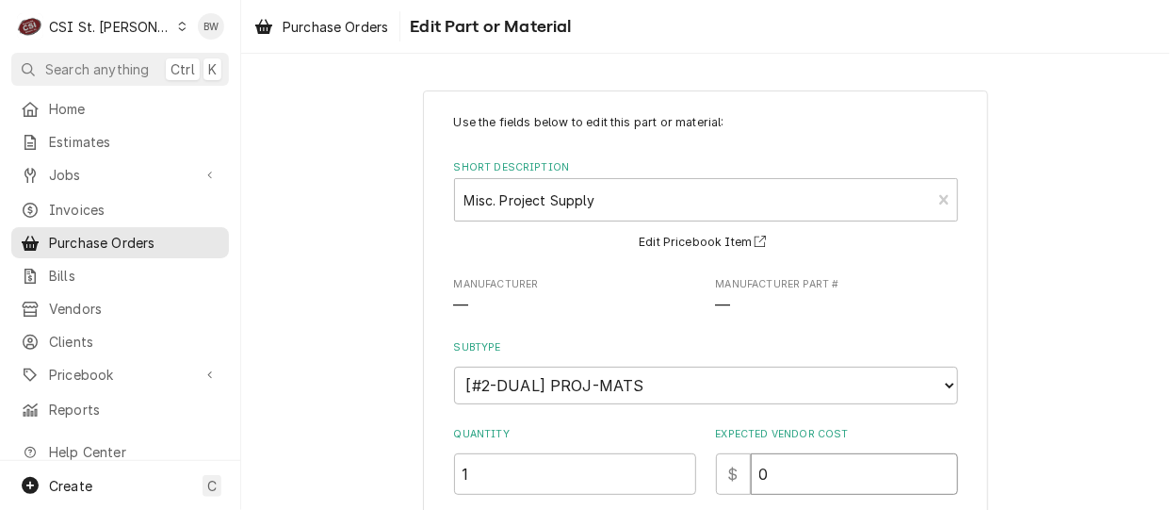
drag, startPoint x: 773, startPoint y: 466, endPoint x: 748, endPoint y: 466, distance: 25.4
click at [751, 466] on input "0" at bounding box center [854, 473] width 207 height 41
type textarea "x"
type input "8"
type textarea "x"
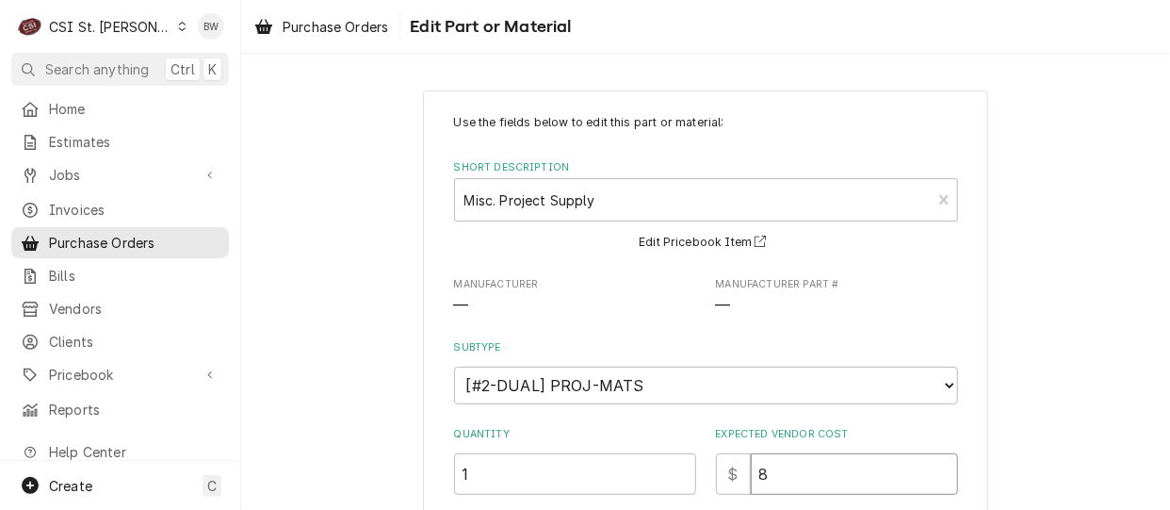
type input "85"
type textarea "x"
type input "85.6"
type textarea "x"
type input "85.61"
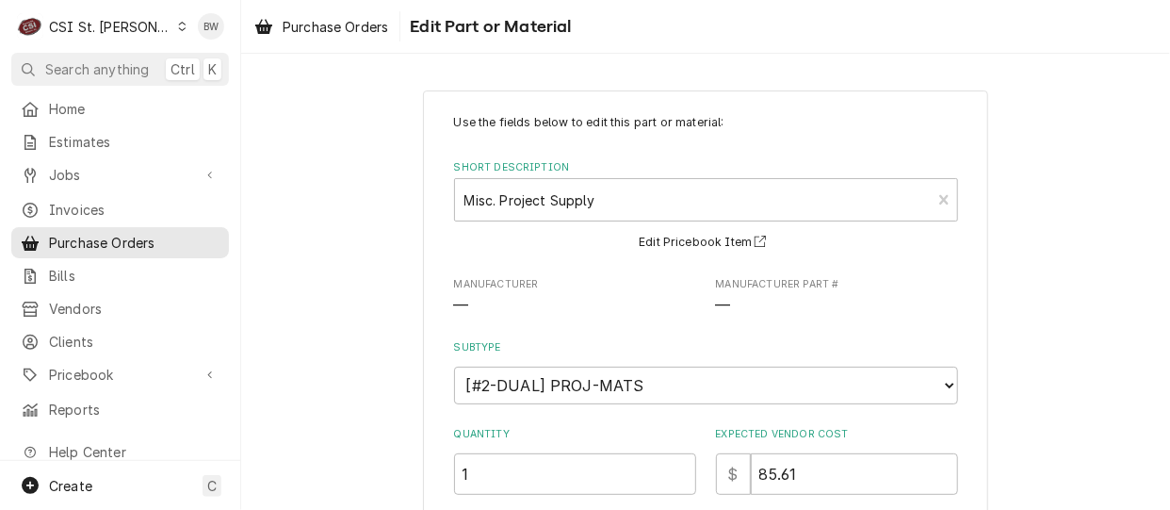
click at [694, 347] on label "Subtype" at bounding box center [706, 347] width 504 height 15
click at [694, 366] on select "Choose a subtype... [#2-DUAL] AFTERHRS-WH-CHG-2 [#2-DUAL] BEV-EQUIP [#2-DUAL] B…" at bounding box center [706, 385] width 504 height 38
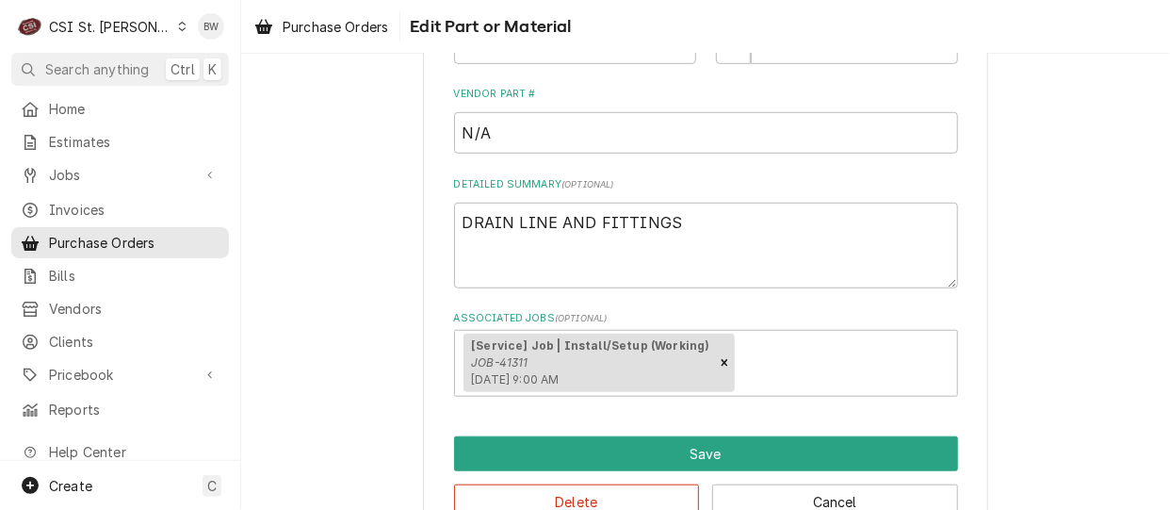
scroll to position [471, 0]
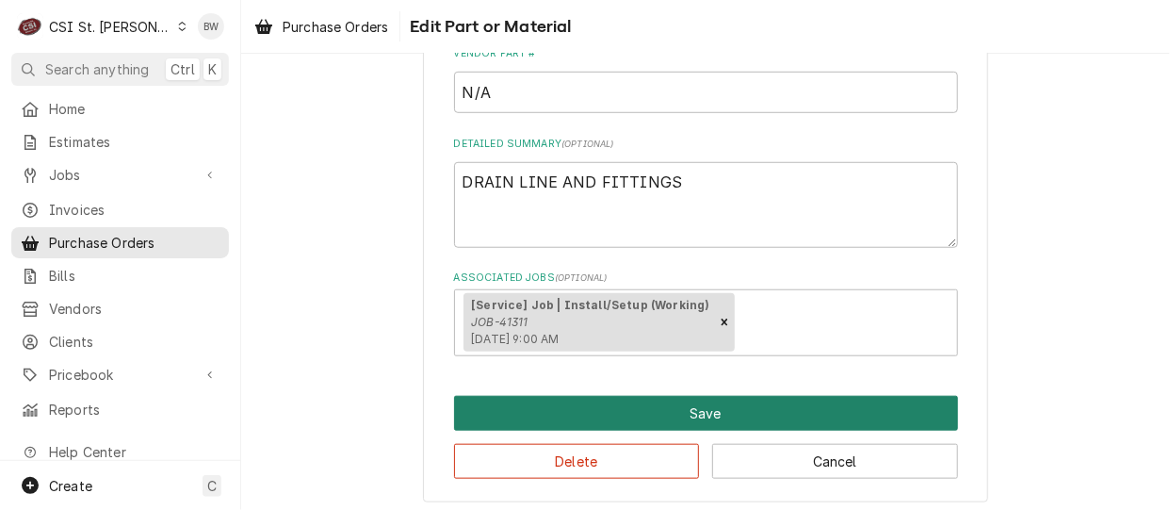
click at [647, 407] on button "Save" at bounding box center [706, 413] width 504 height 35
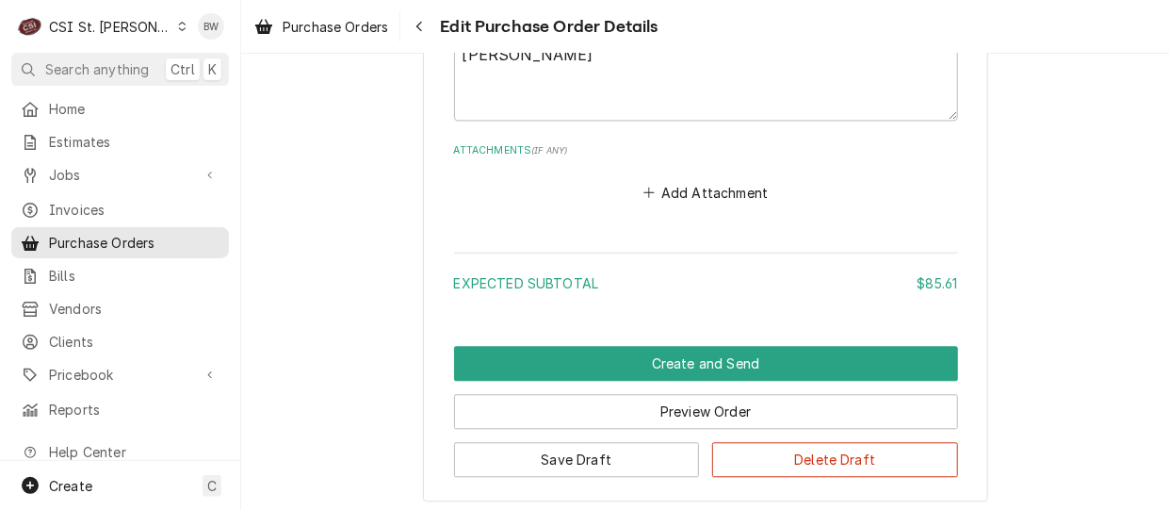
scroll to position [1390, 0]
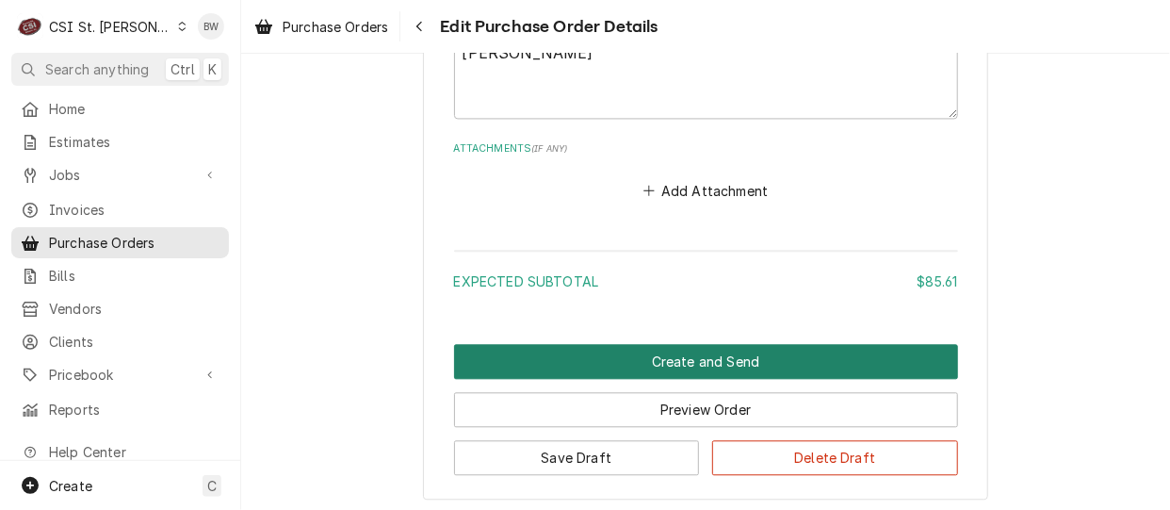
click at [601, 362] on button "Create and Send" at bounding box center [706, 361] width 504 height 35
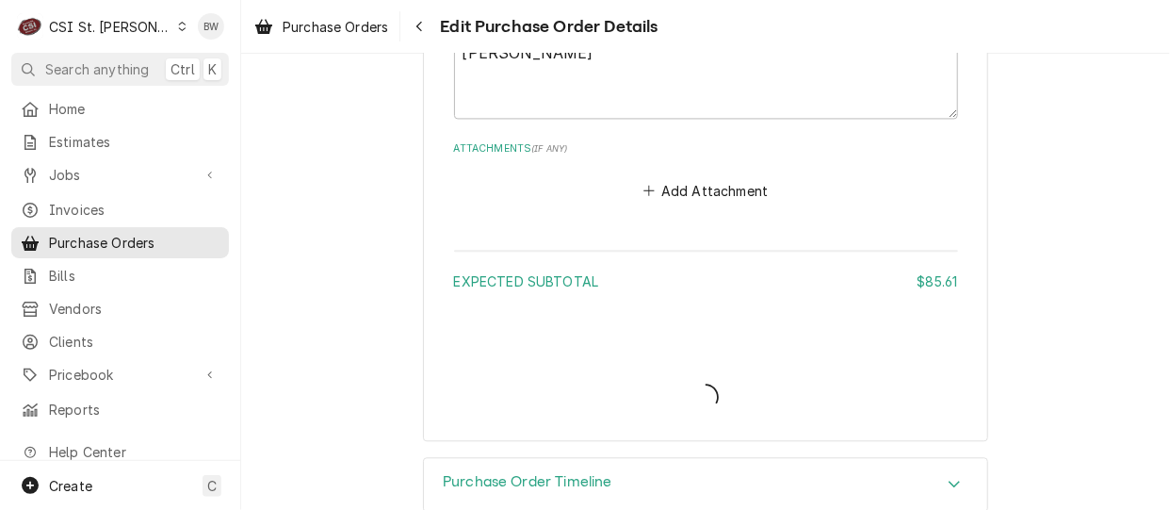
type textarea "x"
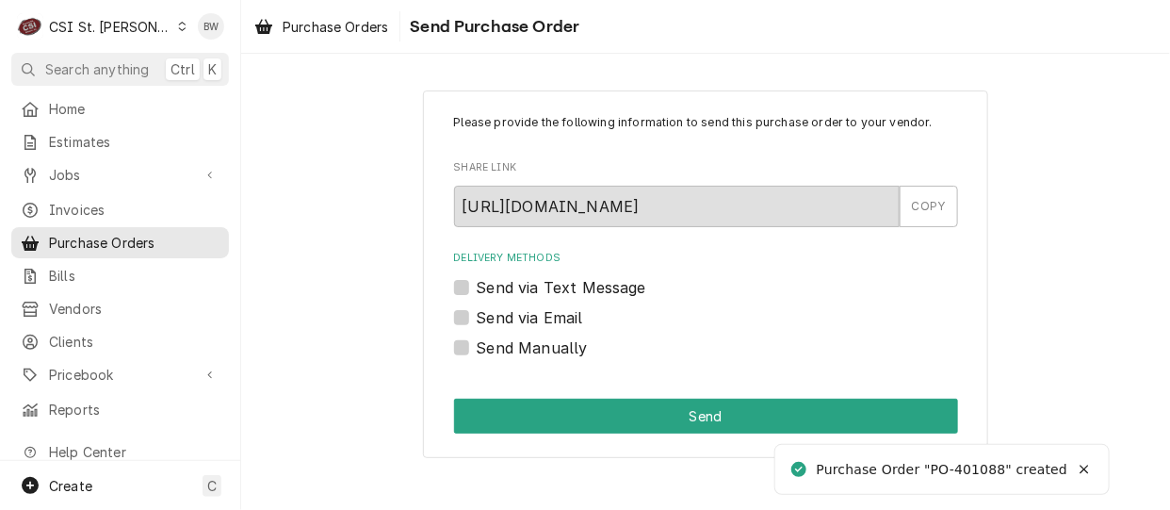
click at [477, 344] on label "Send Manually" at bounding box center [532, 347] width 111 height 23
click at [477, 344] on input "Send Manually" at bounding box center [729, 356] width 504 height 41
checkbox input "true"
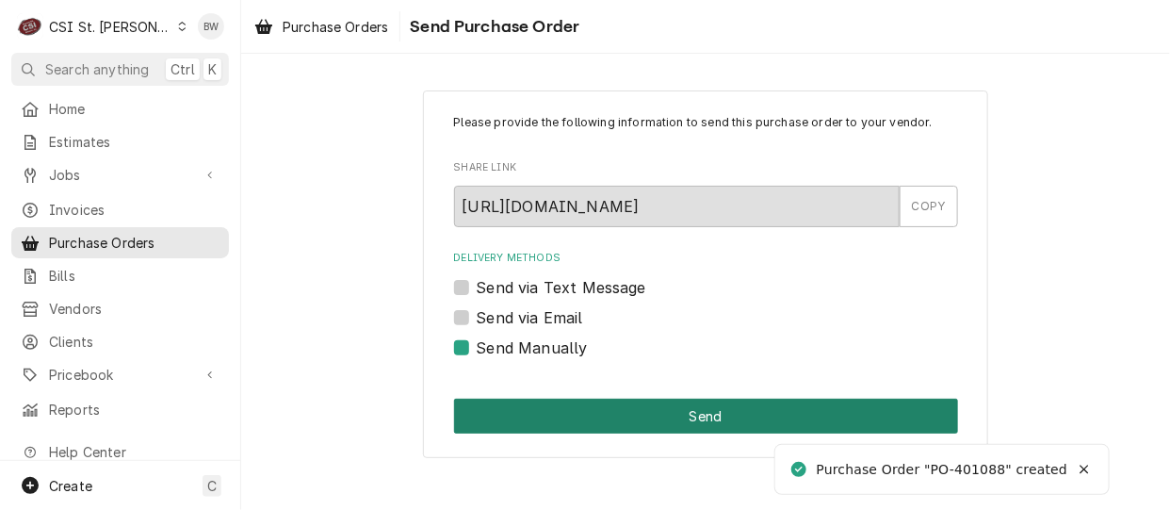
click at [565, 402] on button "Send" at bounding box center [706, 415] width 504 height 35
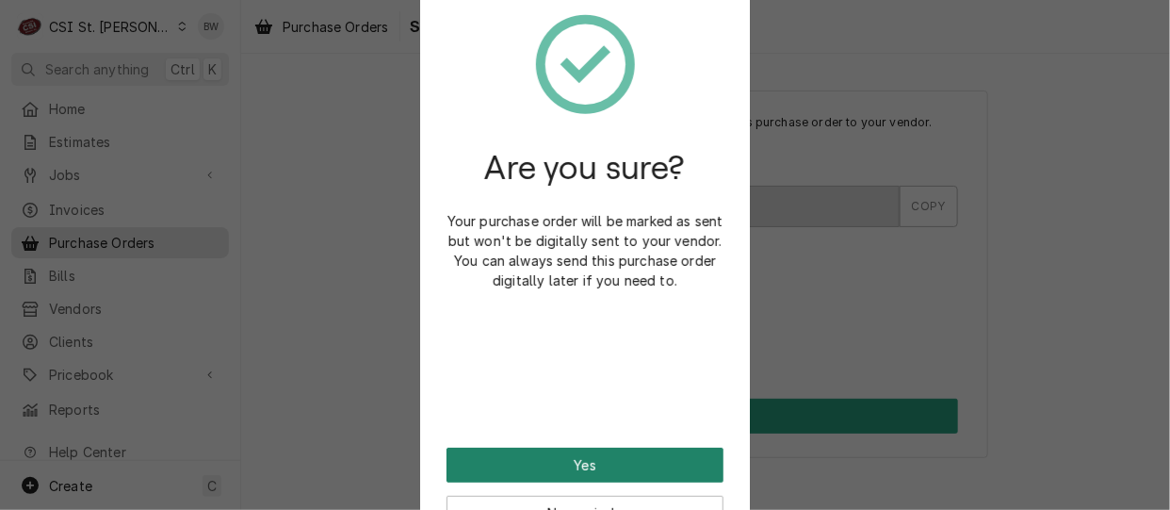
click at [567, 452] on button "Yes" at bounding box center [584, 464] width 277 height 35
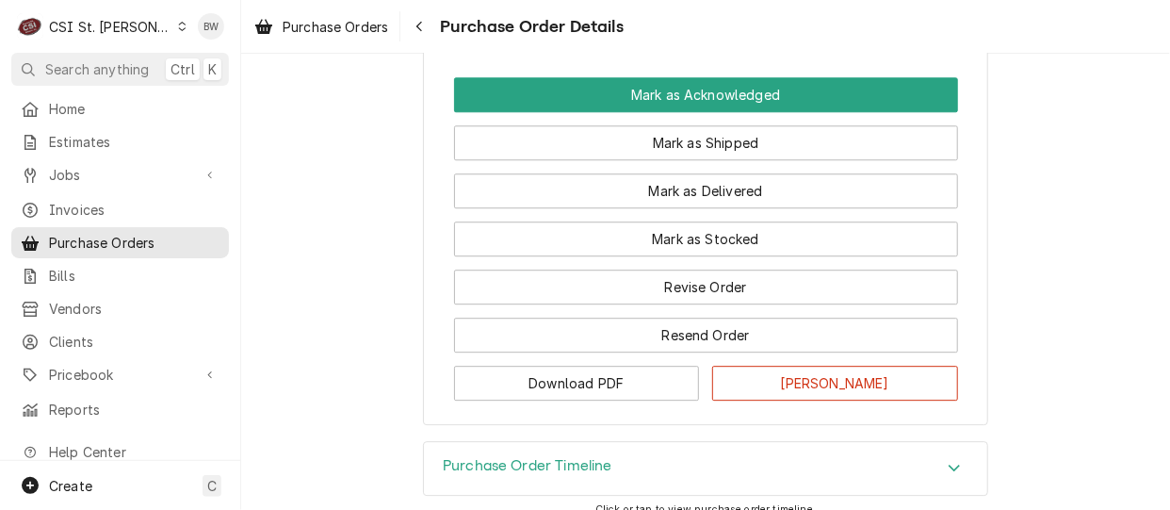
scroll to position [1790, 0]
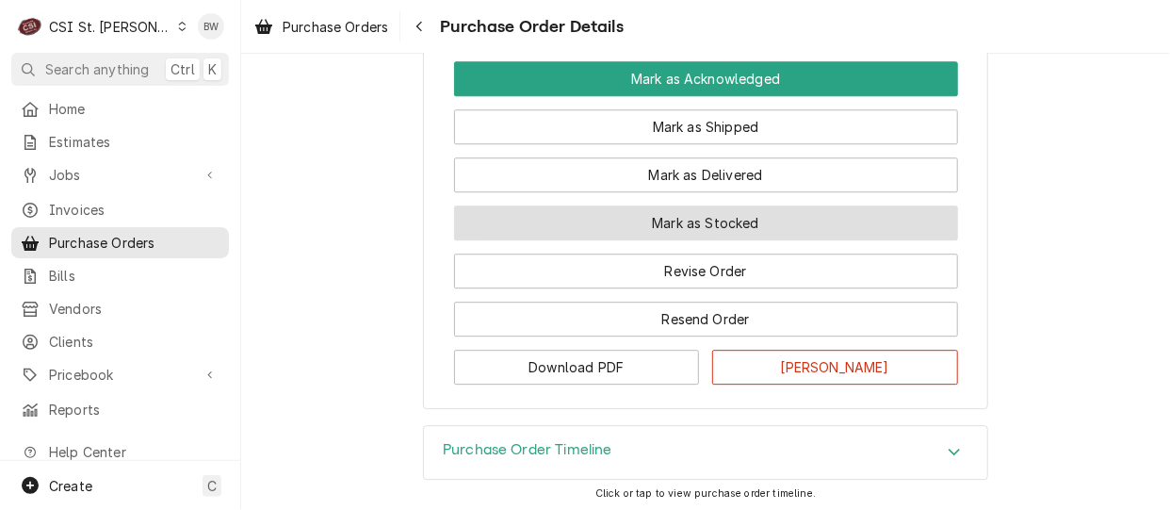
click at [579, 240] on button "Mark as Stocked" at bounding box center [706, 222] width 504 height 35
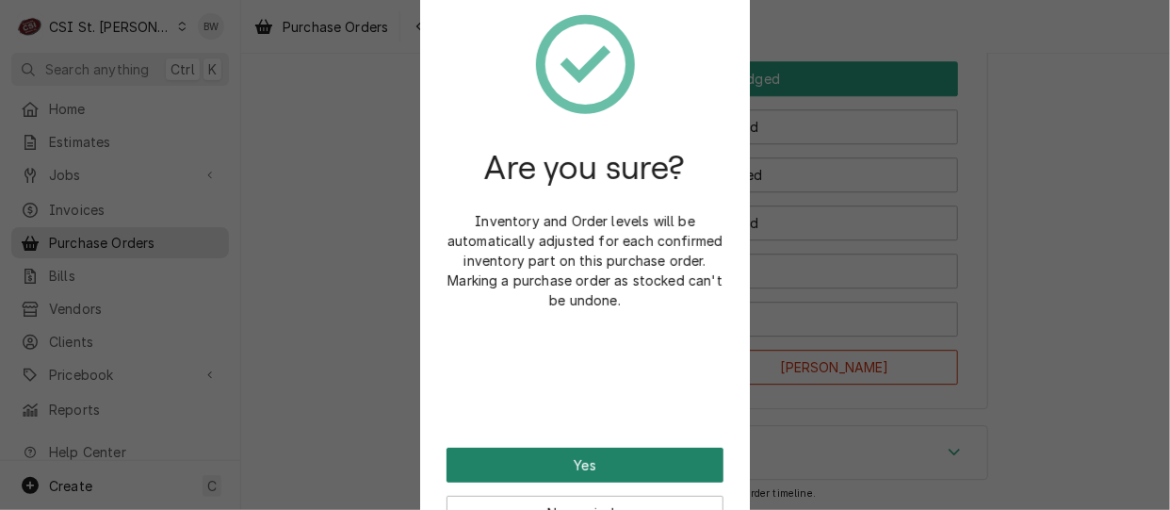
click at [564, 457] on button "Yes" at bounding box center [584, 464] width 277 height 35
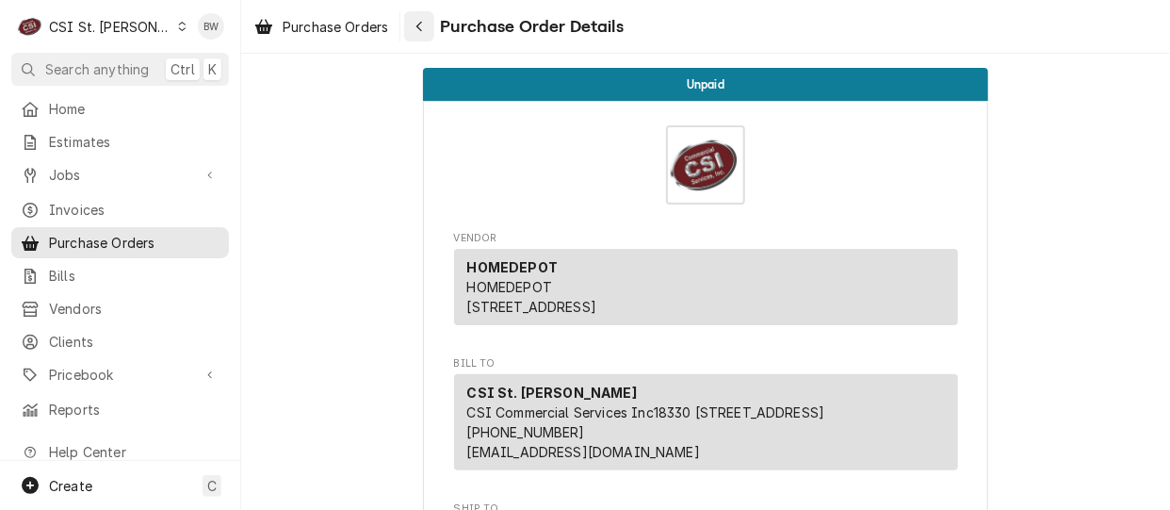
click at [413, 25] on div "Navigate back" at bounding box center [419, 26] width 19 height 19
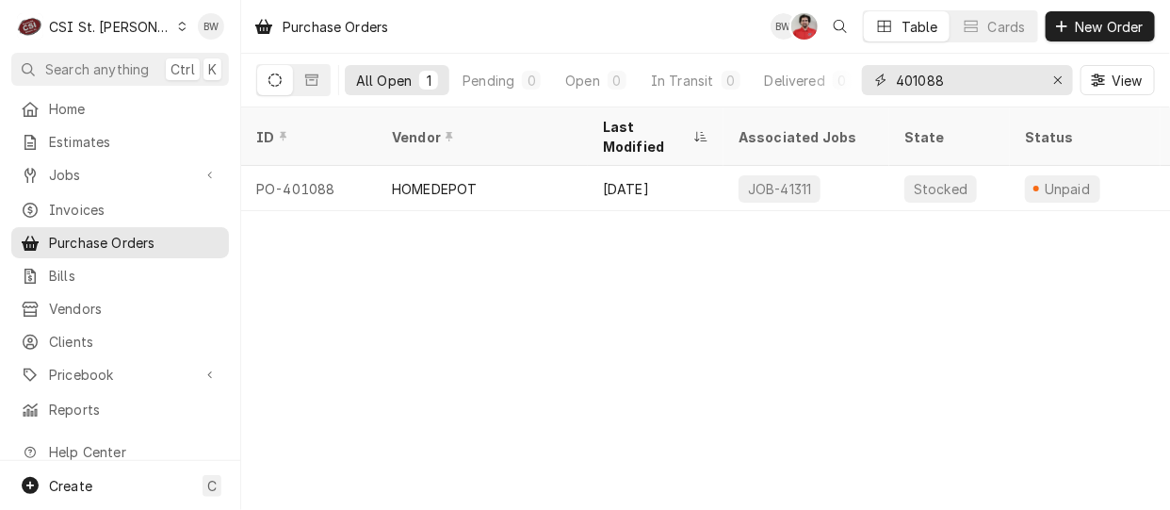
drag, startPoint x: 941, startPoint y: 78, endPoint x: 870, endPoint y: 76, distance: 70.7
click at [870, 76] on div "401088" at bounding box center [967, 80] width 211 height 30
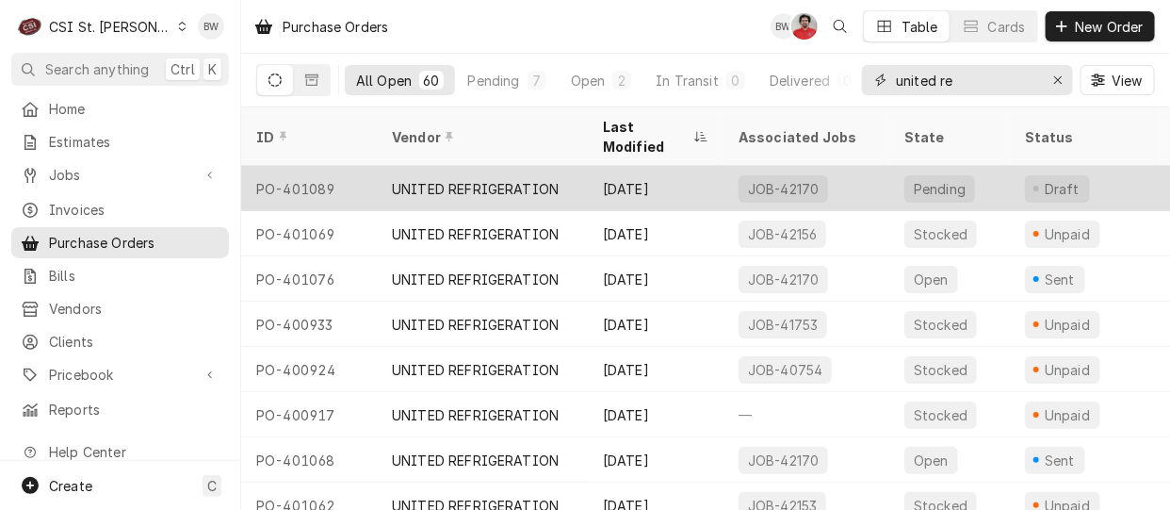
type input "united re"
click at [330, 166] on div "PO-401089" at bounding box center [309, 188] width 136 height 45
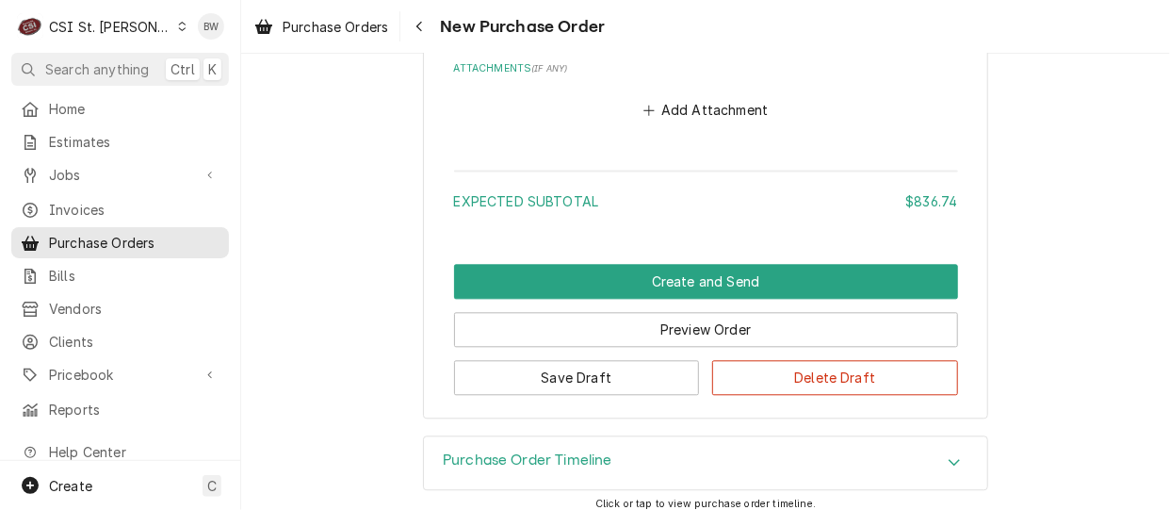
scroll to position [1413, 0]
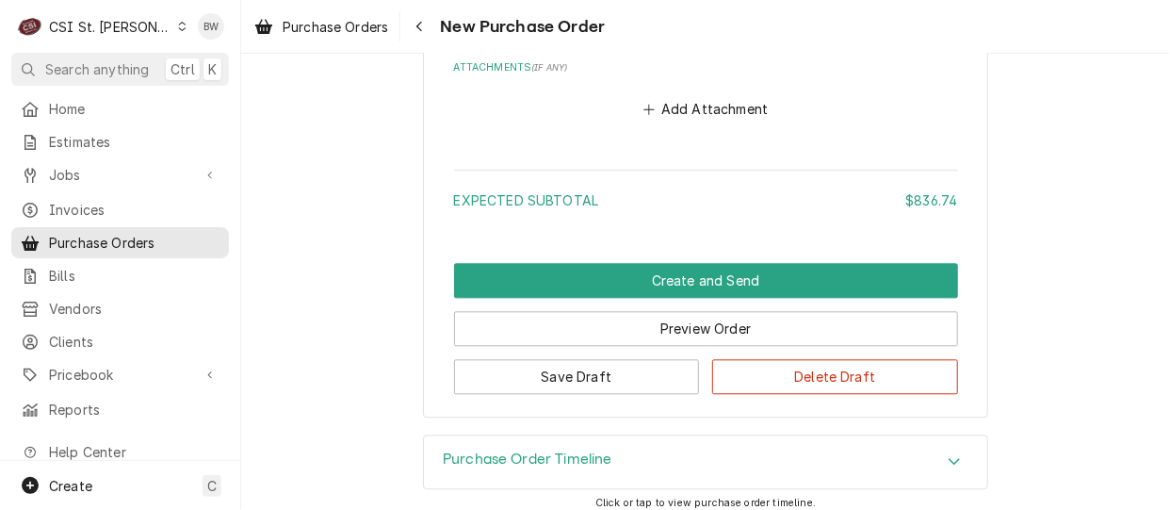
drag, startPoint x: 364, startPoint y: 302, endPoint x: 354, endPoint y: 304, distance: 10.5
type textarea "x"
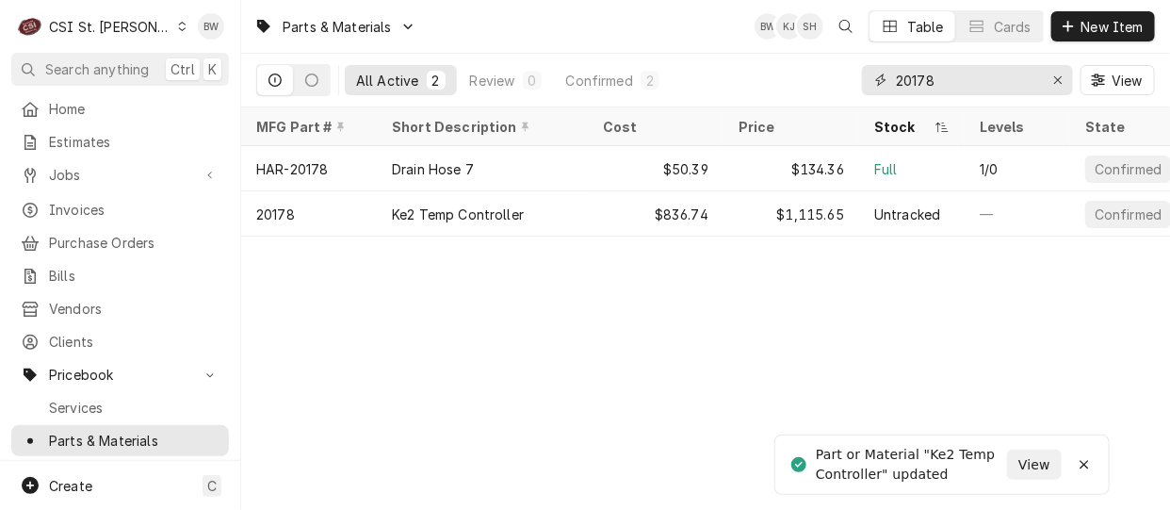
drag, startPoint x: 943, startPoint y: 78, endPoint x: 884, endPoint y: 75, distance: 58.5
click at [884, 75] on div "20178" at bounding box center [967, 80] width 211 height 30
paste input "50132037"
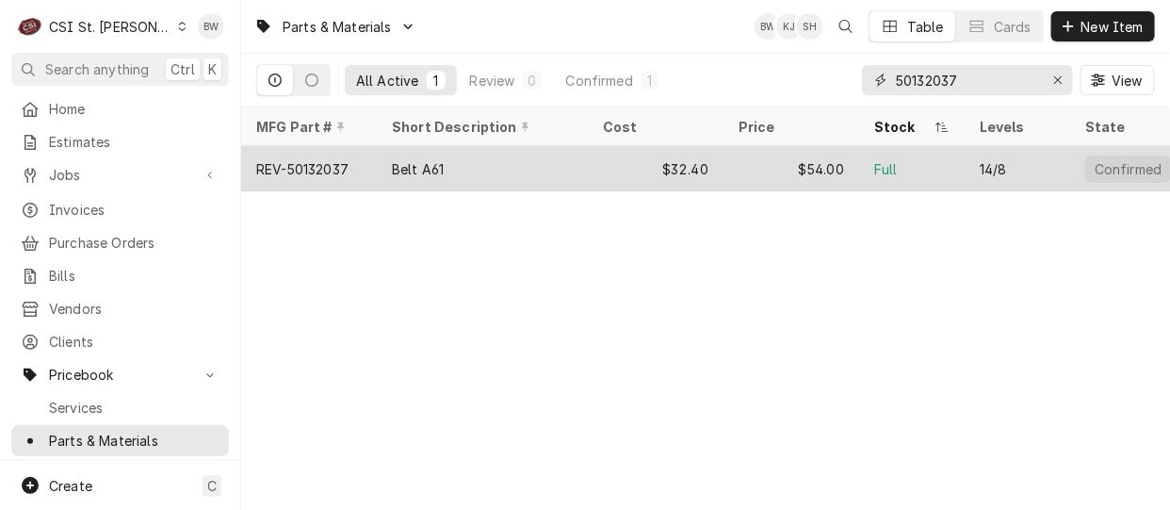
type input "50132037"
click at [326, 163] on div "REV-50132037" at bounding box center [302, 169] width 92 height 20
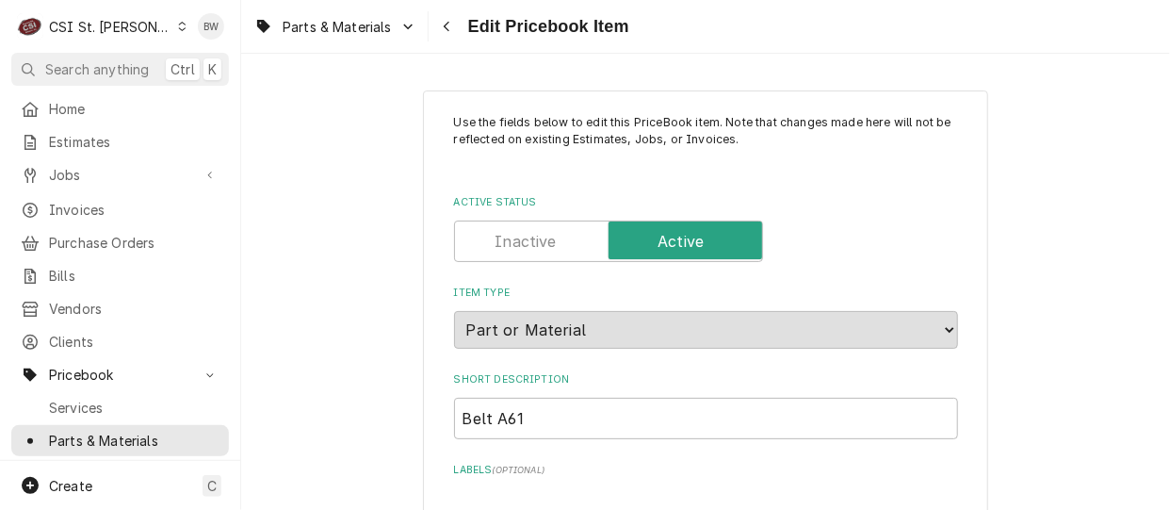
type textarea "x"
click at [705, 13] on div "Parts & Materials Edit Pricebook Item" at bounding box center [705, 26] width 929 height 53
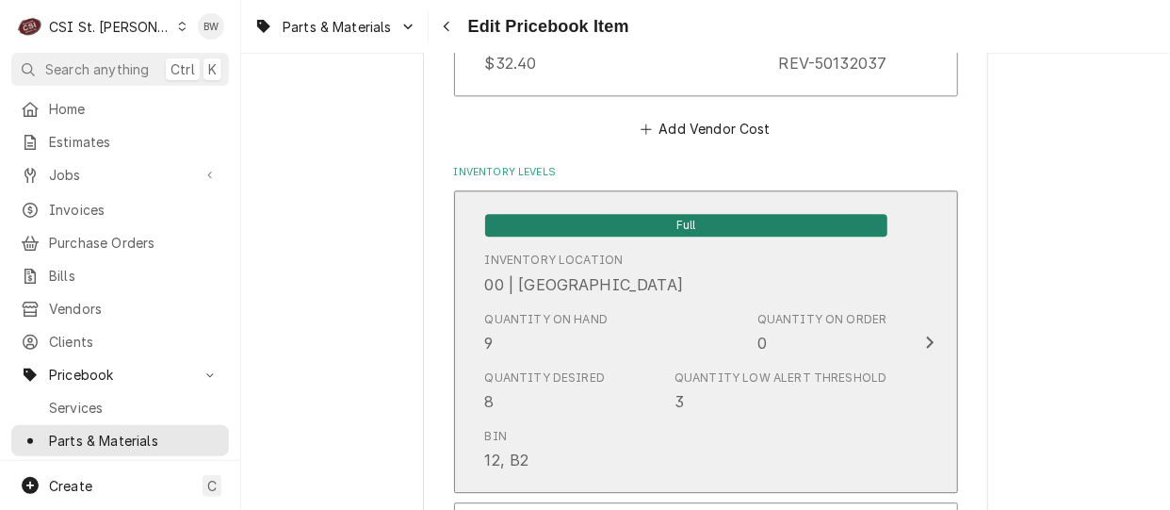
click at [522, 343] on div "Quantity on Hand 9" at bounding box center [546, 332] width 123 height 43
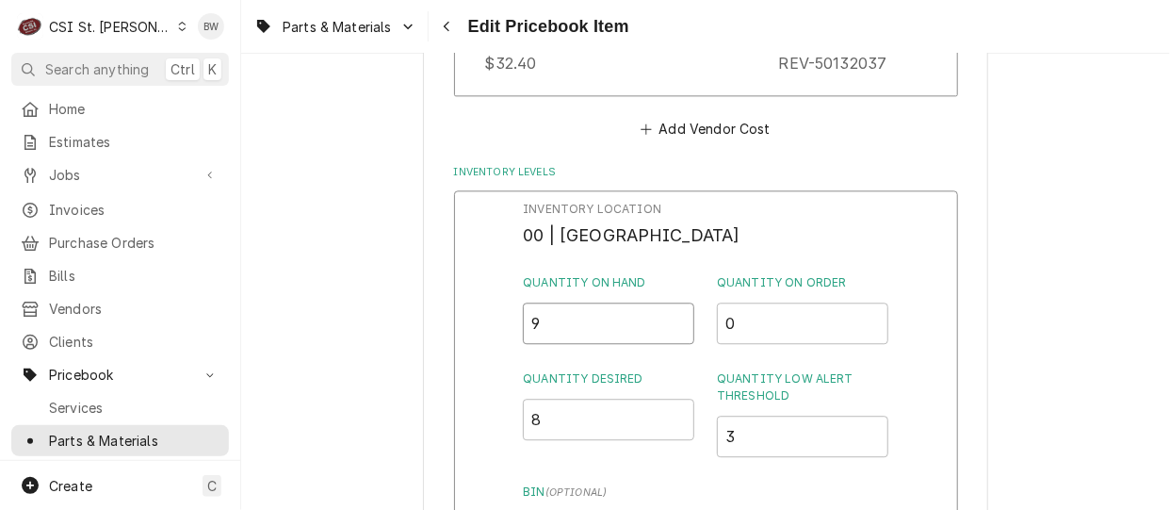
drag, startPoint x: 546, startPoint y: 326, endPoint x: 514, endPoint y: 323, distance: 32.1
click at [514, 323] on div "Inventory Location 00 | STL WAREHOUSE Quantity on Hand 9 Quantity on Order 0 Qu…" at bounding box center [706, 435] width 504 height 490
type input "8"
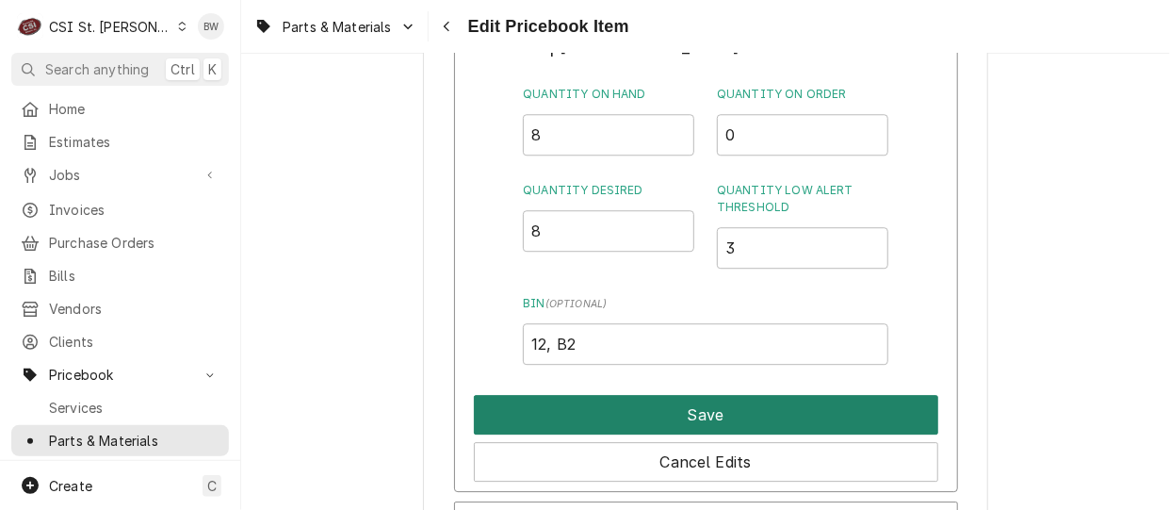
click at [619, 406] on button "Save" at bounding box center [706, 415] width 464 height 40
type textarea "x"
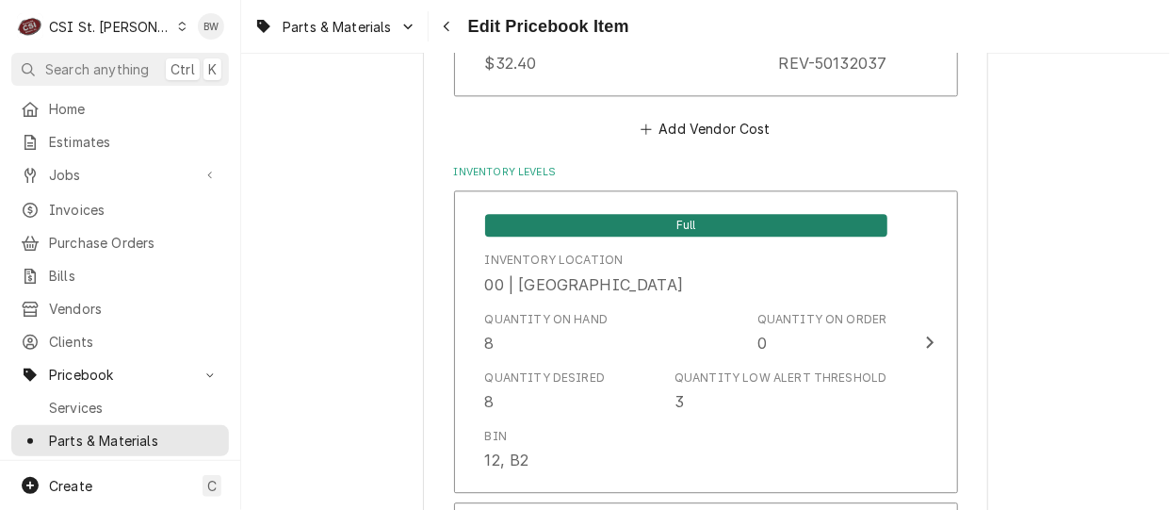
scroll to position [6260, 0]
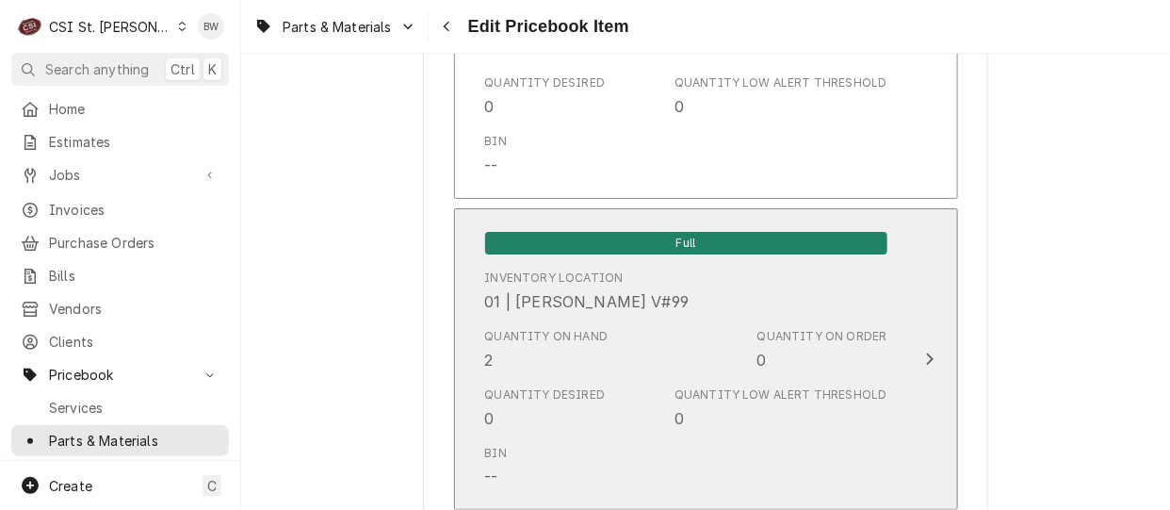
click at [533, 334] on div "Quantity on Hand 2" at bounding box center [546, 349] width 123 height 43
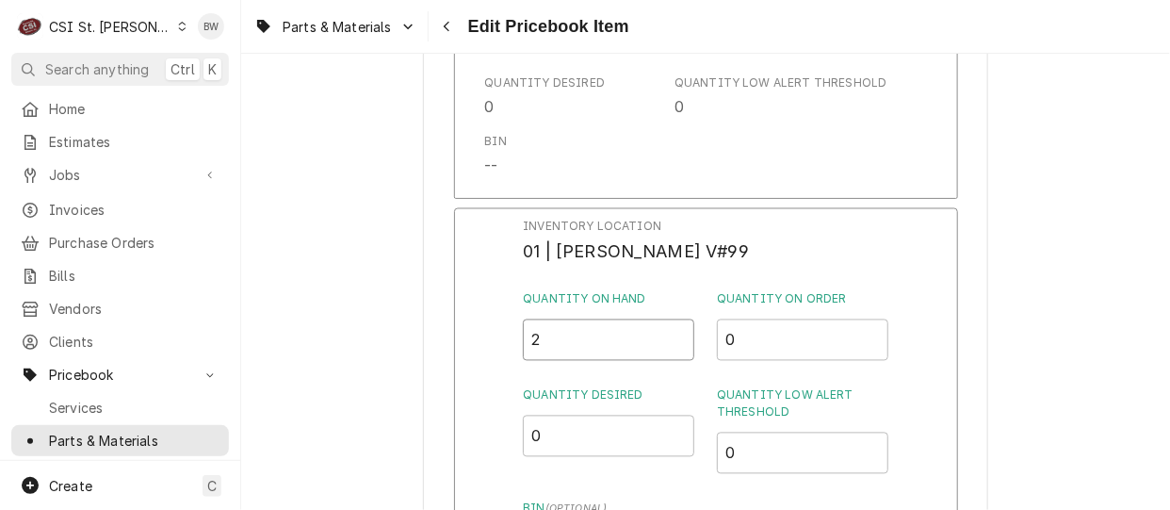
drag, startPoint x: 544, startPoint y: 327, endPoint x: 505, endPoint y: 327, distance: 39.6
click at [505, 327] on div "Inventory Location 01 | RYAN BIETCHERT V#99 Quantity on Hand 2 Quantity on Orde…" at bounding box center [706, 453] width 504 height 490
type input "3"
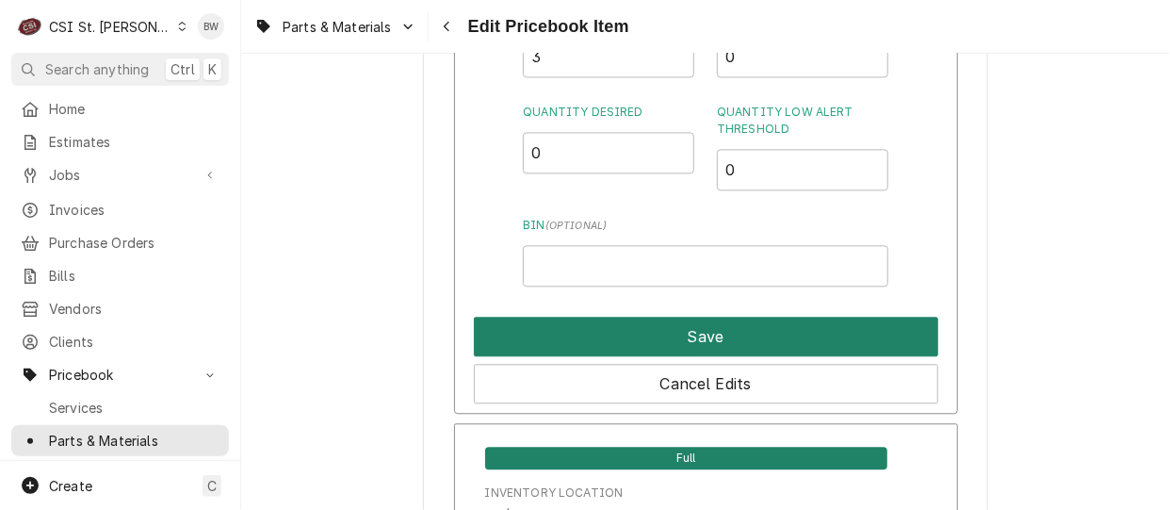
click at [635, 321] on button "Save" at bounding box center [706, 336] width 464 height 40
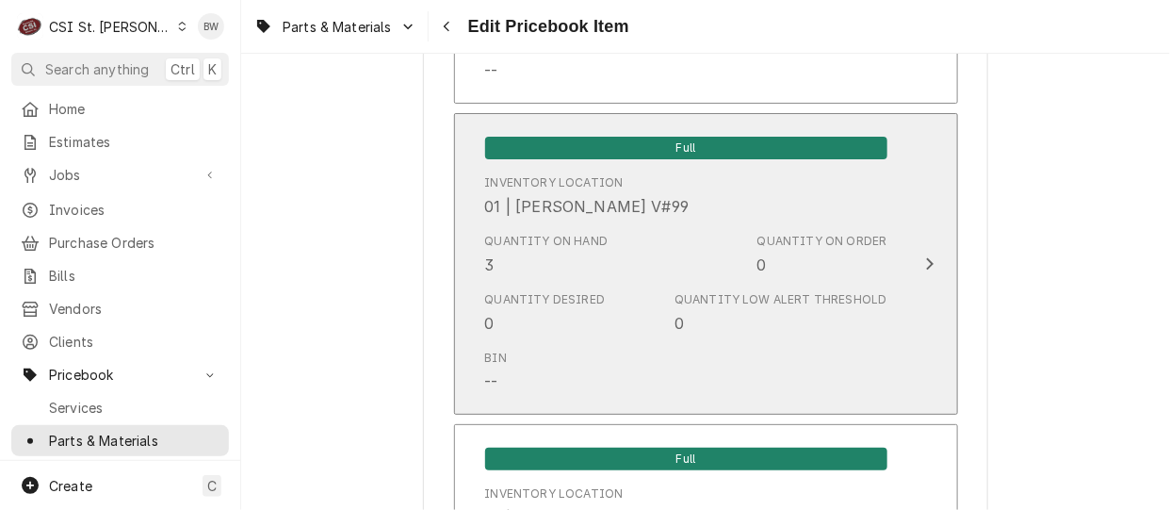
scroll to position [16321, 0]
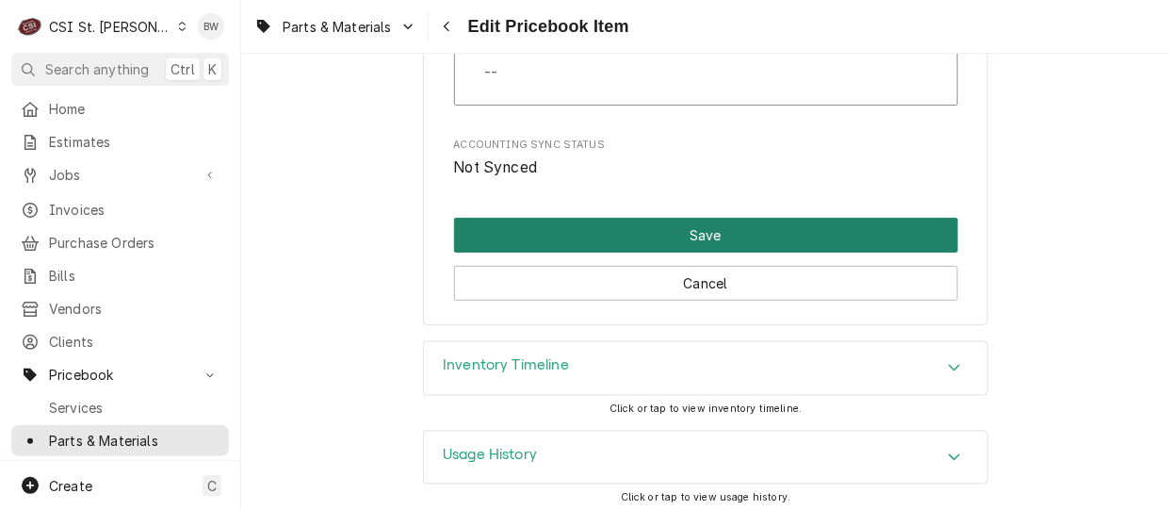
click at [659, 218] on button "Save" at bounding box center [706, 235] width 504 height 35
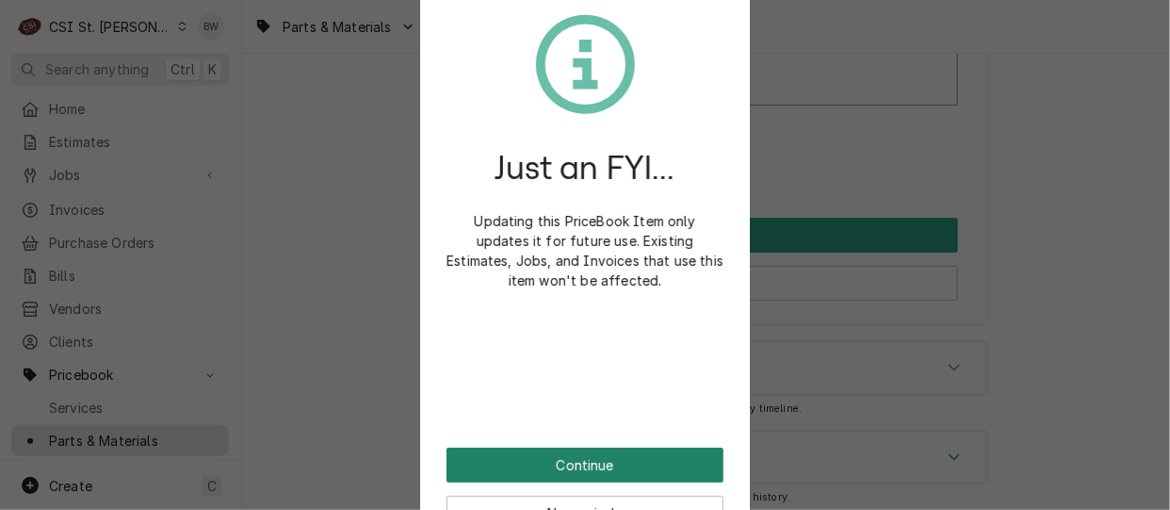
click at [544, 467] on button "Continue" at bounding box center [584, 464] width 277 height 35
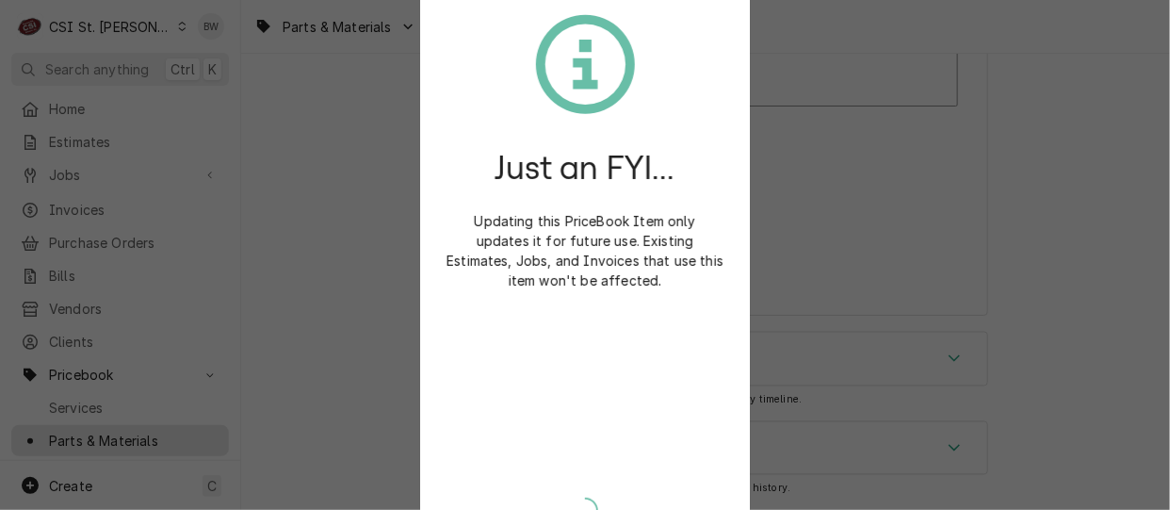
scroll to position [16311, 0]
type textarea "x"
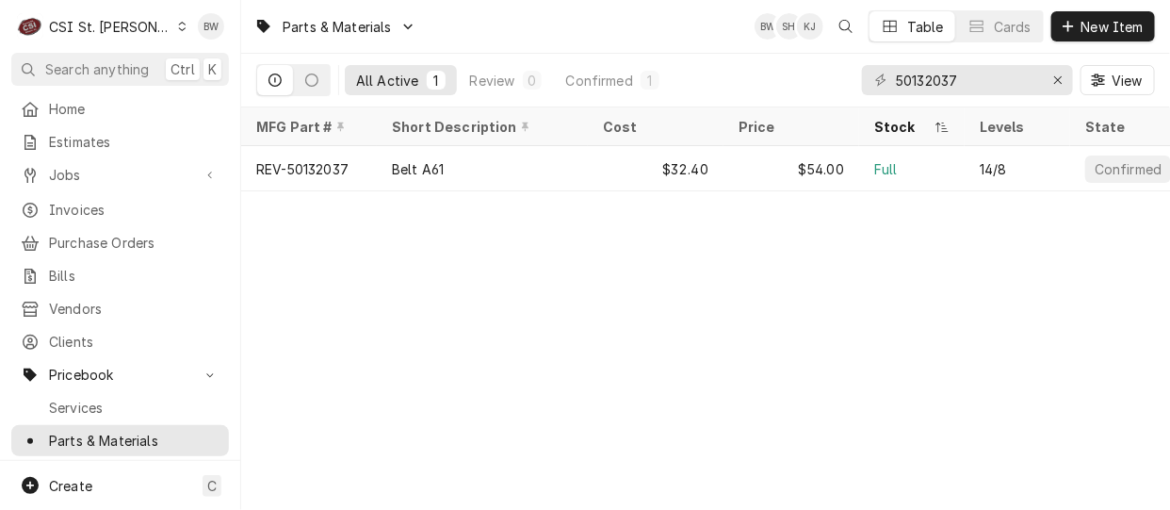
drag, startPoint x: 0, startPoint y: 0, endPoint x: 366, endPoint y: 343, distance: 501.8
click at [366, 343] on div "Parts & Materials BW SH KJ Table Cards New Item All Active 1 Review 0 Confirmed…" at bounding box center [705, 255] width 929 height 510
drag, startPoint x: 961, startPoint y: 77, endPoint x: 843, endPoint y: 78, distance: 117.7
click at [843, 78] on div "All Active 1 Review 0 Confirmed 1 50132037 View" at bounding box center [705, 80] width 899 height 53
type input "m233884"
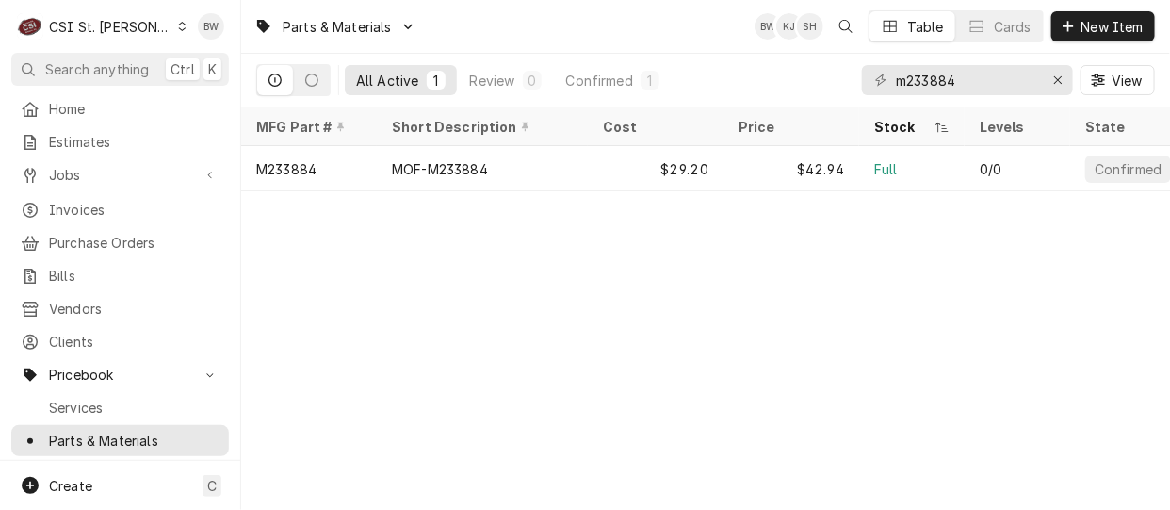
click at [433, 247] on div "Parts & Materials BW KJ SH Table Cards New Item All Active 1 Review 0 Confirmed…" at bounding box center [705, 255] width 929 height 510
click at [179, 29] on icon "Dynamic Content Wrapper" at bounding box center [183, 26] width 8 height 9
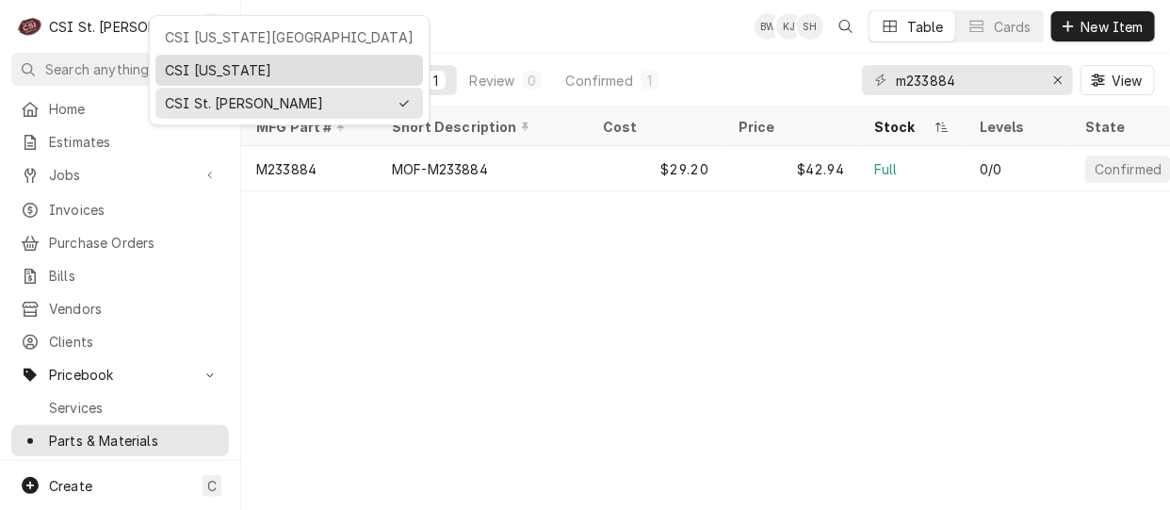
click at [165, 65] on div "CSI [US_STATE]" at bounding box center [289, 70] width 249 height 20
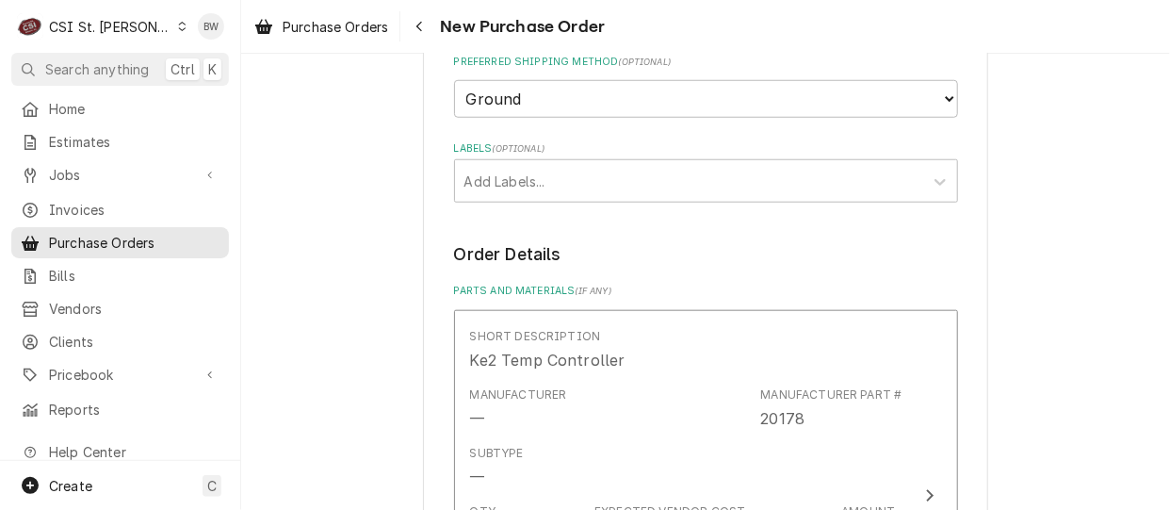
scroll to position [283, 0]
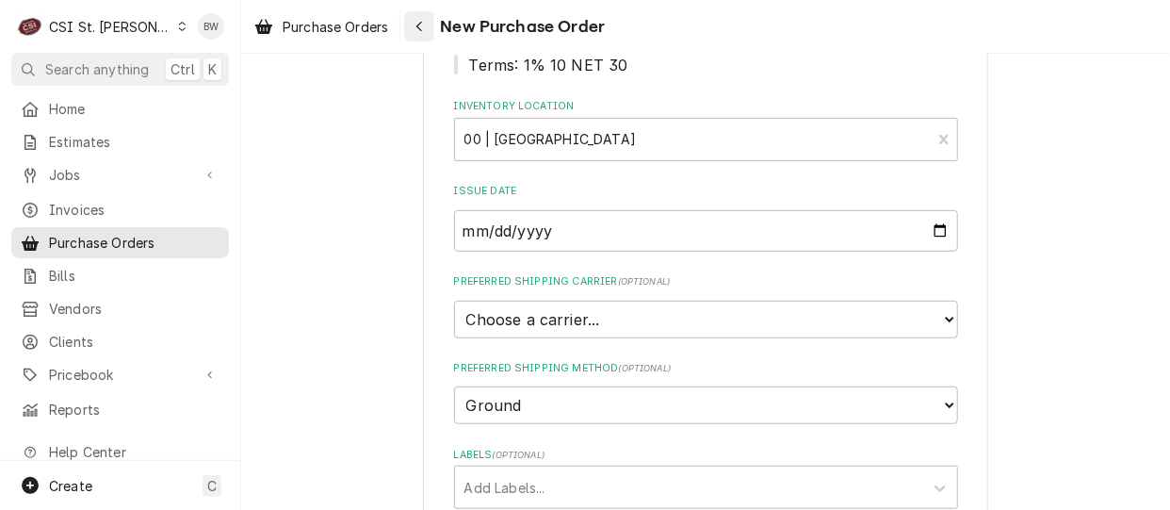
click at [419, 29] on icon "Navigate back" at bounding box center [419, 26] width 8 height 13
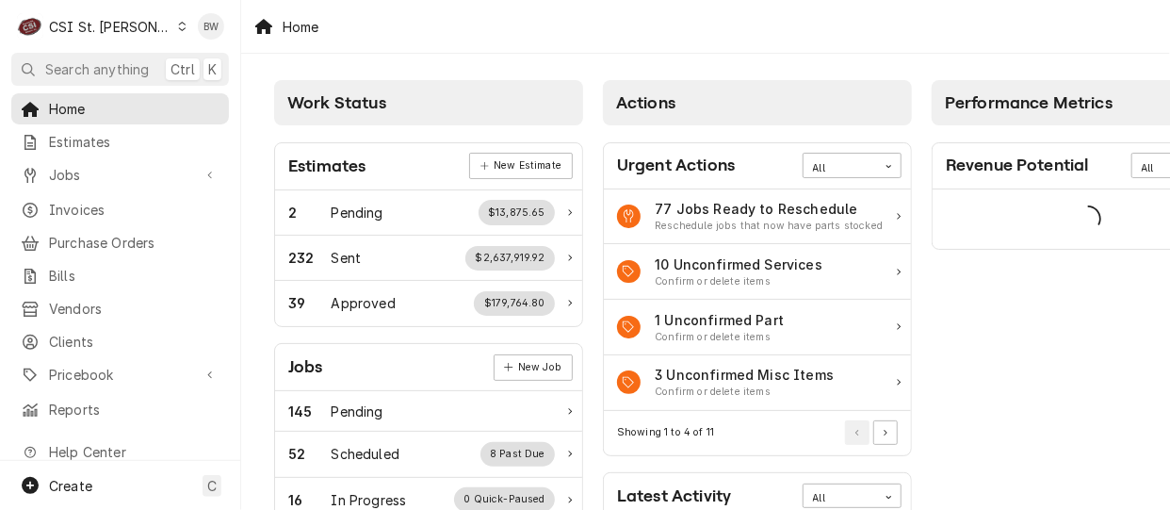
click at [178, 24] on icon "Dynamic Content Wrapper" at bounding box center [182, 26] width 8 height 9
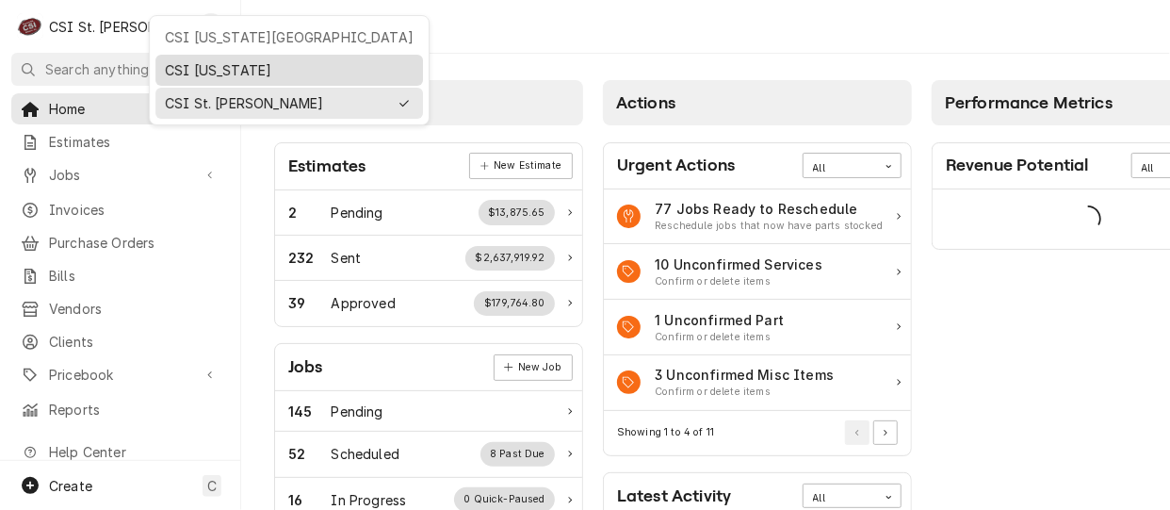
click at [181, 63] on div "CSI [US_STATE]" at bounding box center [289, 70] width 249 height 20
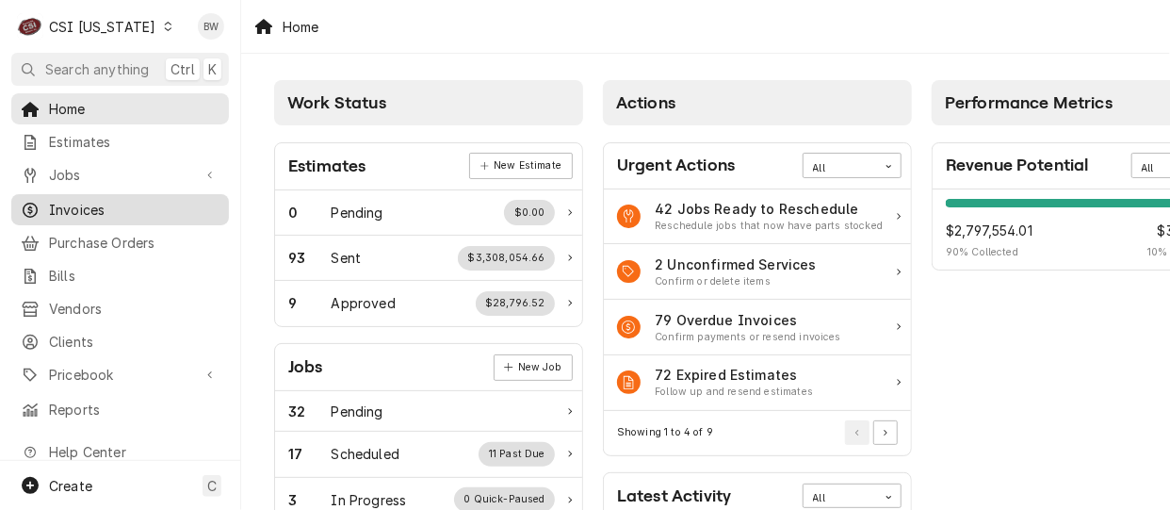
click at [91, 200] on span "Invoices" at bounding box center [134, 210] width 170 height 20
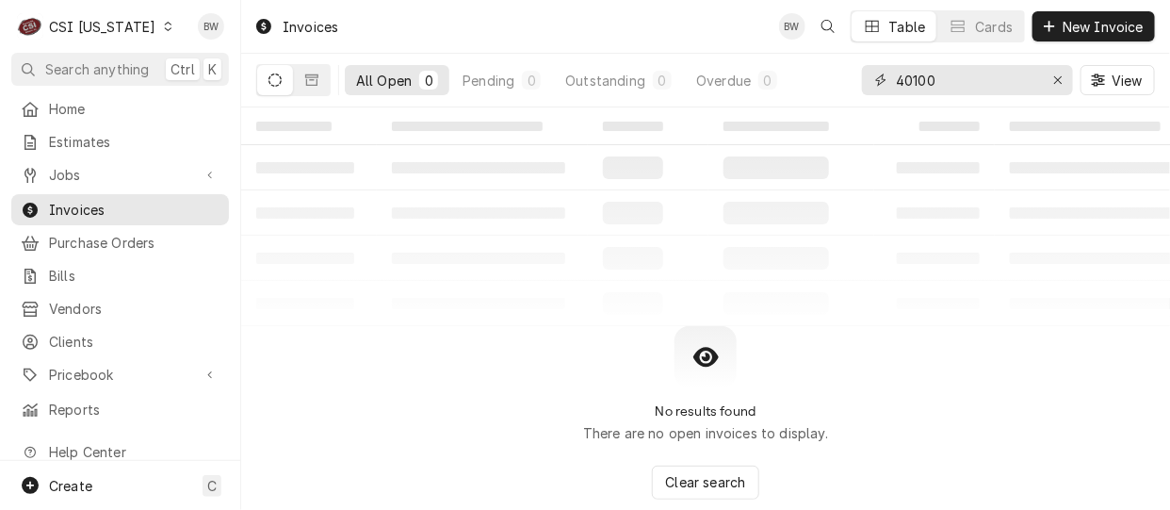
drag, startPoint x: 952, startPoint y: 85, endPoint x: 865, endPoint y: 87, distance: 87.6
click at [865, 87] on div "40100" at bounding box center [967, 80] width 211 height 30
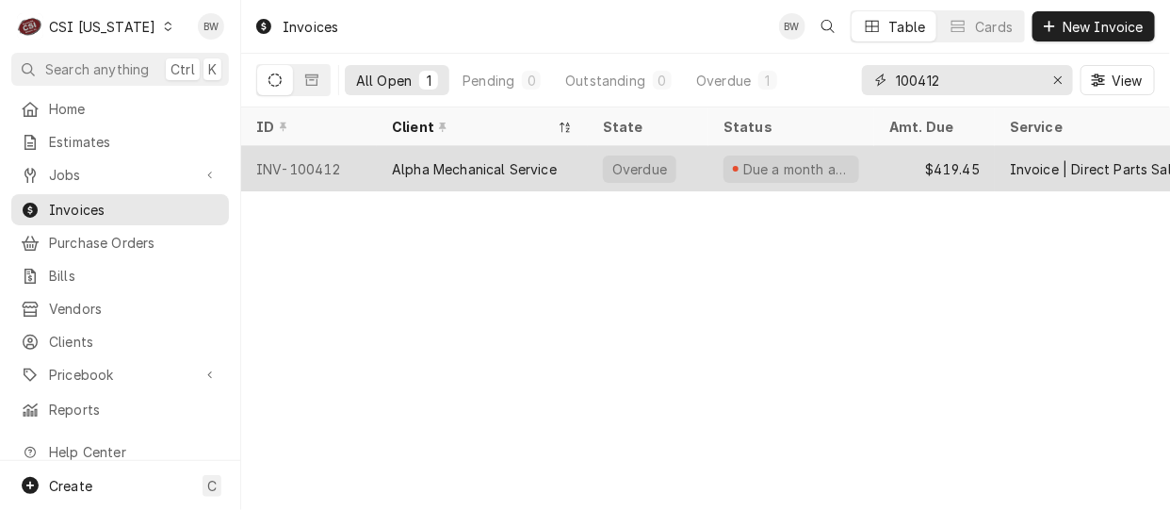
type input "100412"
click at [327, 164] on div "INV-100412" at bounding box center [309, 168] width 136 height 45
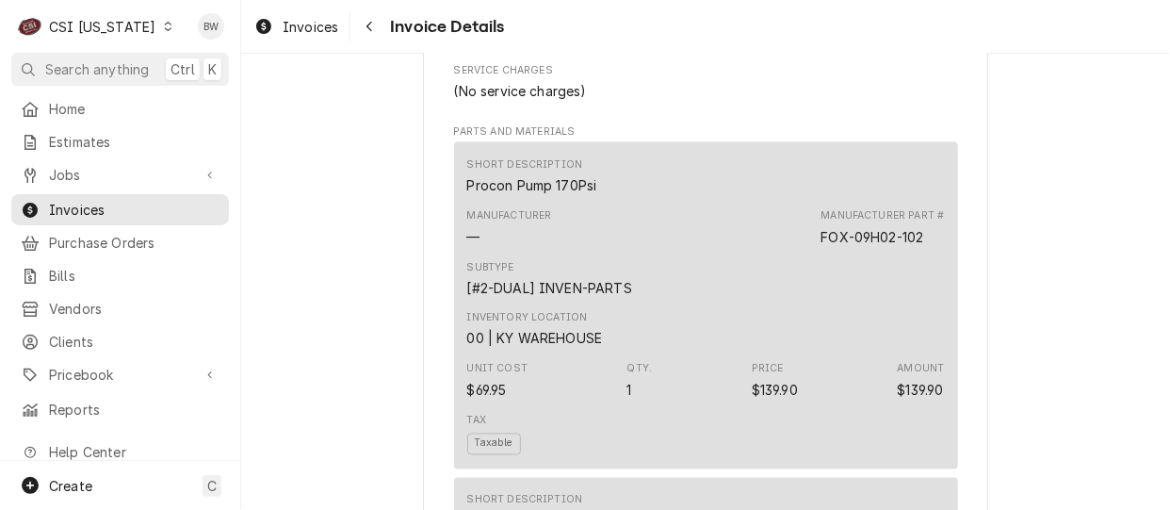
scroll to position [1038, 0]
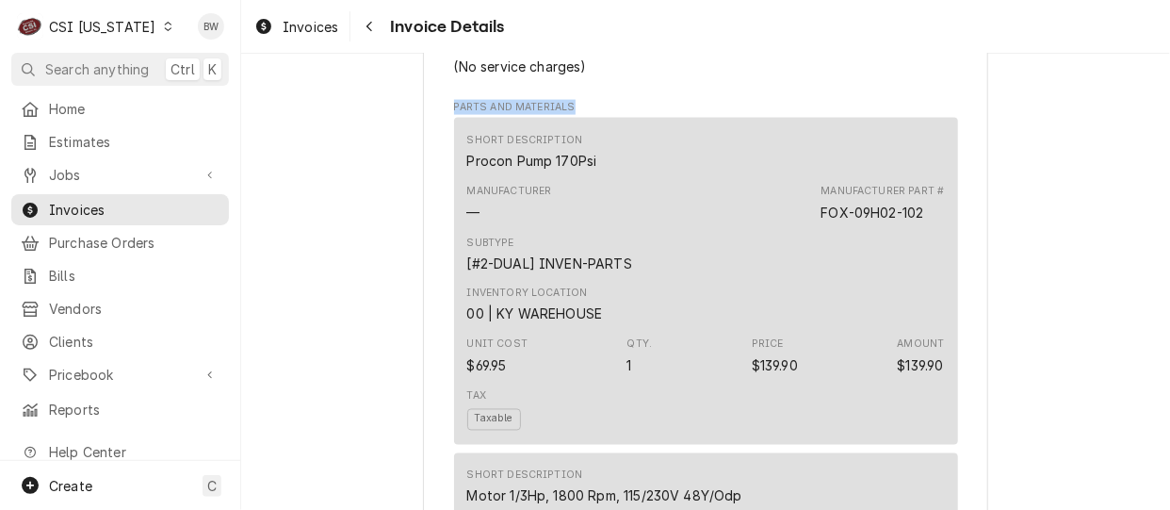
drag, startPoint x: 445, startPoint y: 169, endPoint x: 564, endPoint y: 170, distance: 118.7
click at [564, 115] on span "Parts and Materials" at bounding box center [706, 107] width 504 height 15
drag, startPoint x: 564, startPoint y: 170, endPoint x: 612, endPoint y: 166, distance: 48.3
click at [612, 115] on span "Parts and Materials" at bounding box center [706, 107] width 504 height 15
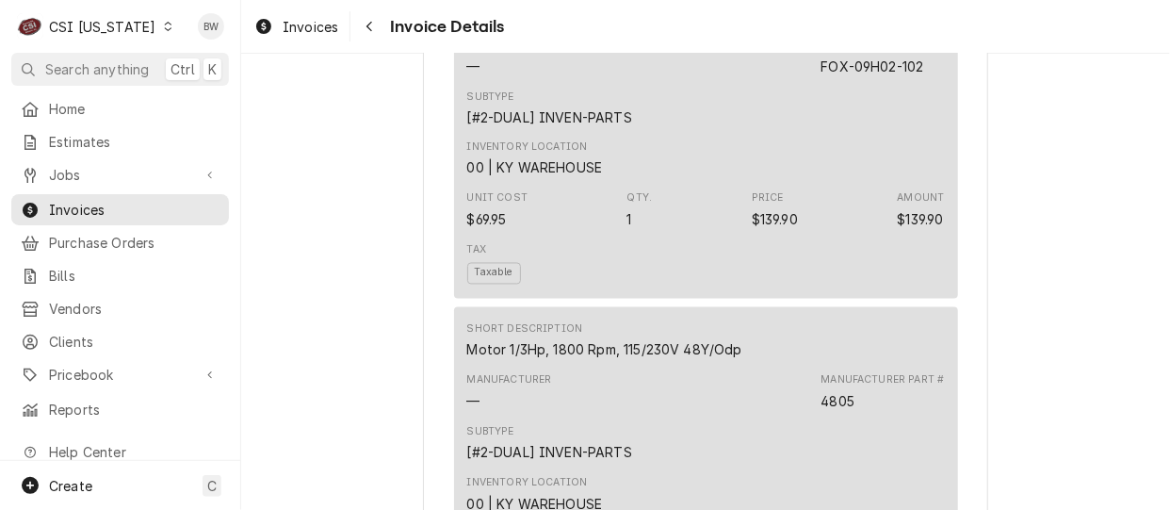
scroll to position [1132, 0]
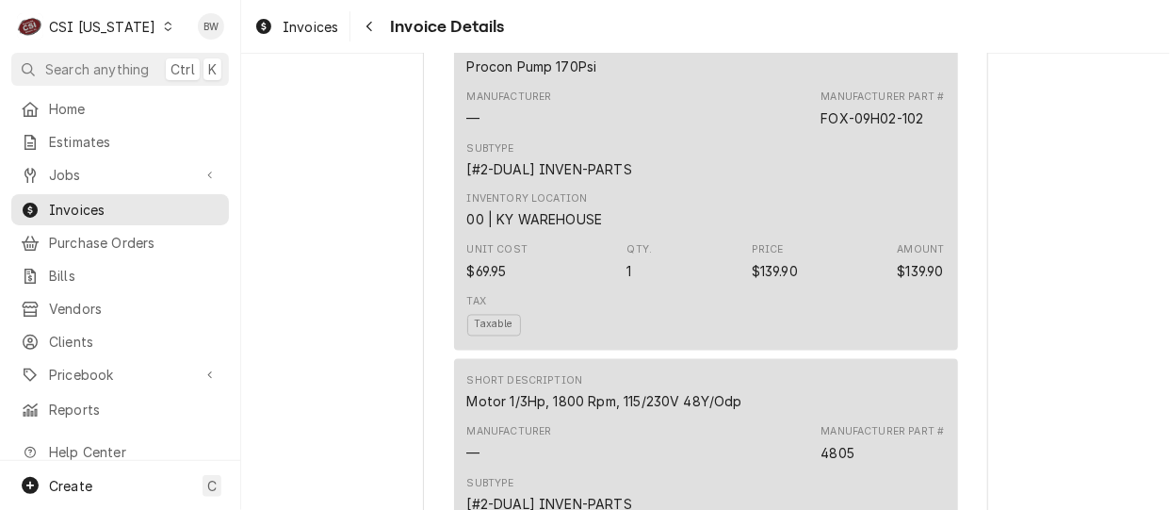
drag, startPoint x: 926, startPoint y: 179, endPoint x: 813, endPoint y: 181, distance: 113.0
click at [813, 134] on div "Manufacturer — Manufacturer Part # FOX-09H02-102" at bounding box center [706, 108] width 478 height 51
drag, startPoint x: 813, startPoint y: 181, endPoint x: 829, endPoint y: 180, distance: 16.0
copy div "FOX-09H02-102"
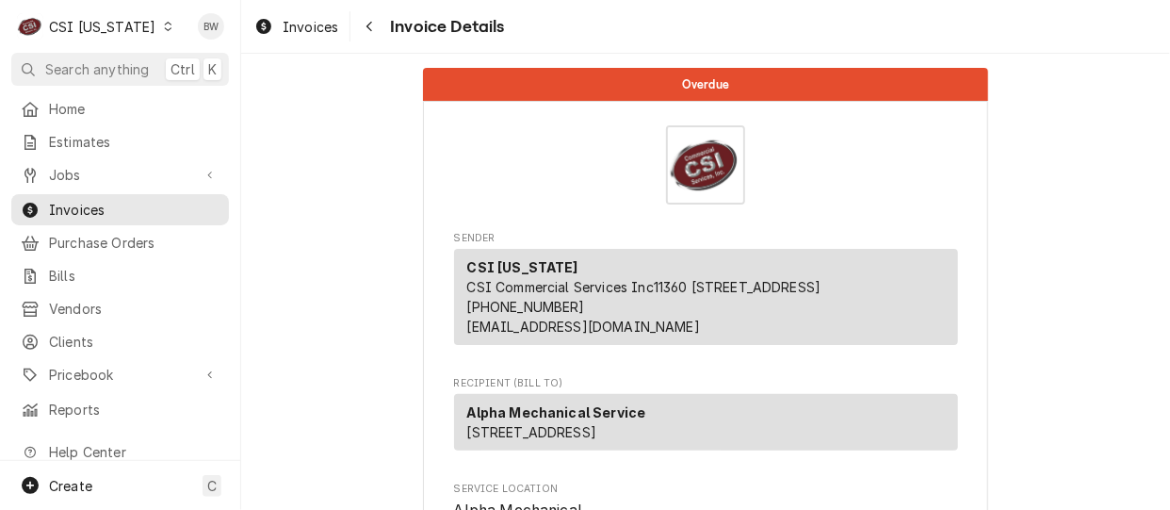
scroll to position [0, 0]
drag, startPoint x: 384, startPoint y: 104, endPoint x: 346, endPoint y: 122, distance: 43.0
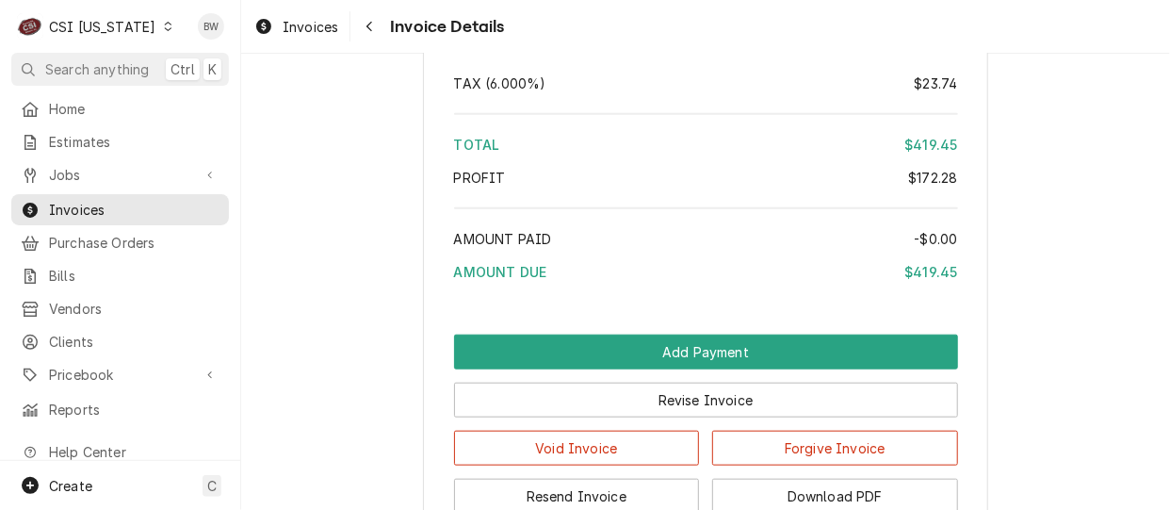
scroll to position [3202, 0]
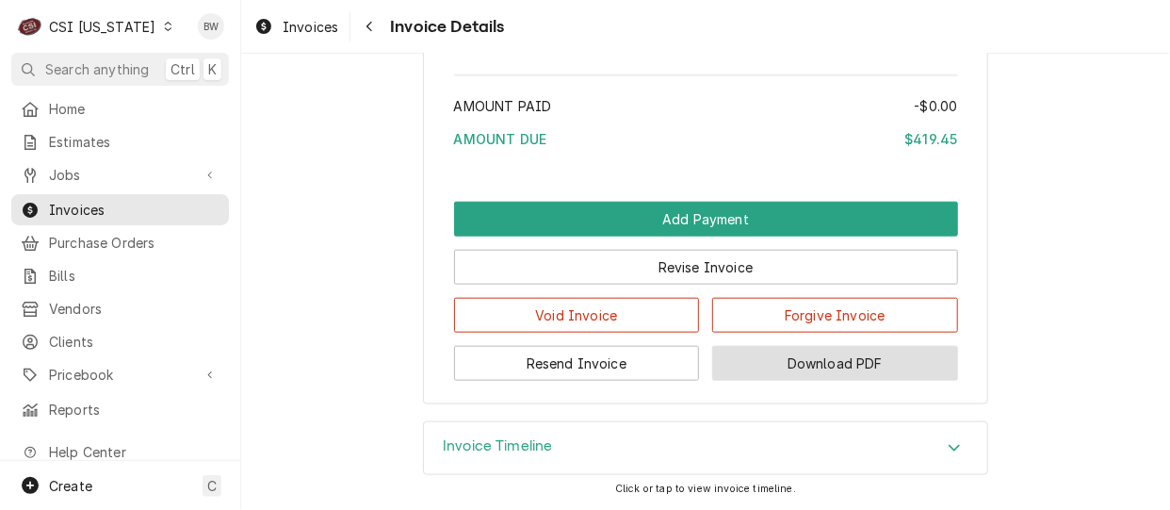
click at [820, 352] on button "Download PDF" at bounding box center [835, 363] width 246 height 35
click at [791, 361] on button "Download PDF" at bounding box center [835, 363] width 246 height 35
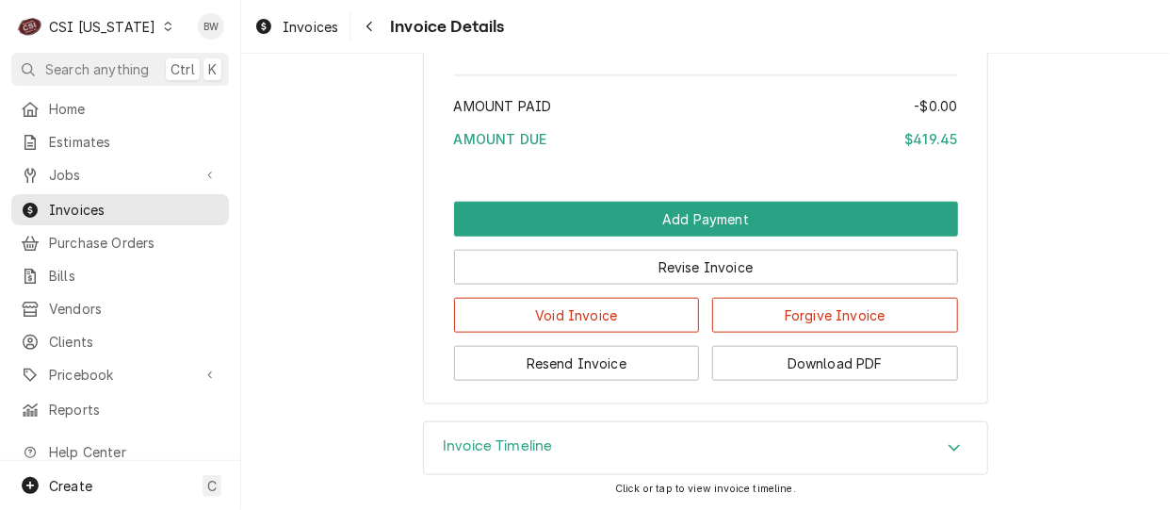
click at [164, 24] on icon "Dynamic Content Wrapper" at bounding box center [168, 26] width 8 height 9
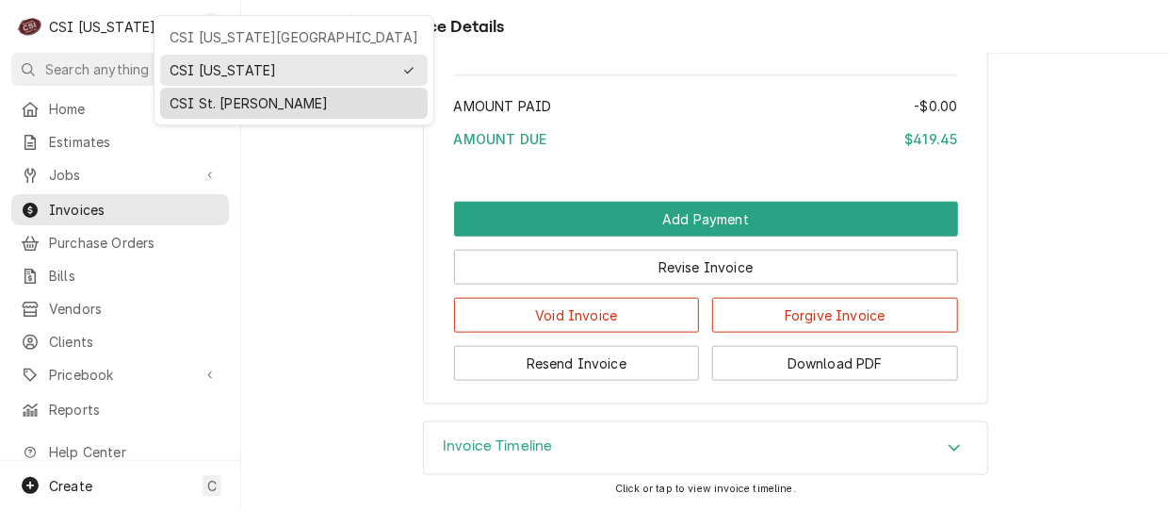
click at [205, 93] on div "CSI St. [PERSON_NAME]" at bounding box center [294, 103] width 249 height 20
